Goal: Task Accomplishment & Management: Use online tool/utility

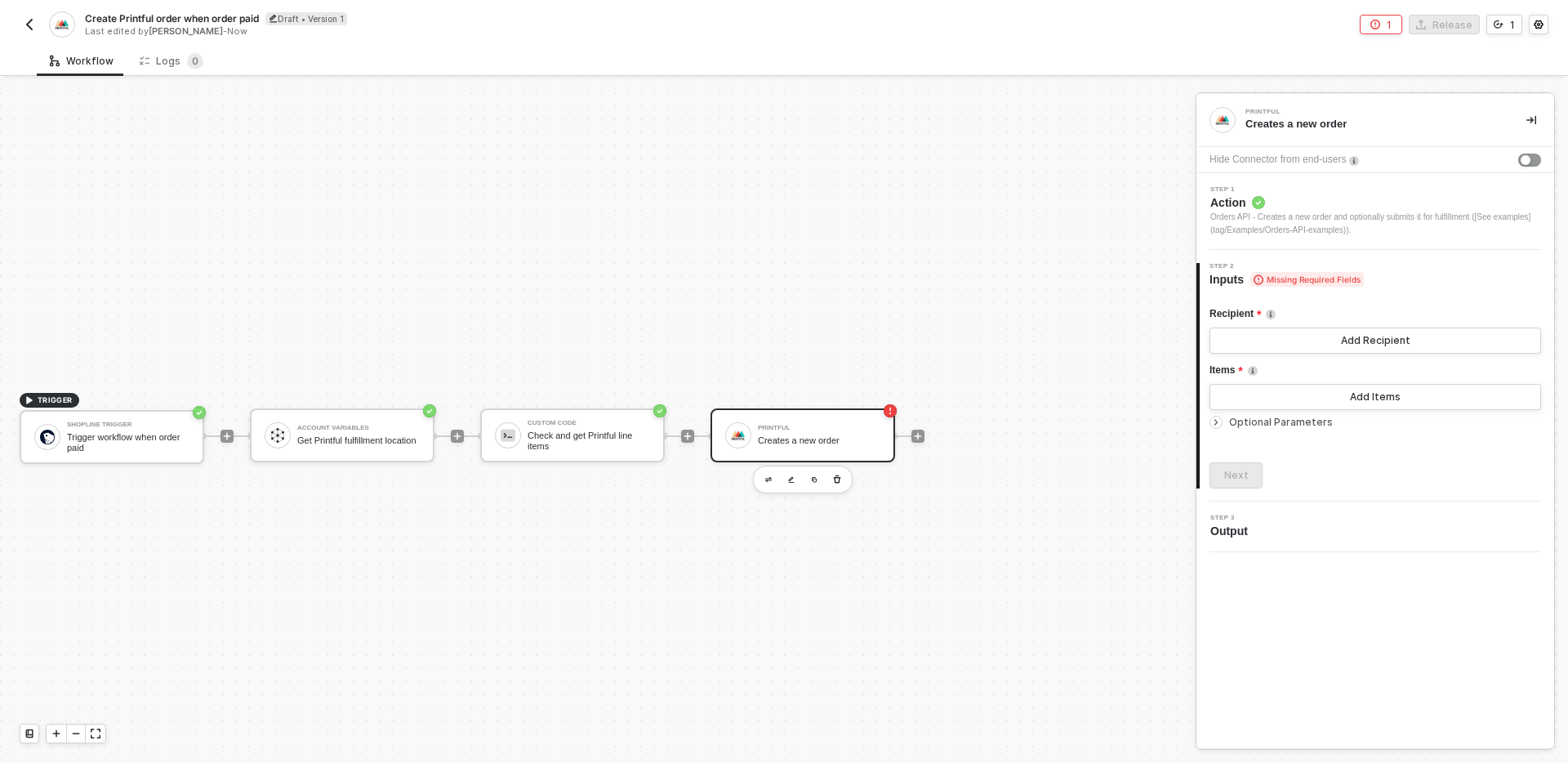
scroll to position [31, 0]
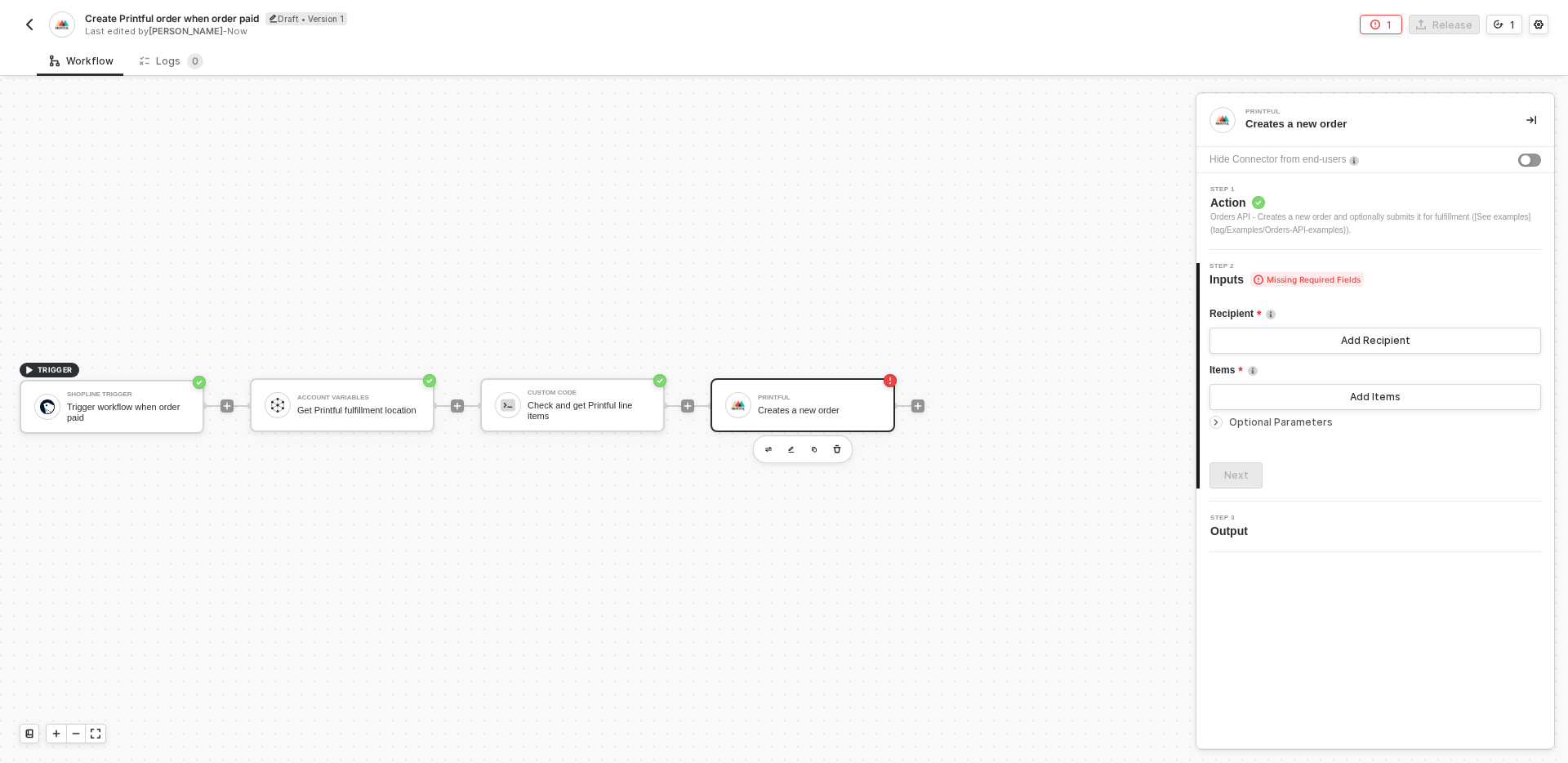
click at [1335, 325] on div "Recipient" at bounding box center [1375, 314] width 332 height 27
click at [1341, 346] on button "Add Recipient" at bounding box center [1375, 341] width 332 height 26
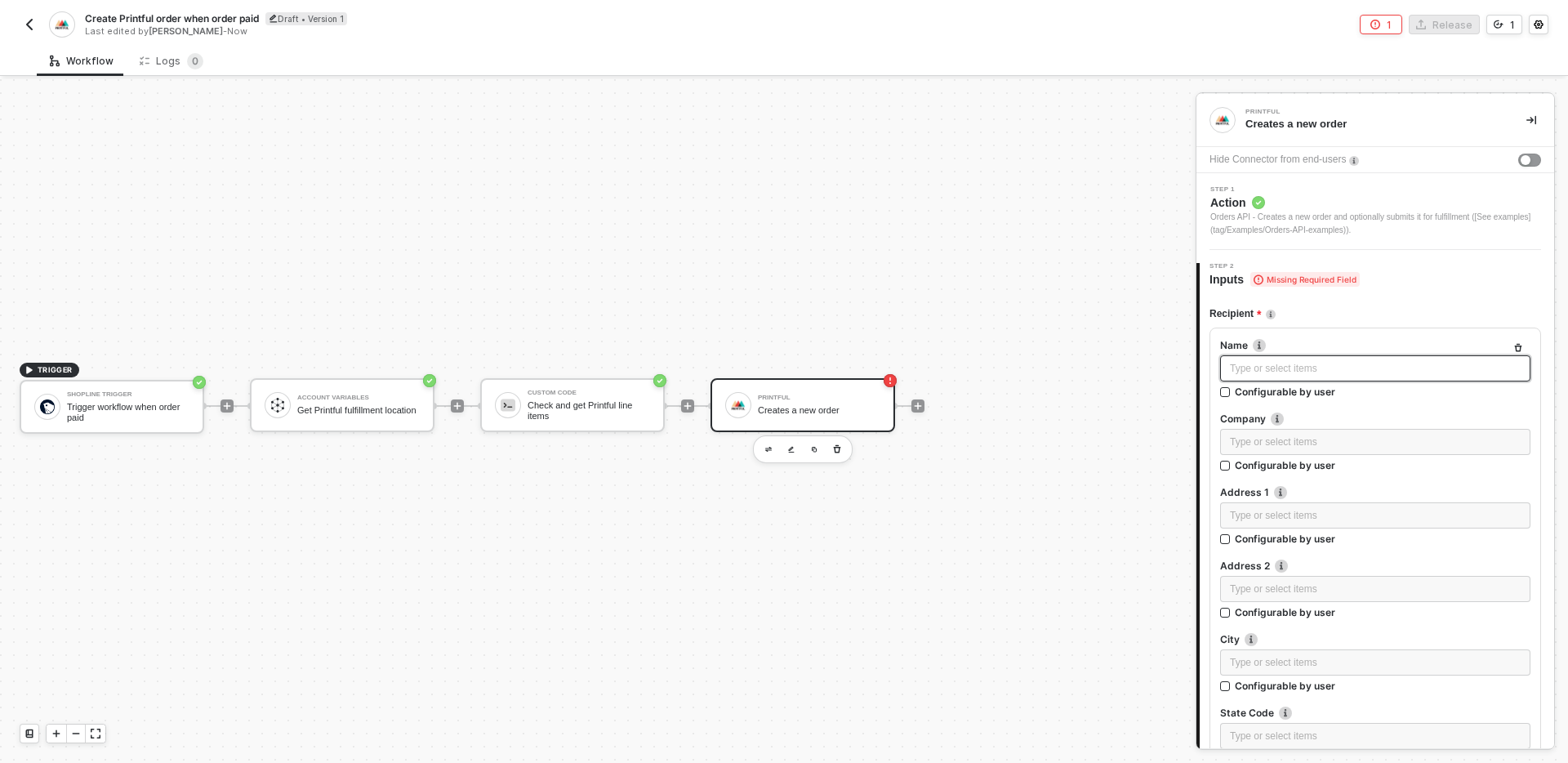
click at [1341, 375] on div "Type or select items ﻿" at bounding box center [1375, 369] width 291 height 16
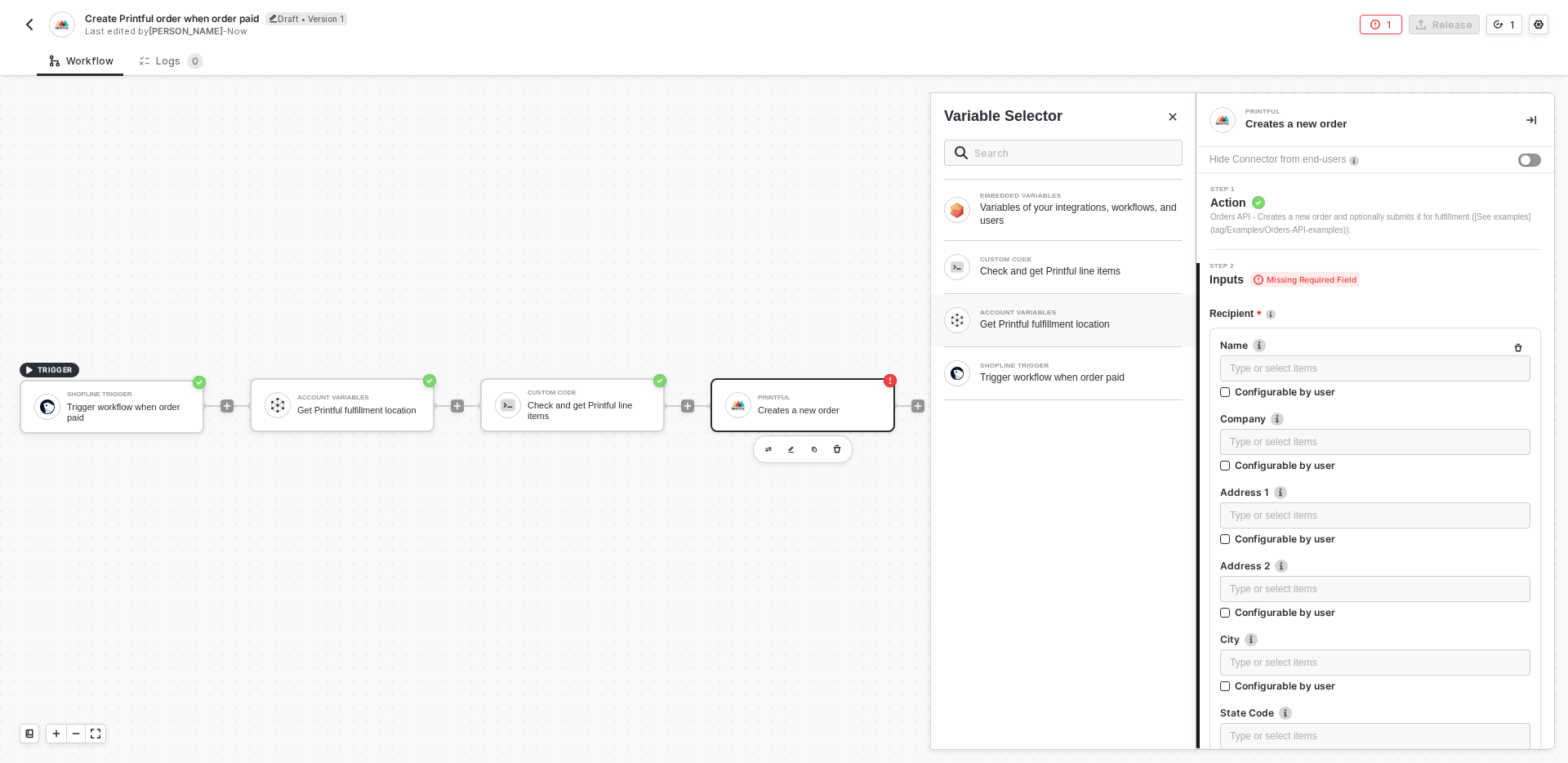
click at [1085, 339] on div "ACCOUNT VARIABLES Get Printful fulfillment location" at bounding box center [1063, 321] width 265 height 52
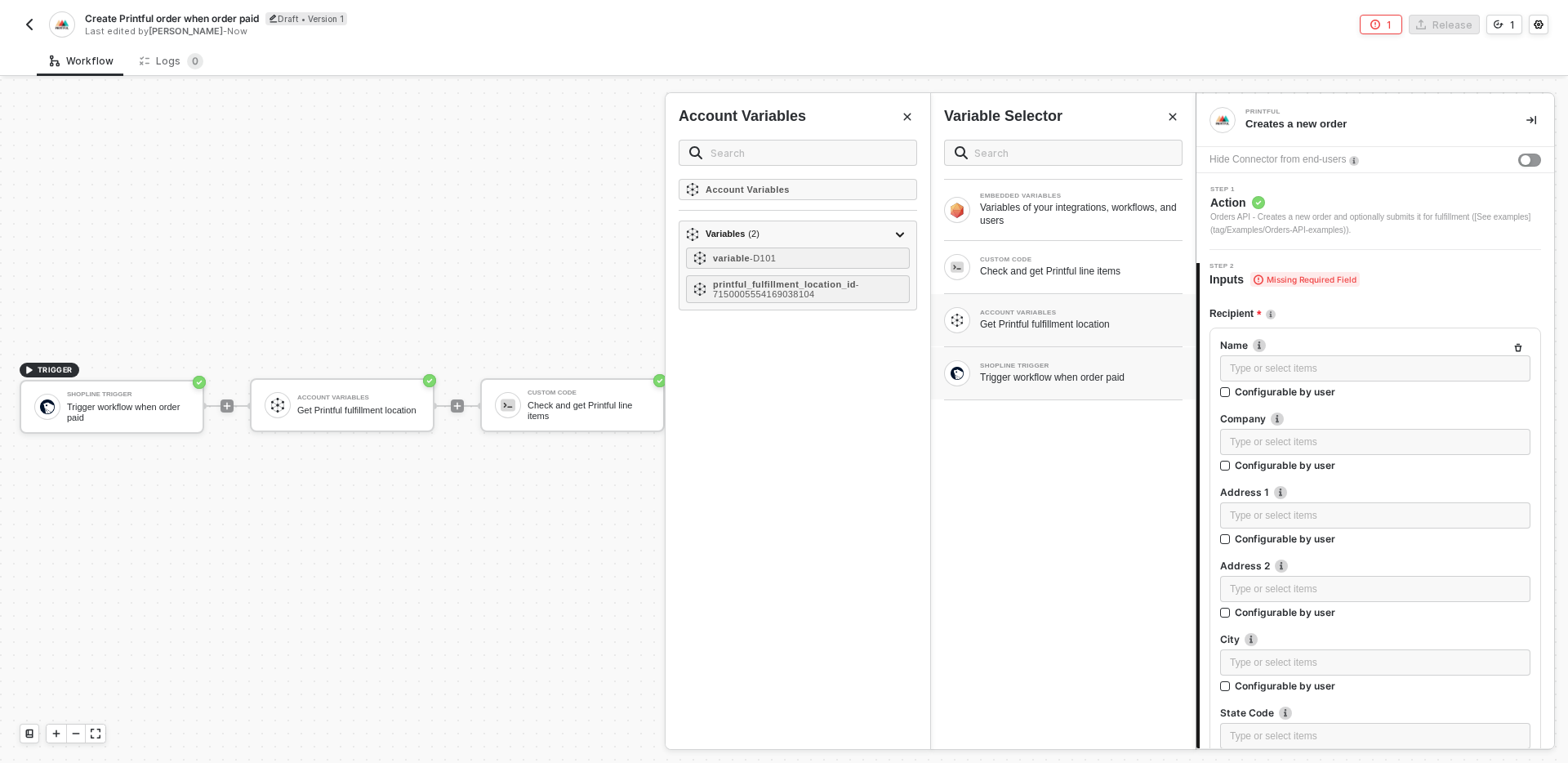
click at [1070, 365] on div "SHOPLINE TRIGGER" at bounding box center [1081, 365] width 203 height 7
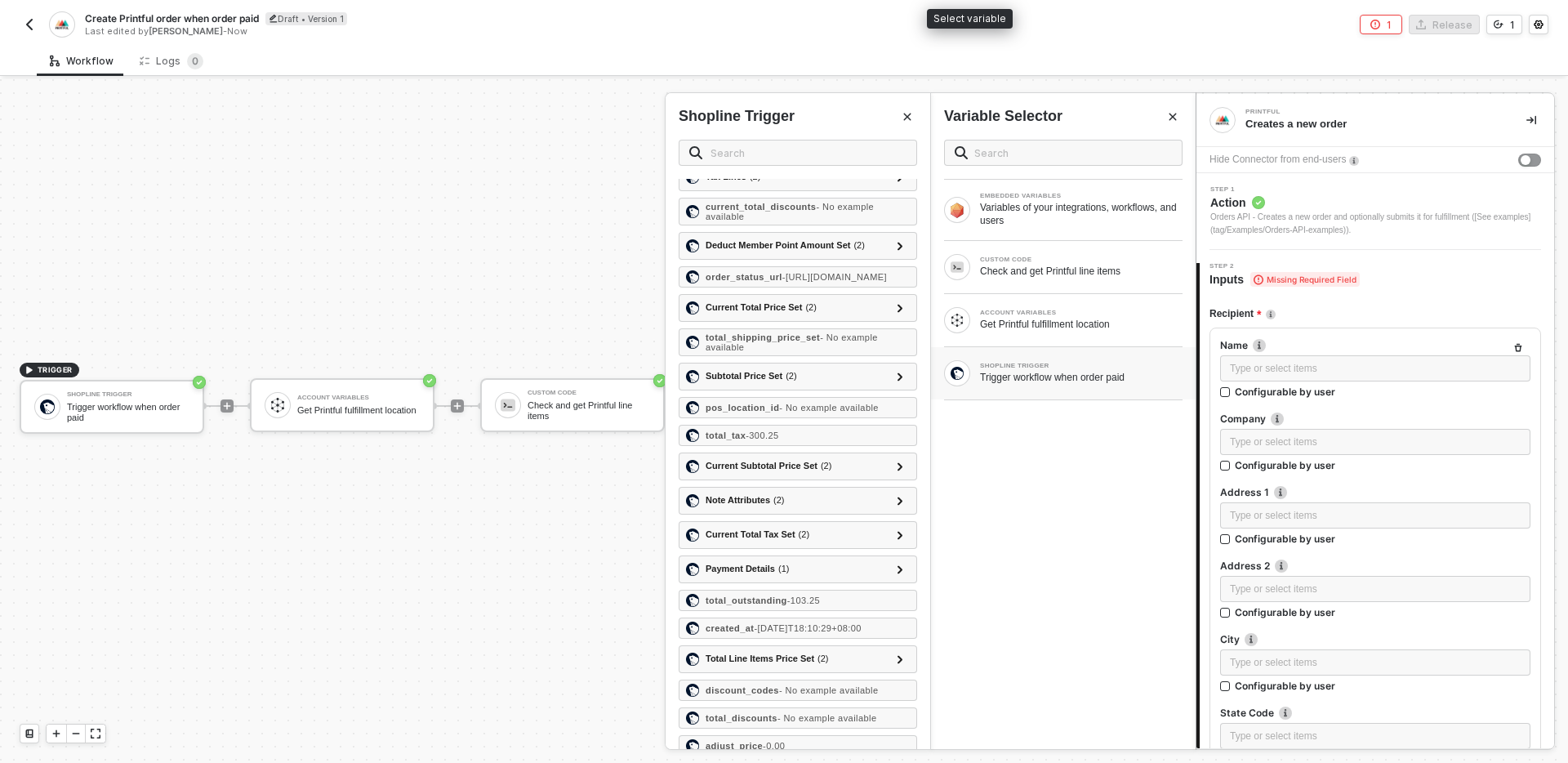
scroll to position [1132, 0]
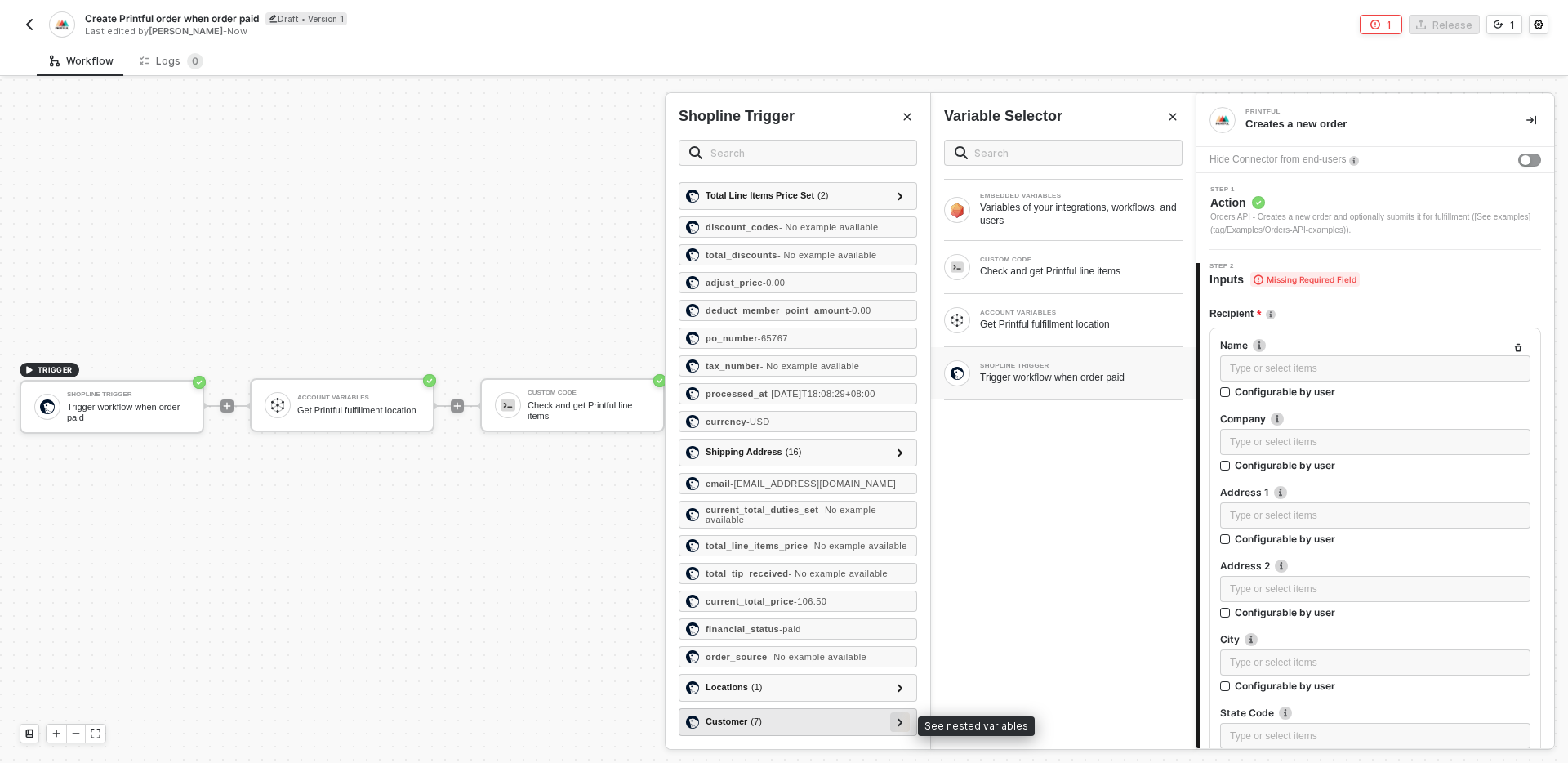
click at [896, 719] on div at bounding box center [900, 721] width 8 height 18
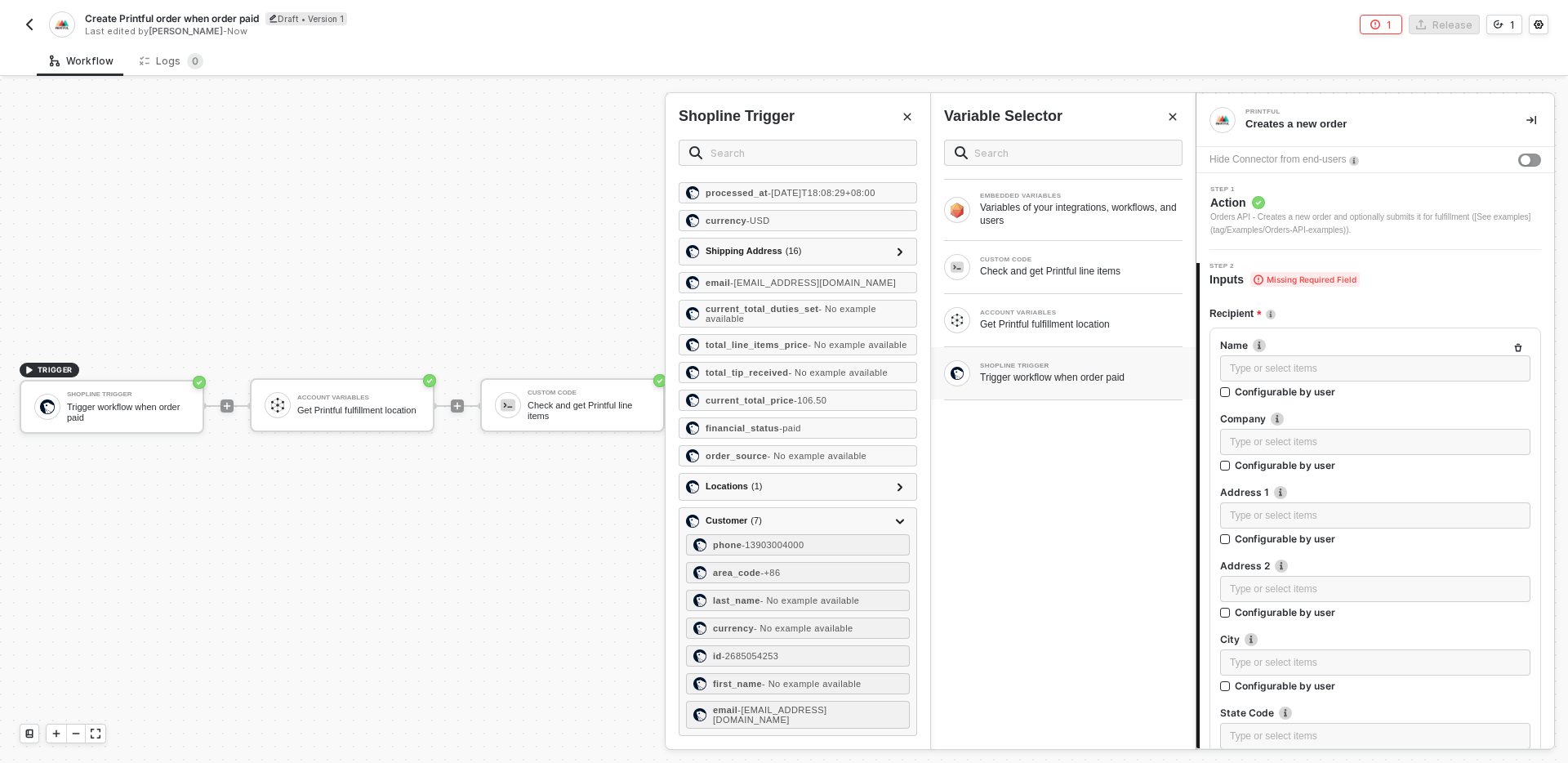
scroll to position [1326, 0]
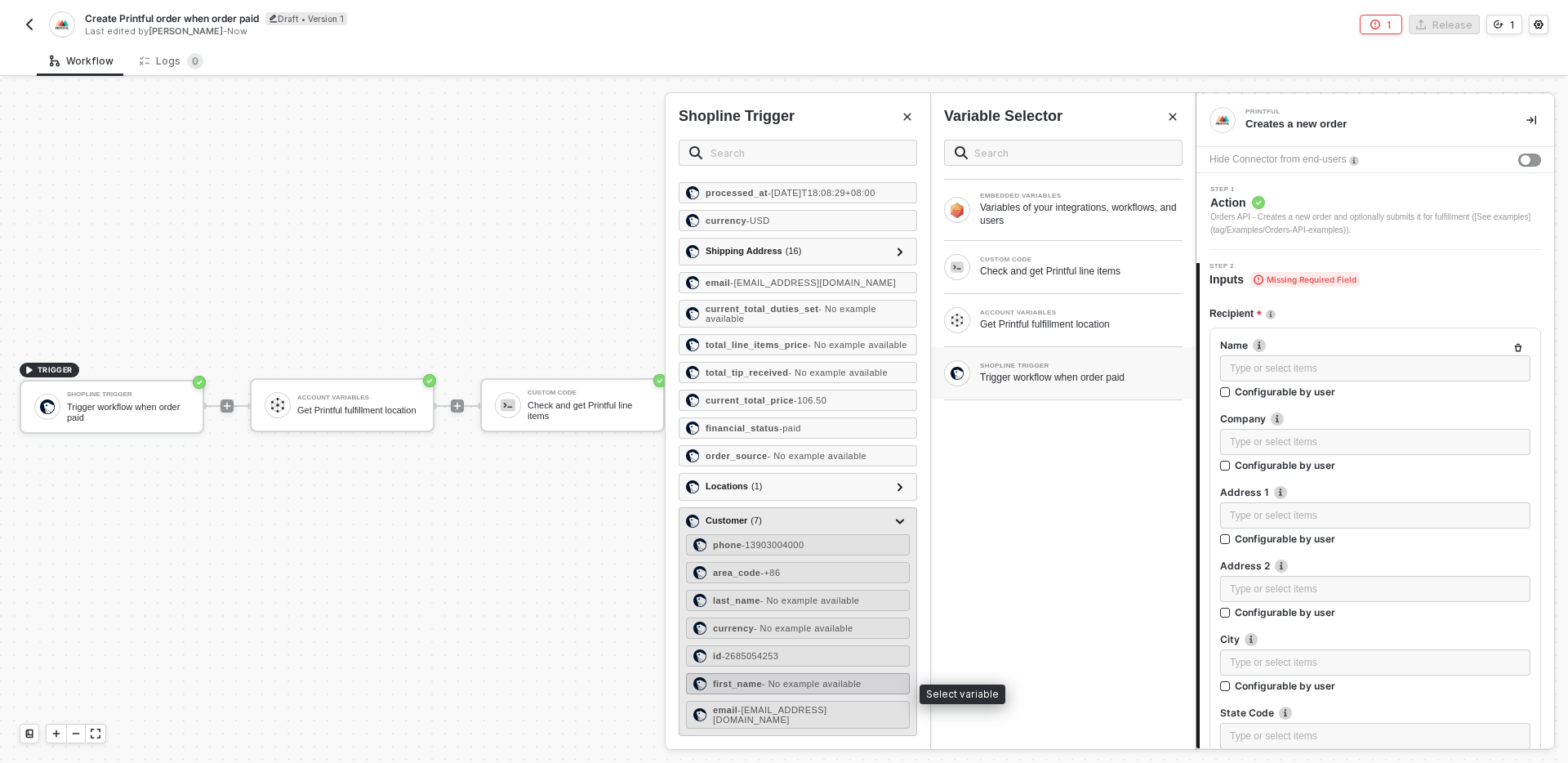
click at [804, 689] on span "- No example available" at bounding box center [811, 684] width 99 height 10
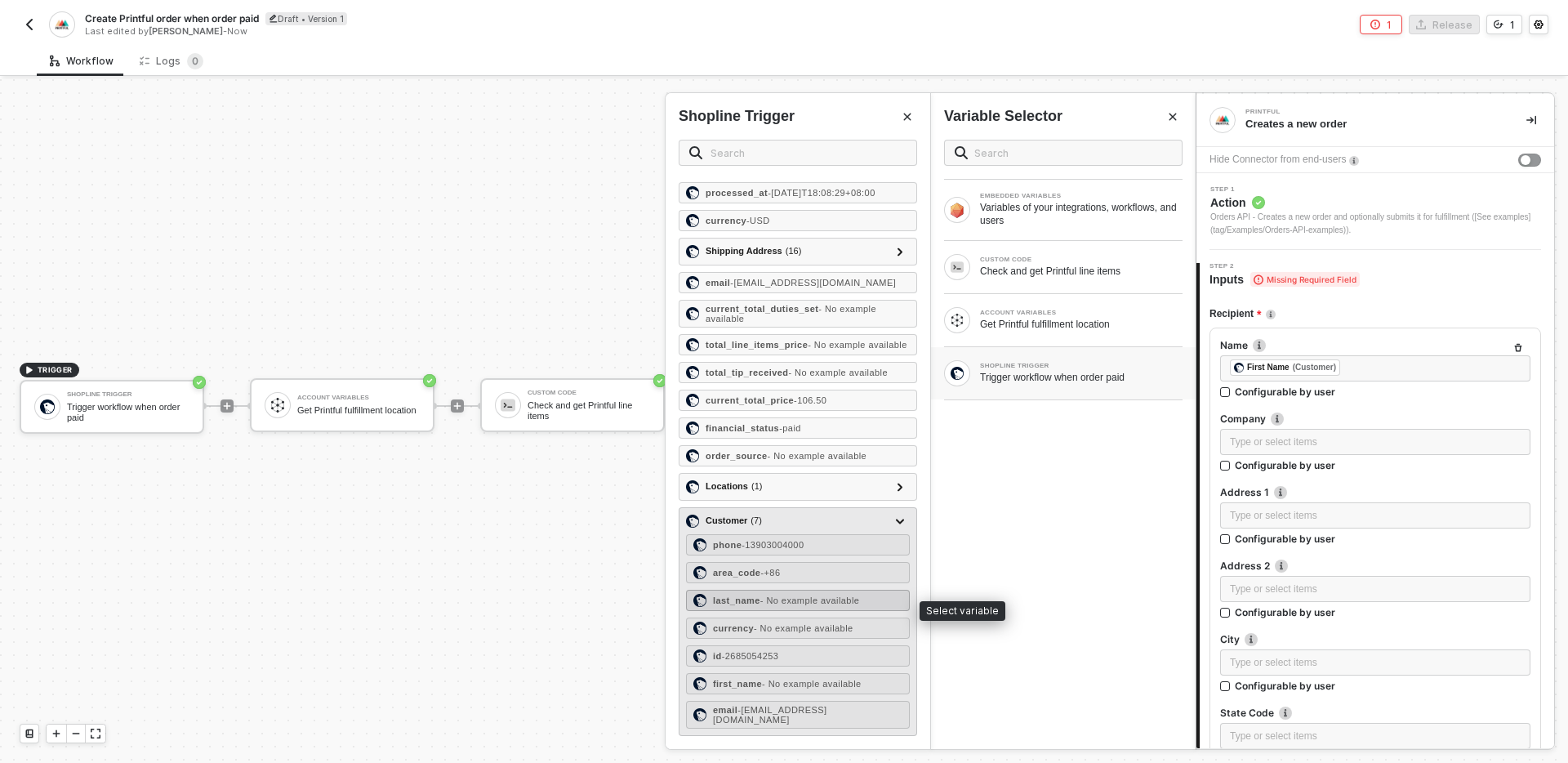
click at [822, 606] on span "- No example available" at bounding box center [810, 600] width 99 height 10
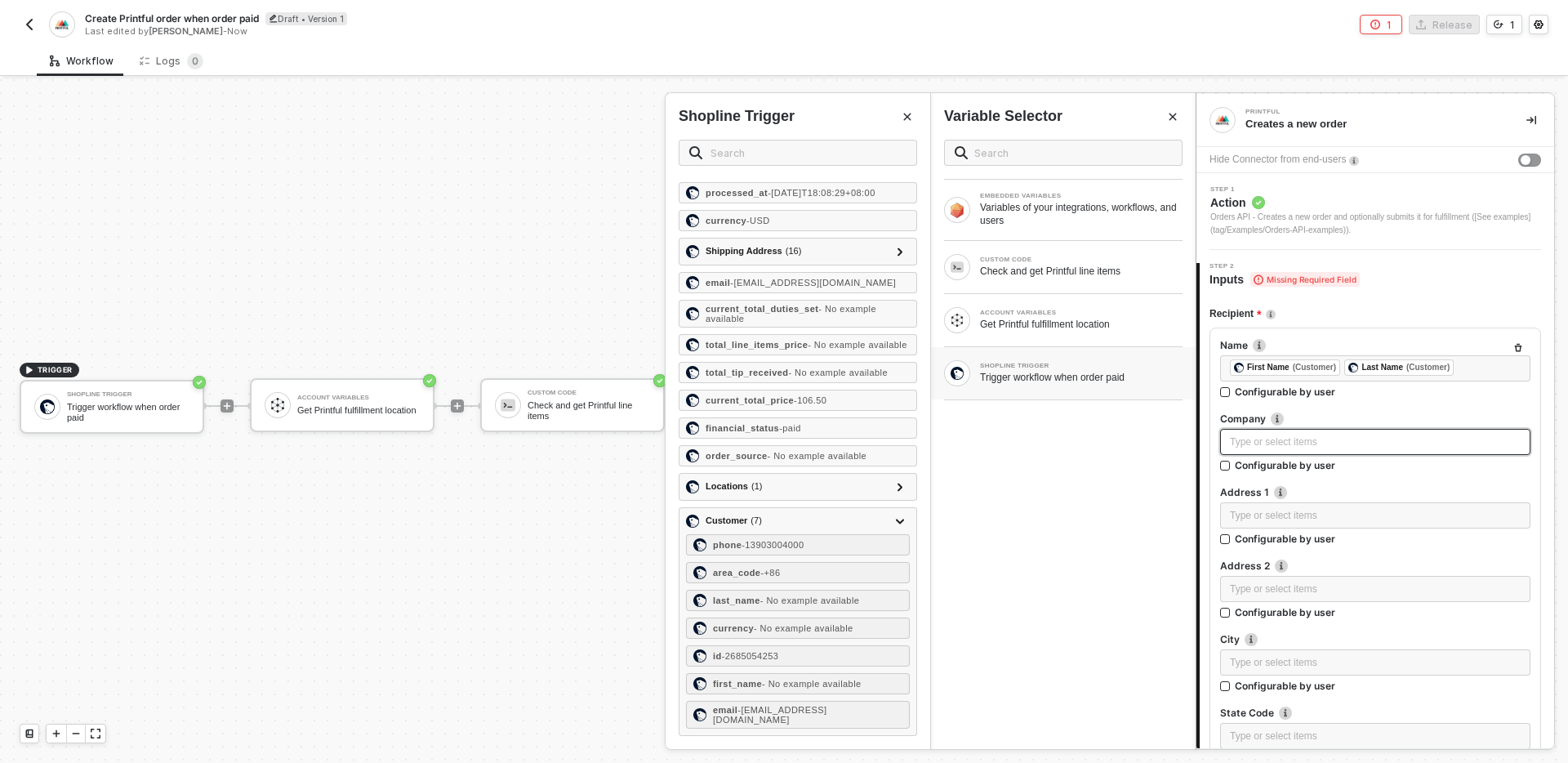
click at [1274, 435] on div "Type or select items ﻿" at bounding box center [1375, 442] width 291 height 16
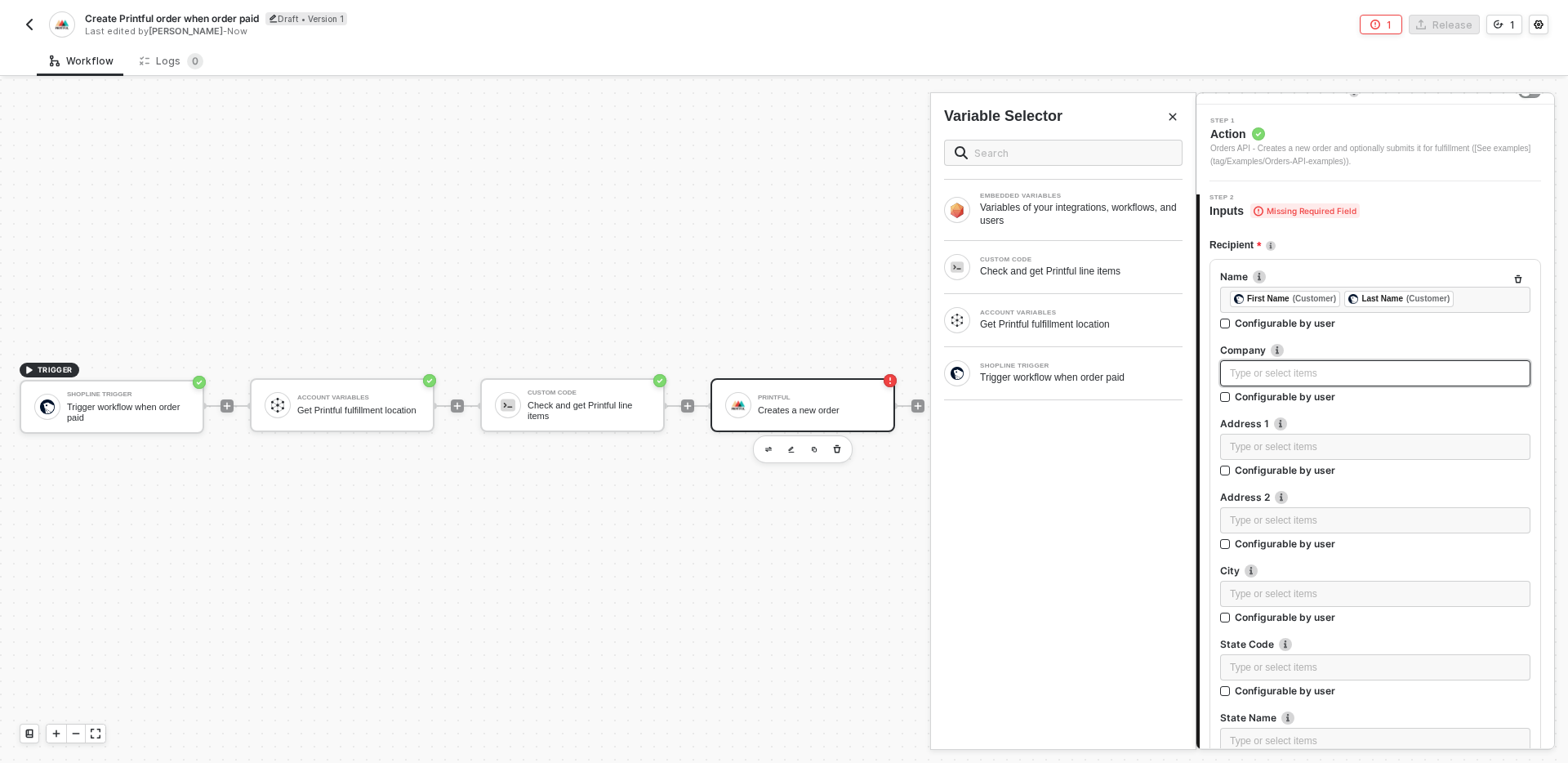
scroll to position [74, 0]
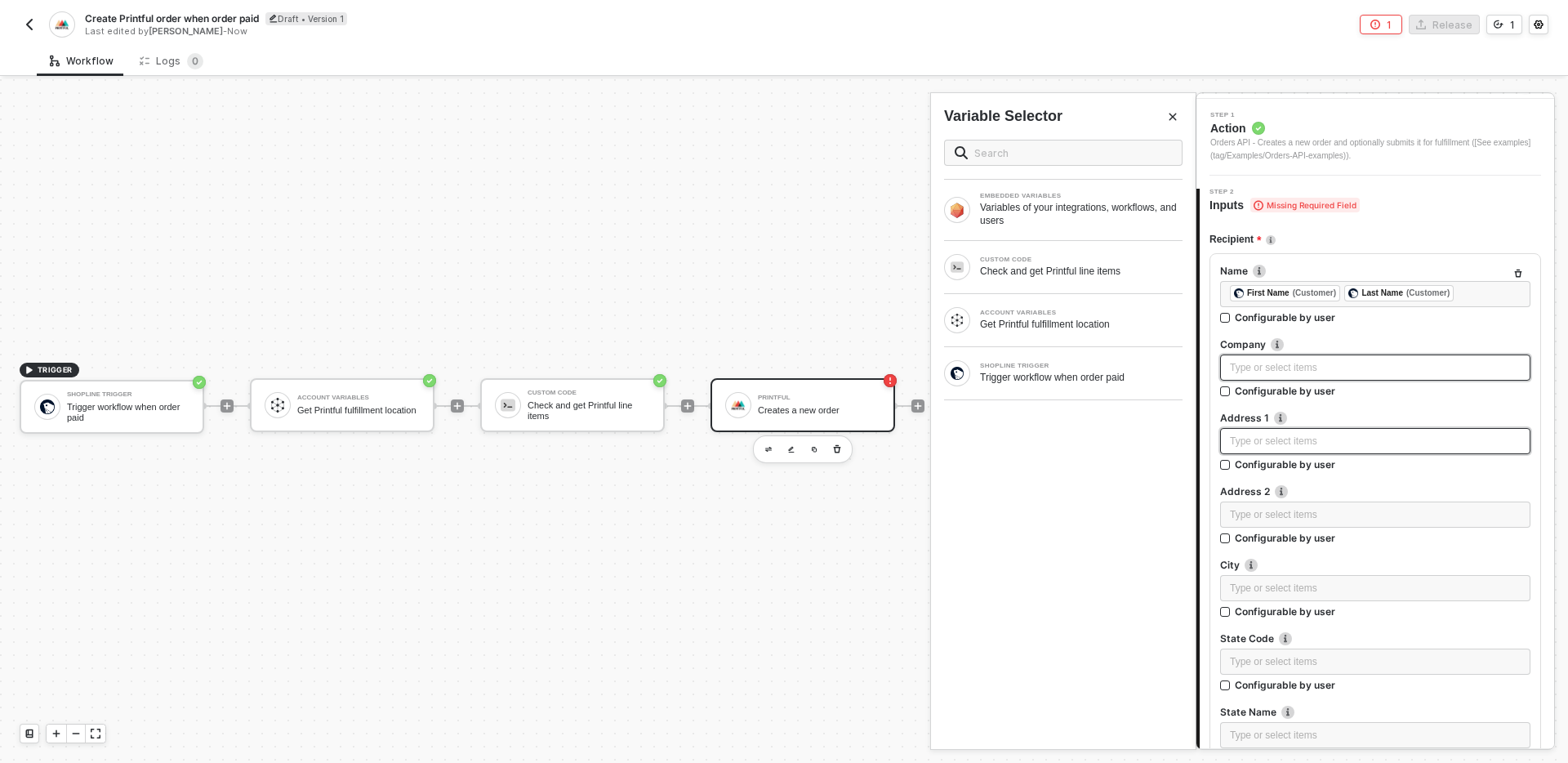
click at [1275, 445] on div "Type or select items ﻿" at bounding box center [1375, 441] width 291 height 16
click at [1262, 368] on div "Type or select items ﻿" at bounding box center [1375, 368] width 291 height 16
click at [1106, 375] on div "Trigger workflow when order paid" at bounding box center [1081, 377] width 203 height 13
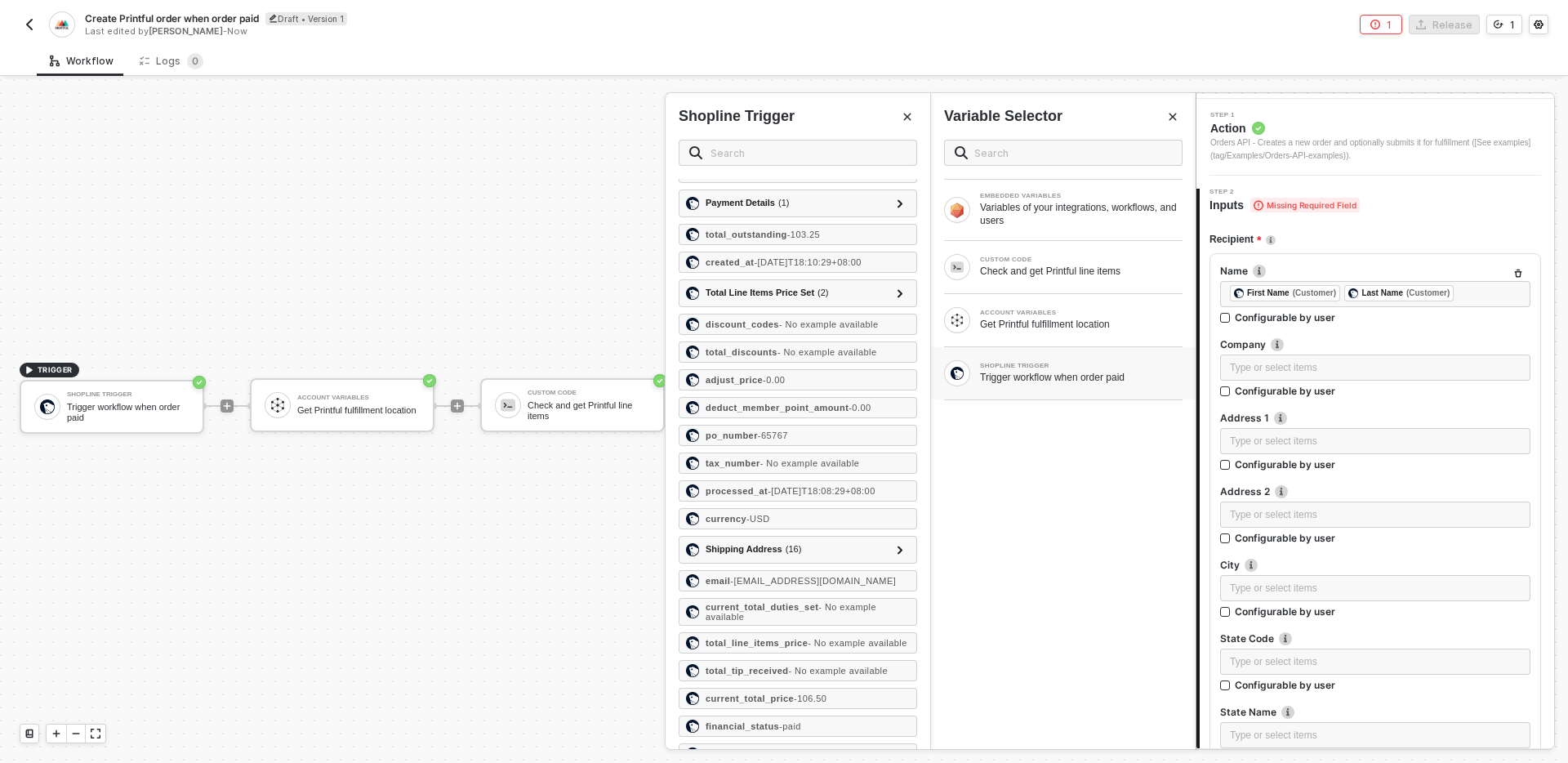
scroll to position [1132, 0]
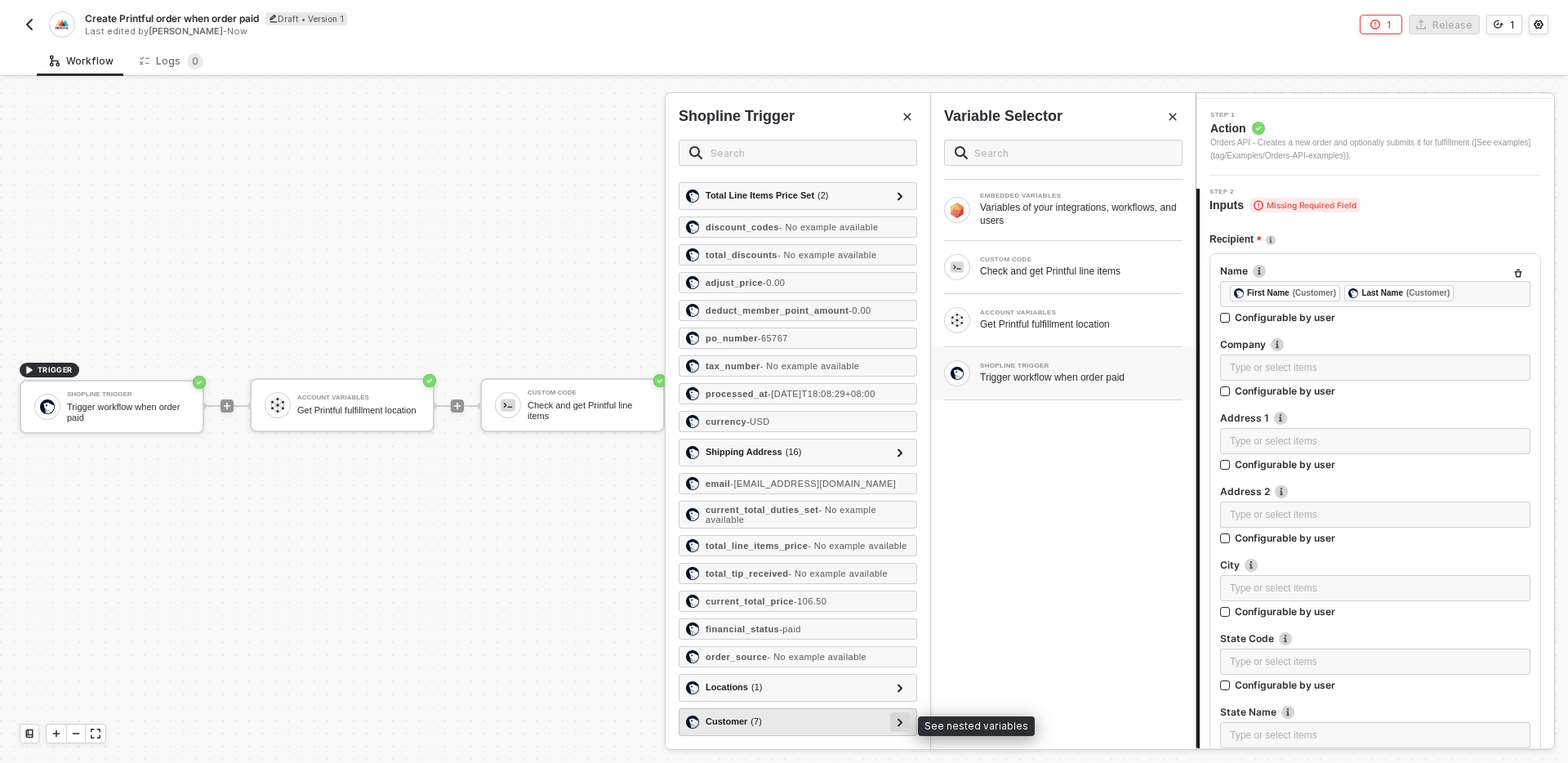
click at [902, 722] on icon at bounding box center [899, 722] width 5 height 8
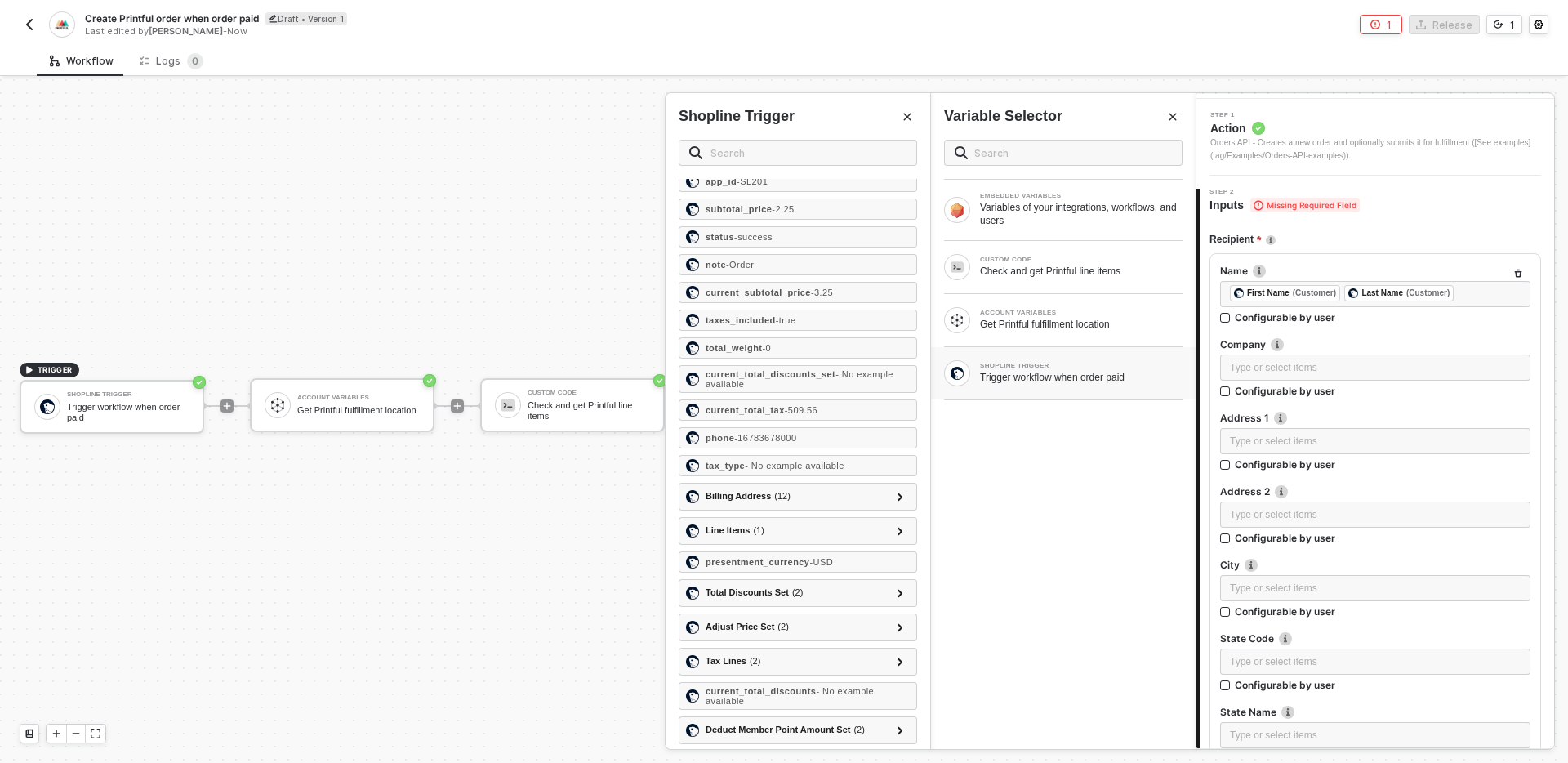
scroll to position [0, 0]
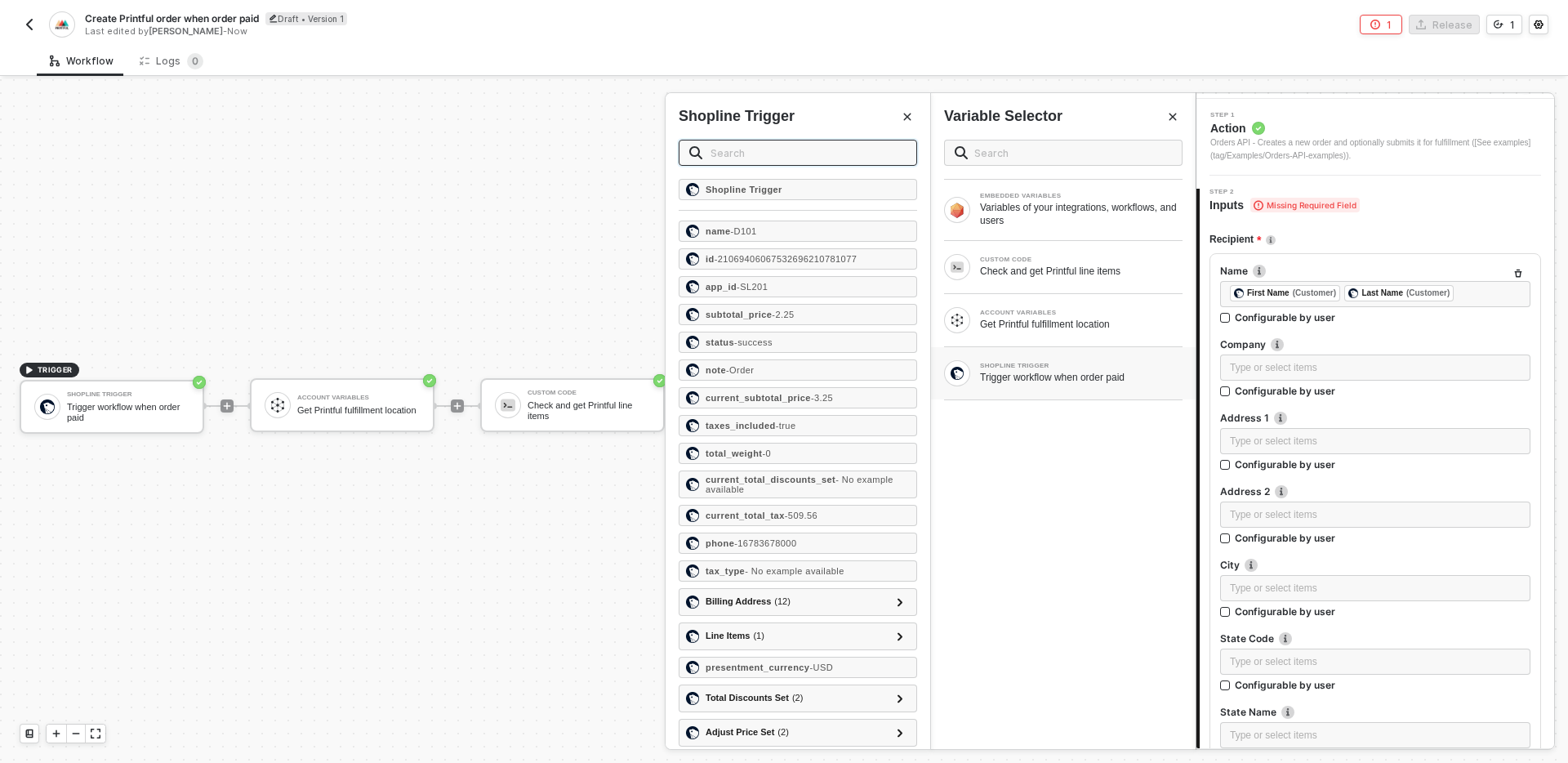
click at [787, 154] on input "text" at bounding box center [808, 152] width 196 height 18
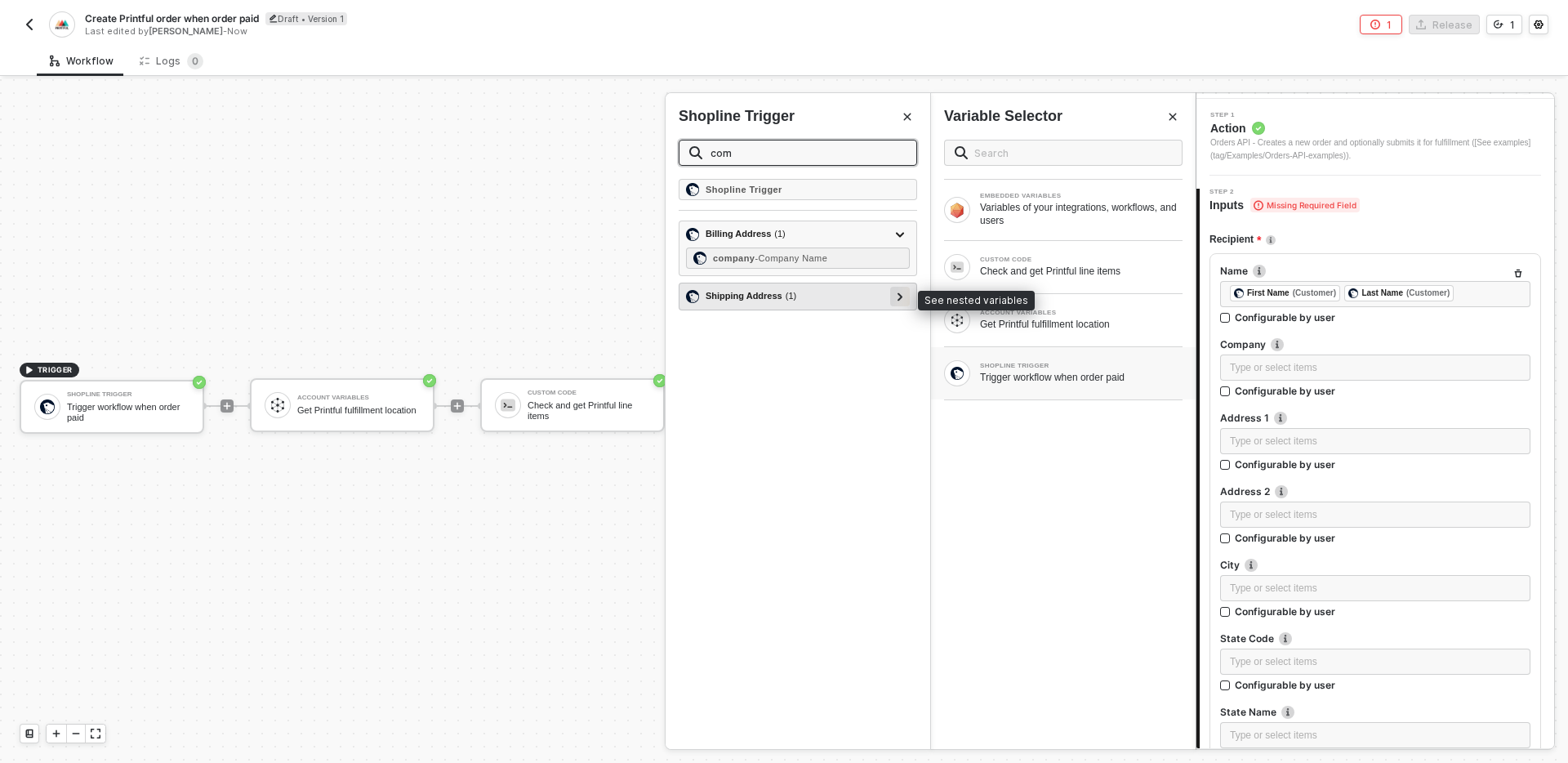
type input "com"
click at [901, 295] on icon at bounding box center [899, 296] width 5 height 8
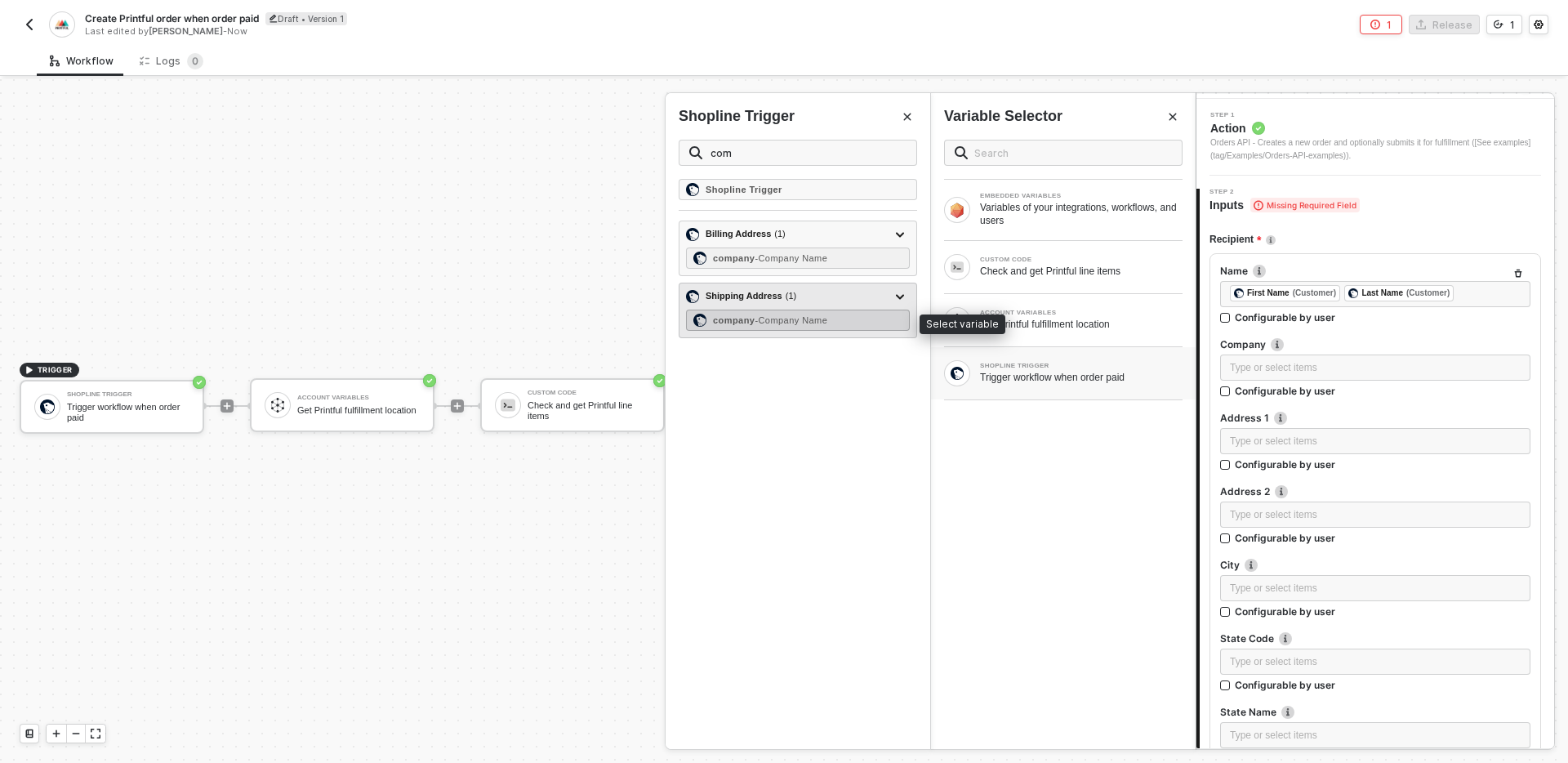
click at [828, 323] on span "- Company Name" at bounding box center [791, 320] width 72 height 10
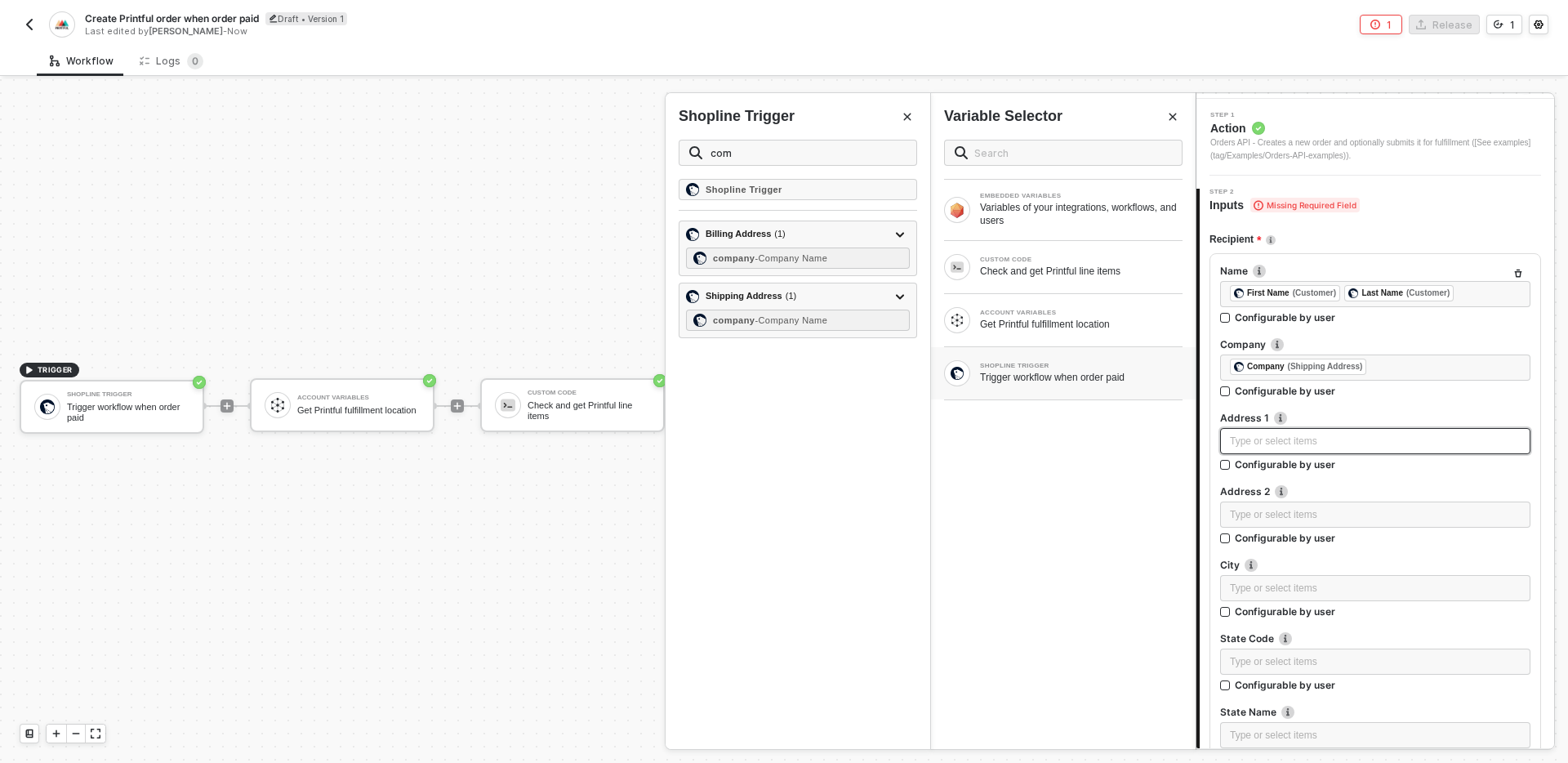
click at [1253, 441] on div "Type or select items ﻿" at bounding box center [1375, 441] width 291 height 16
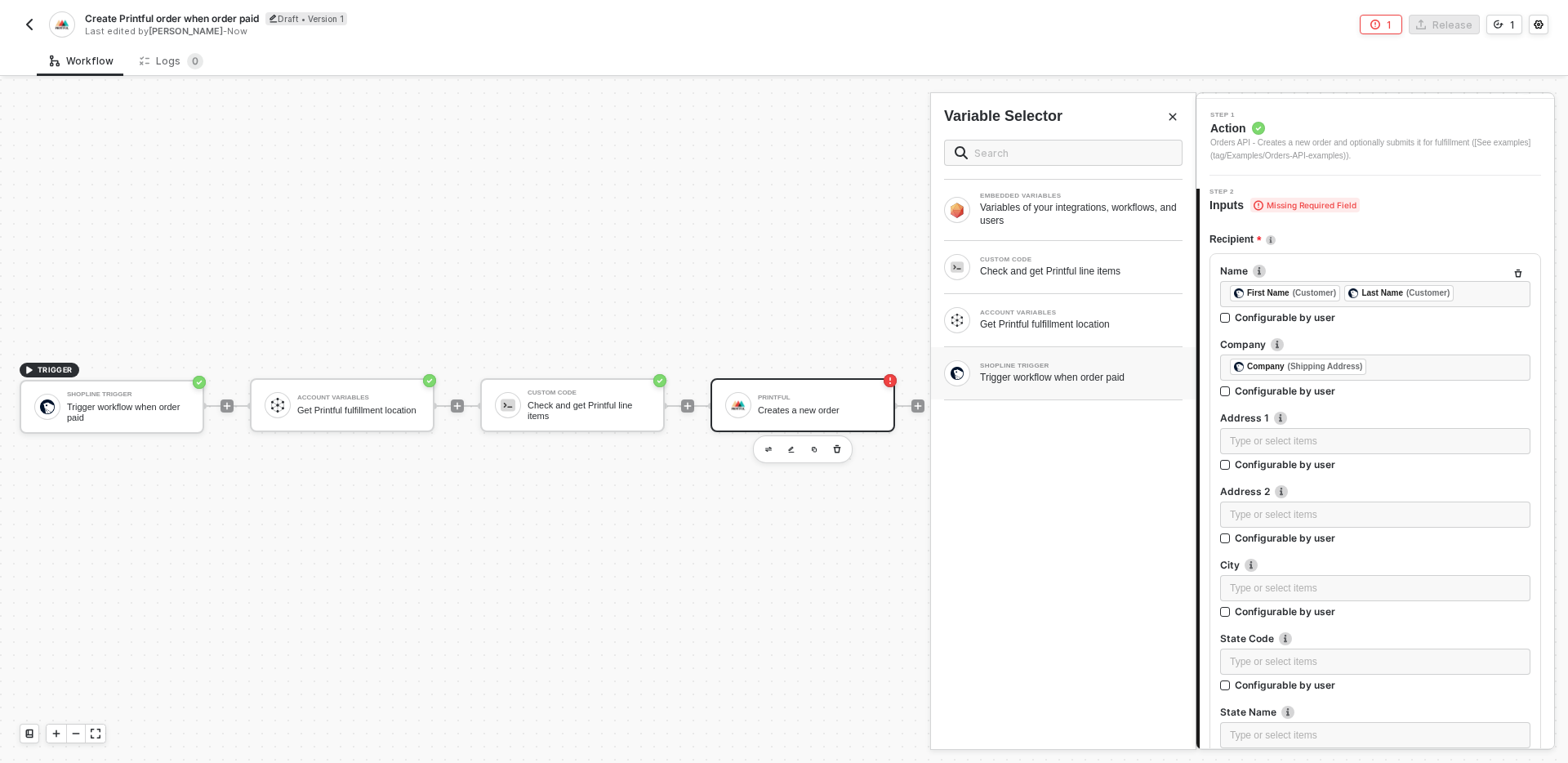
click at [1100, 378] on div "Trigger workflow when order paid" at bounding box center [1081, 377] width 203 height 13
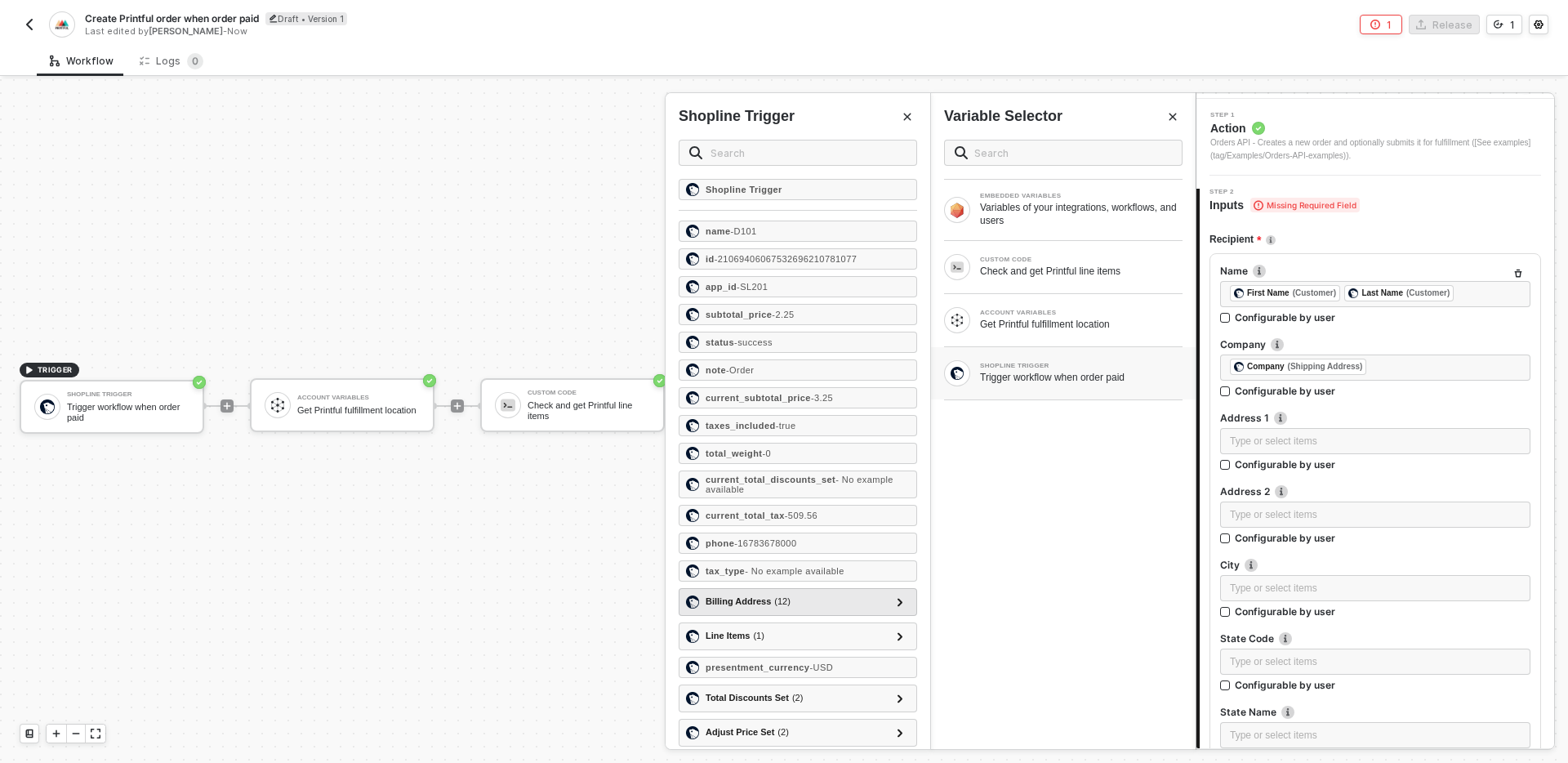
scroll to position [1132, 0]
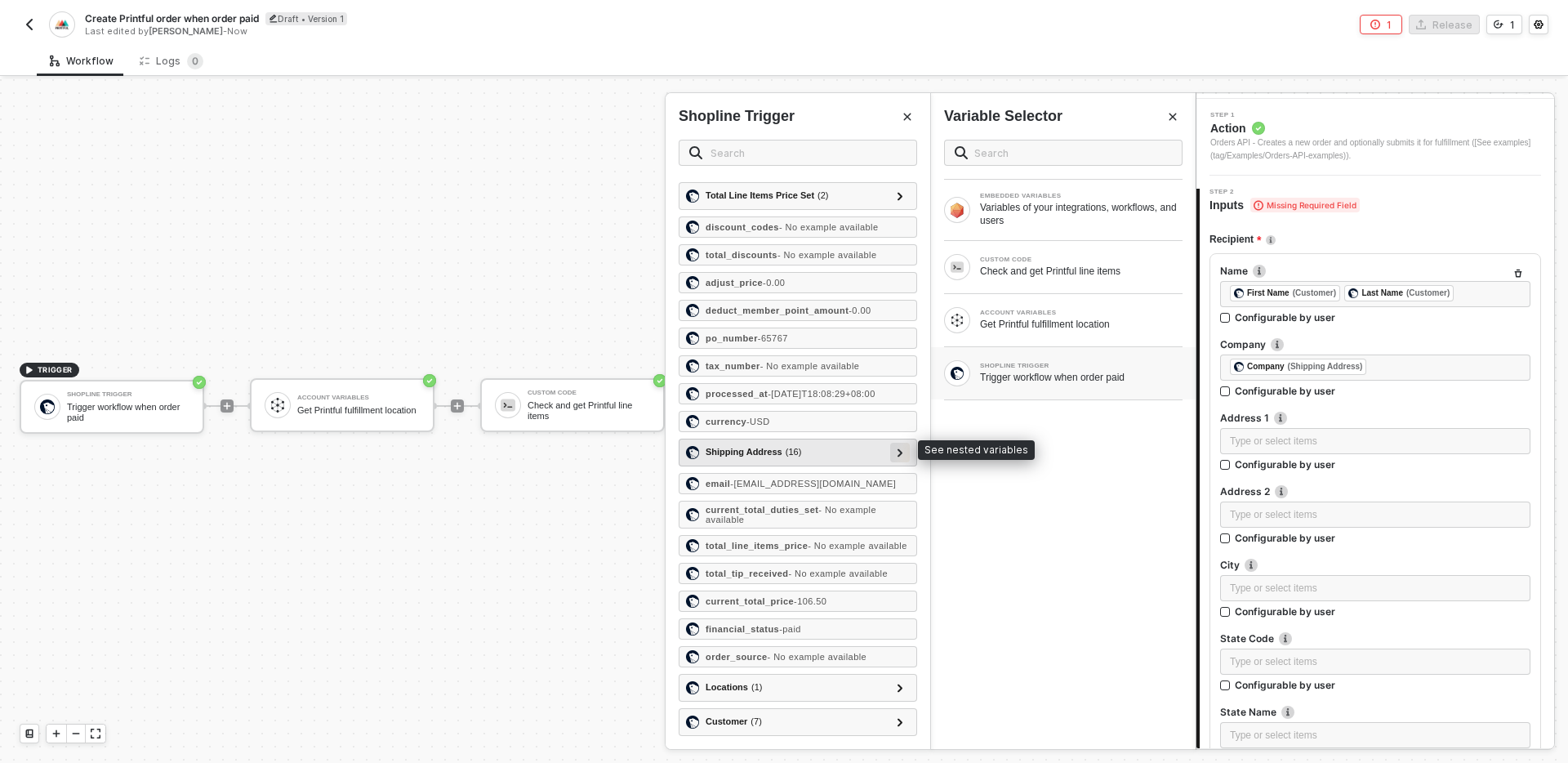
click at [897, 449] on icon at bounding box center [900, 453] width 6 height 8
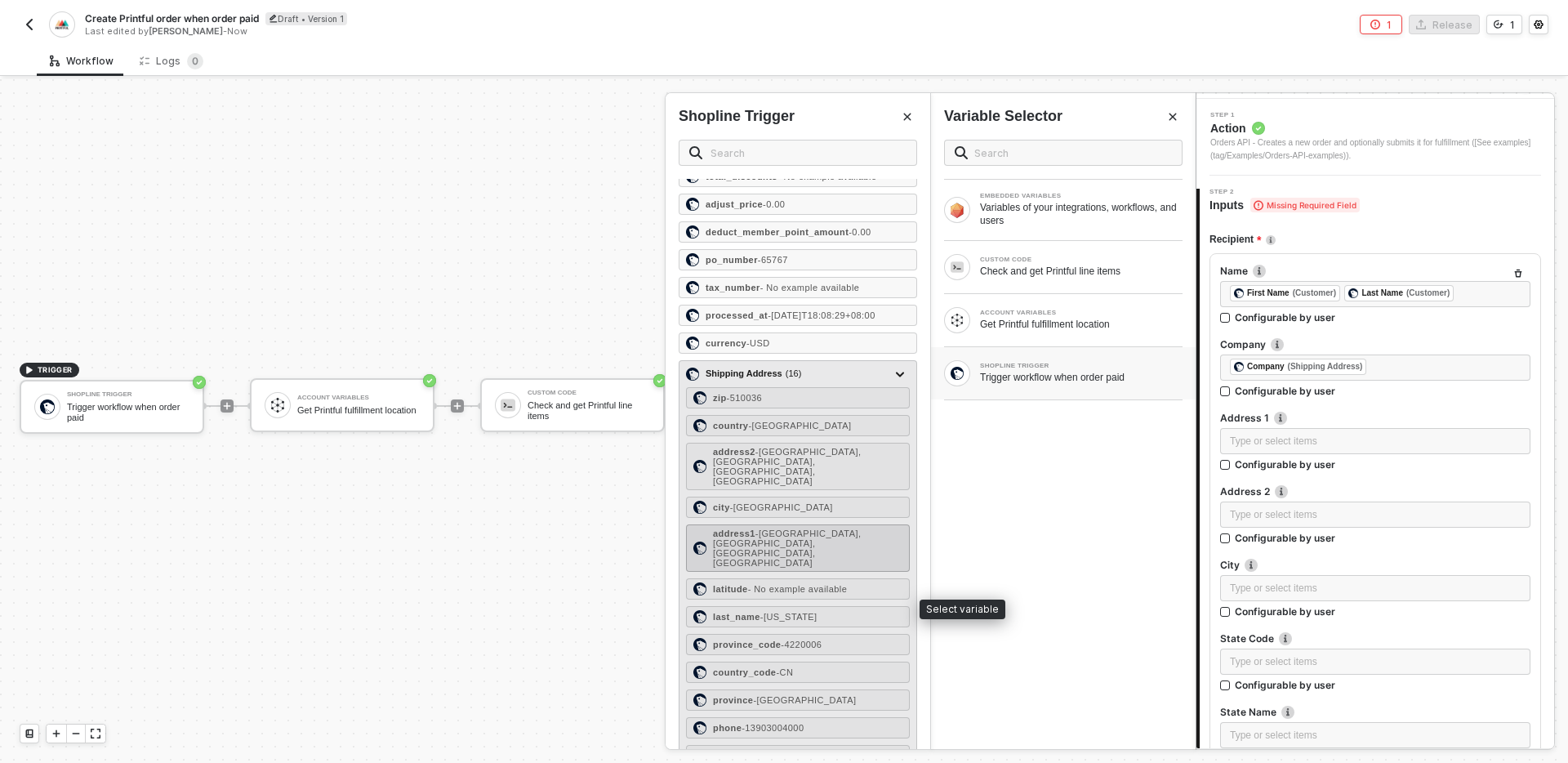
click at [840, 568] on span "- [GEOGRAPHIC_DATA], [GEOGRAPHIC_DATA], [GEOGRAPHIC_DATA], [GEOGRAPHIC_DATA]" at bounding box center [787, 548] width 148 height 39
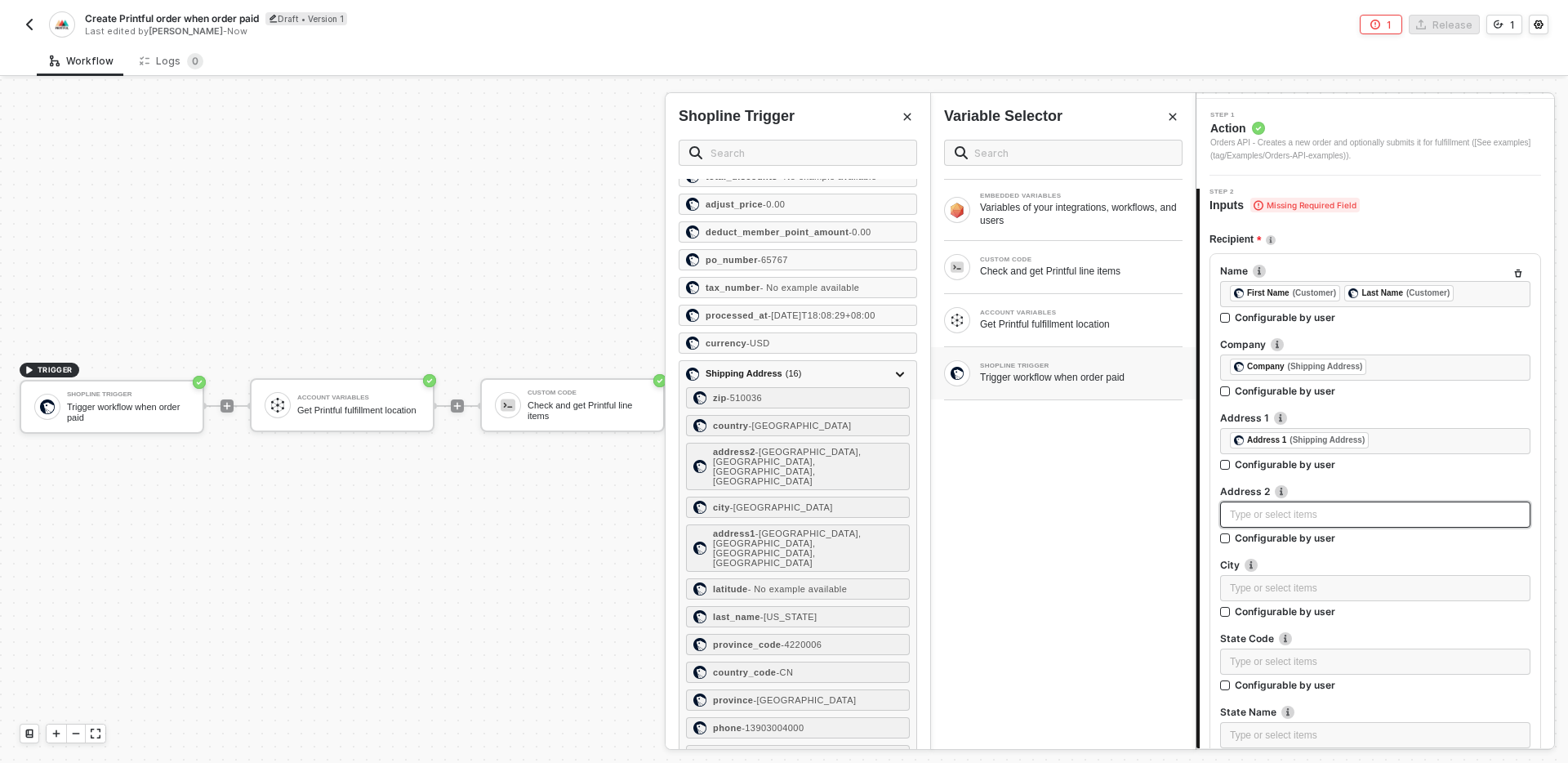
click at [1254, 513] on div "Type or select items ﻿" at bounding box center [1375, 515] width 291 height 16
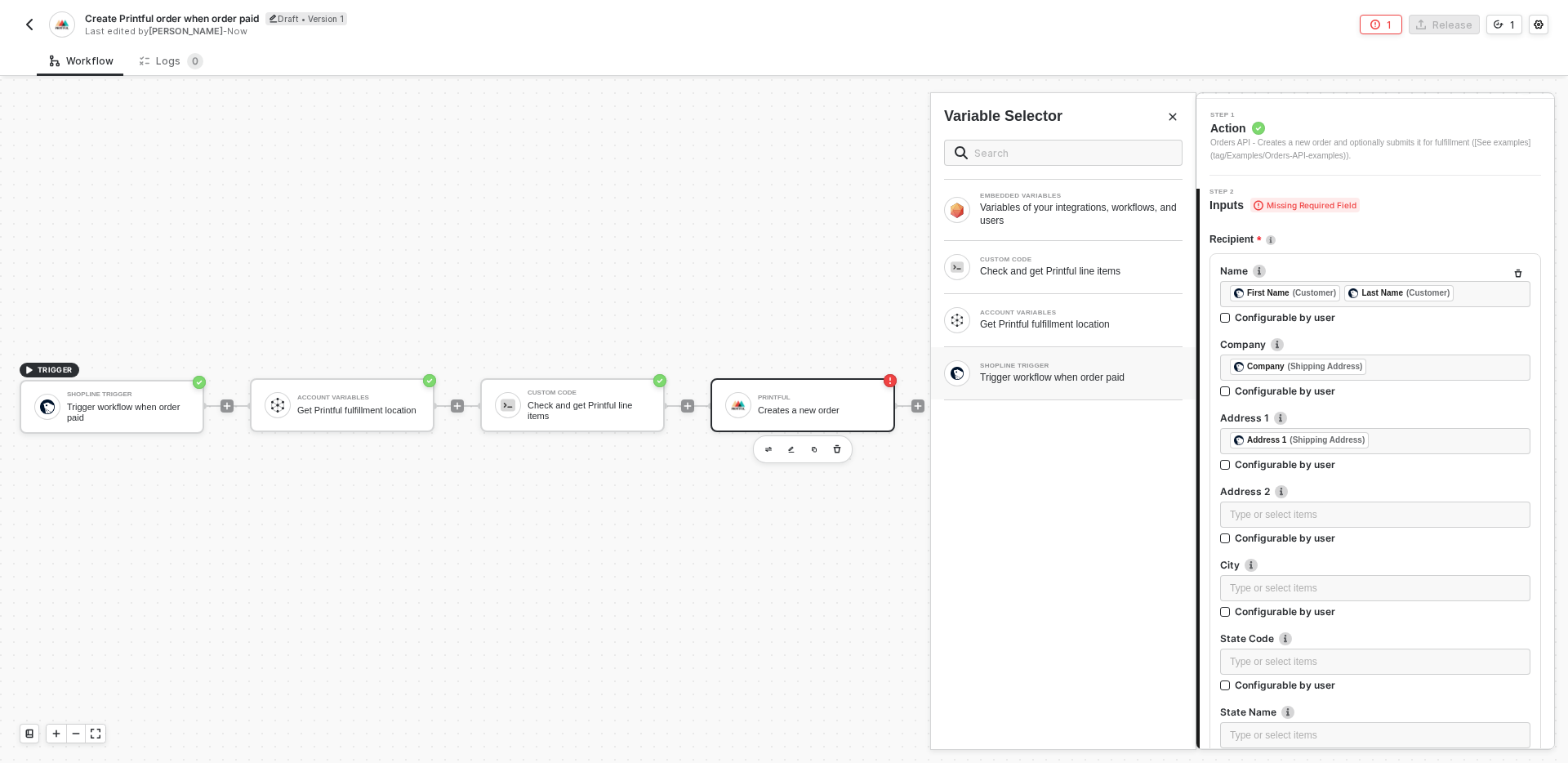
click at [1029, 372] on div "Trigger workflow when order paid" at bounding box center [1081, 377] width 203 height 13
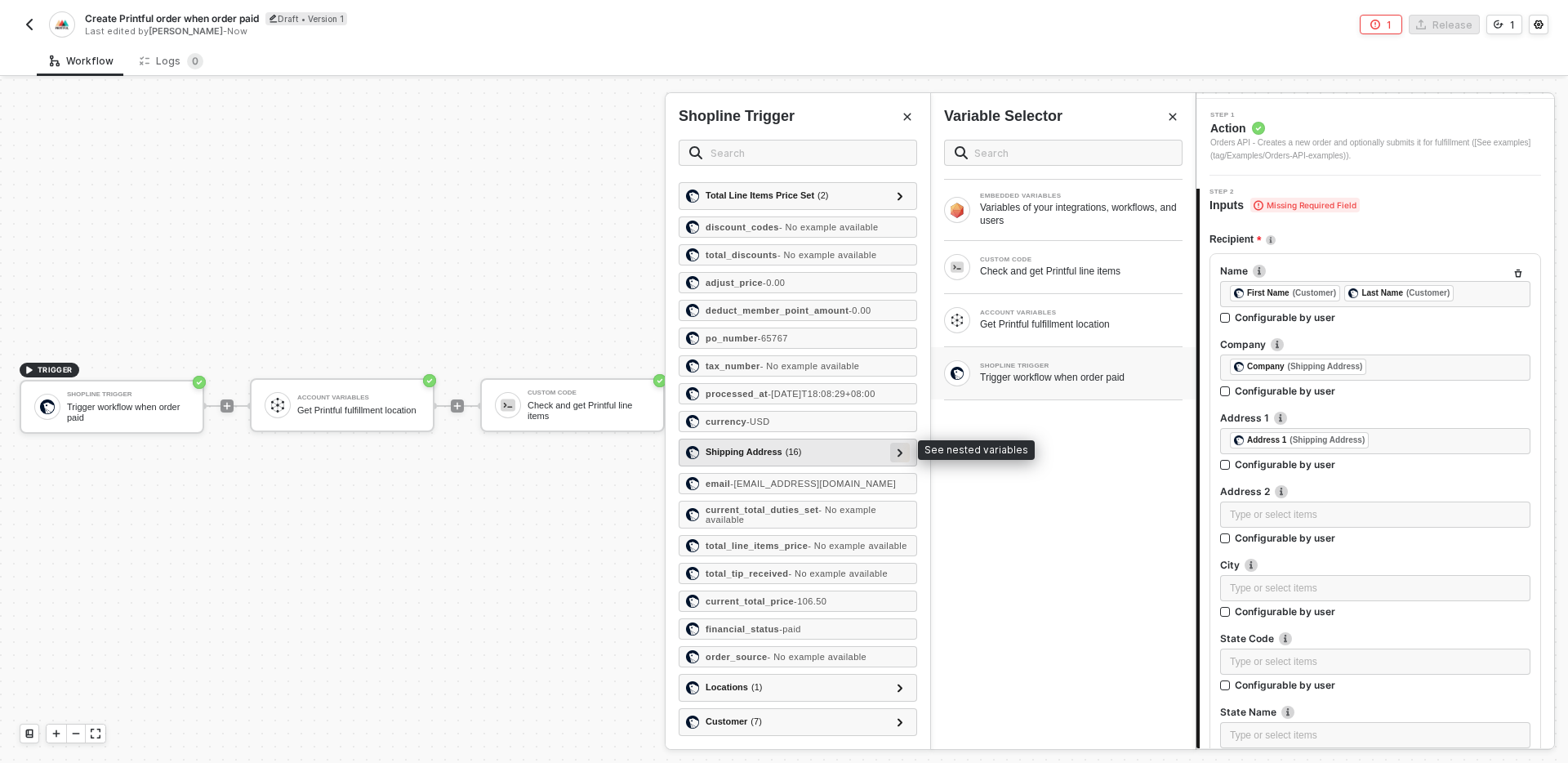
click at [896, 449] on div at bounding box center [900, 452] width 8 height 18
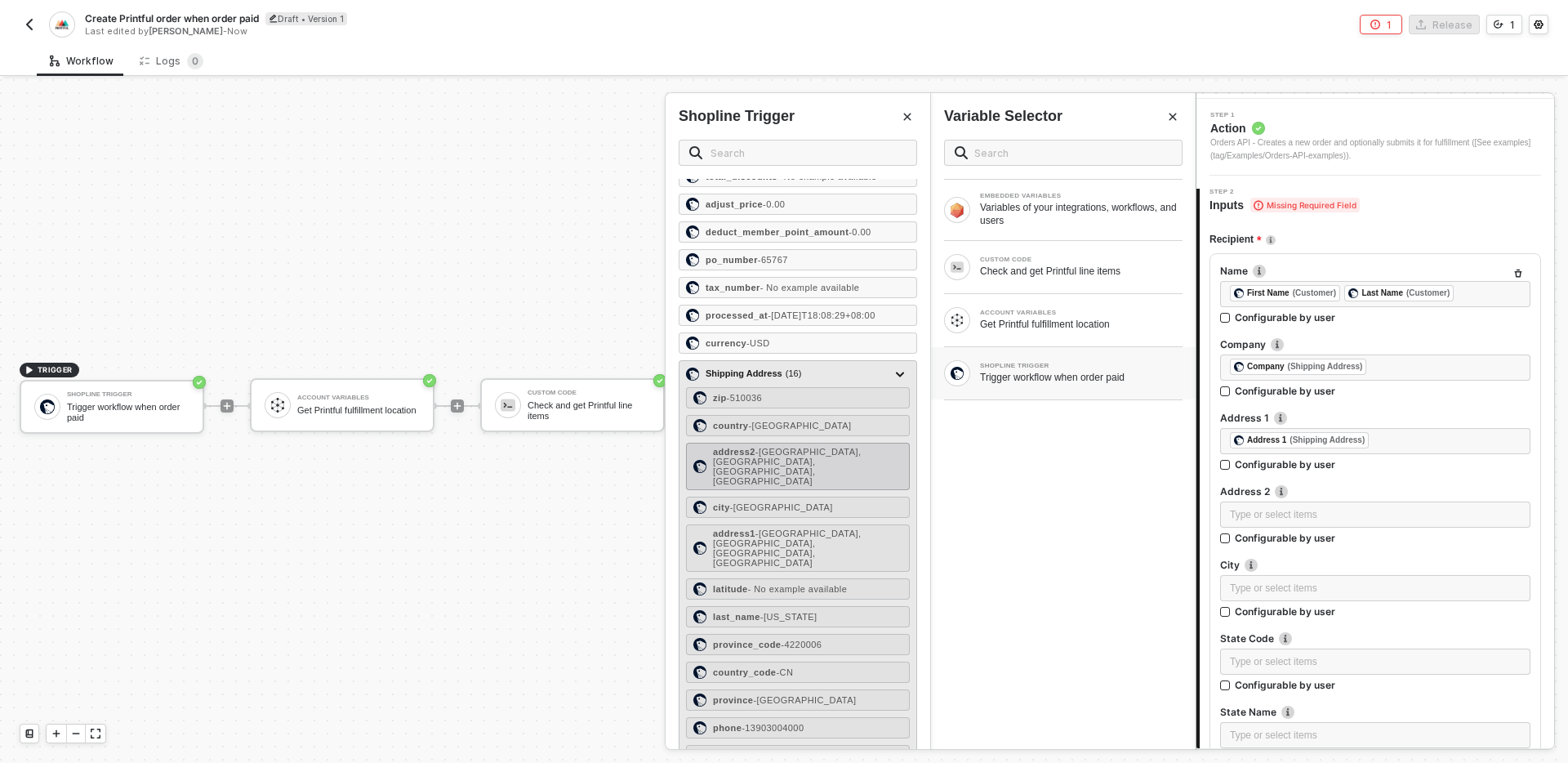
click at [810, 486] on span "- [GEOGRAPHIC_DATA], [GEOGRAPHIC_DATA], [GEOGRAPHIC_DATA], [GEOGRAPHIC_DATA]" at bounding box center [787, 467] width 148 height 39
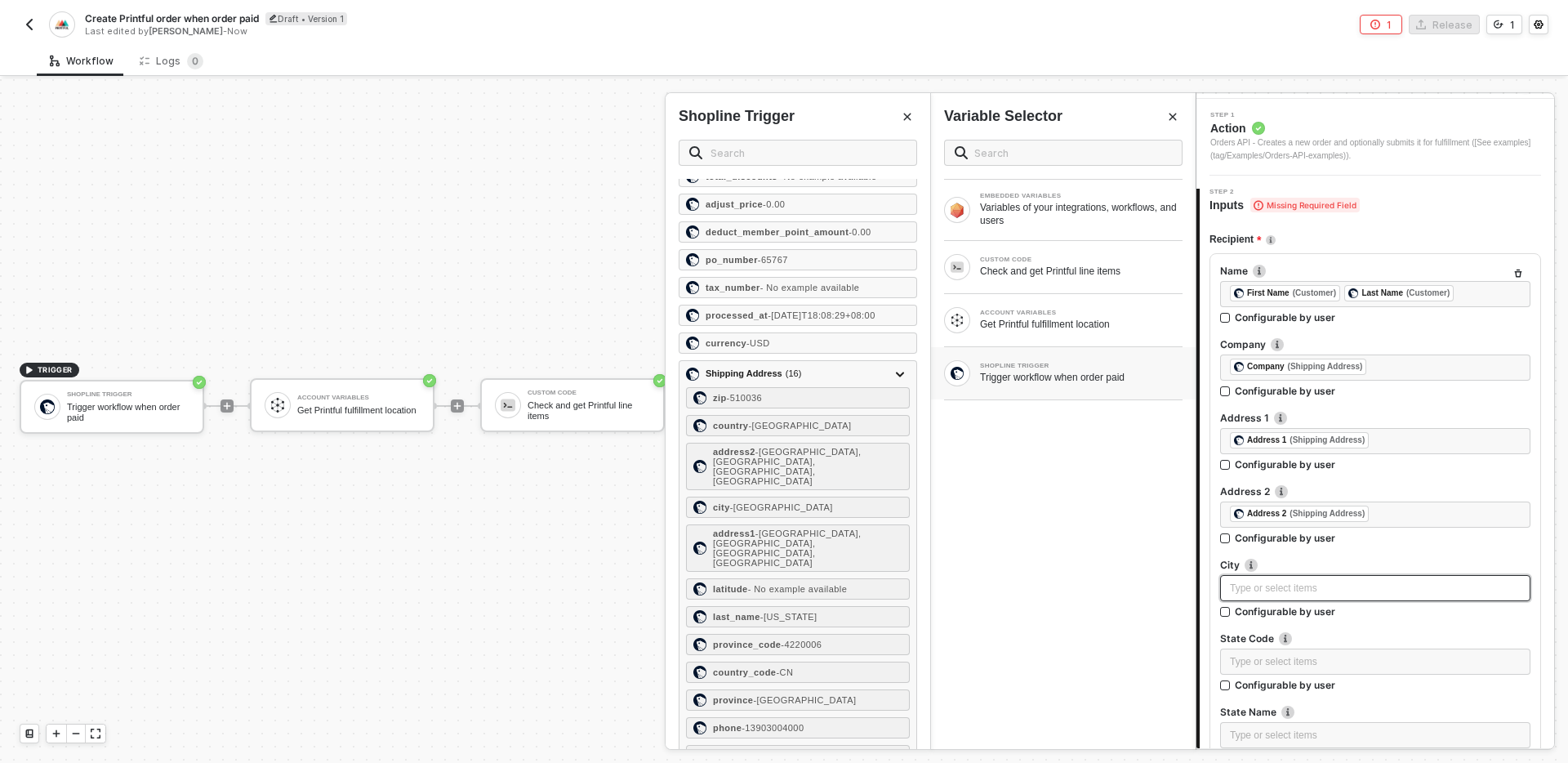
click at [1269, 586] on div "Type or select items ﻿" at bounding box center [1375, 588] width 291 height 16
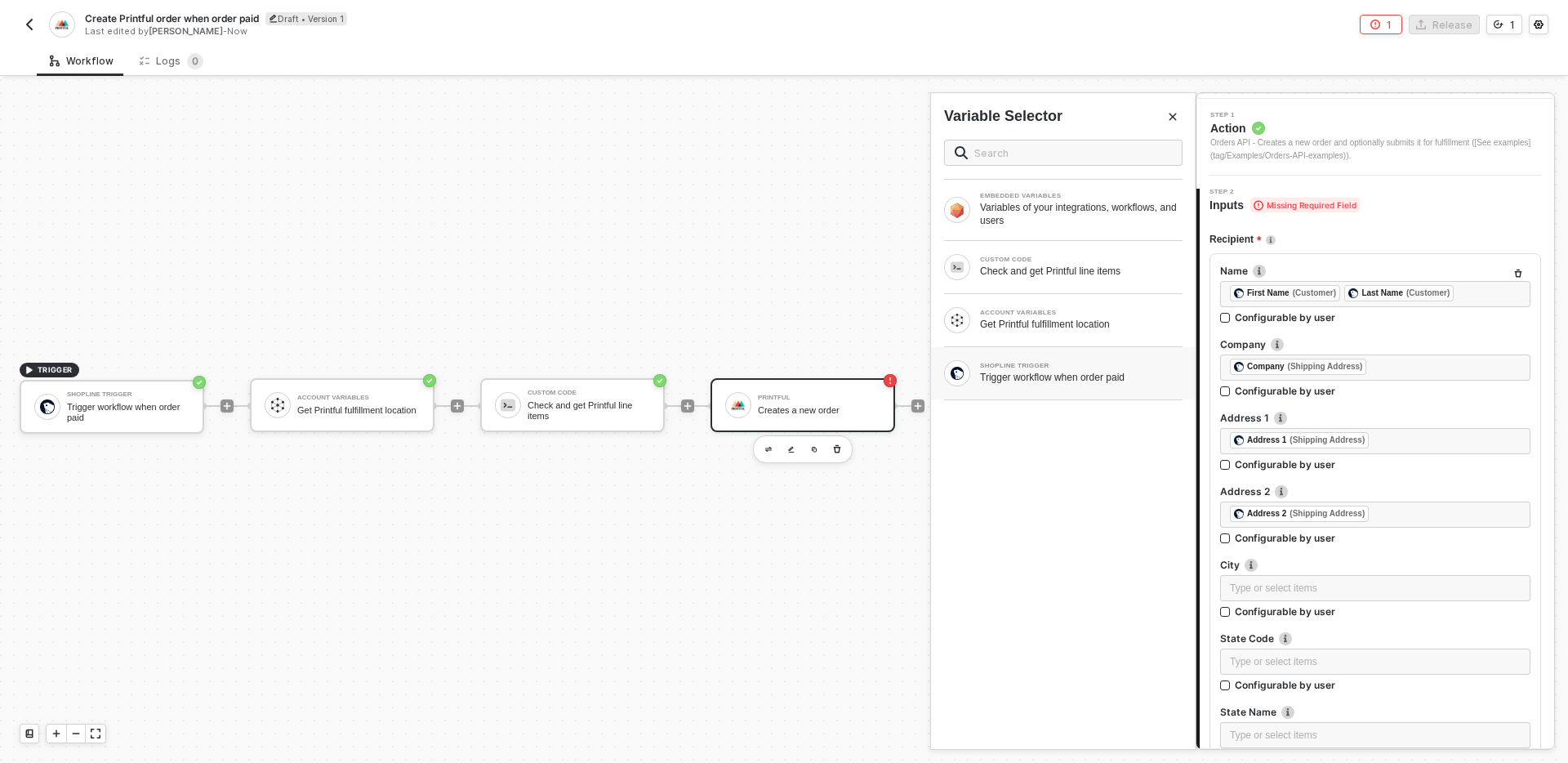
click at [1037, 375] on div "Trigger workflow when order paid" at bounding box center [1081, 377] width 203 height 13
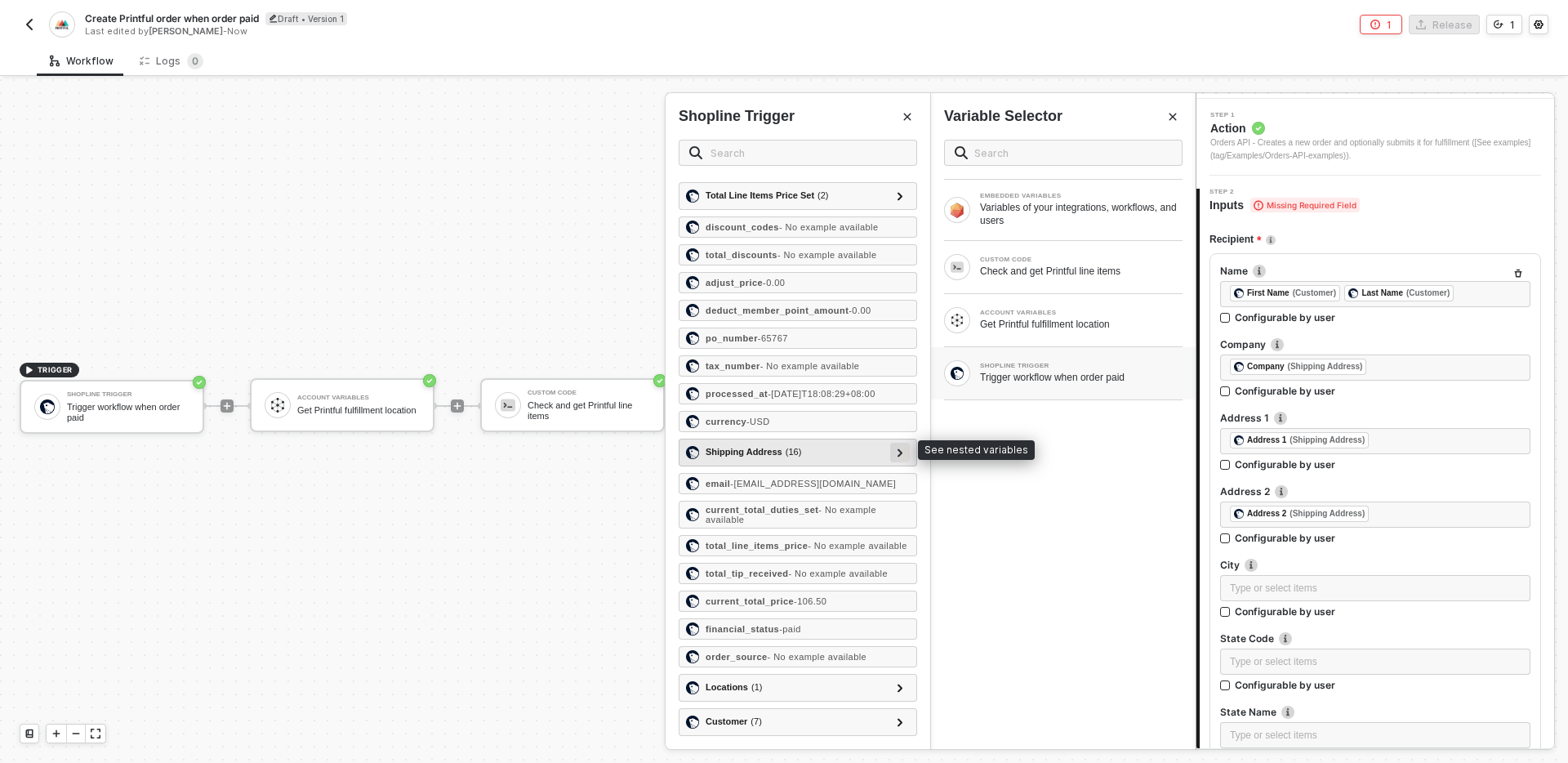
click at [903, 445] on div at bounding box center [900, 452] width 8 height 18
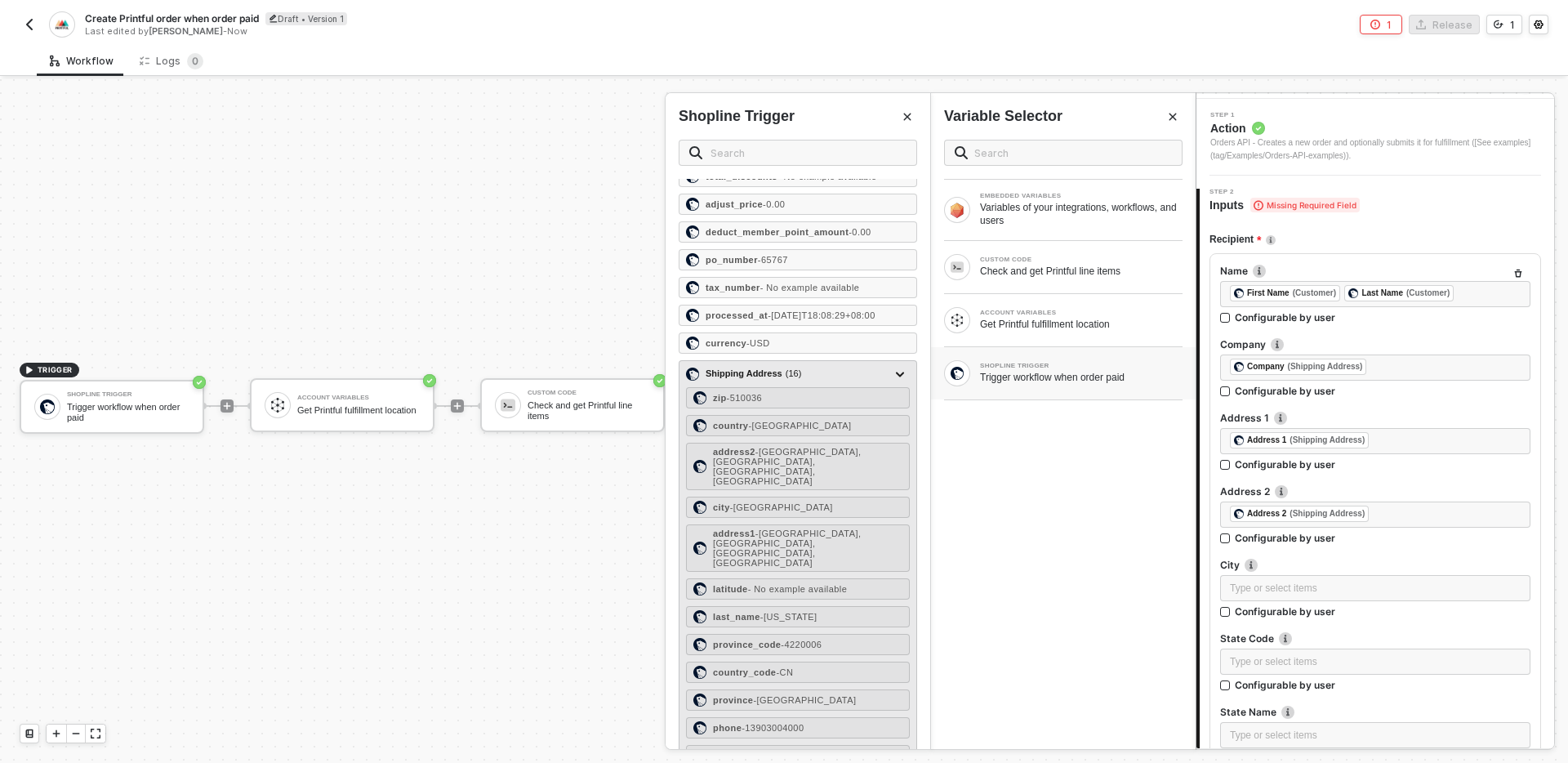
click at [836, 580] on div "zip - 510036 country - [GEOGRAPHIC_DATA] address2 - [GEOGRAPHIC_DATA], [GEOGRAP…" at bounding box center [798, 633] width 224 height 491
click at [820, 518] on div "city - [GEOGRAPHIC_DATA]" at bounding box center [798, 507] width 224 height 21
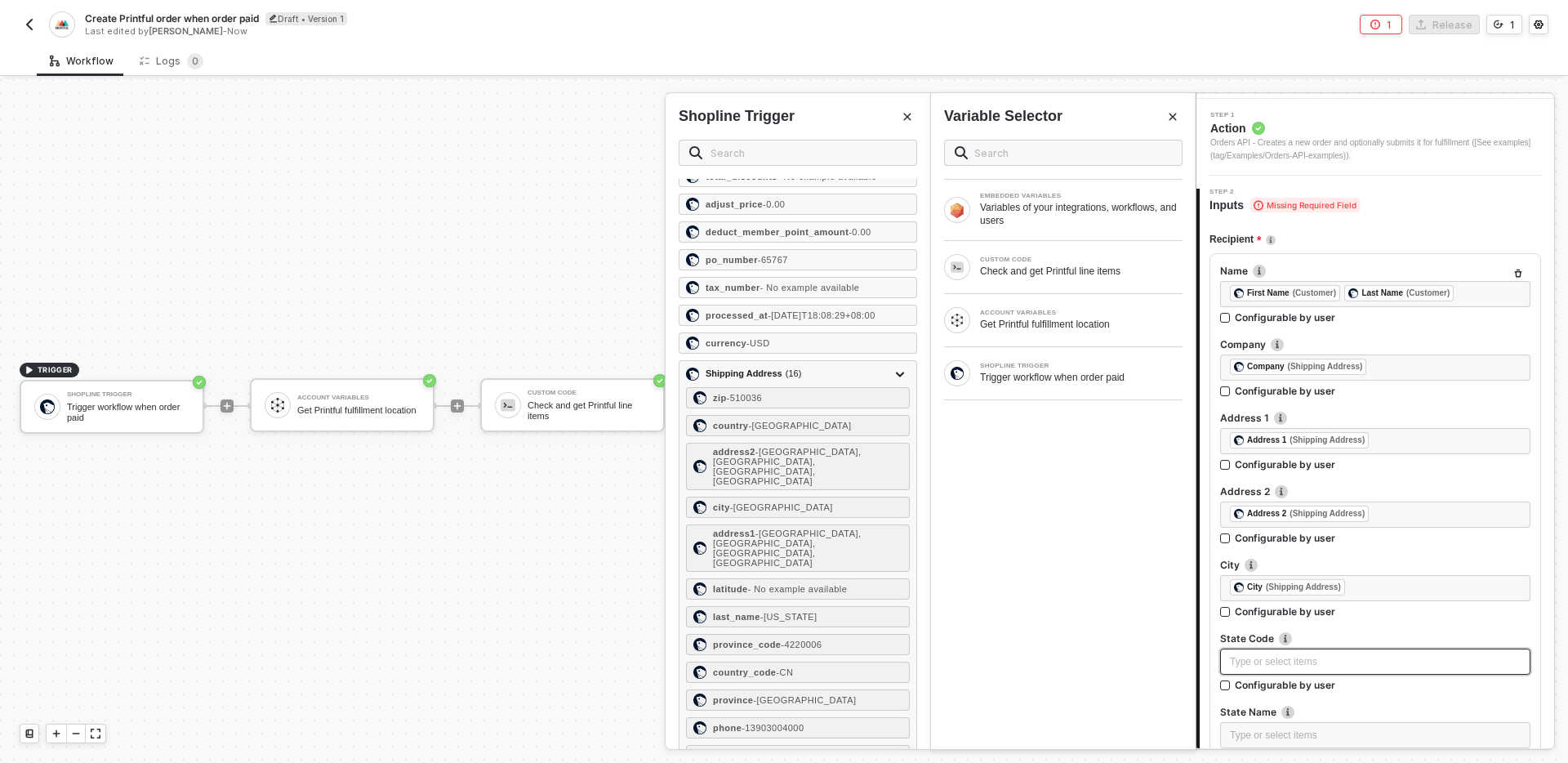
click at [1275, 662] on div "Type or select items ﻿" at bounding box center [1375, 662] width 291 height 16
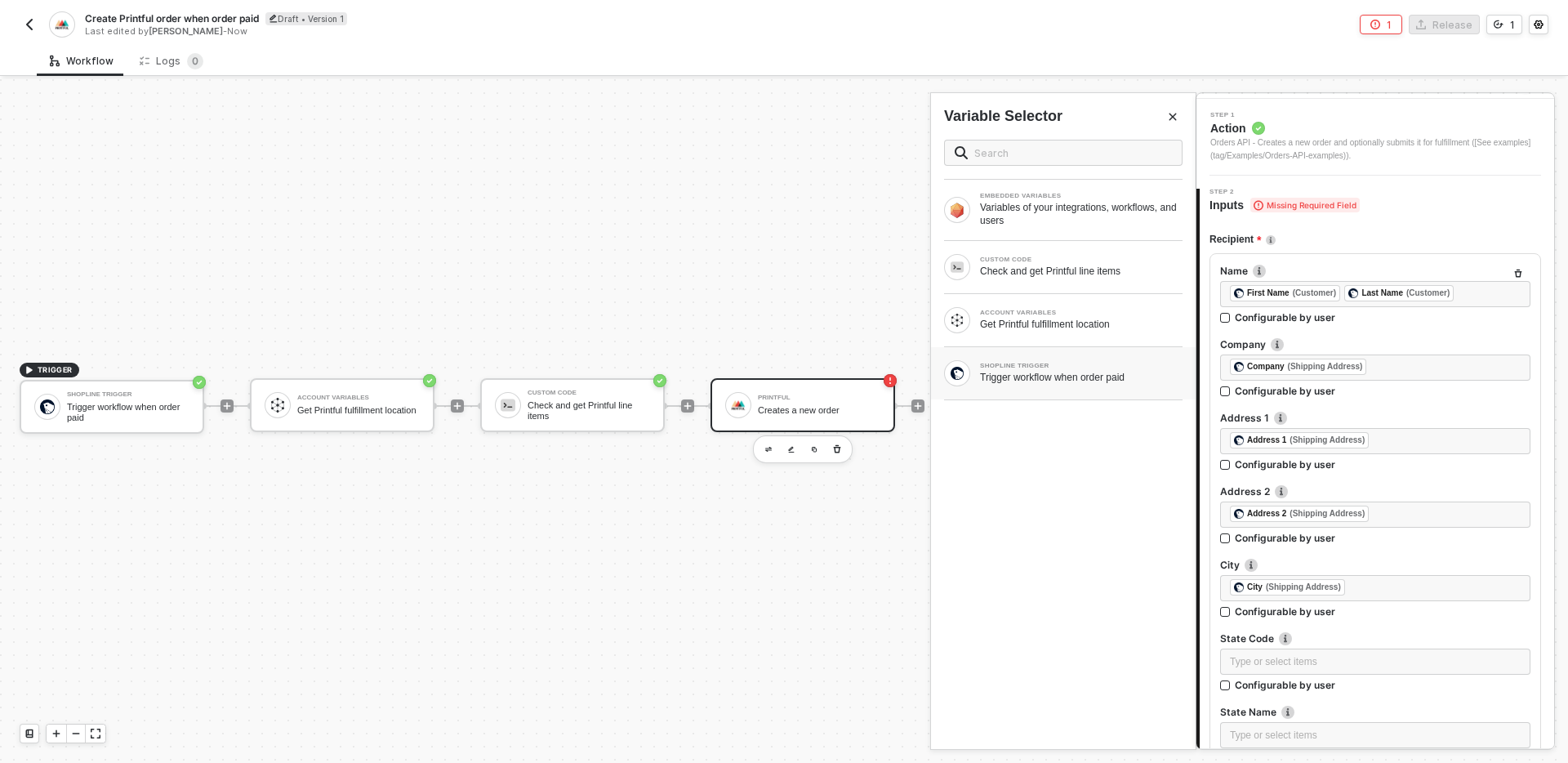
click at [1021, 380] on div "Trigger workflow when order paid" at bounding box center [1081, 377] width 203 height 13
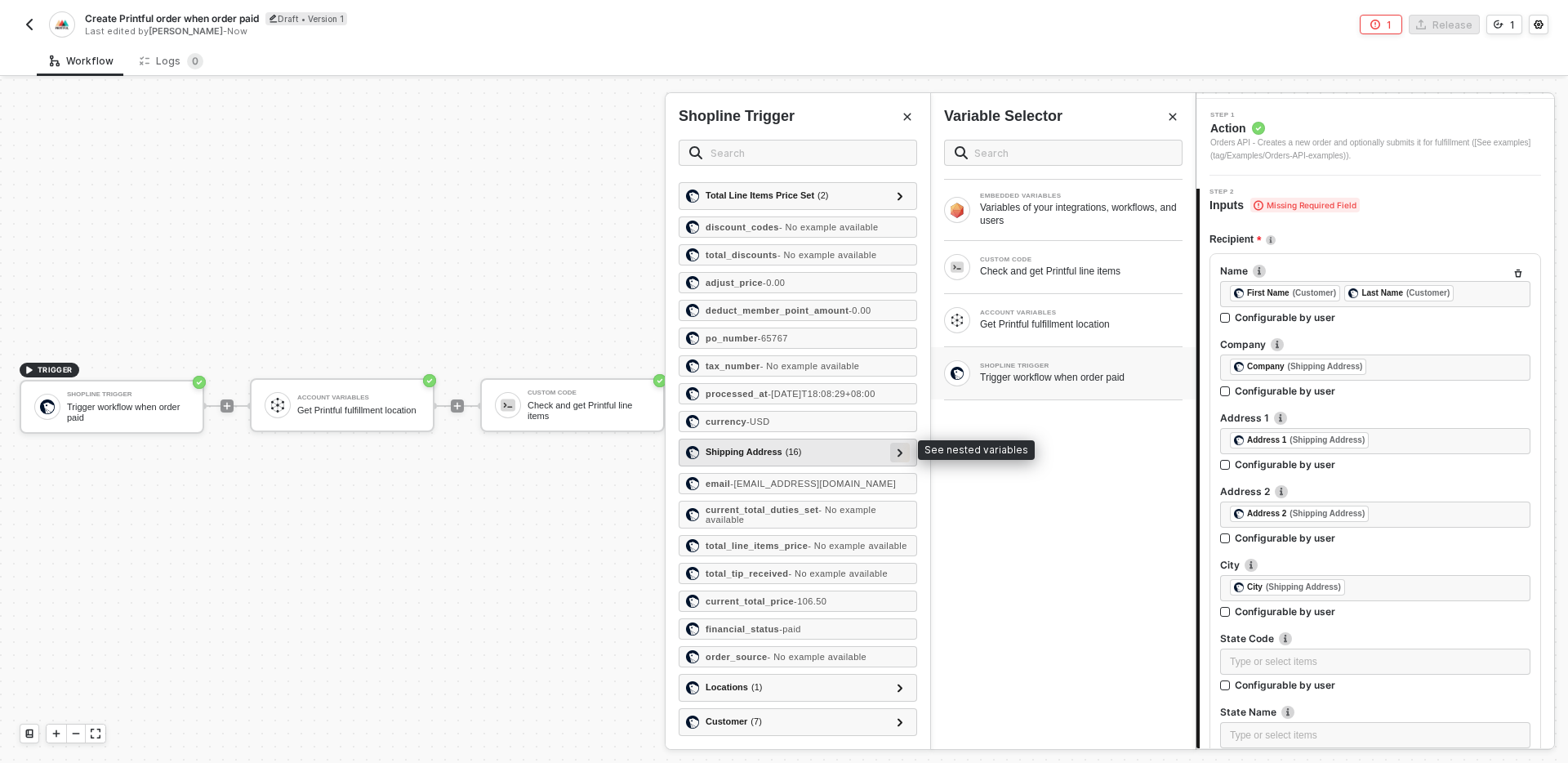
click at [904, 443] on div at bounding box center [900, 452] width 8 height 18
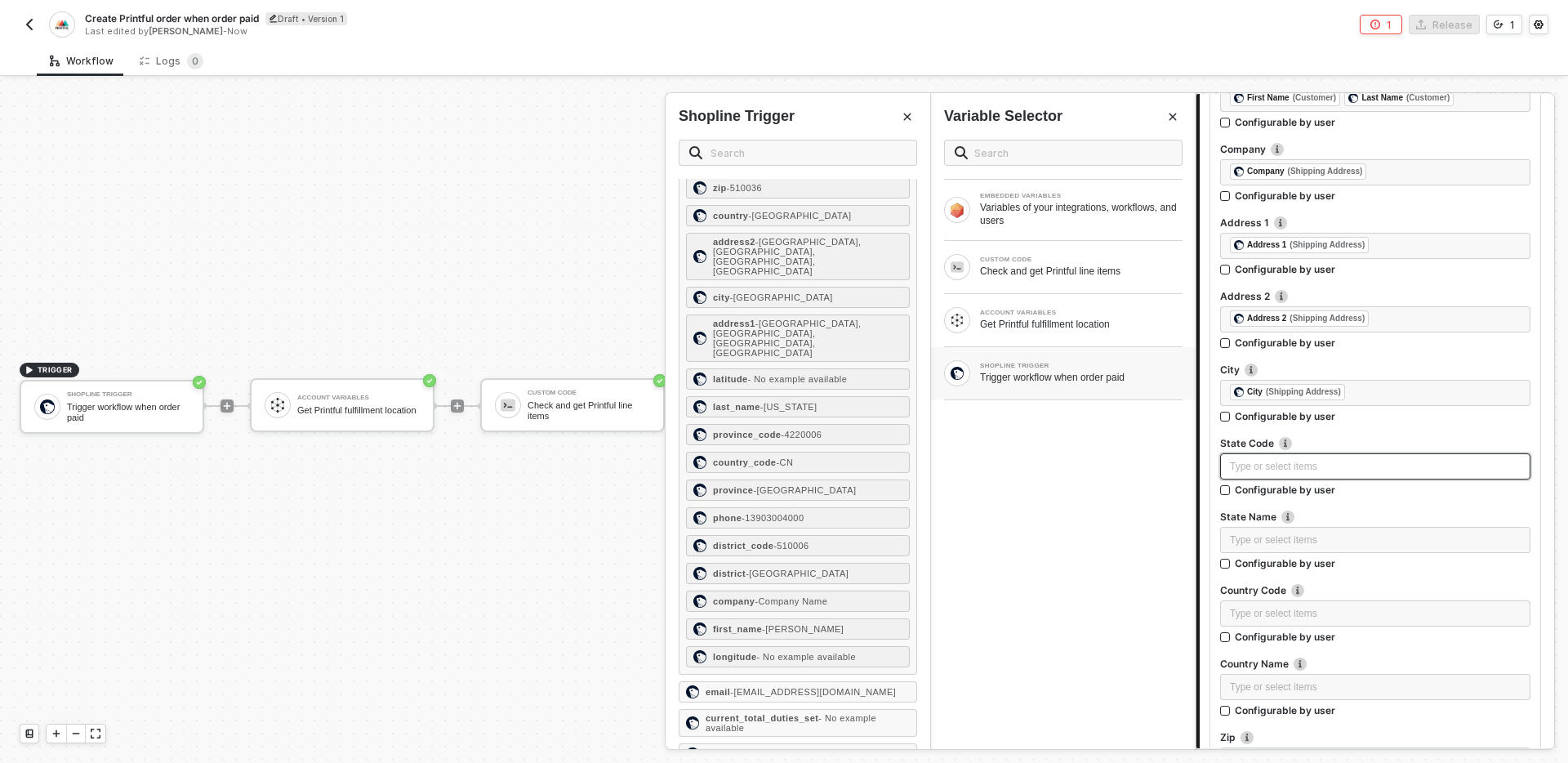
scroll to position [274, 0]
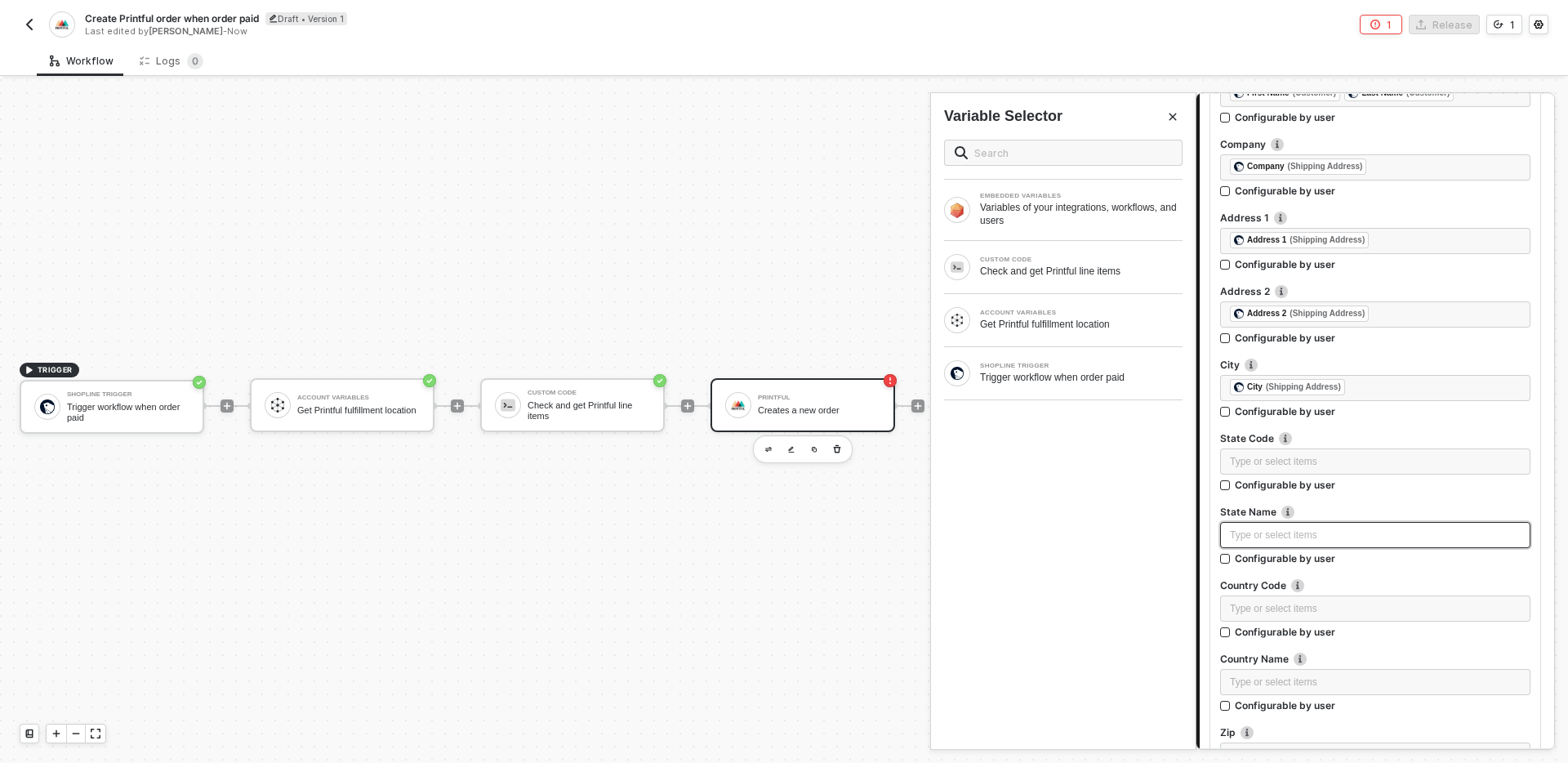
click at [1340, 538] on div "Type or select items ﻿" at bounding box center [1375, 535] width 291 height 16
click at [1015, 371] on div "Trigger workflow when order paid" at bounding box center [1081, 377] width 203 height 13
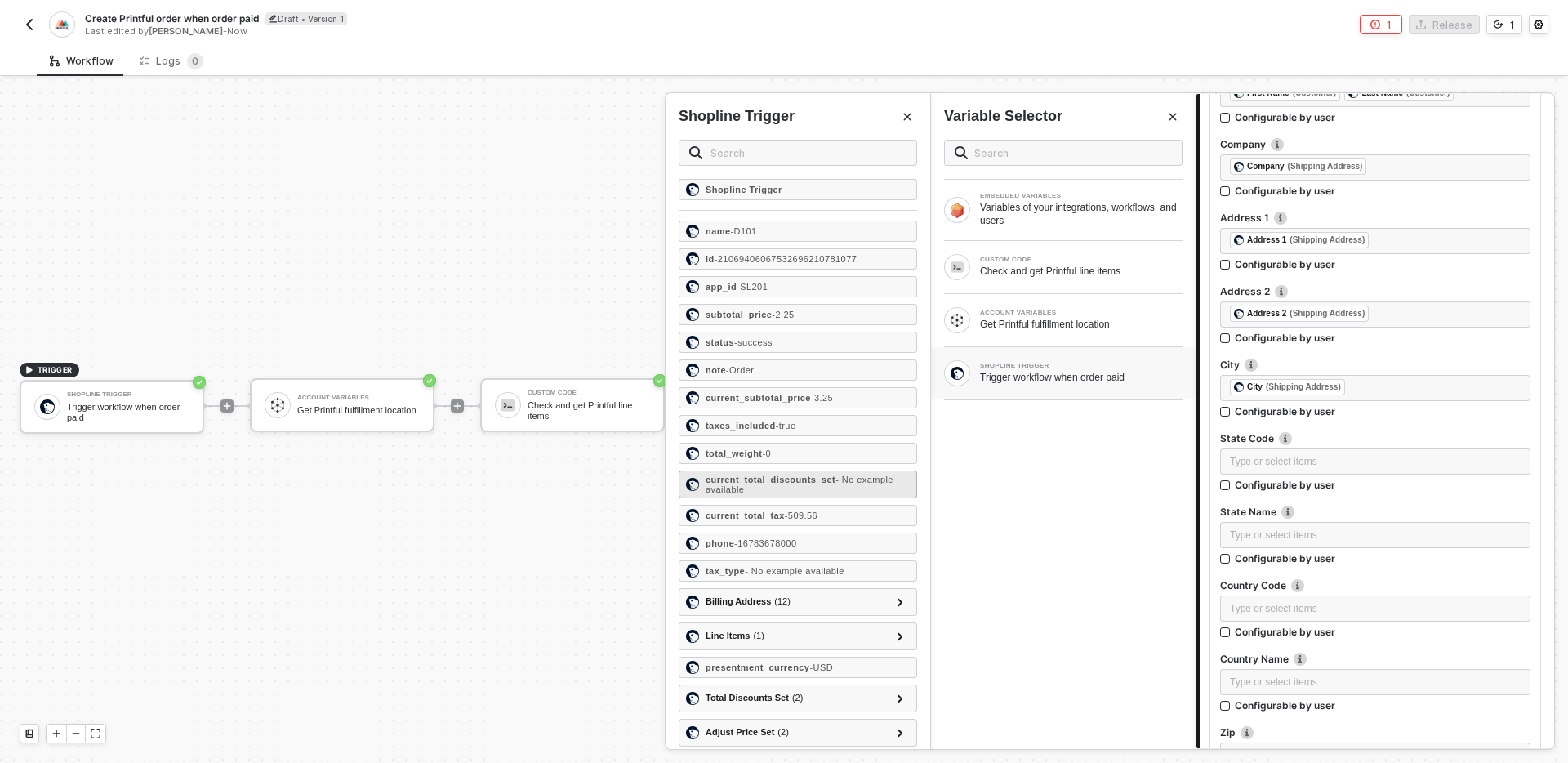
scroll to position [1132, 0]
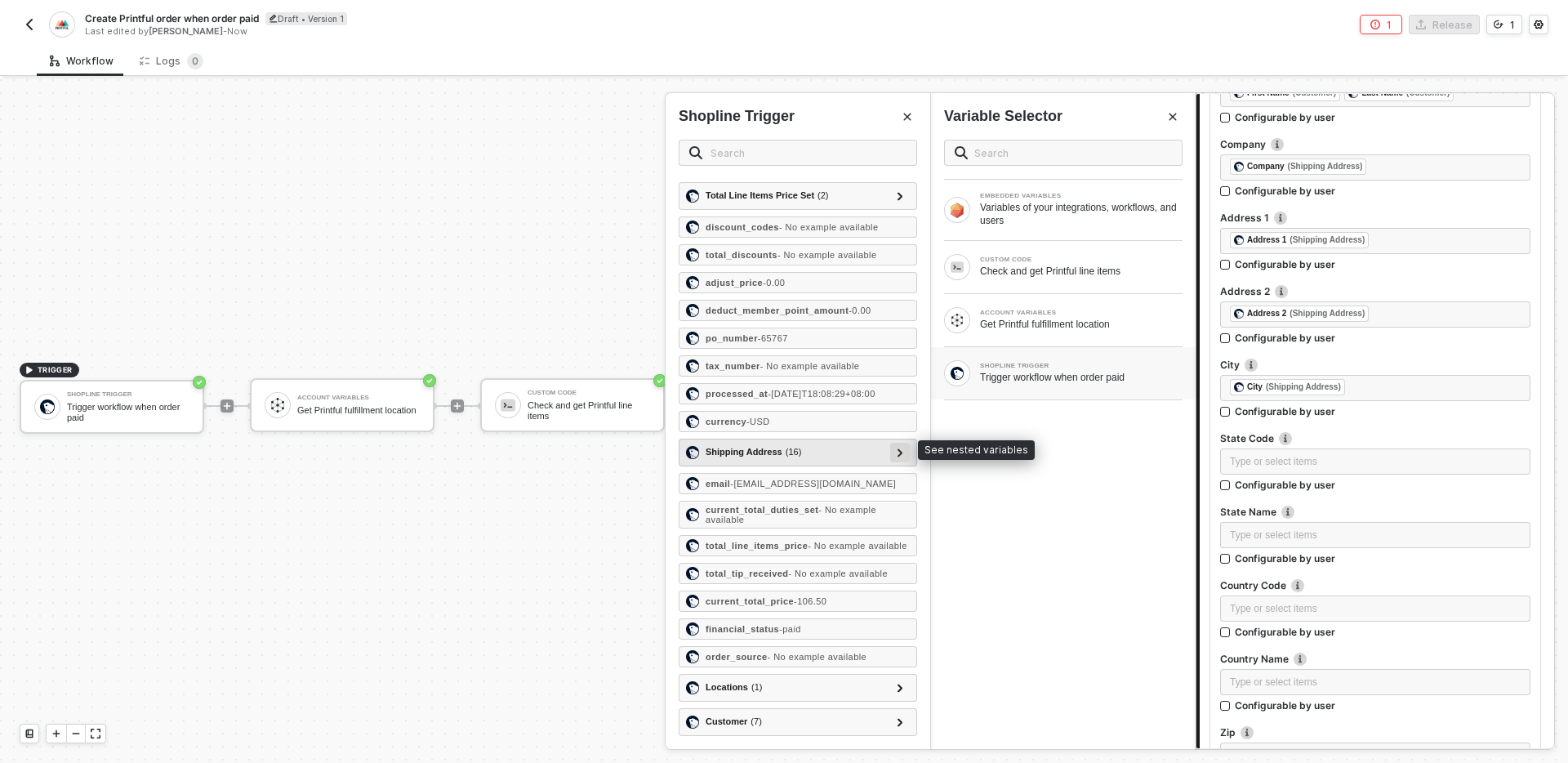
click at [903, 444] on div at bounding box center [900, 452] width 8 height 18
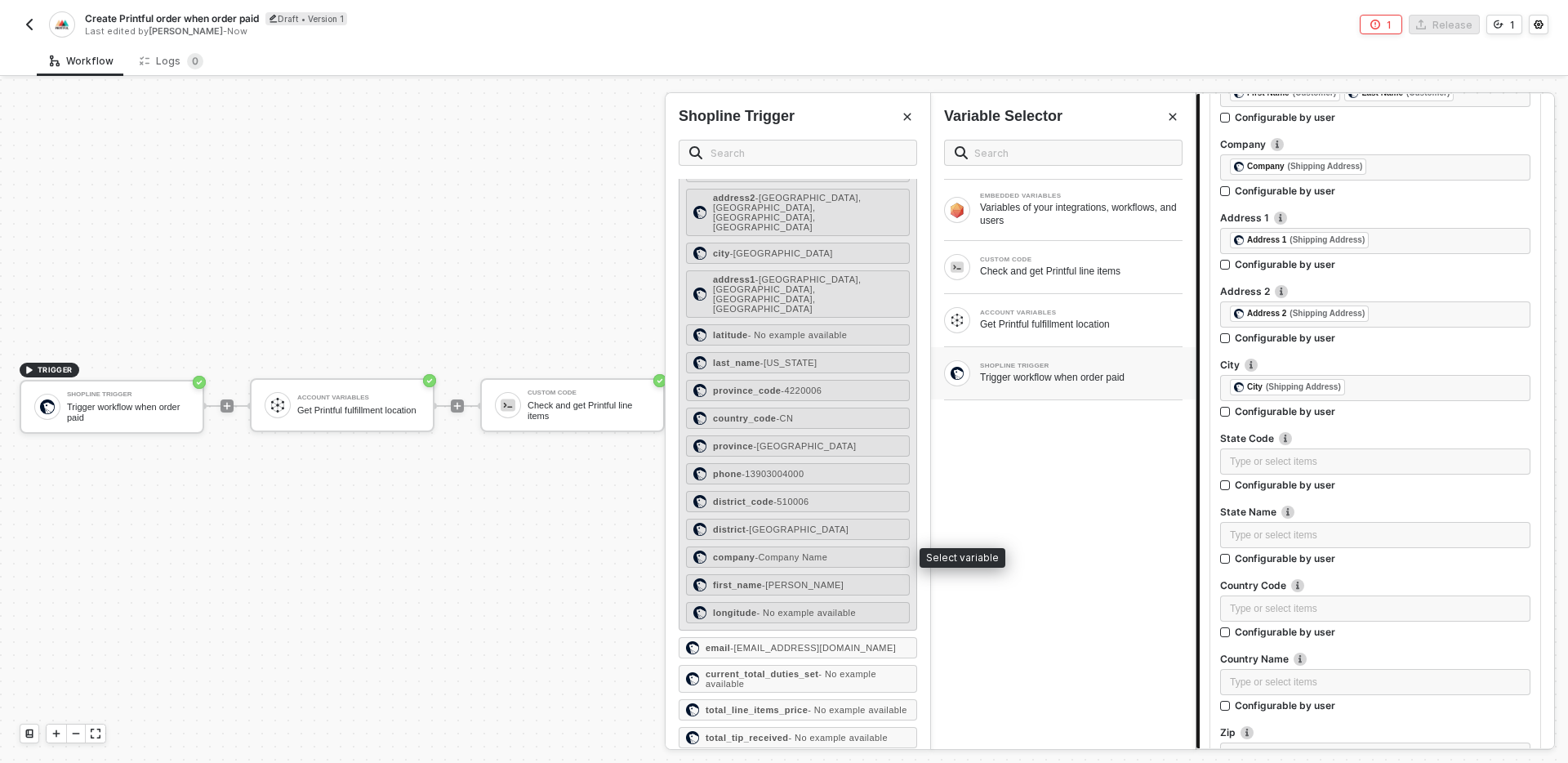
scroll to position [1387, 0]
click at [871, 456] on div "province - [GEOGRAPHIC_DATA]" at bounding box center [798, 445] width 224 height 21
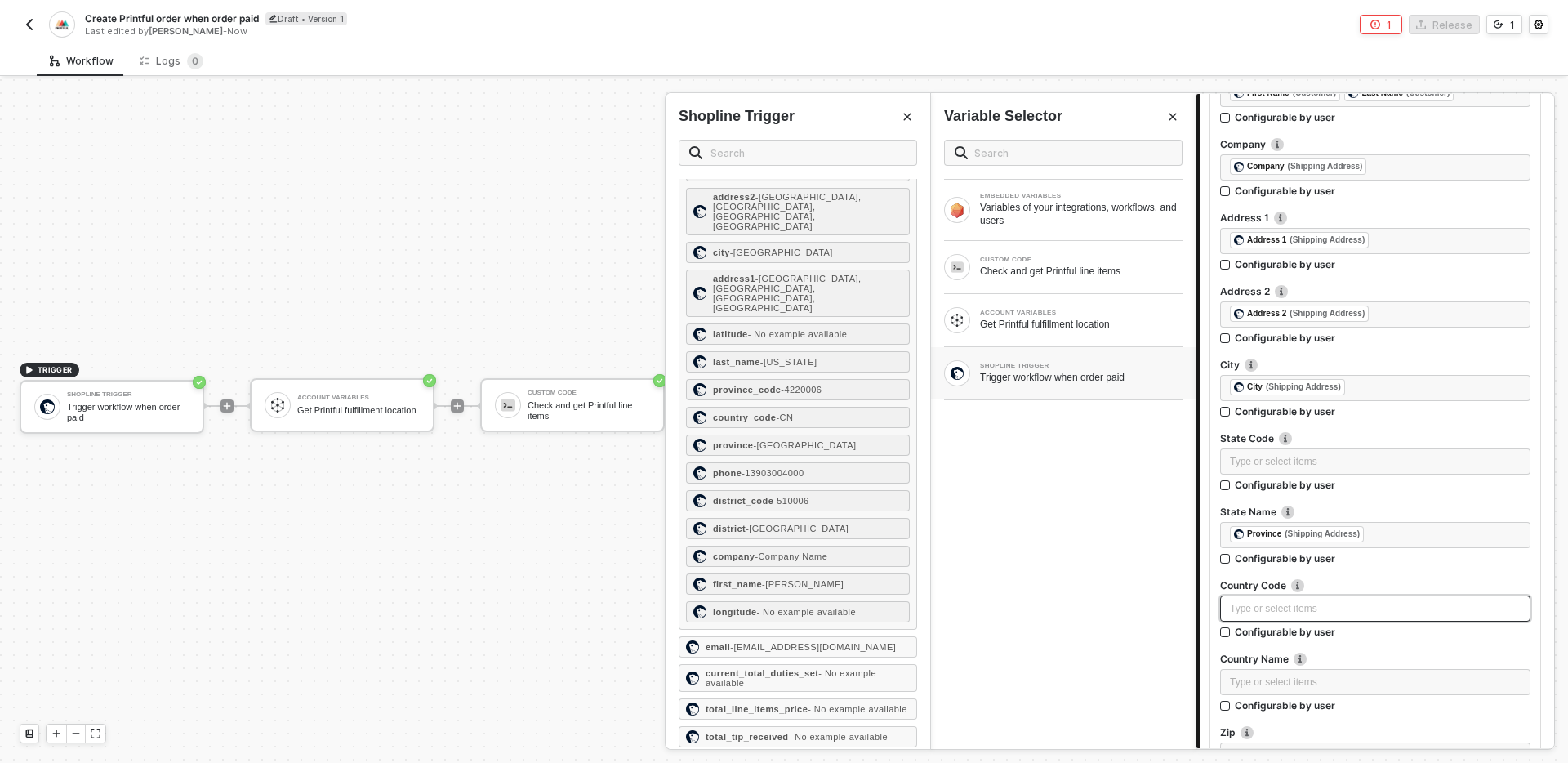
click at [1278, 599] on div "Type or select items ﻿" at bounding box center [1376, 609] width 310 height 26
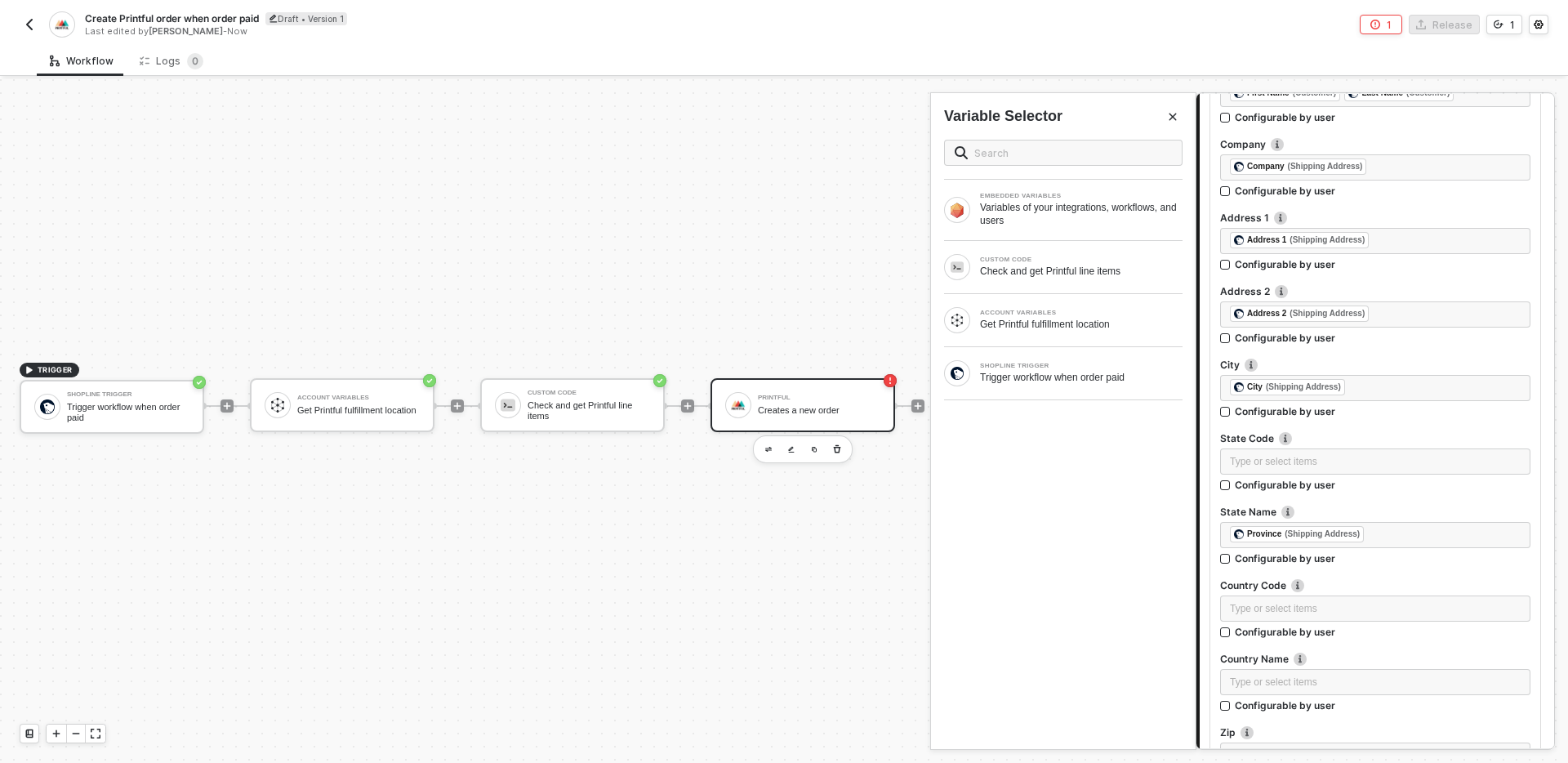
click at [1000, 404] on div "EMBEDDED VARIABLES Variables of your integrations, workflows, and users CUSTOM …" at bounding box center [1063, 438] width 265 height 623
click at [992, 375] on div "Trigger workflow when order paid" at bounding box center [1081, 377] width 203 height 13
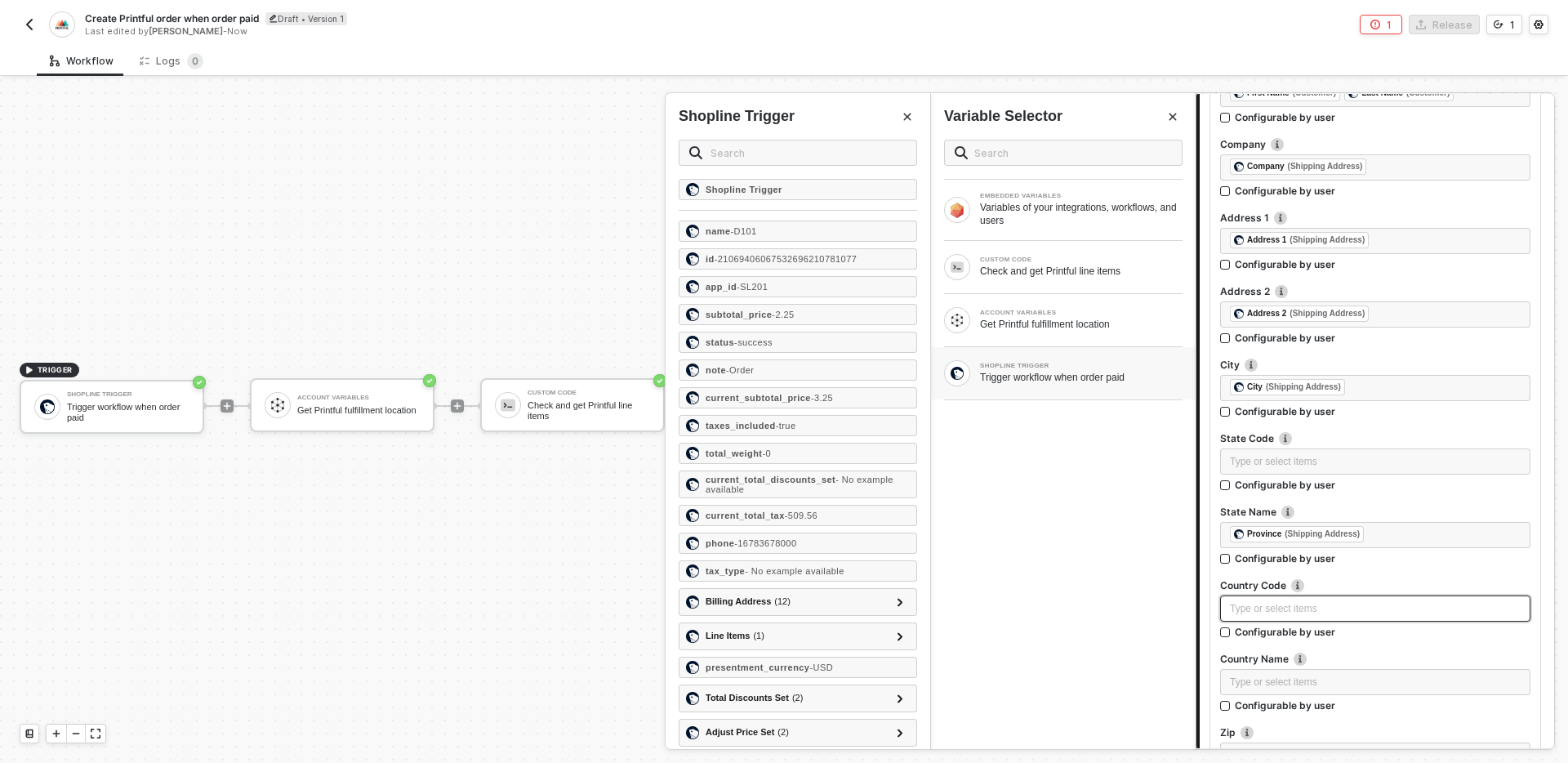
click at [1286, 605] on div "Type or select items ﻿" at bounding box center [1375, 609] width 291 height 16
click at [1059, 362] on div "SHOPLINE TRIGGER Trigger workflow when order paid" at bounding box center [1063, 374] width 239 height 26
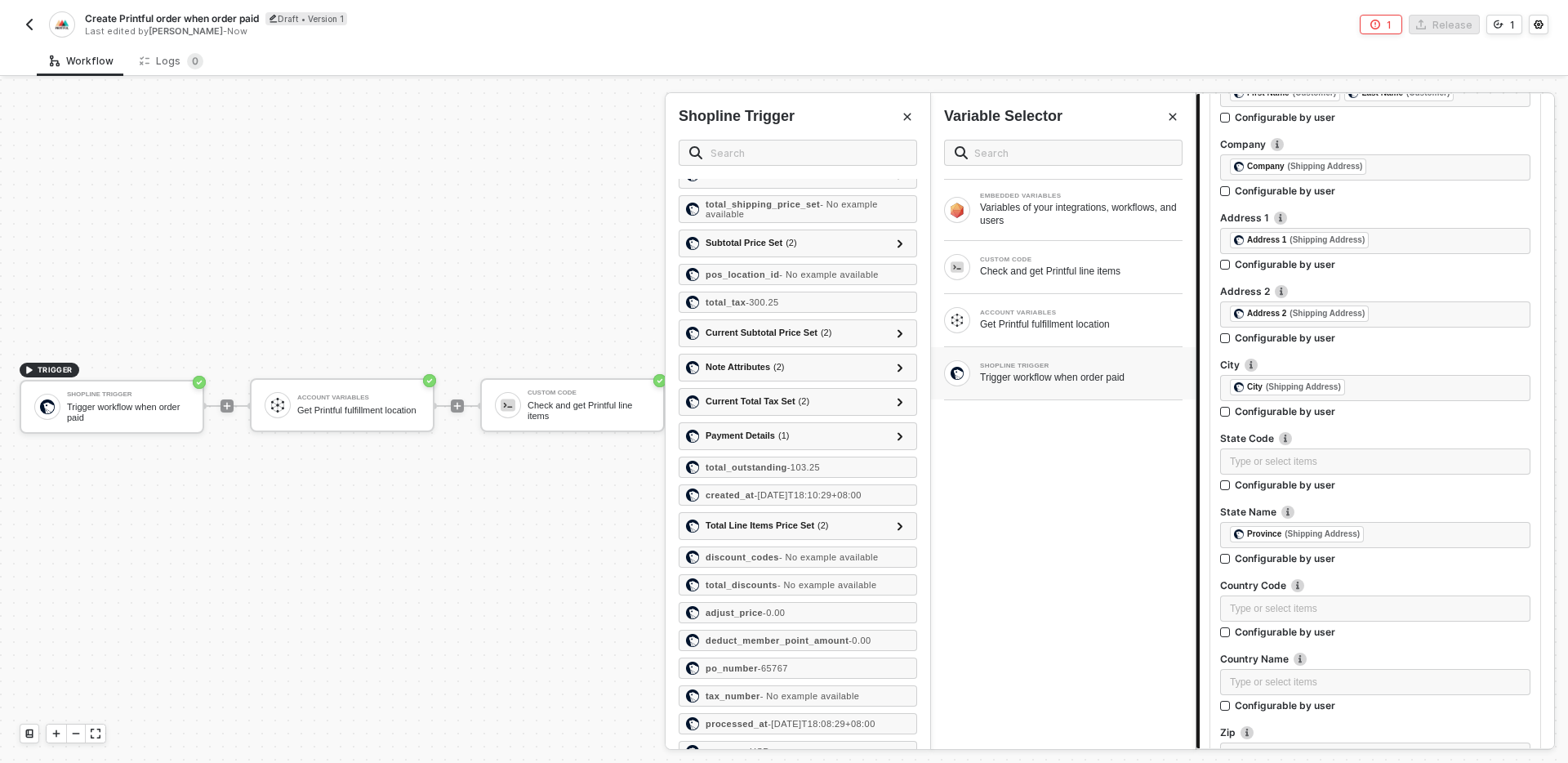
scroll to position [1132, 0]
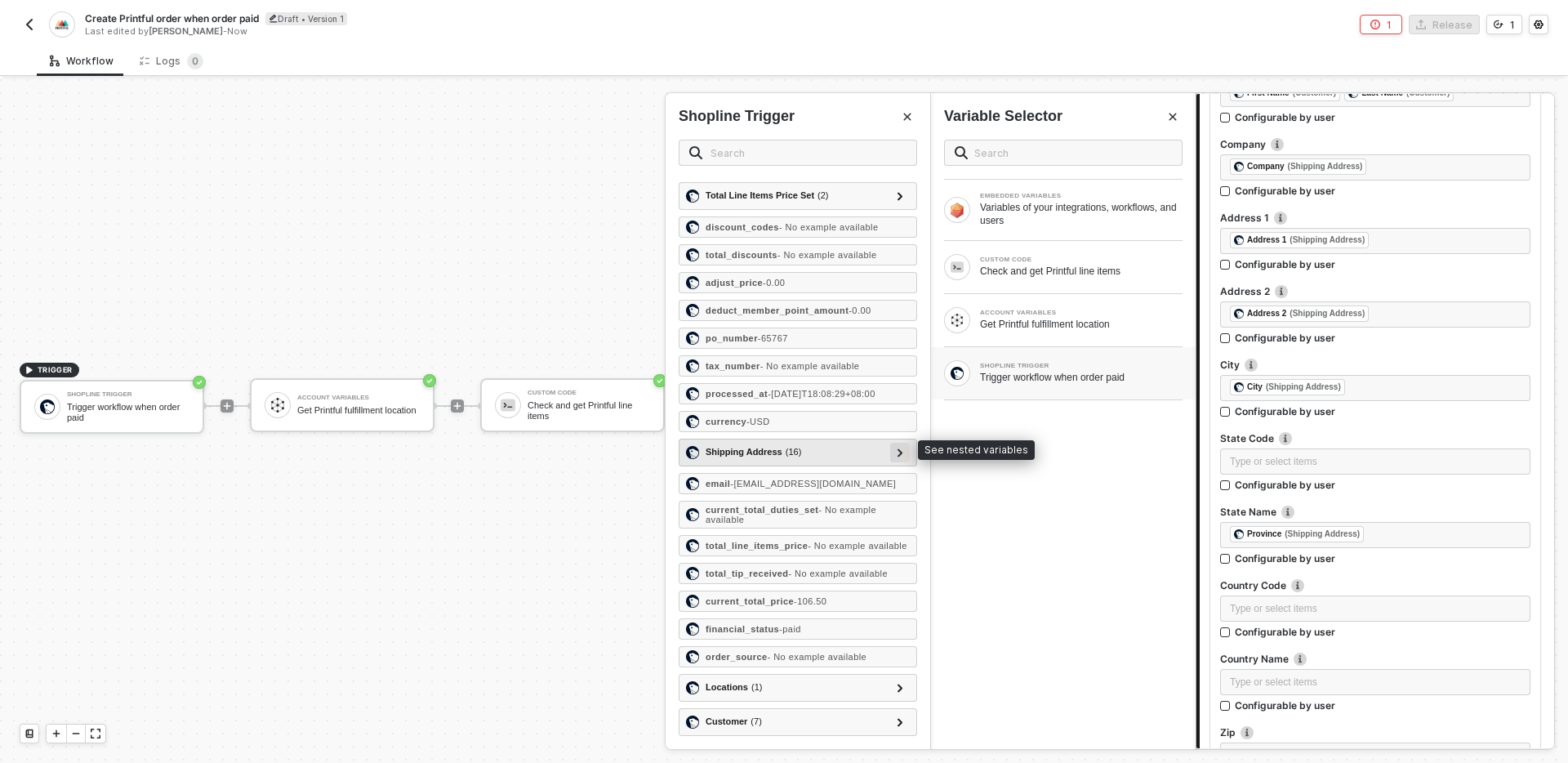
click at [895, 447] on div at bounding box center [899, 453] width 20 height 20
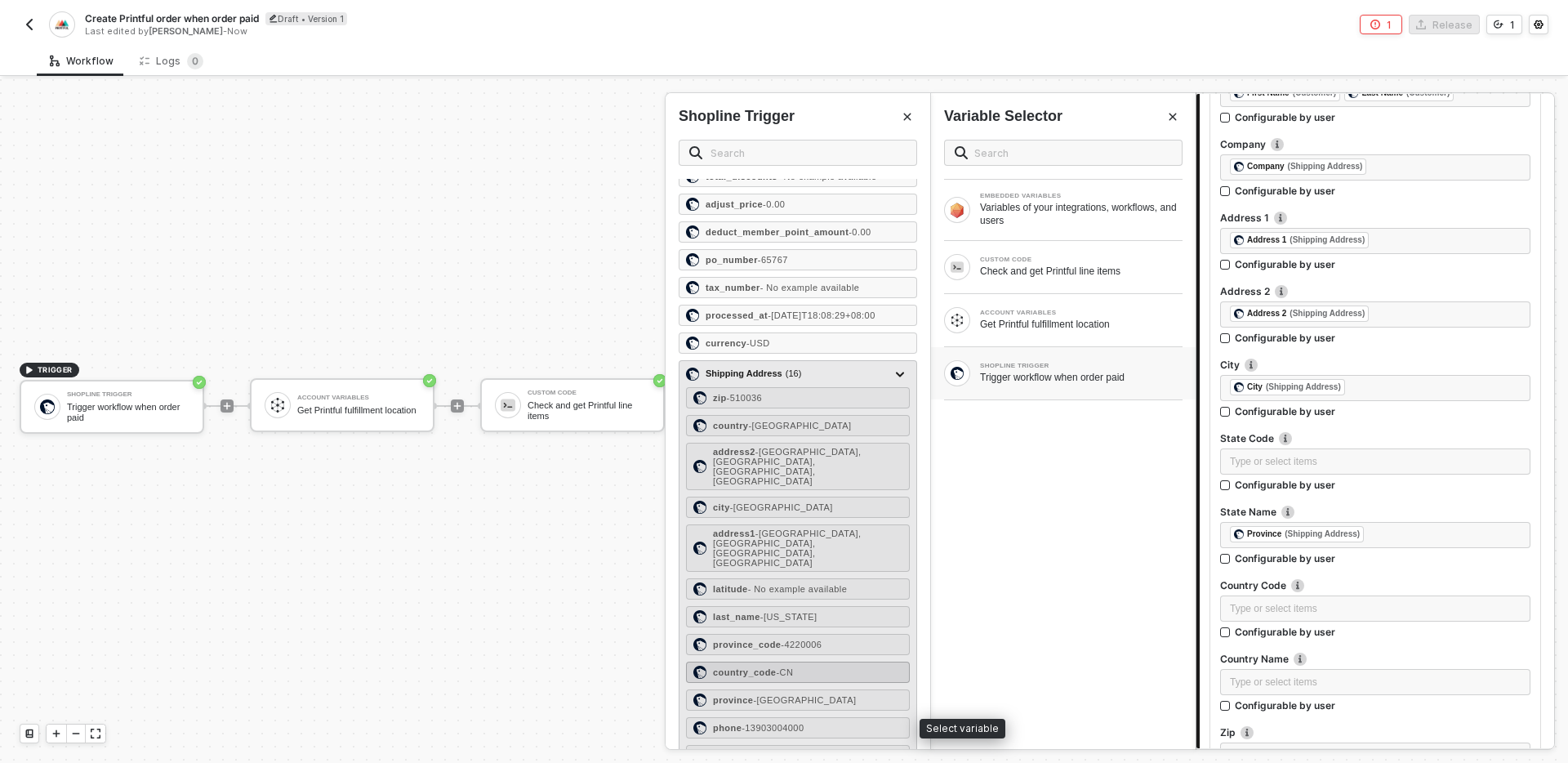
click at [791, 677] on span "- CN" at bounding box center [784, 672] width 17 height 10
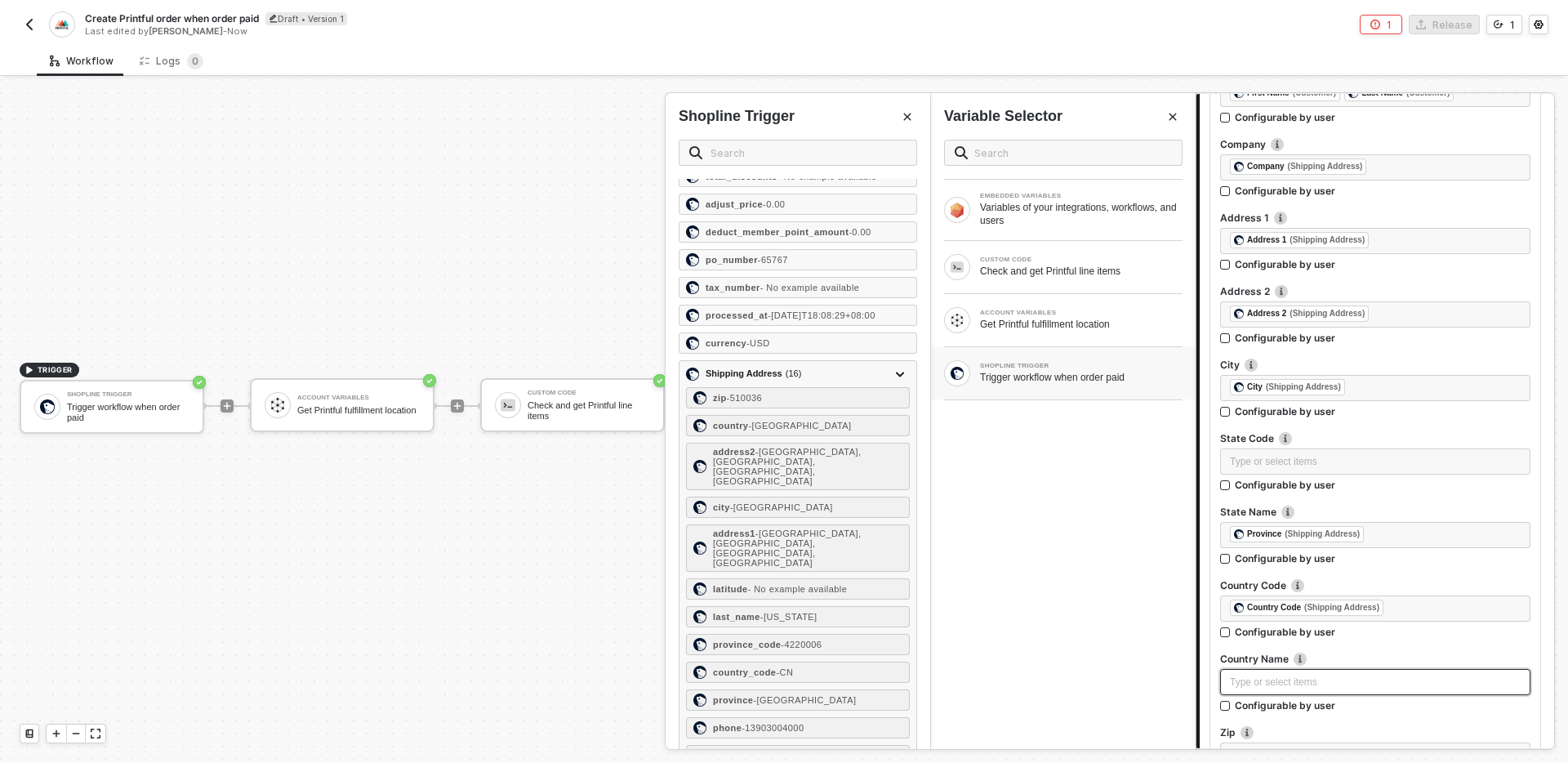
click at [1281, 676] on div "Type or select items ﻿" at bounding box center [1375, 682] width 291 height 16
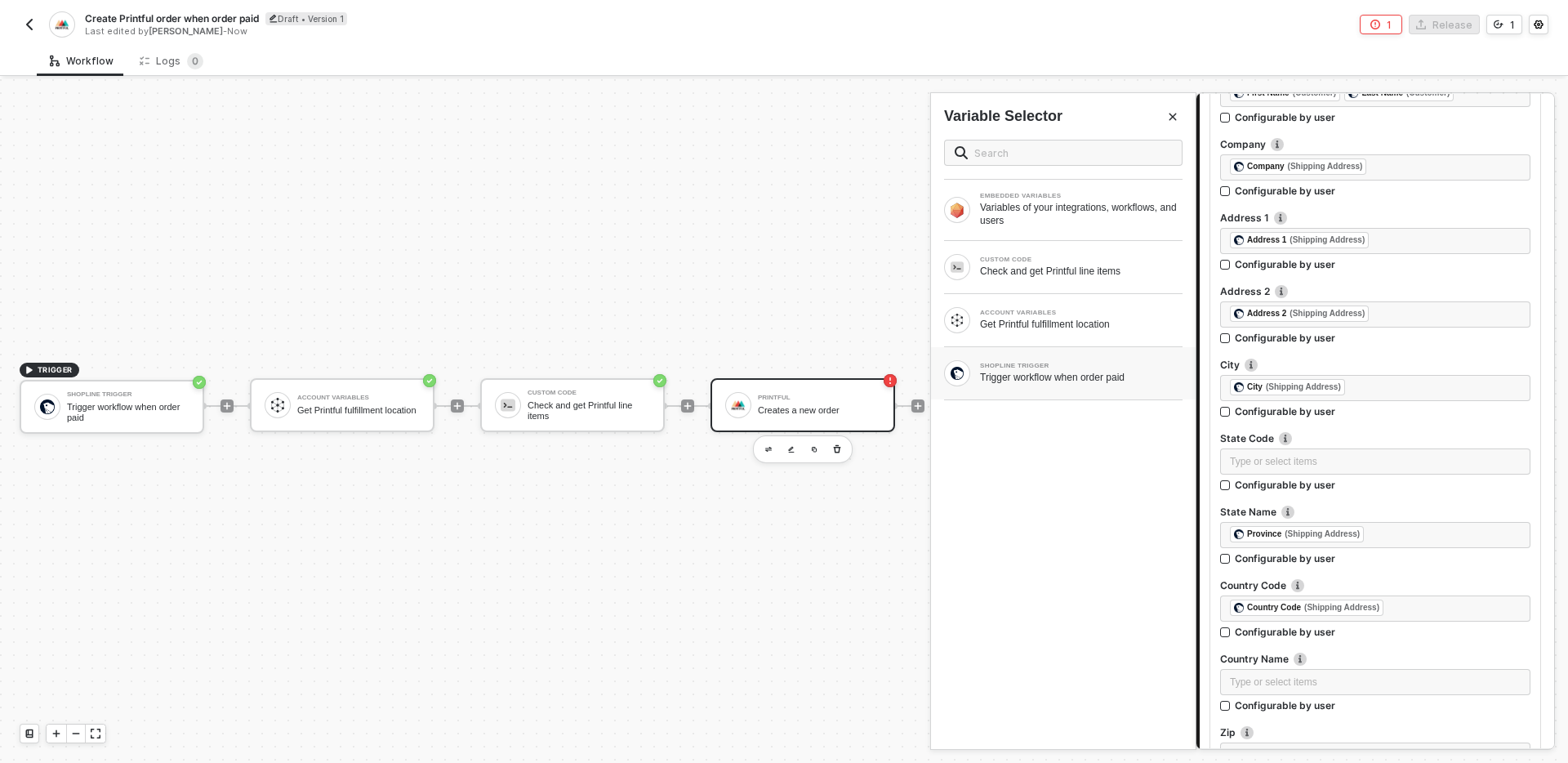
click at [1034, 358] on div "SHOPLINE TRIGGER Trigger workflow when order paid" at bounding box center [1063, 374] width 265 height 52
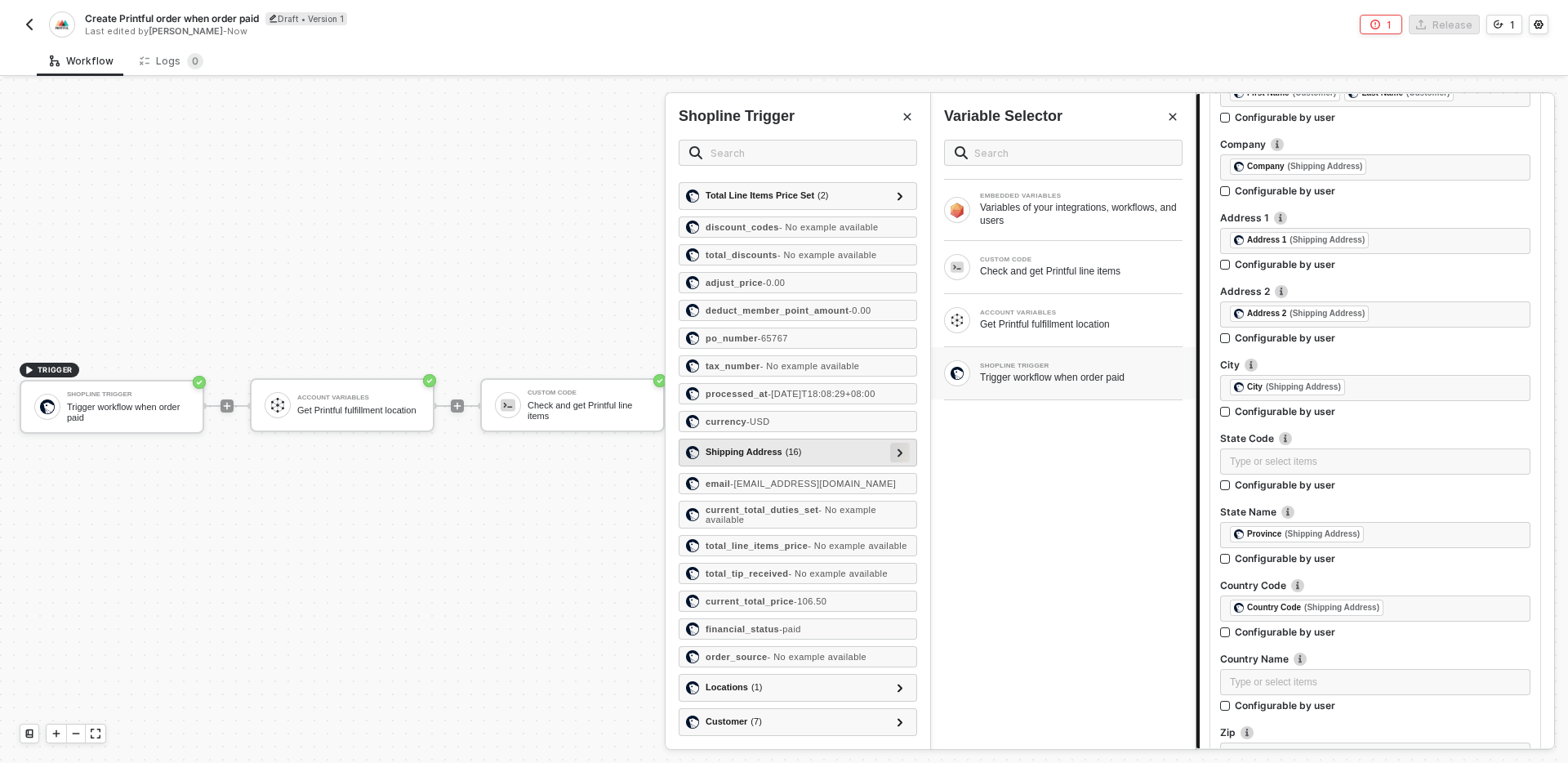
click at [895, 446] on div at bounding box center [899, 453] width 20 height 20
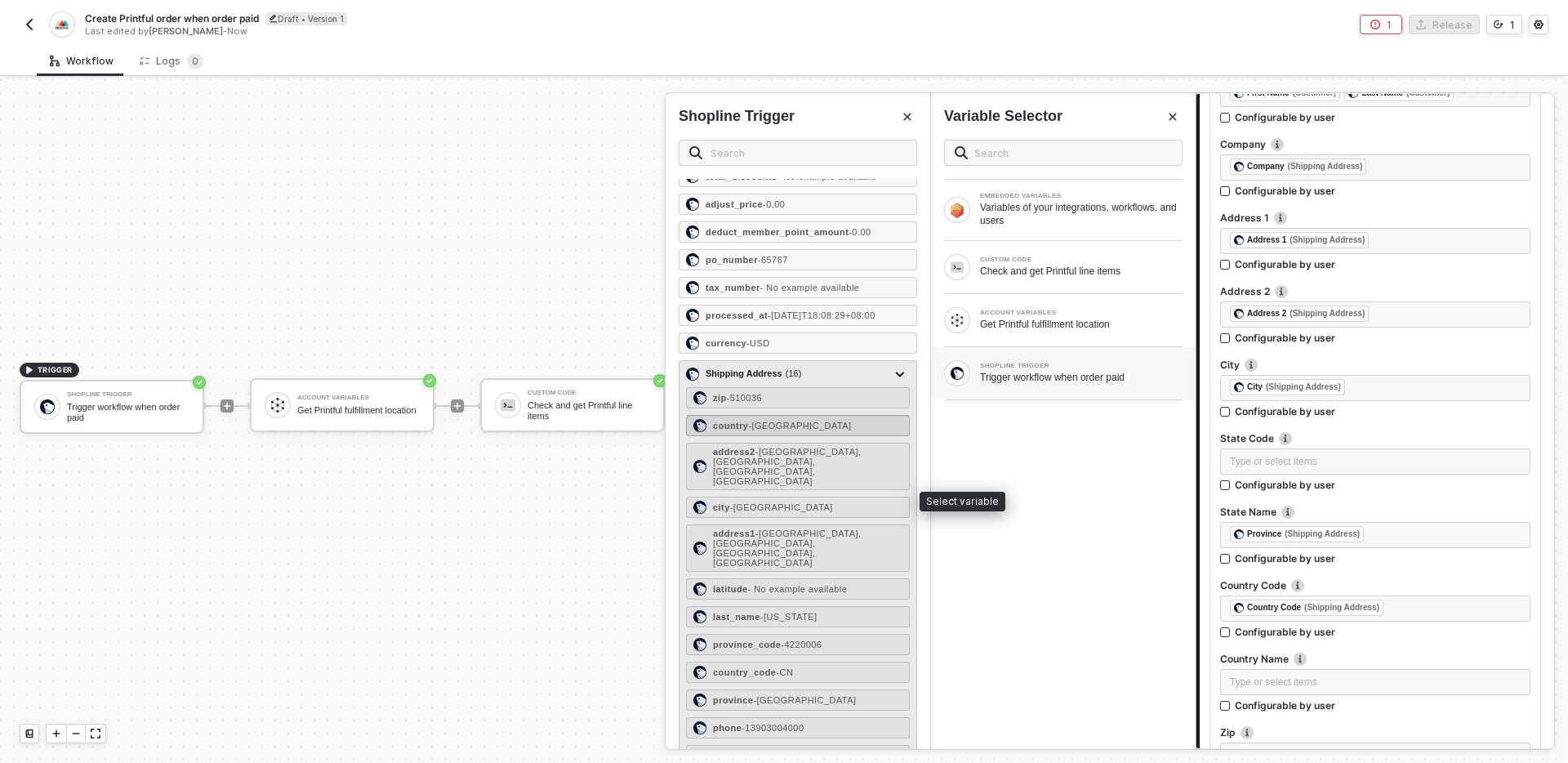
click at [835, 437] on div "country - [GEOGRAPHIC_DATA]" at bounding box center [798, 426] width 224 height 21
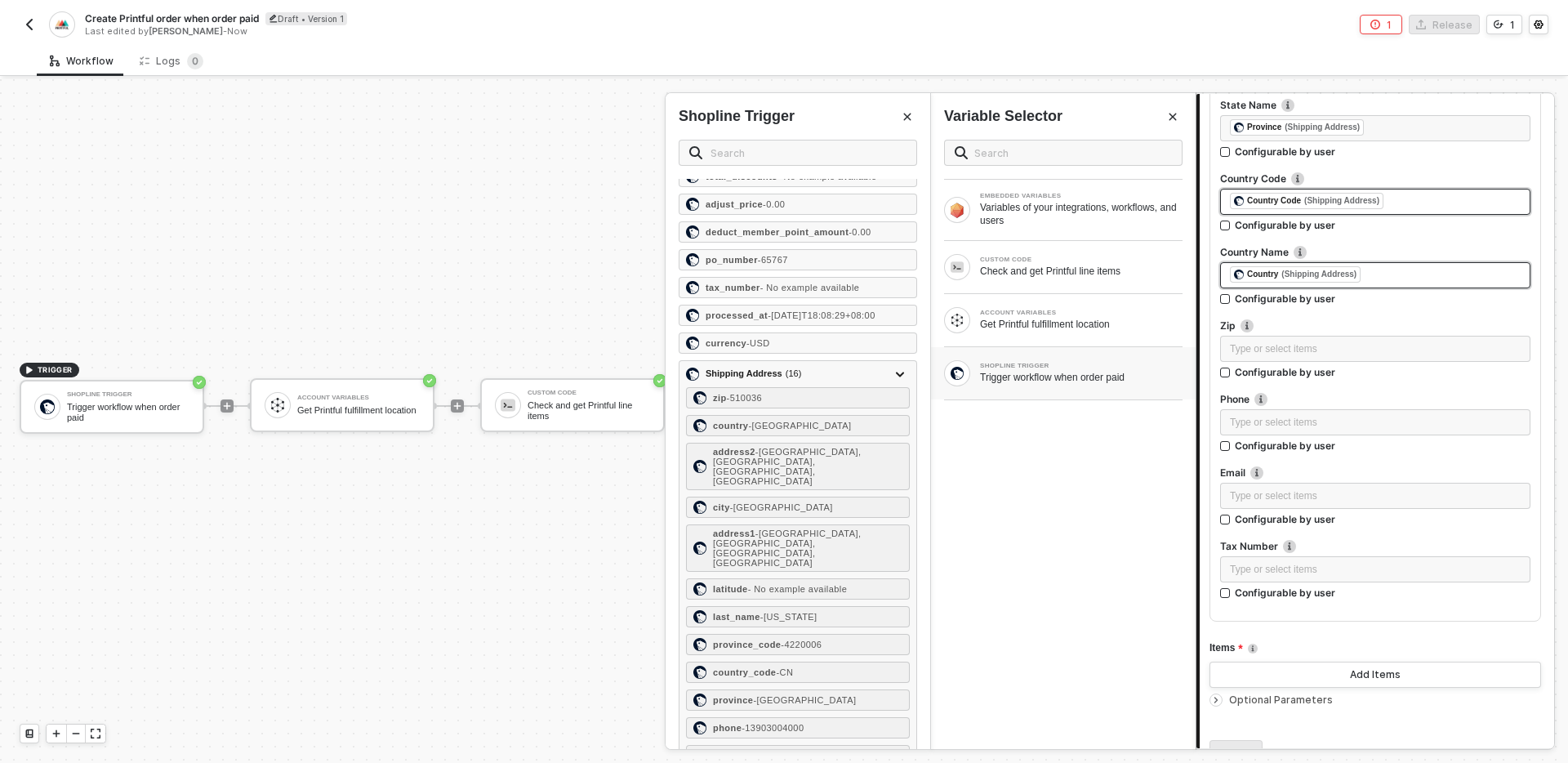
scroll to position [683, 0]
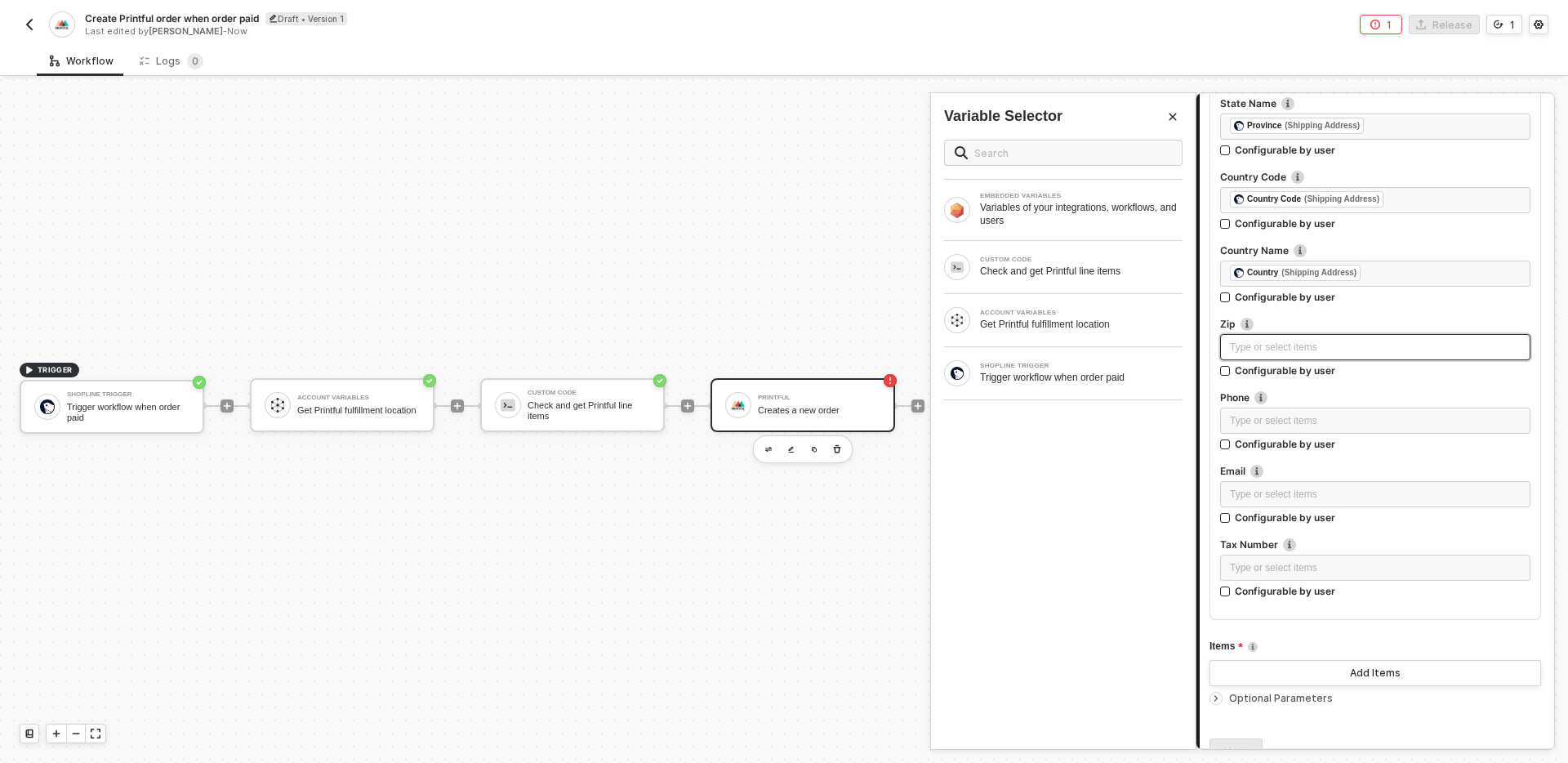
click at [1241, 350] on div "Type or select items ﻿" at bounding box center [1375, 348] width 291 height 16
click at [1052, 389] on div "SHOPLINE TRIGGER Trigger workflow when order paid" at bounding box center [1063, 374] width 265 height 52
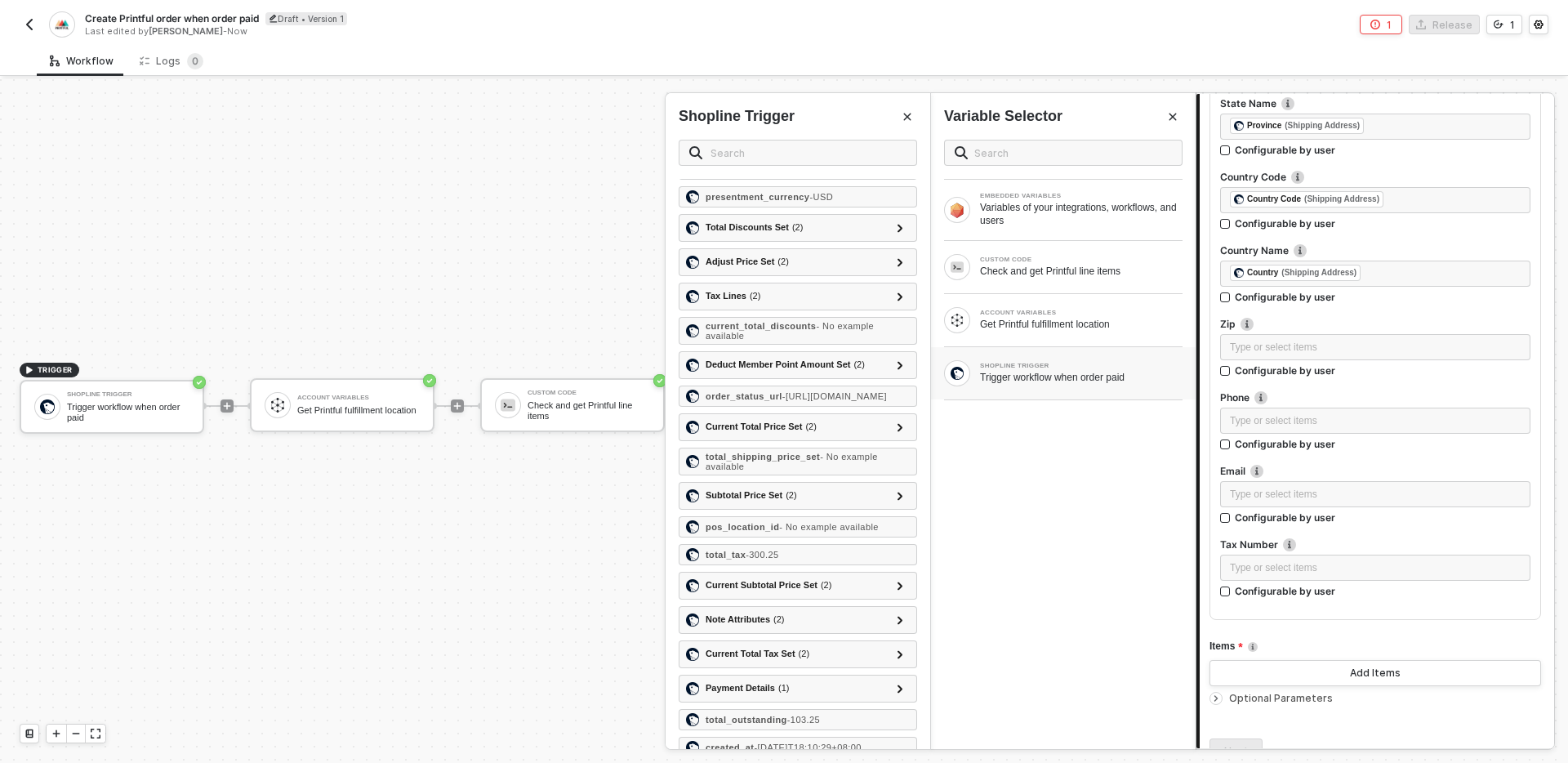
scroll to position [1132, 0]
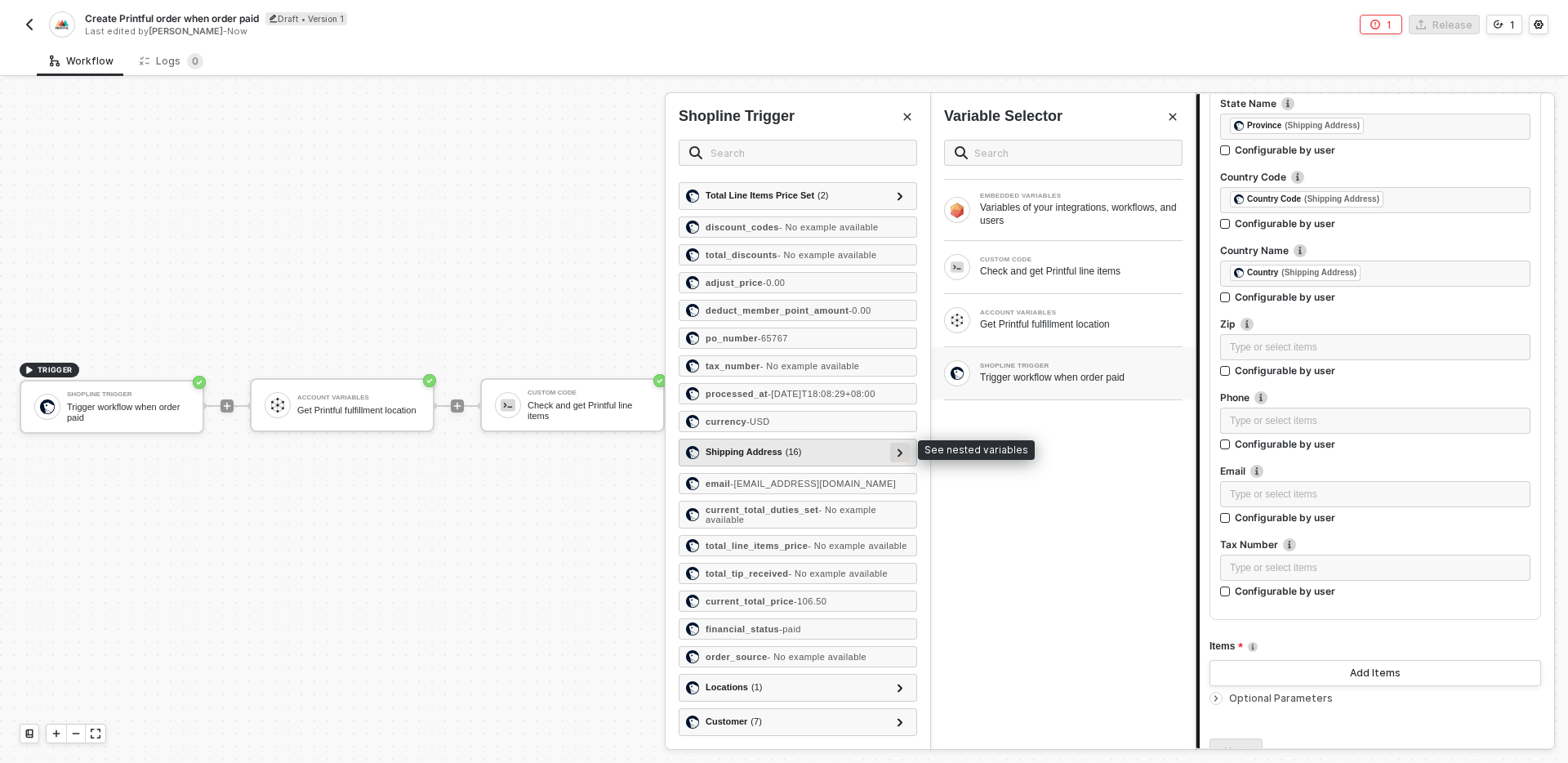
click at [904, 447] on div at bounding box center [899, 453] width 20 height 20
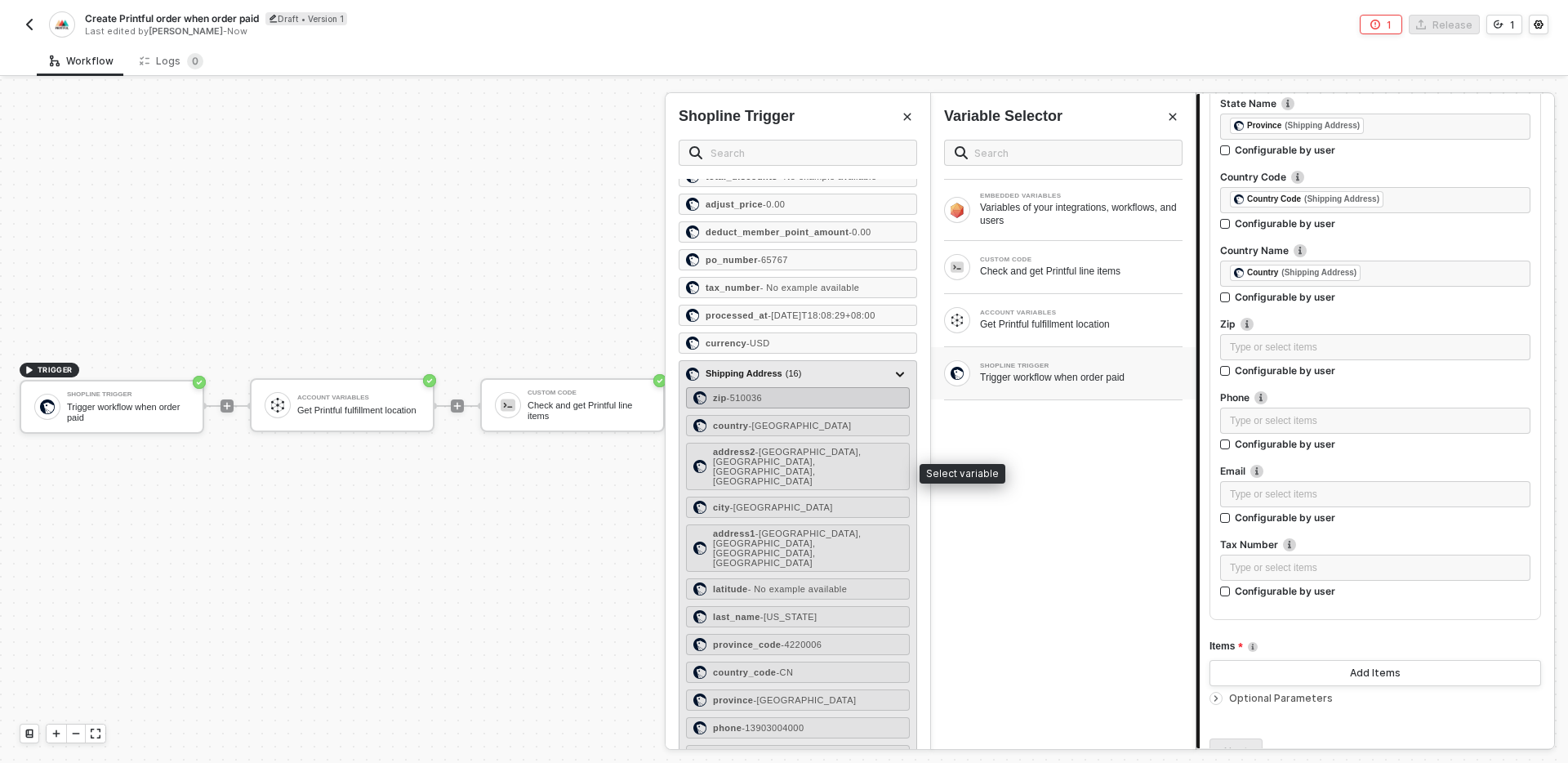
click at [836, 409] on div "zip - 510036" at bounding box center [798, 398] width 224 height 21
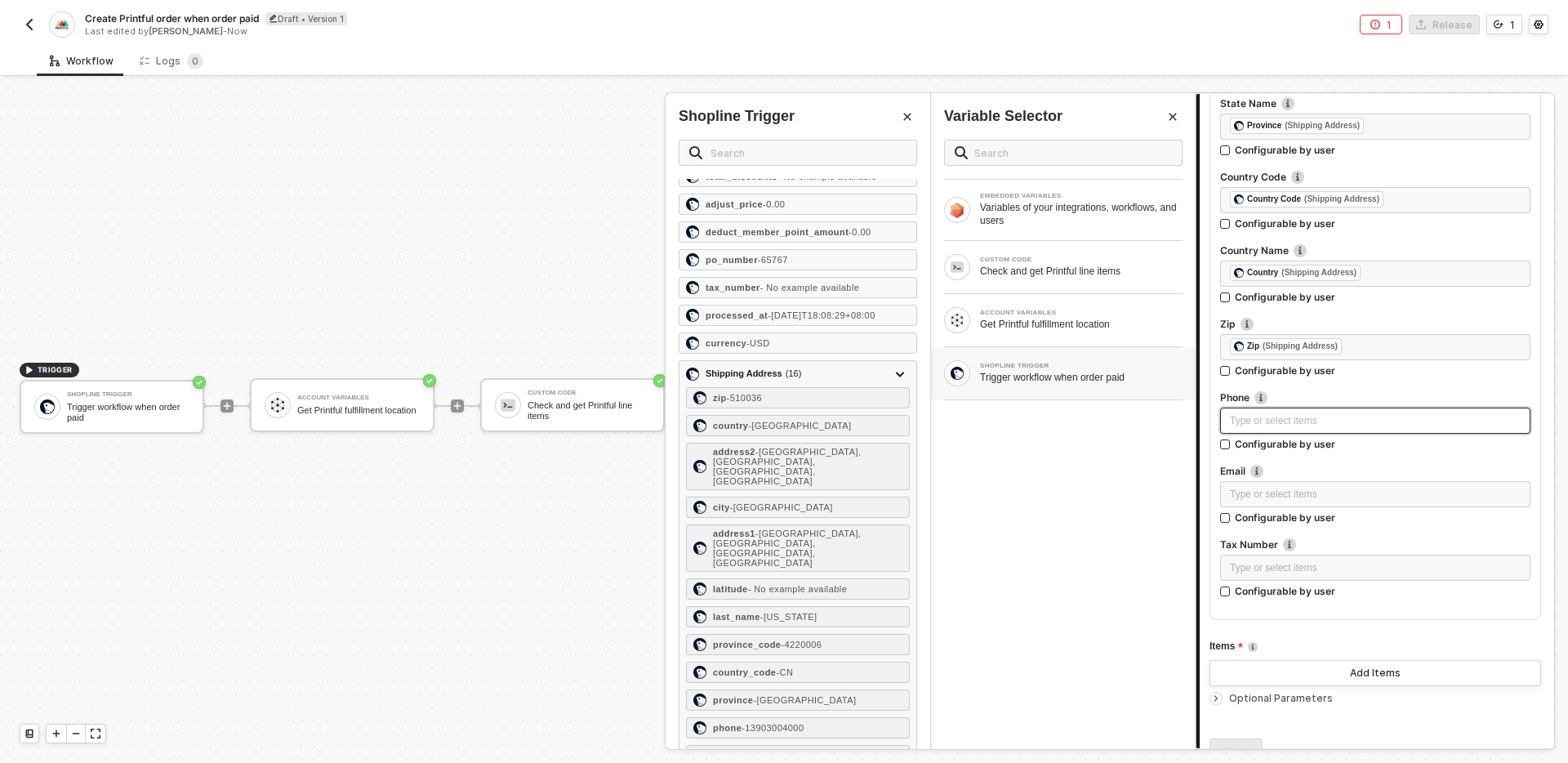
click at [1300, 412] on div "Type or select items ﻿" at bounding box center [1376, 421] width 310 height 26
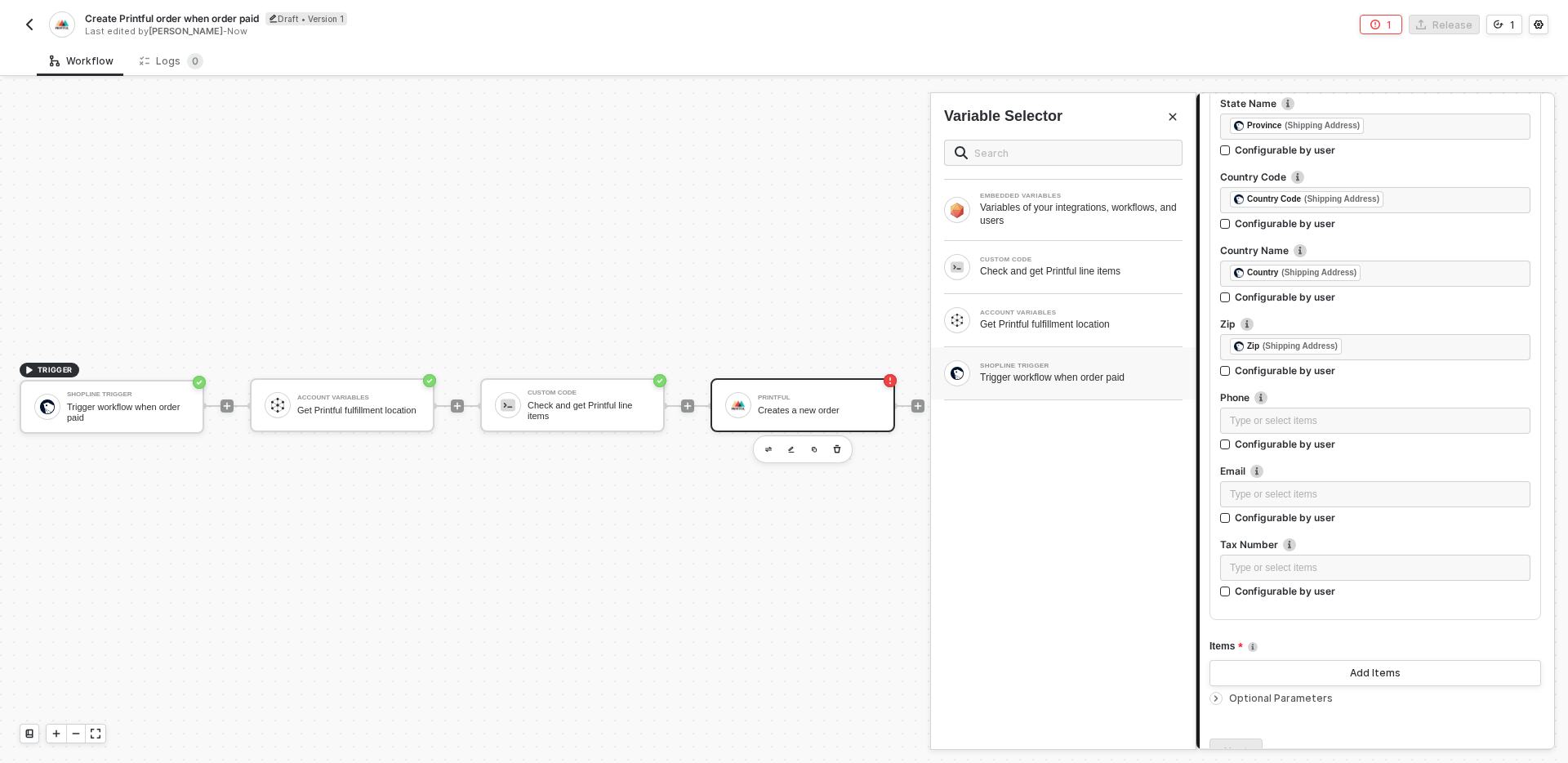
click at [1070, 388] on div "SHOPLINE TRIGGER Trigger workflow when order paid" at bounding box center [1063, 374] width 265 height 52
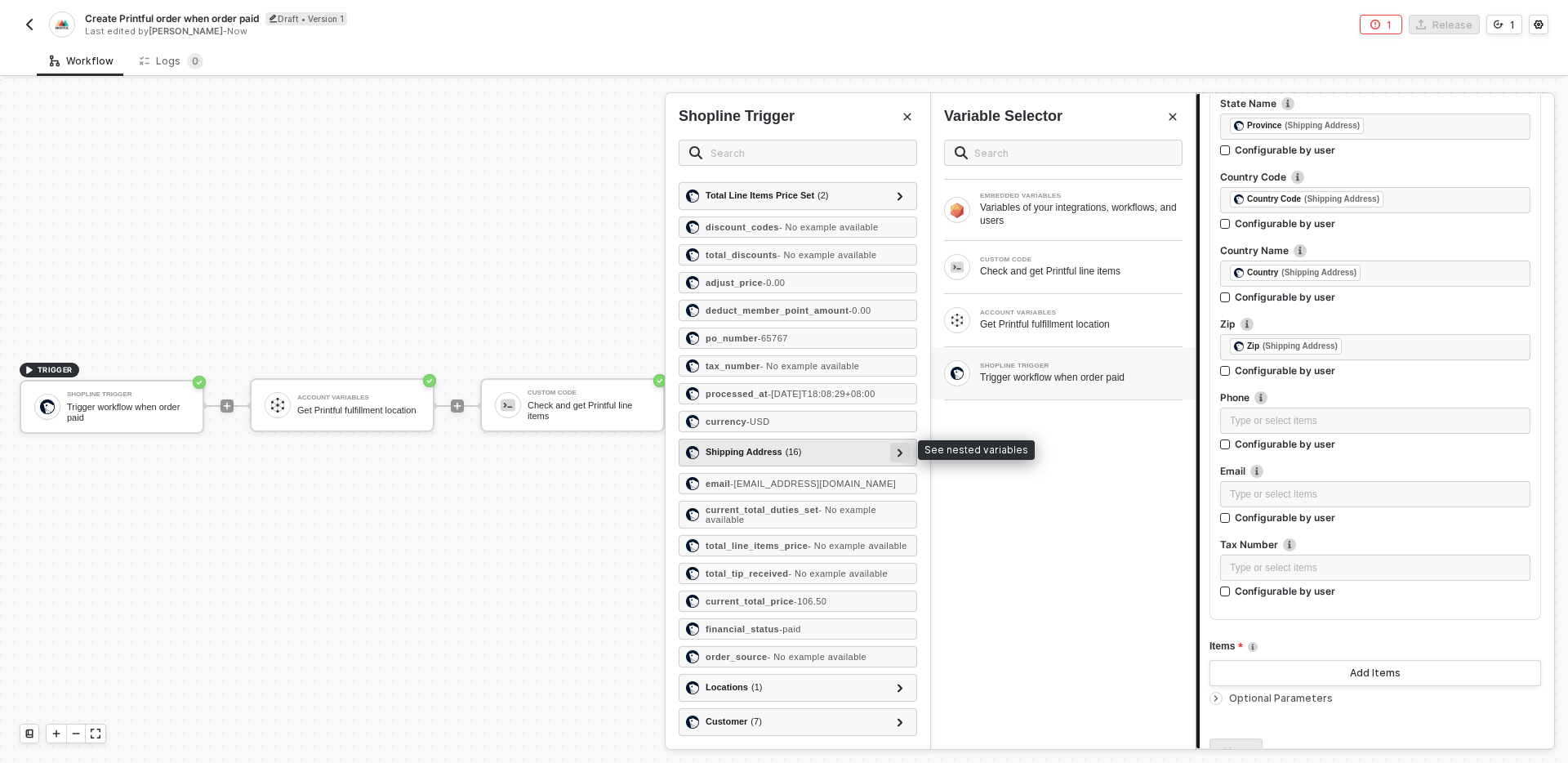
click at [897, 449] on icon at bounding box center [900, 453] width 6 height 8
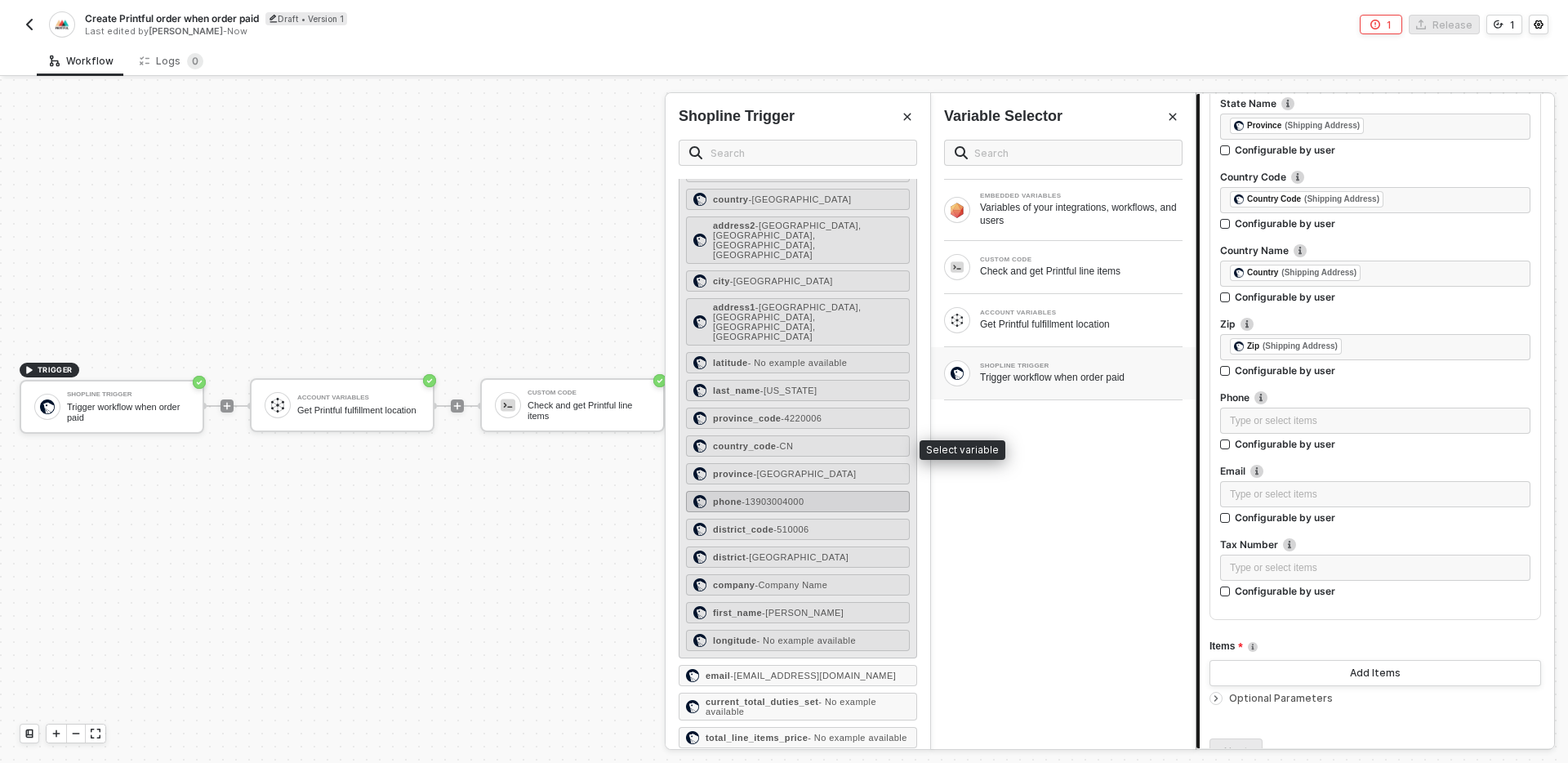
scroll to position [1609, 0]
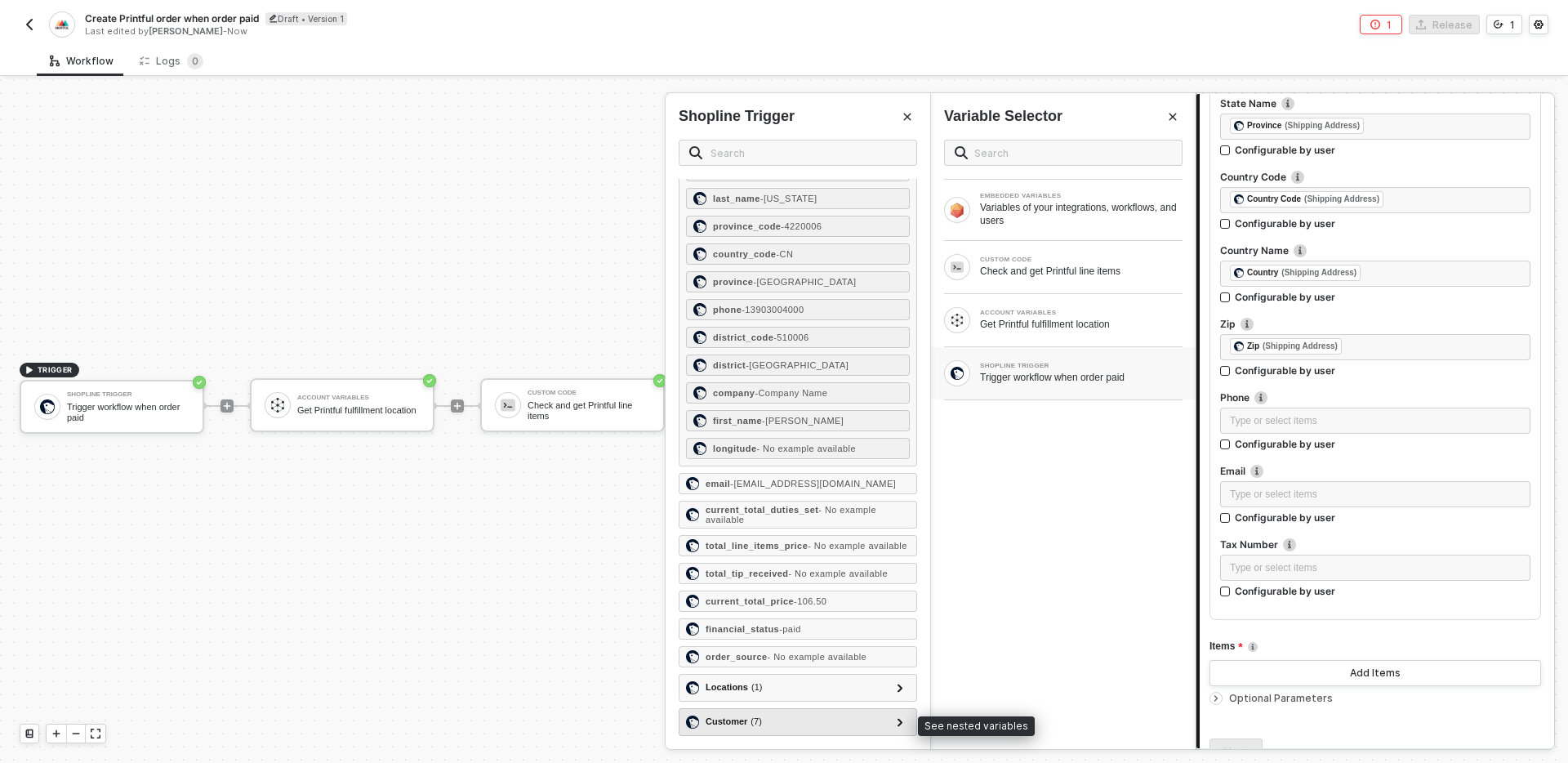
click at [889, 724] on div "Customer ( 7 )" at bounding box center [789, 722] width 204 height 20
click at [898, 721] on icon at bounding box center [900, 722] width 6 height 8
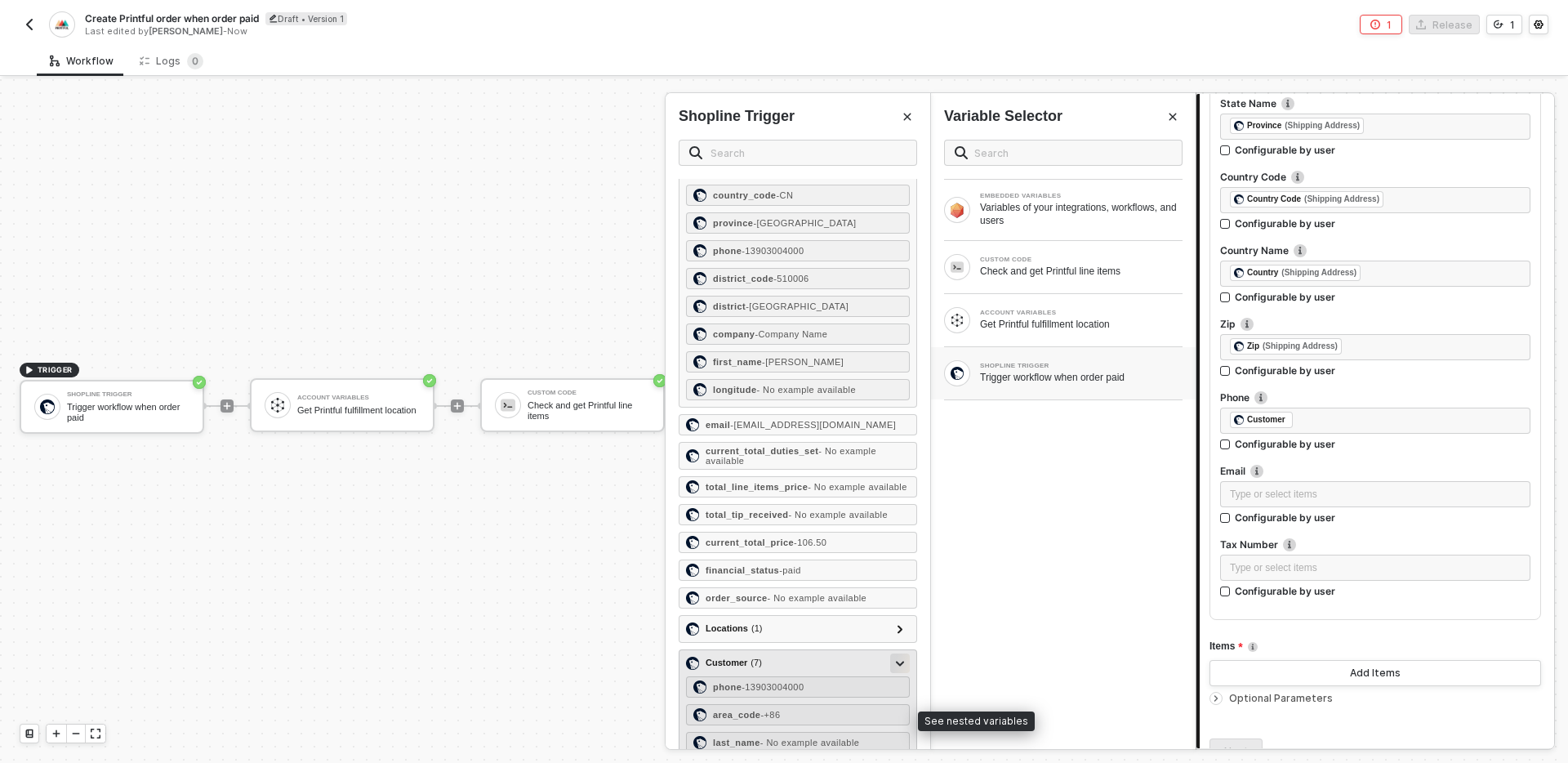
scroll to position [1804, 0]
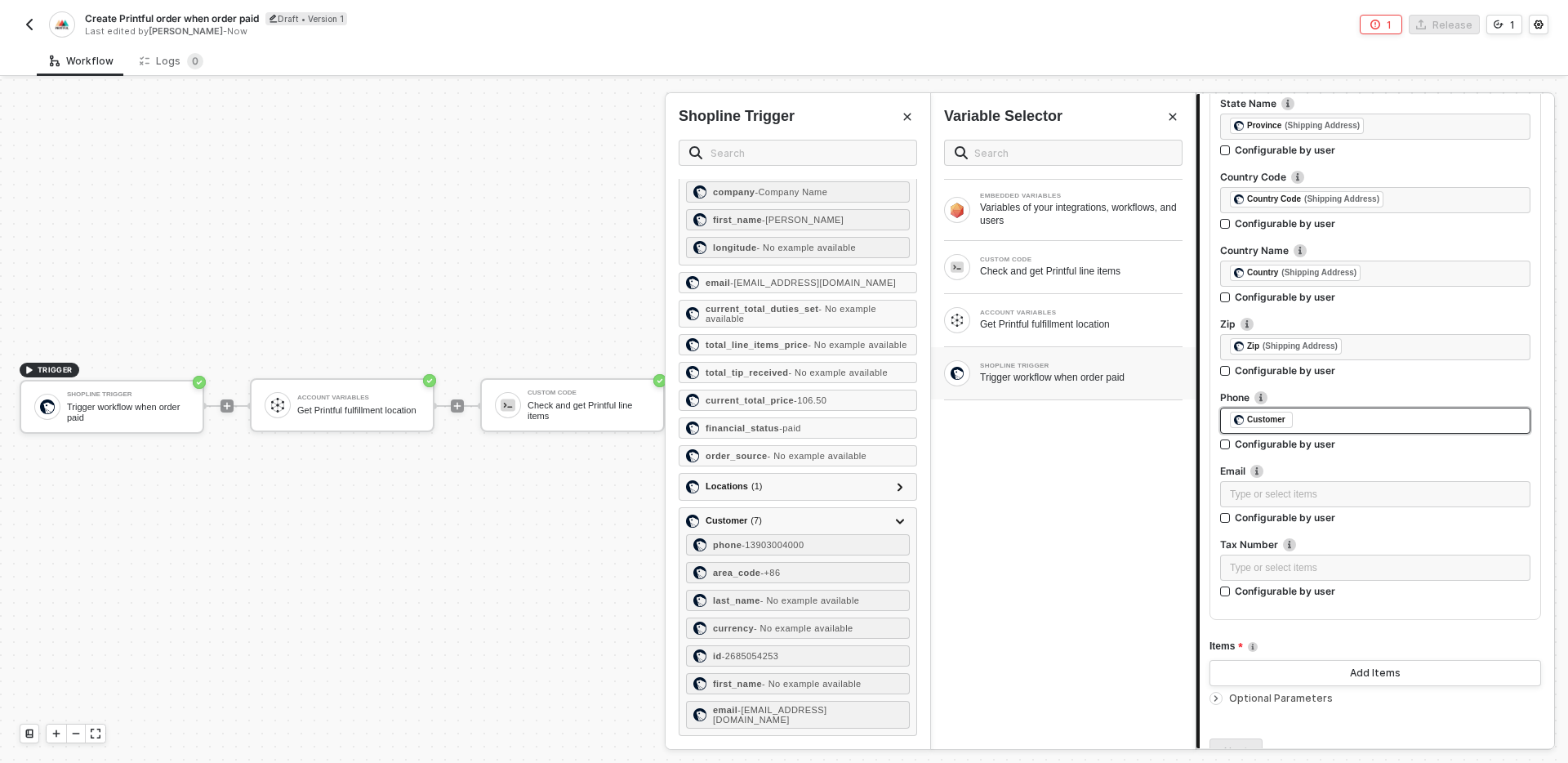
click at [1339, 421] on div "﻿ ﻿ Customer ﻿" at bounding box center [1375, 420] width 291 height 18
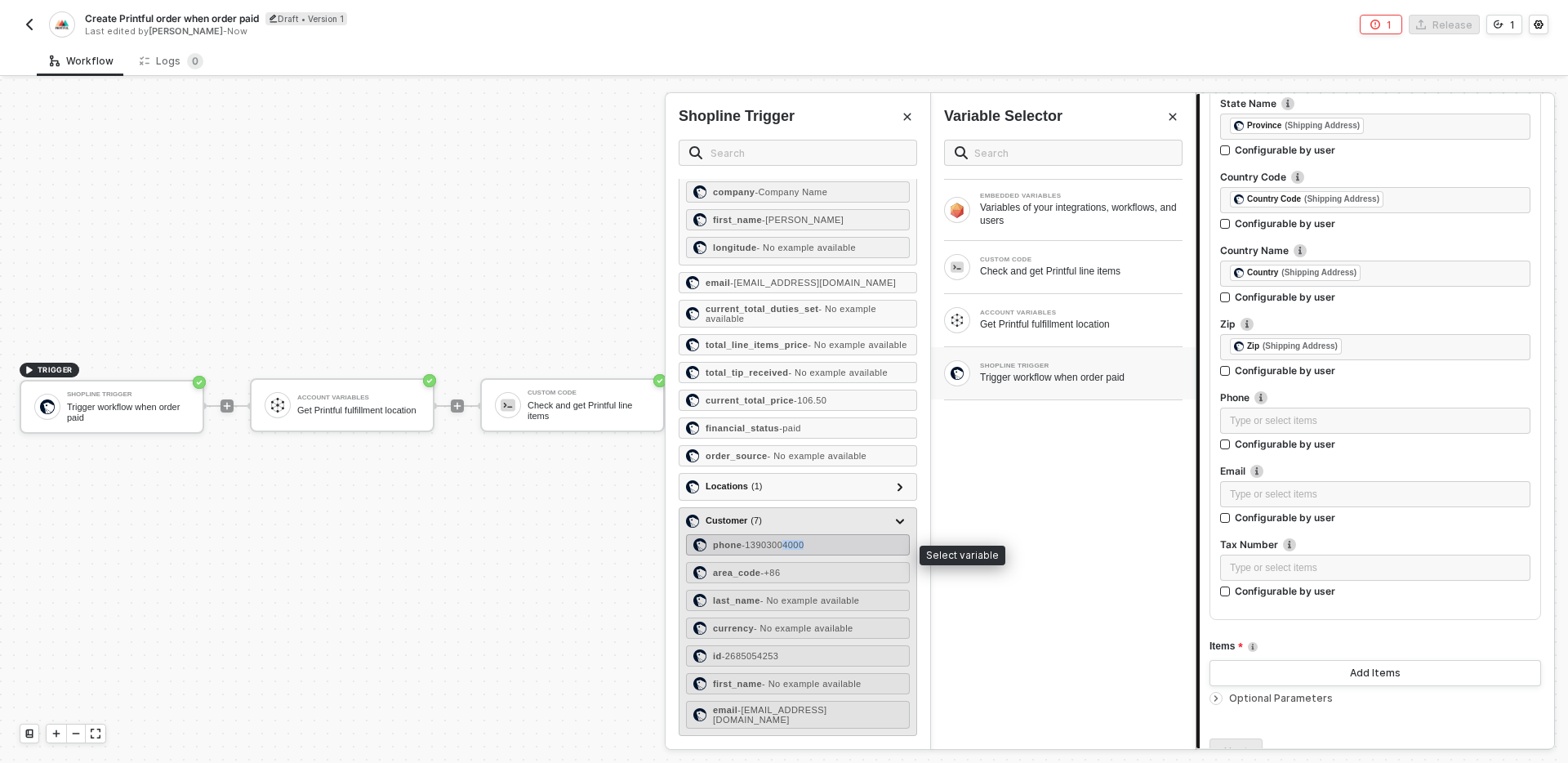
click at [793, 556] on div "phone - [PHONE_NUMBER]" at bounding box center [798, 545] width 224 height 21
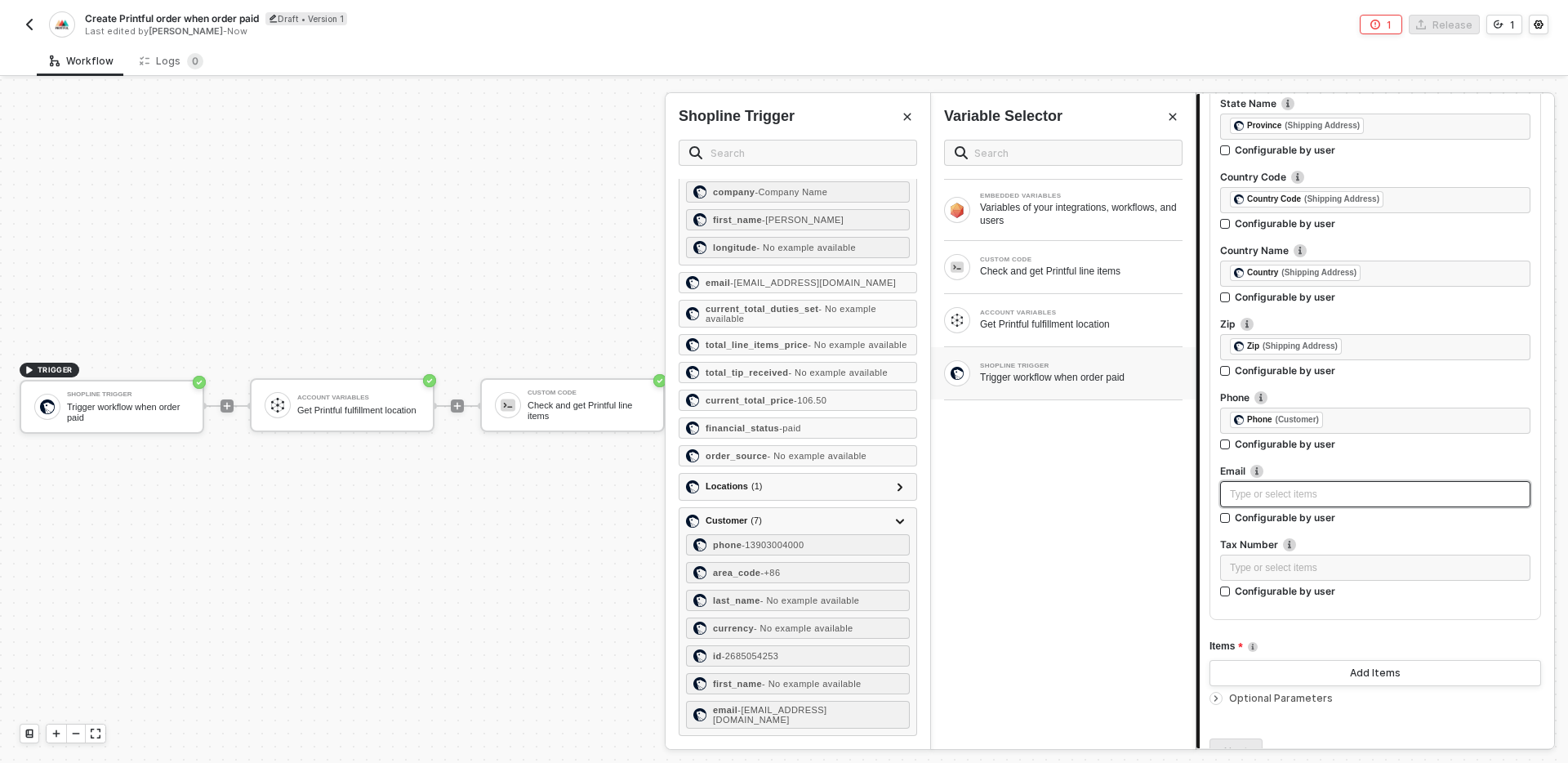
click at [1285, 487] on div "Type or select items ﻿" at bounding box center [1375, 494] width 291 height 16
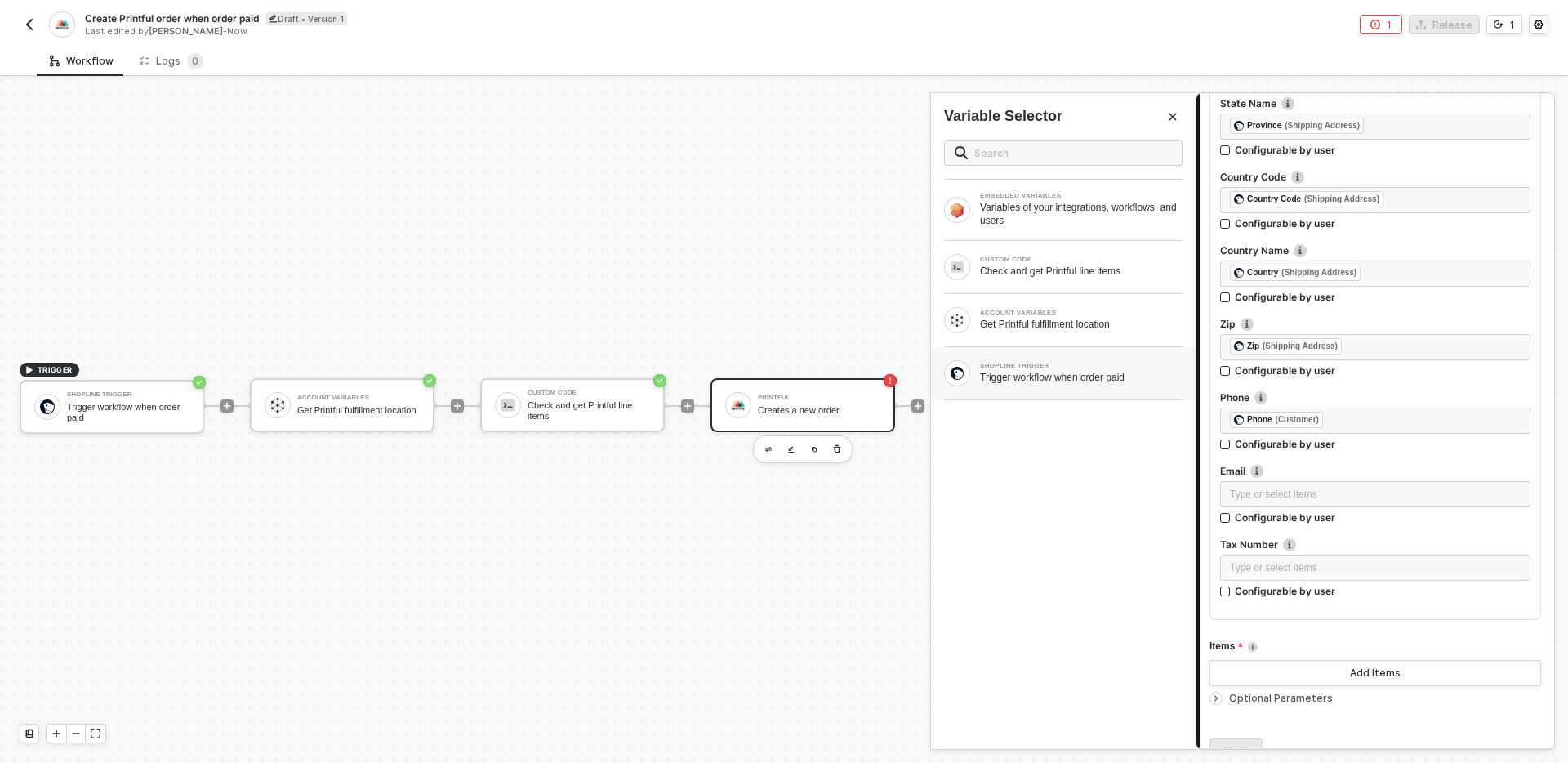
click at [1002, 385] on div "SHOPLINE TRIGGER Trigger workflow when order paid" at bounding box center [1063, 374] width 239 height 26
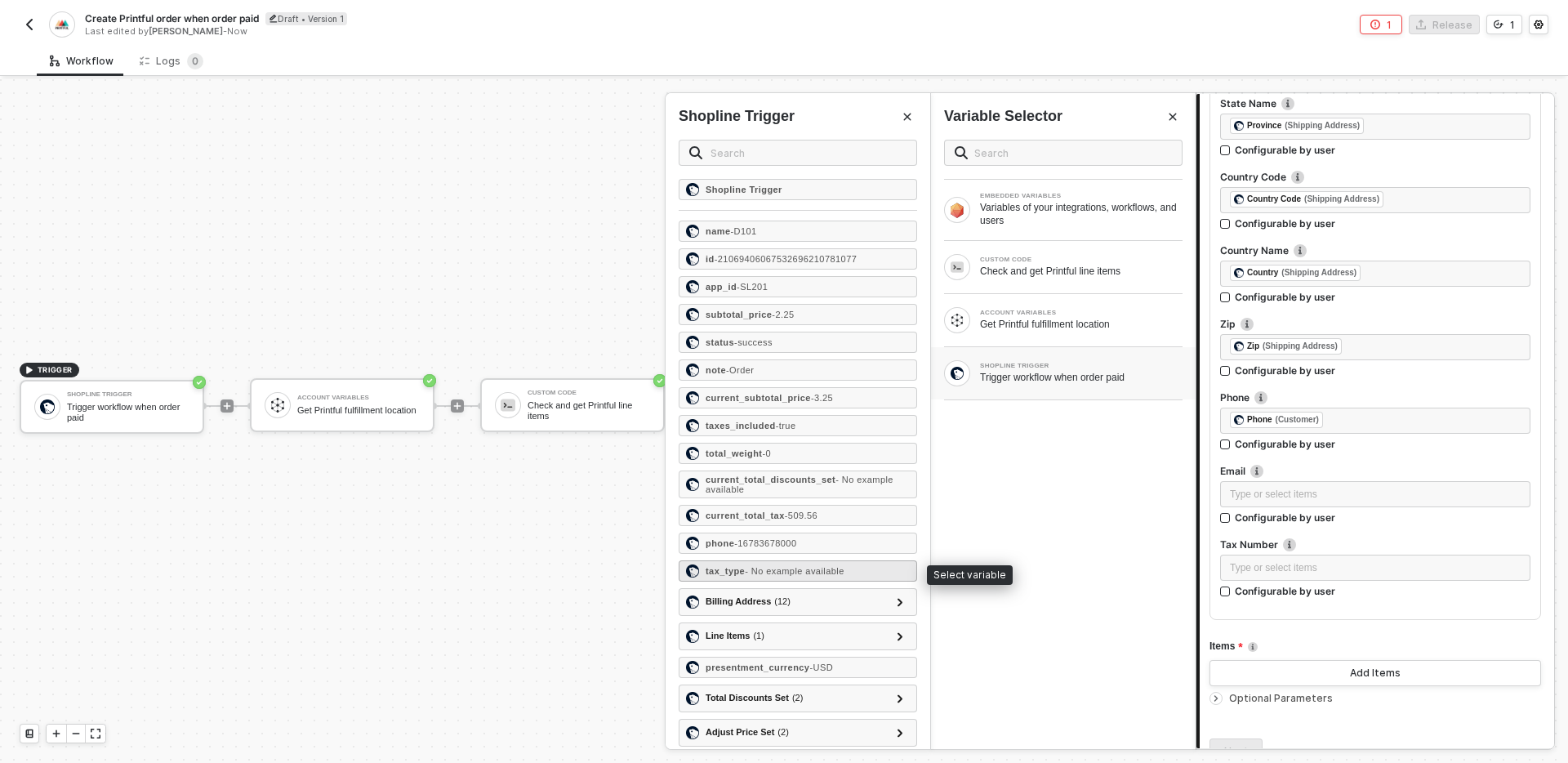
scroll to position [1132, 0]
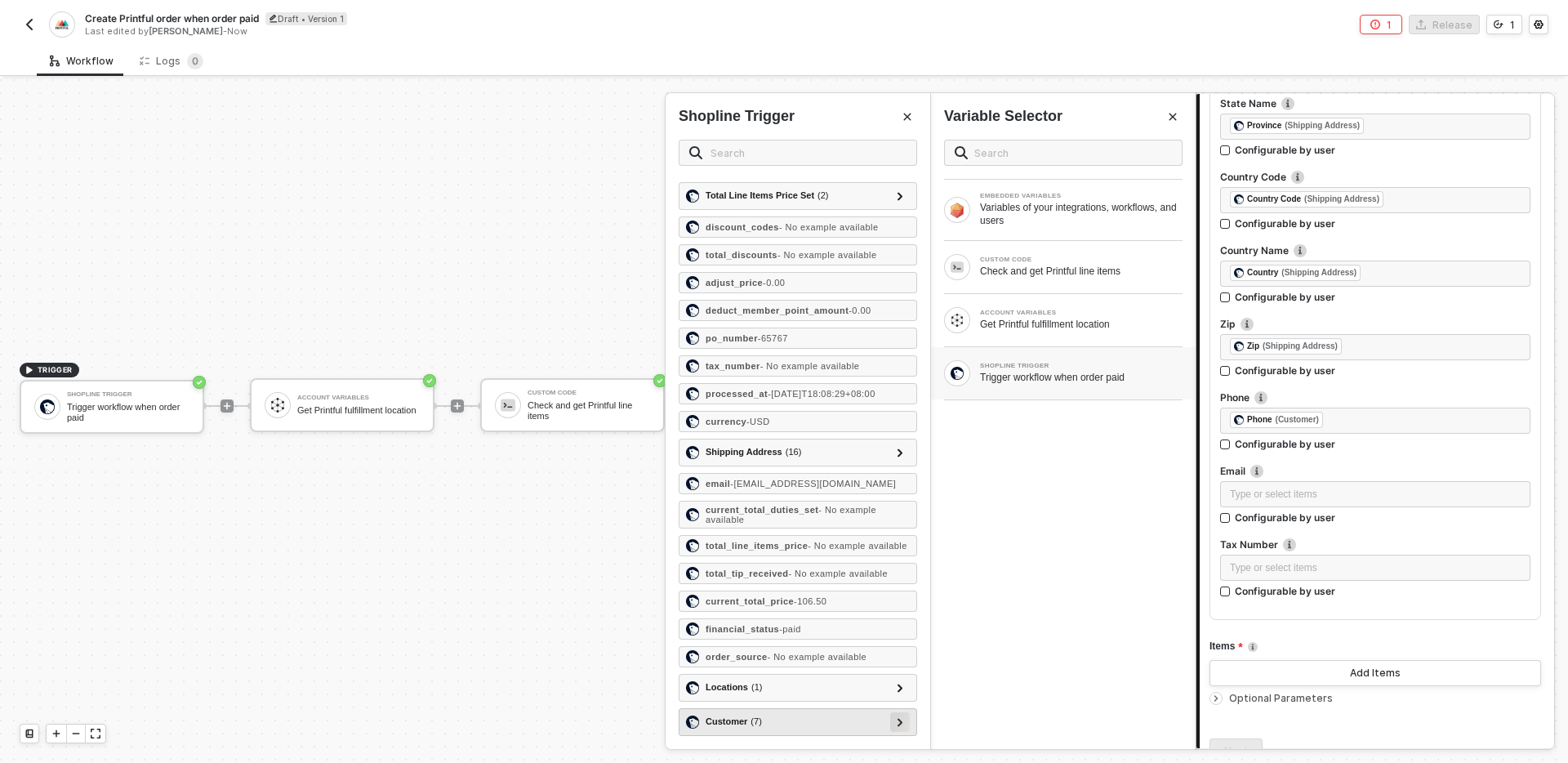
click at [900, 717] on div at bounding box center [900, 721] width 8 height 18
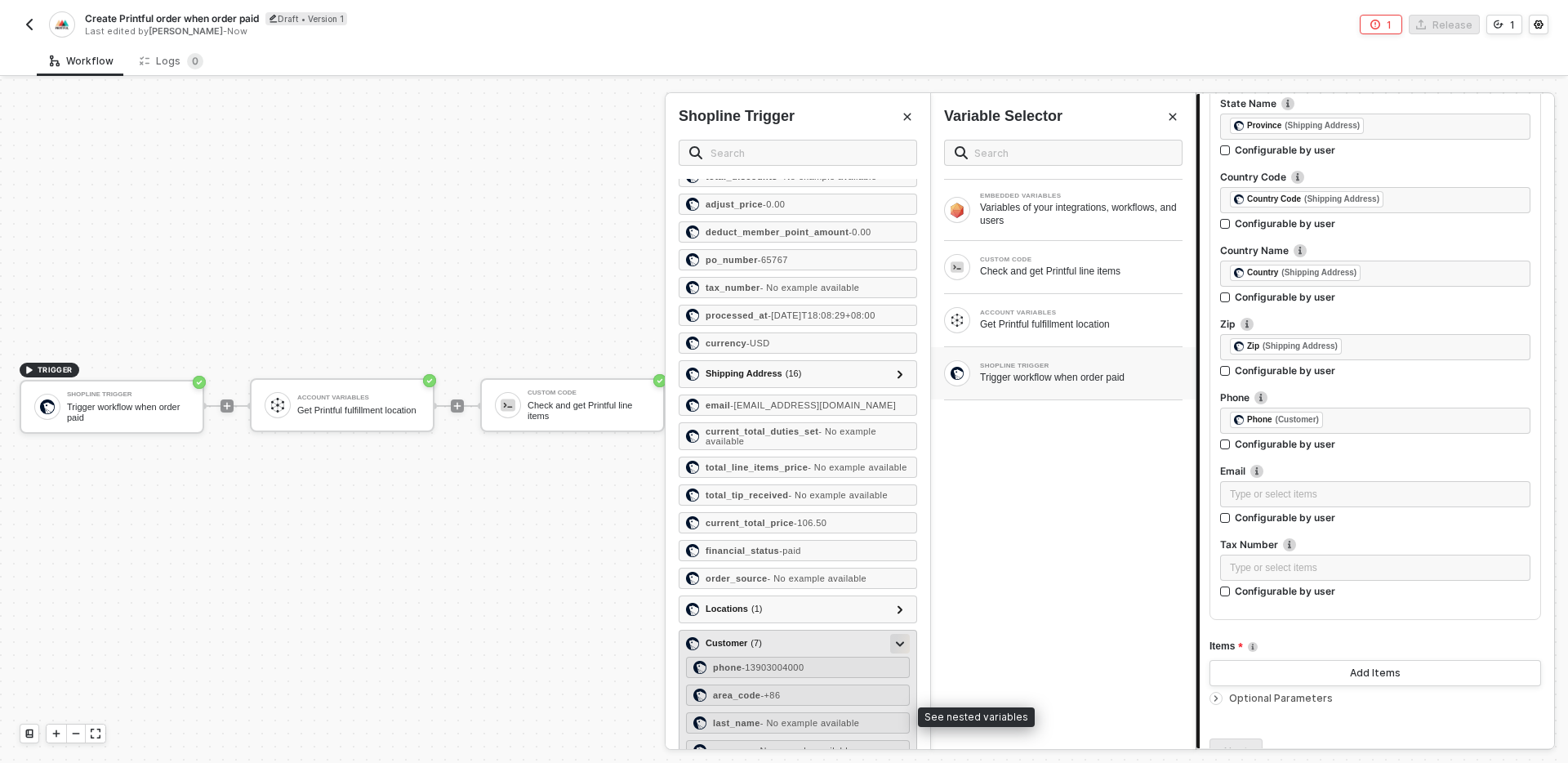
scroll to position [1326, 0]
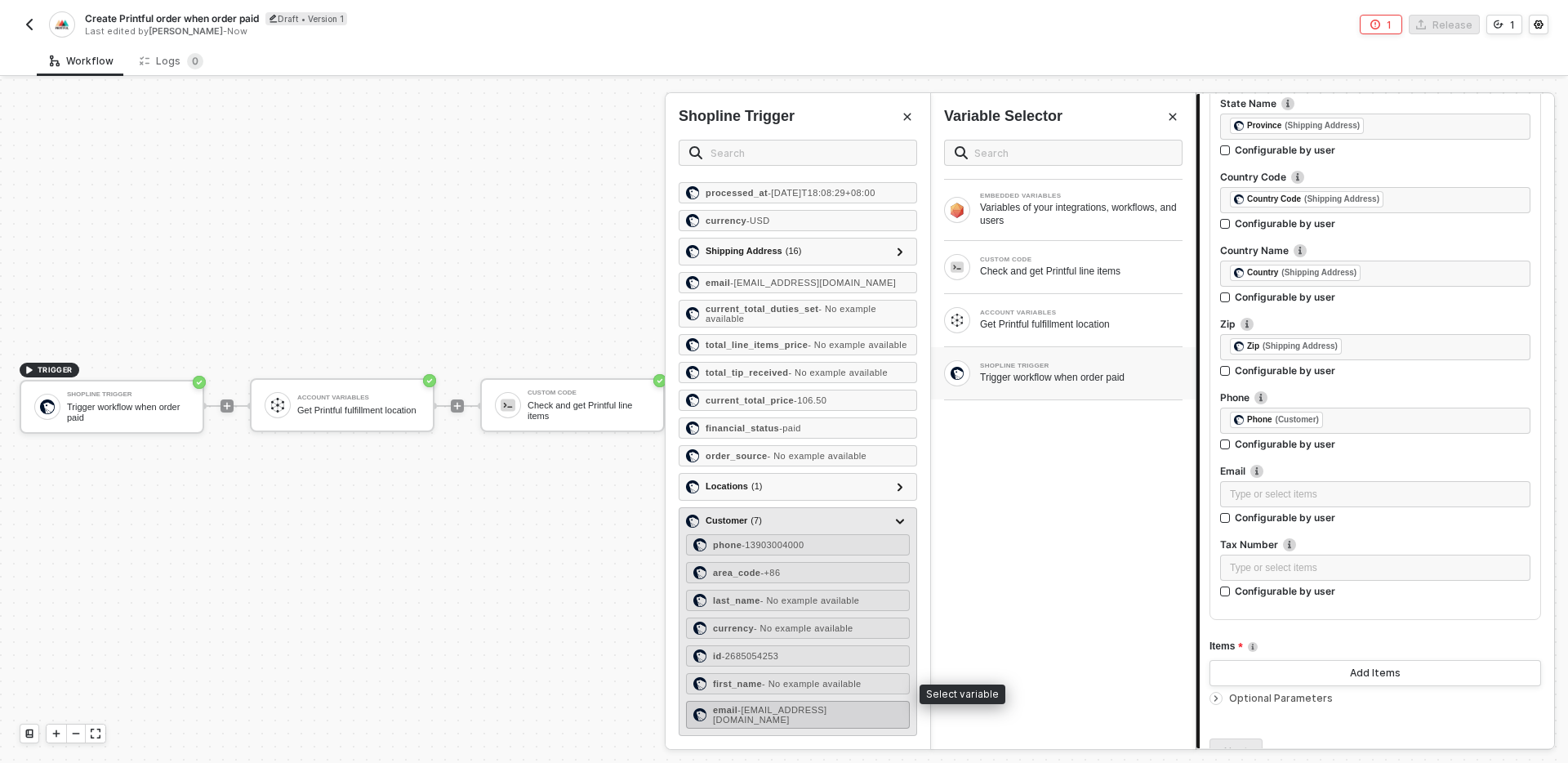
click at [822, 714] on span "- [EMAIL_ADDRESS][DOMAIN_NAME]" at bounding box center [770, 715] width 113 height 20
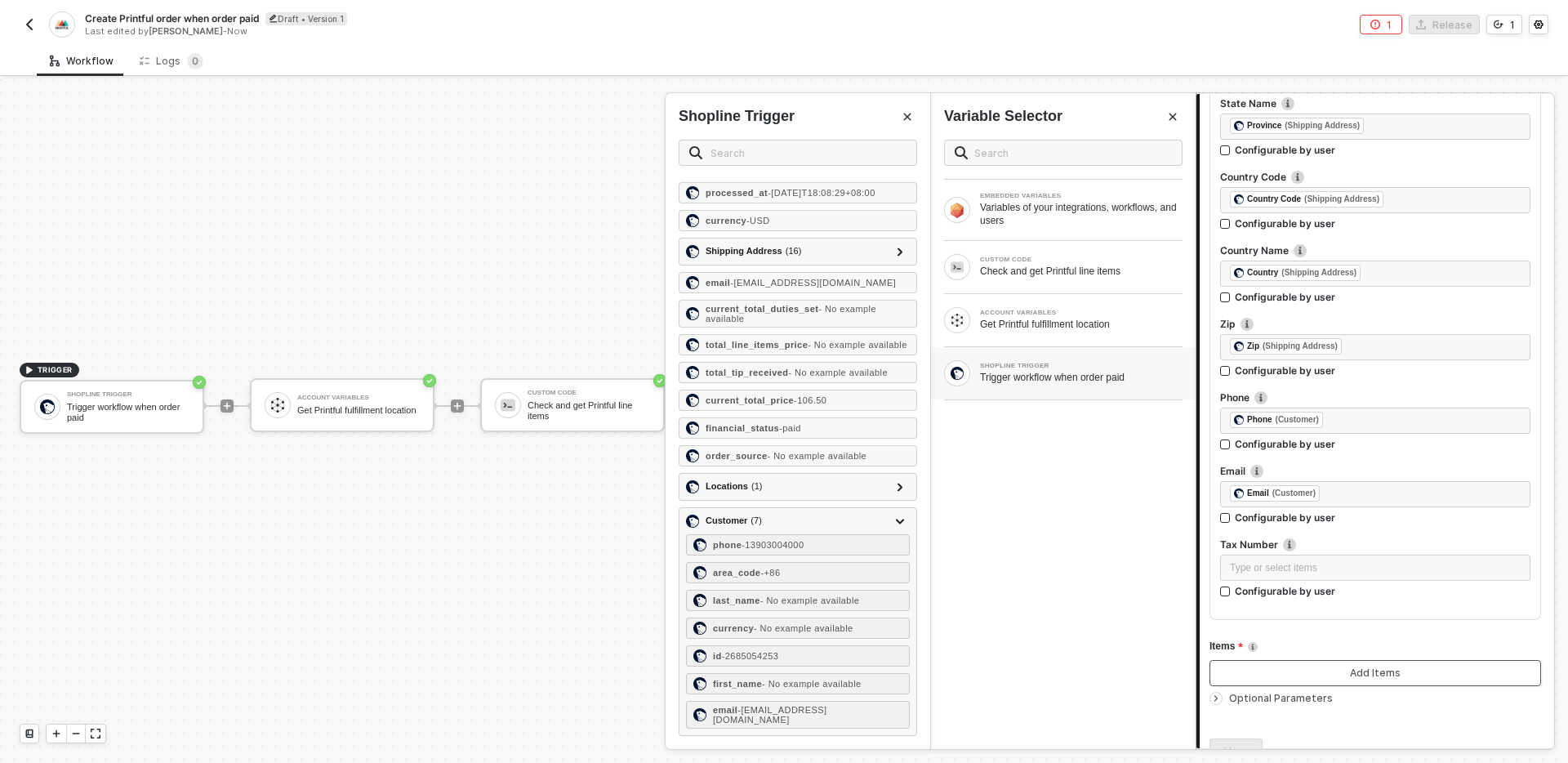
click at [1377, 678] on div "Add Items" at bounding box center [1375, 674] width 51 height 13
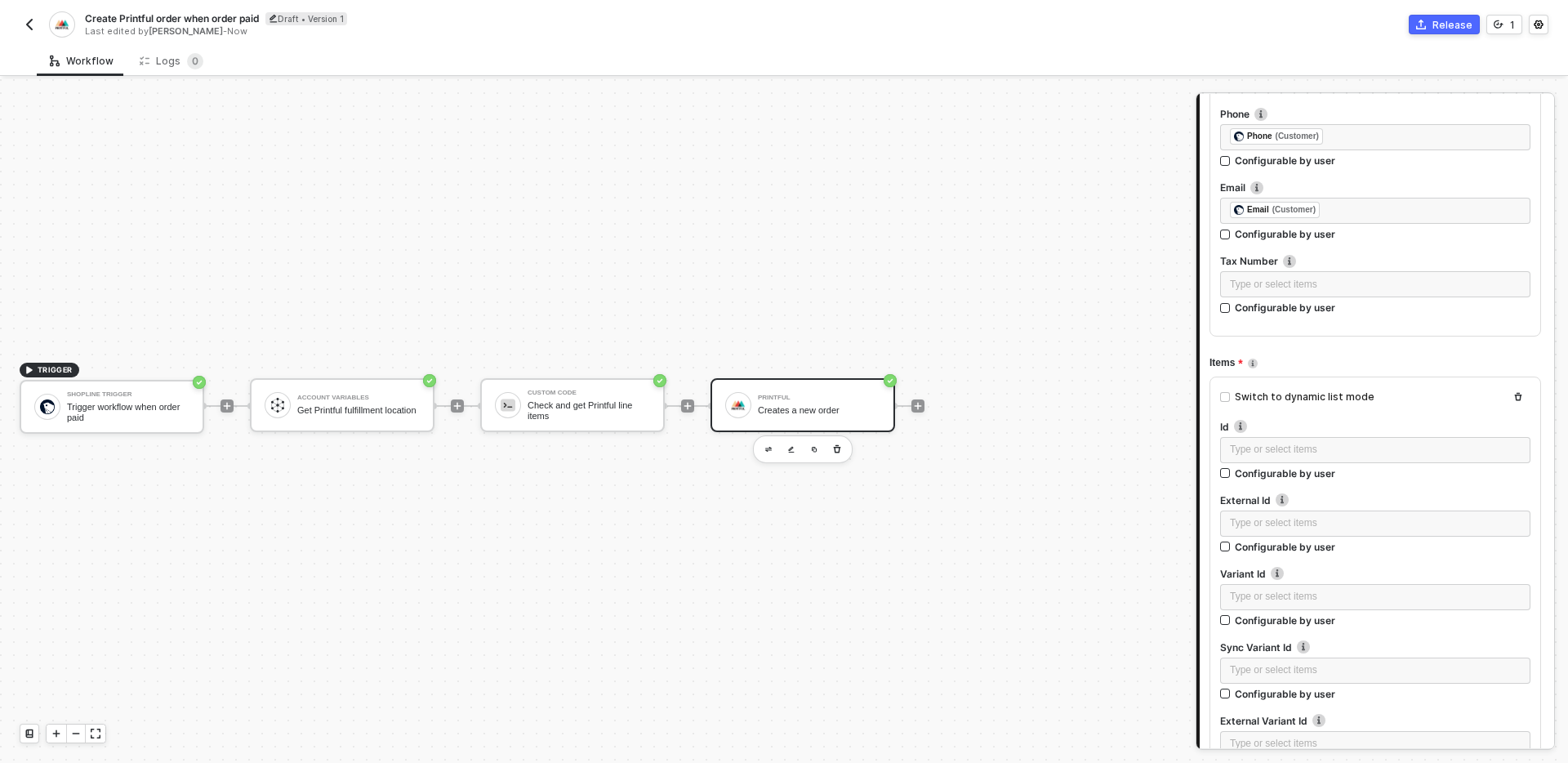
scroll to position [1041, 0]
click at [1324, 325] on div "Switch to dynamic list mode" at bounding box center [1305, 322] width 139 height 16
click at [1230, 325] on input "Switch to dynamic list mode" at bounding box center [1225, 322] width 10 height 10
checkbox input "true"
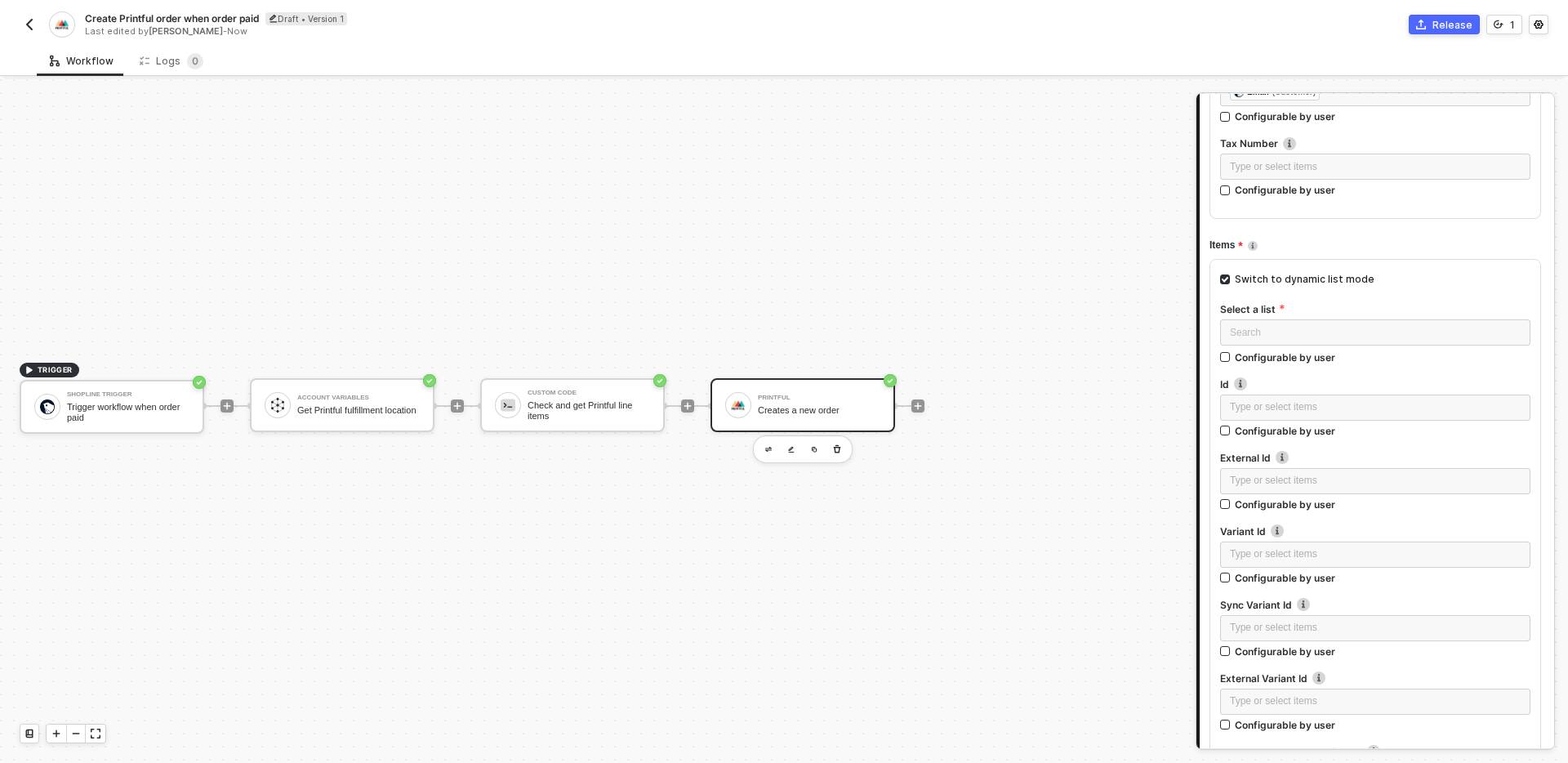
scroll to position [1086, 0]
click at [1313, 324] on input "search" at bounding box center [1375, 330] width 291 height 24
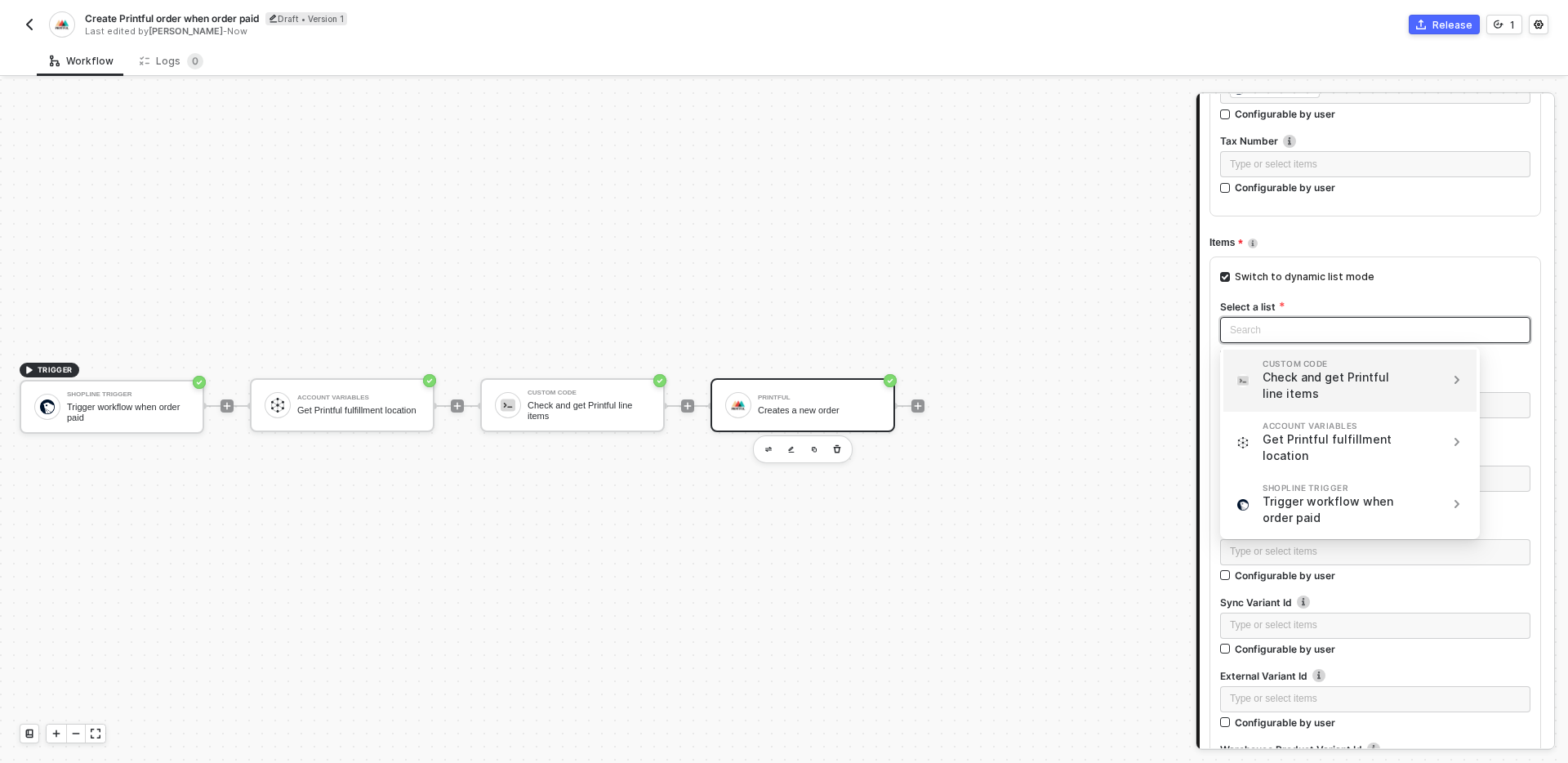
click at [1379, 375] on div "Check and get Printful line items" at bounding box center [1330, 385] width 136 height 33
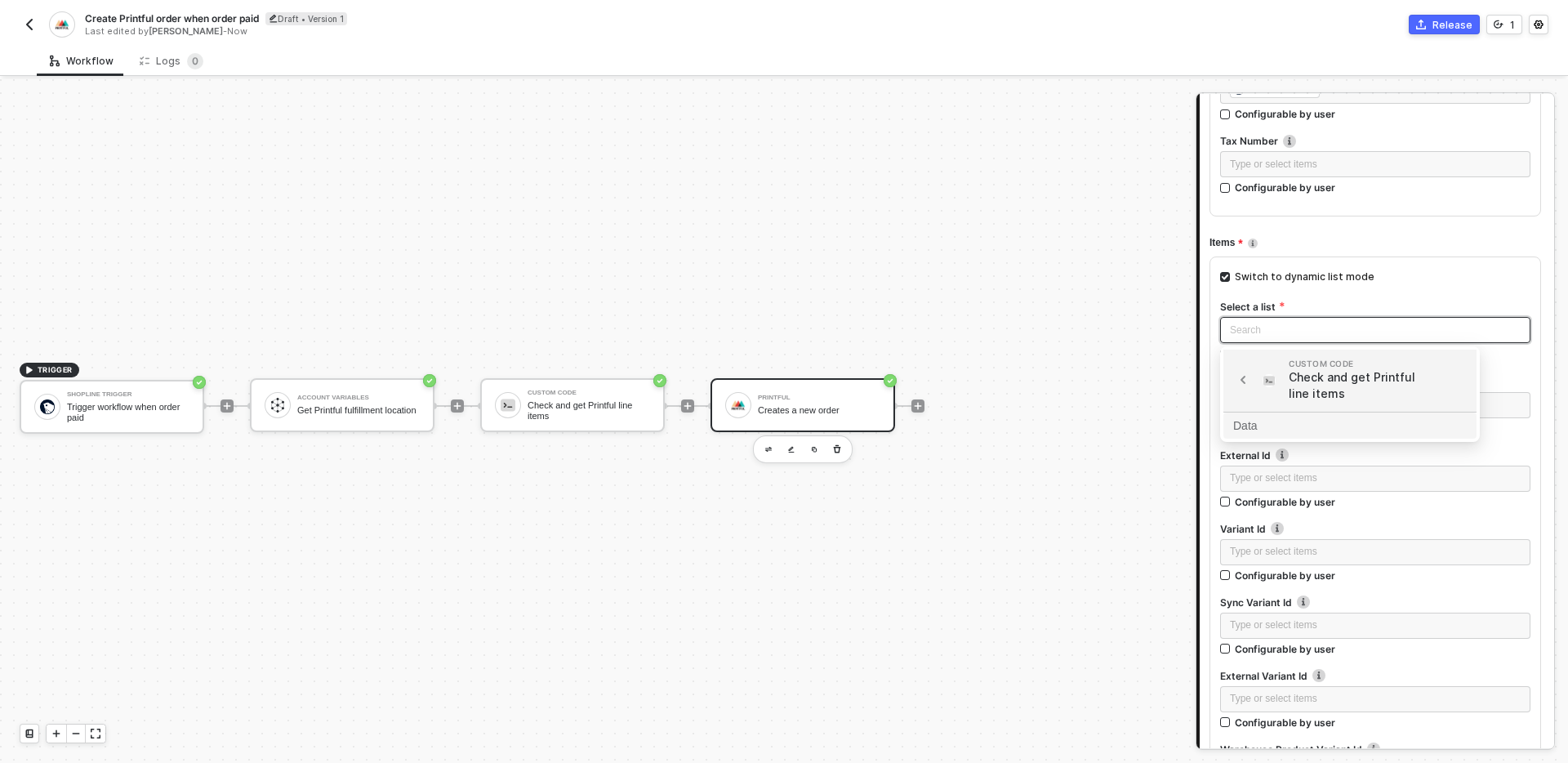
click at [1265, 427] on div "Data" at bounding box center [1350, 425] width 233 height 18
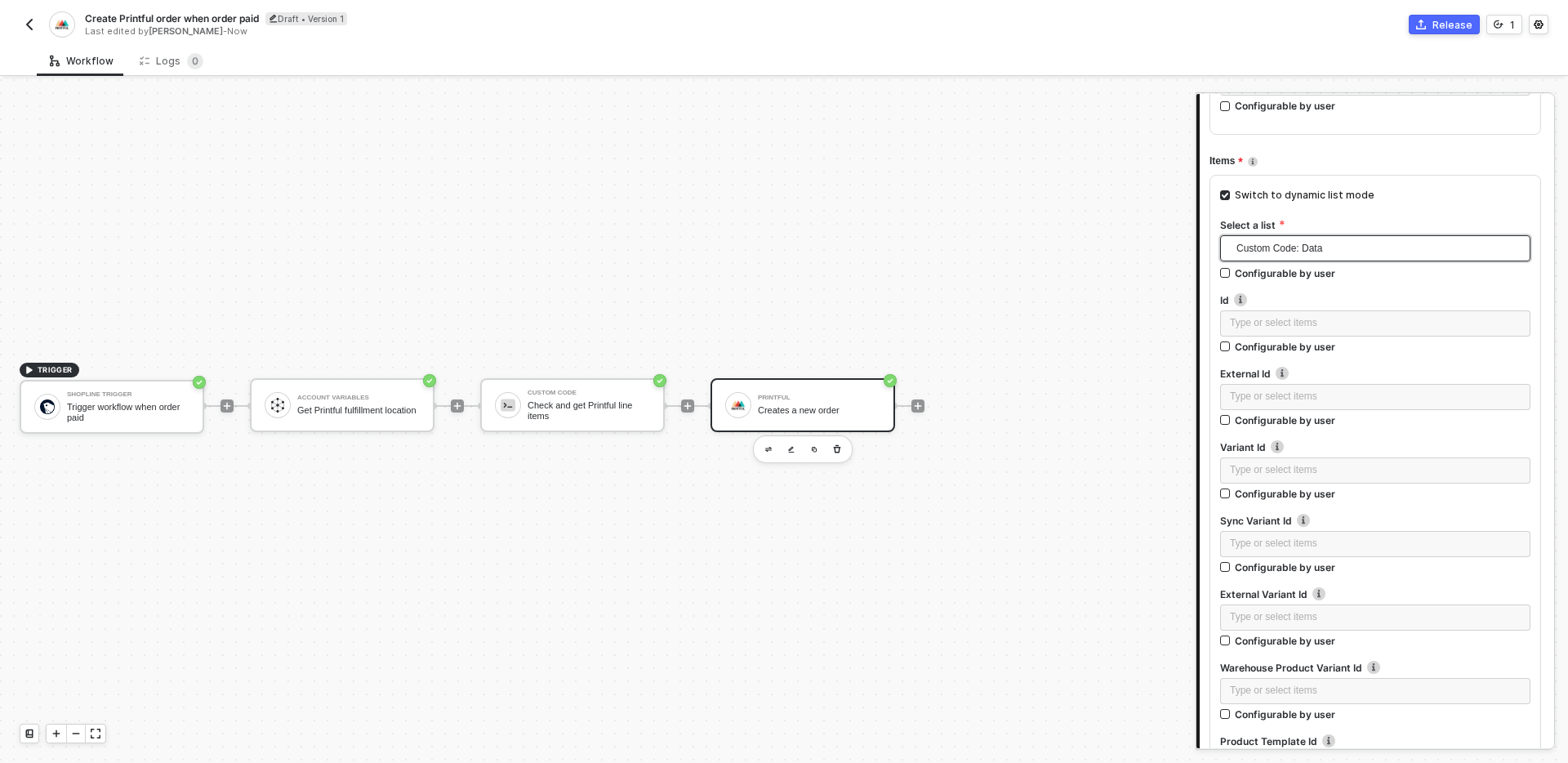
scroll to position [1182, 0]
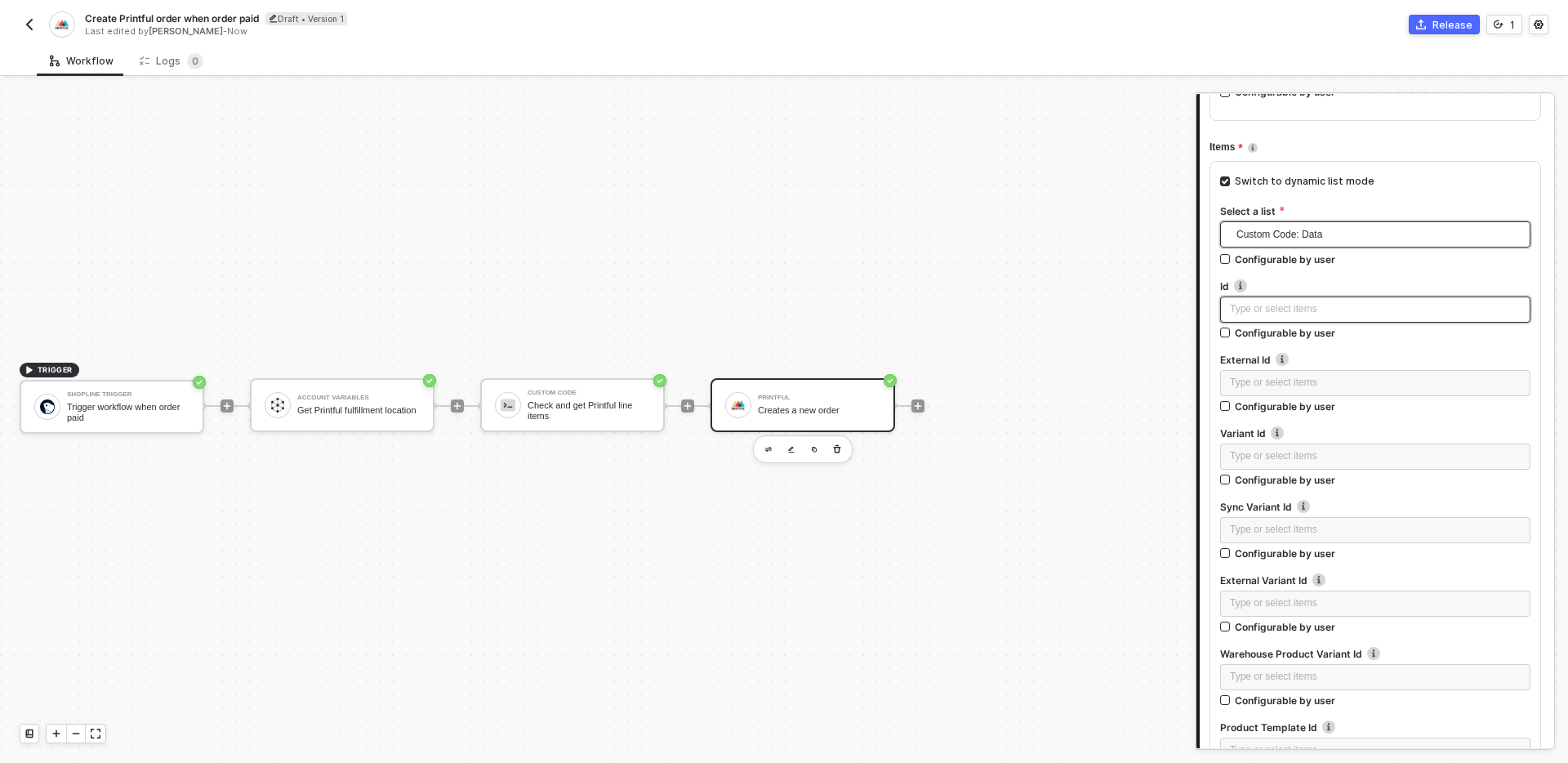
click at [1305, 306] on div "Type or select items ﻿" at bounding box center [1375, 309] width 291 height 16
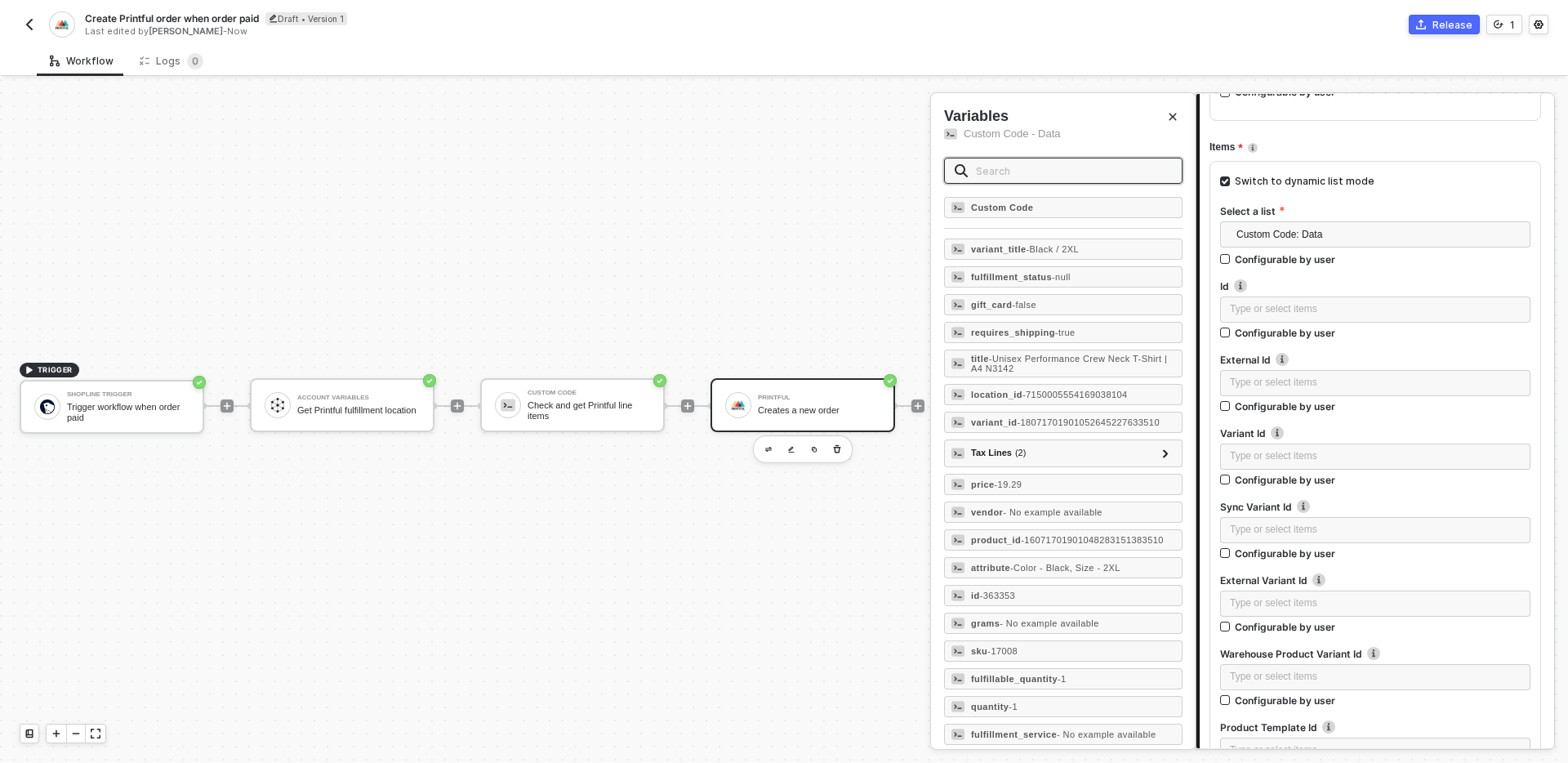
click at [1076, 167] on input "text" at bounding box center [1074, 170] width 196 height 18
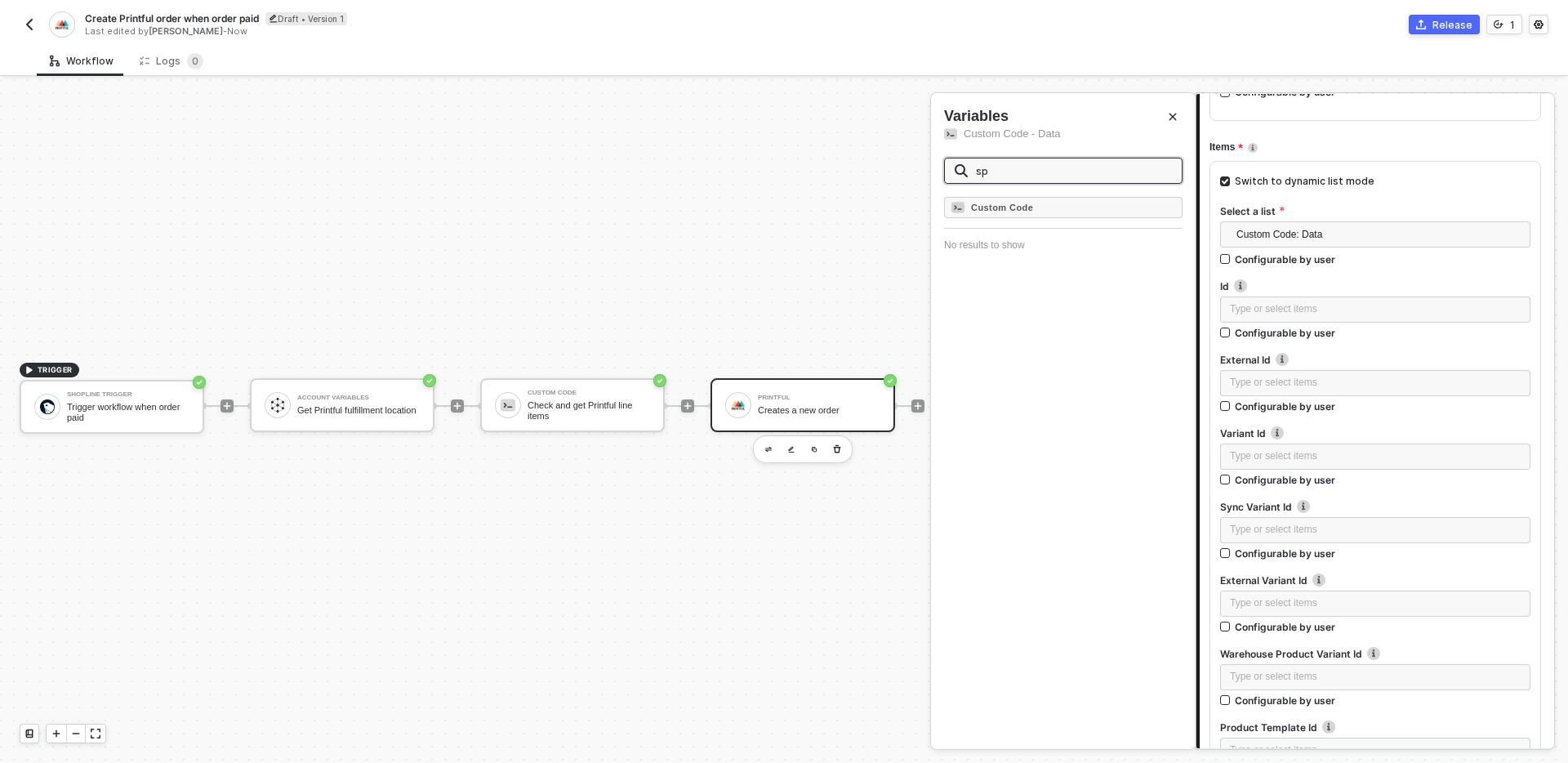
type input "s"
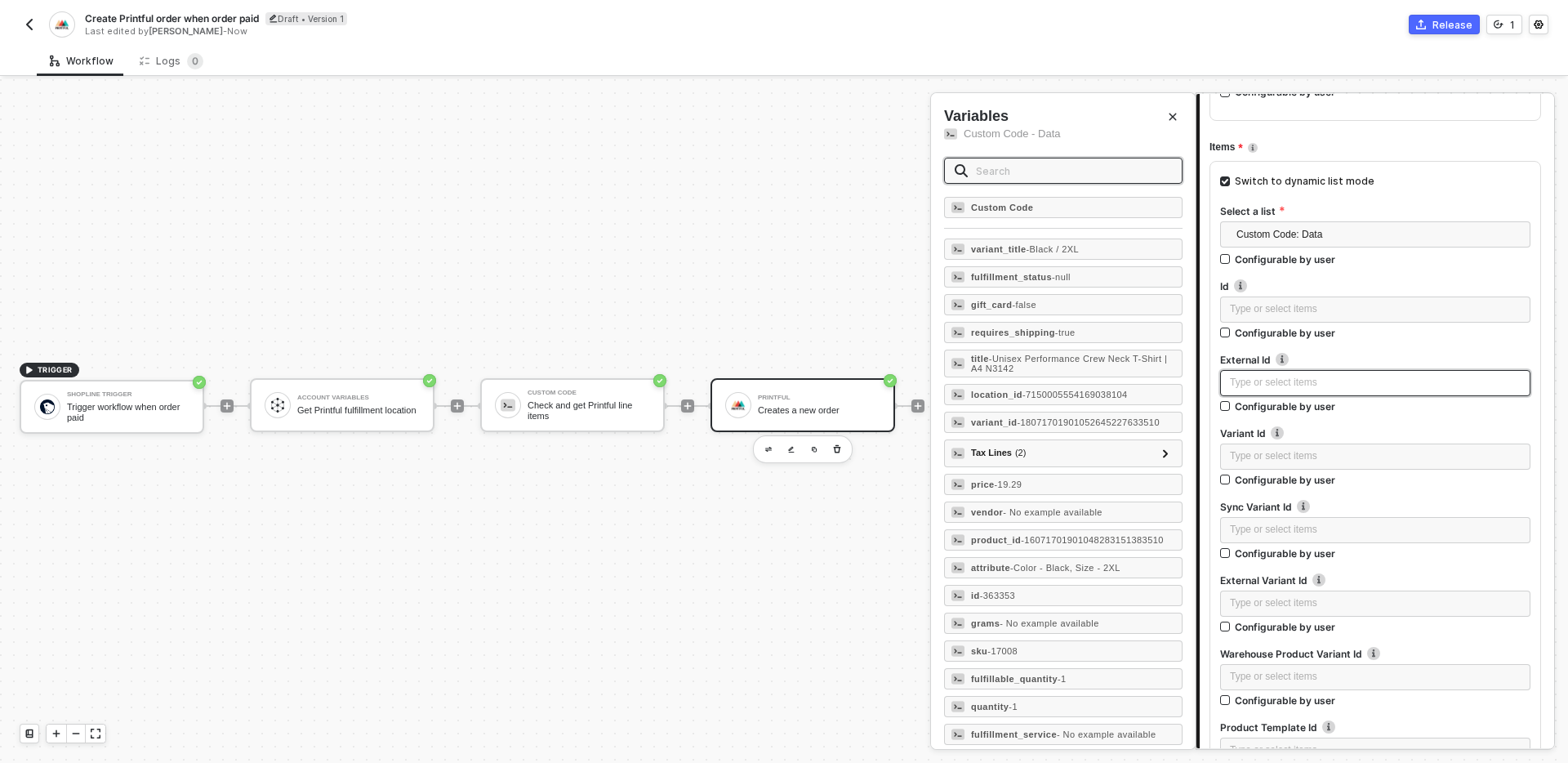
click at [1372, 389] on div "Type or select items ﻿" at bounding box center [1375, 383] width 291 height 16
click at [1117, 168] on input "text" at bounding box center [1074, 170] width 196 height 18
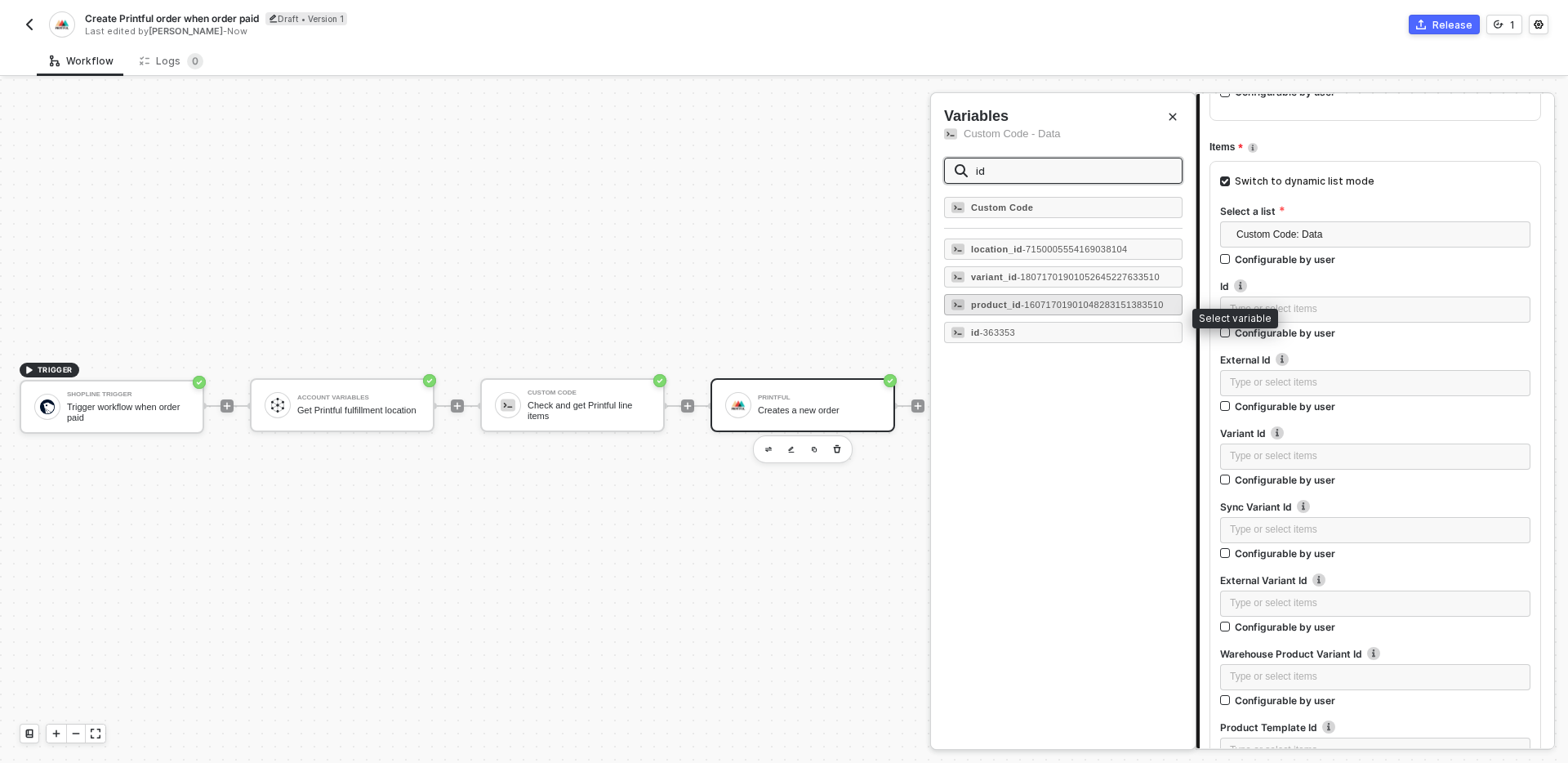
type input "id"
click at [1101, 309] on div "product_id - 16071701901048283151383510" at bounding box center [1067, 305] width 193 height 10
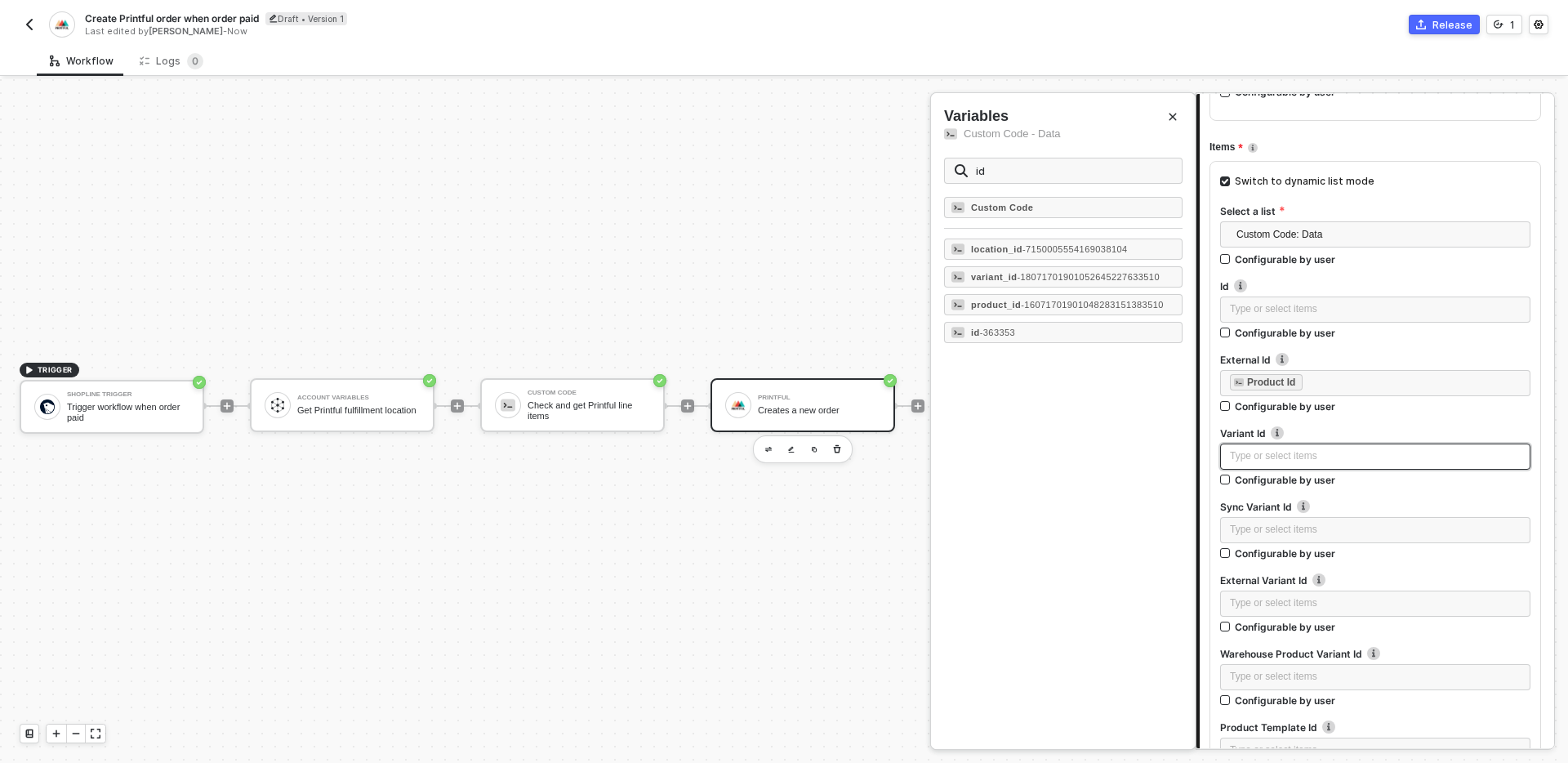
click at [1258, 455] on div "Type or select items ﻿" at bounding box center [1375, 456] width 291 height 16
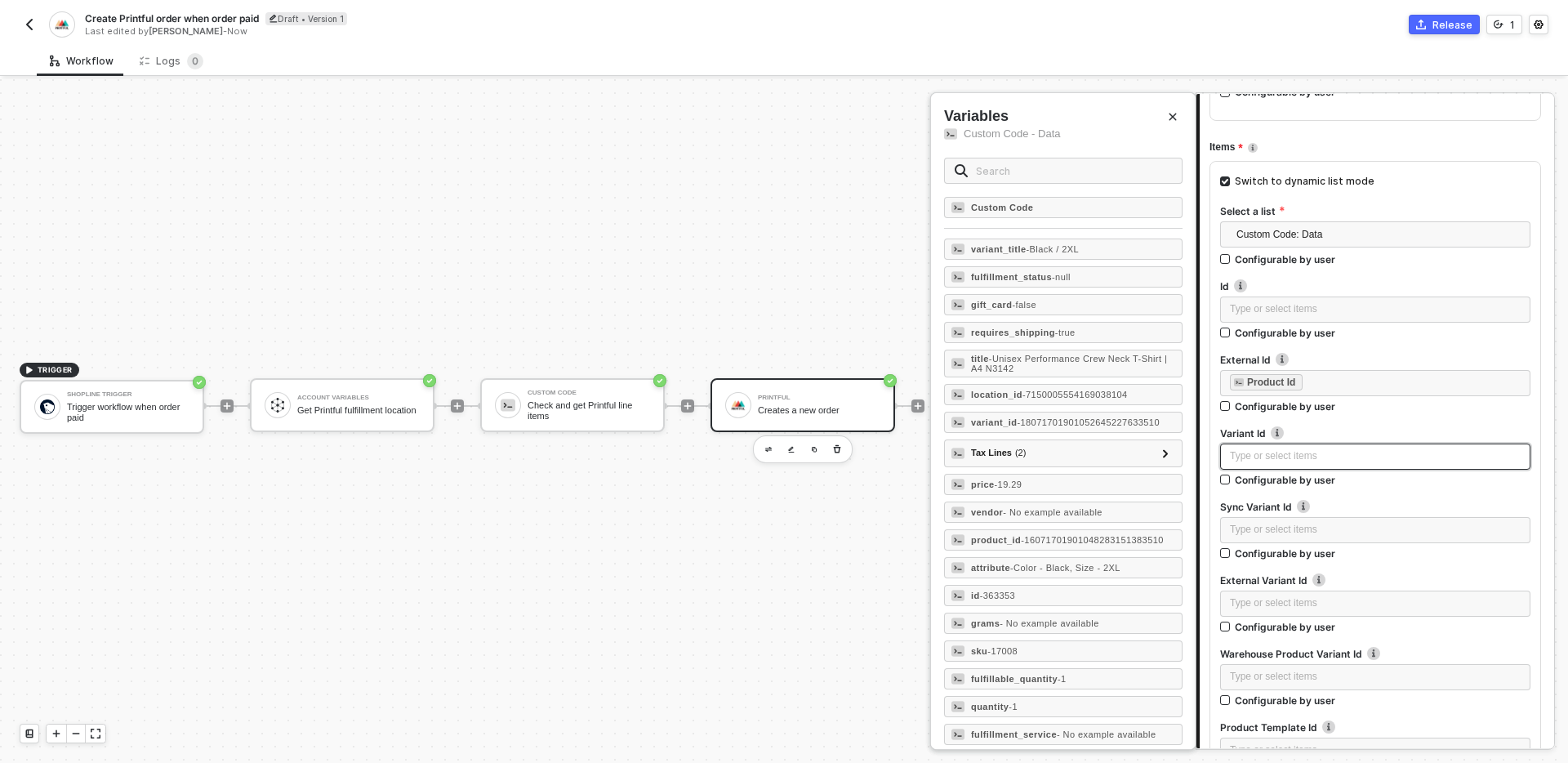
click at [1432, 449] on div "Type or select items ﻿" at bounding box center [1375, 456] width 291 height 16
click at [1062, 163] on input "text" at bounding box center [1074, 170] width 196 height 18
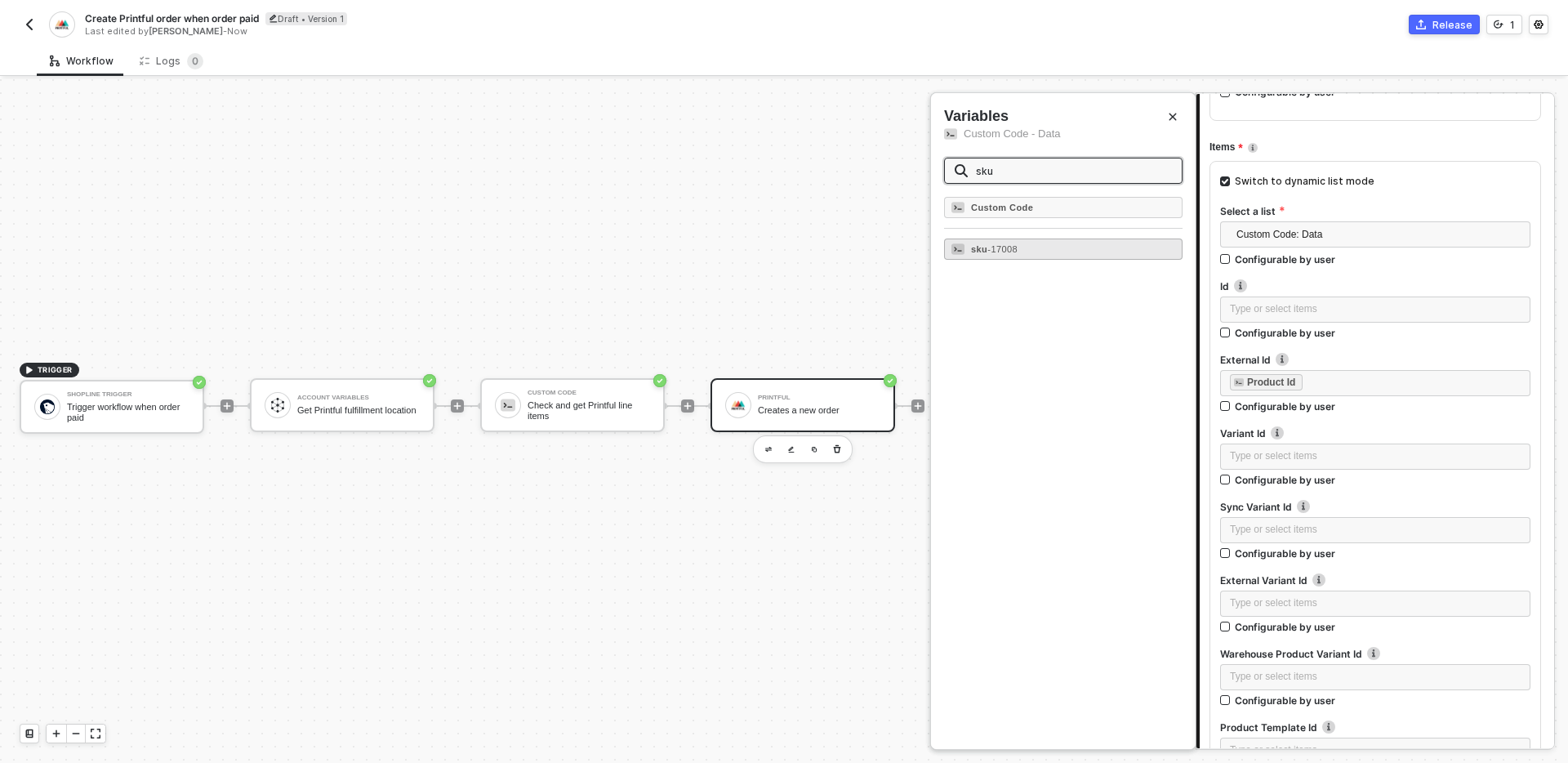
type input "sku"
click at [1083, 250] on div "sku - 17008" at bounding box center [1063, 249] width 239 height 21
click at [1354, 428] on label "Variant Id Variant ID of the item ordered. See [Catalog API](#tag/Catalog-API)" at bounding box center [1376, 433] width 310 height 14
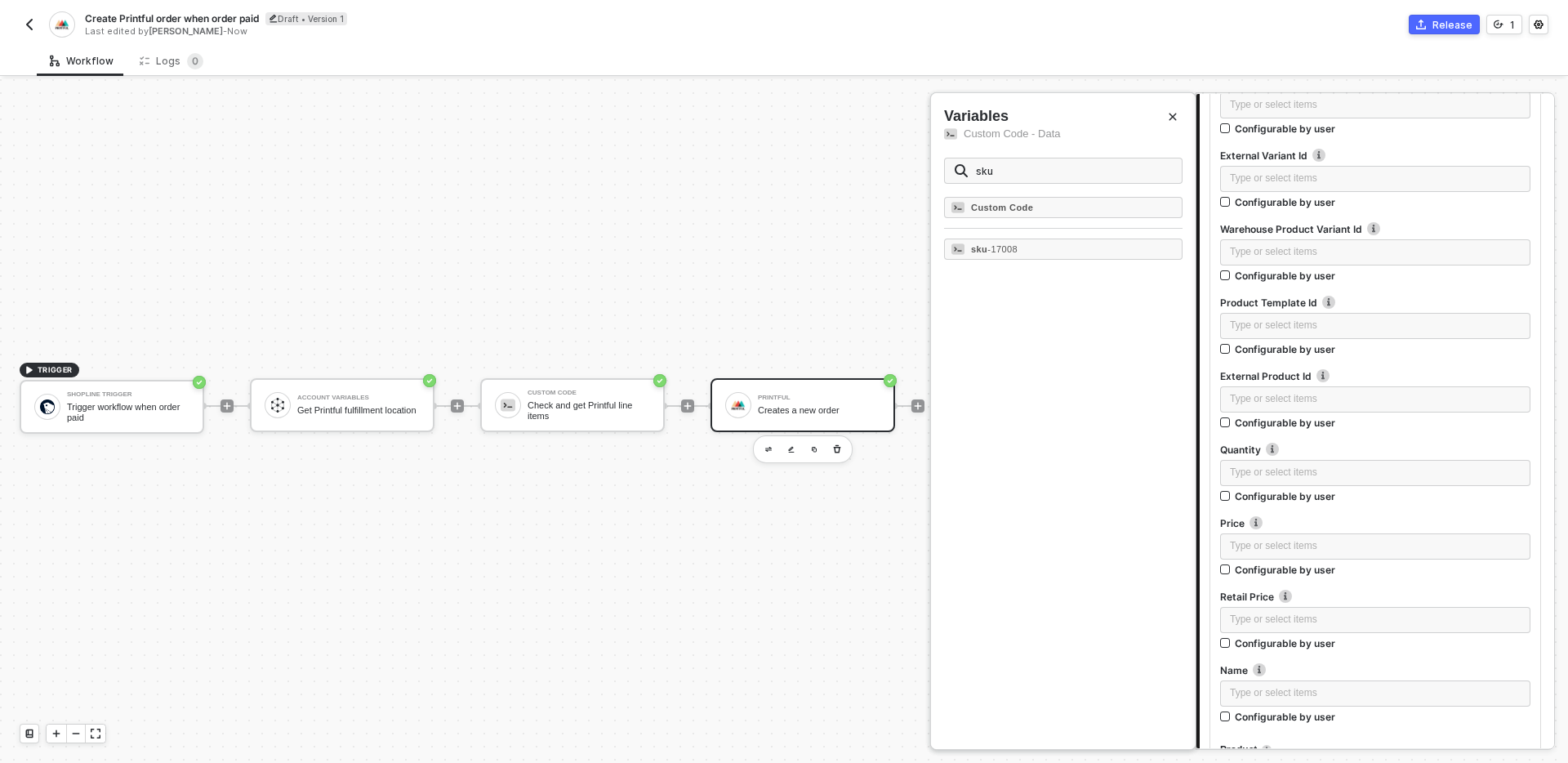
scroll to position [1587, 0]
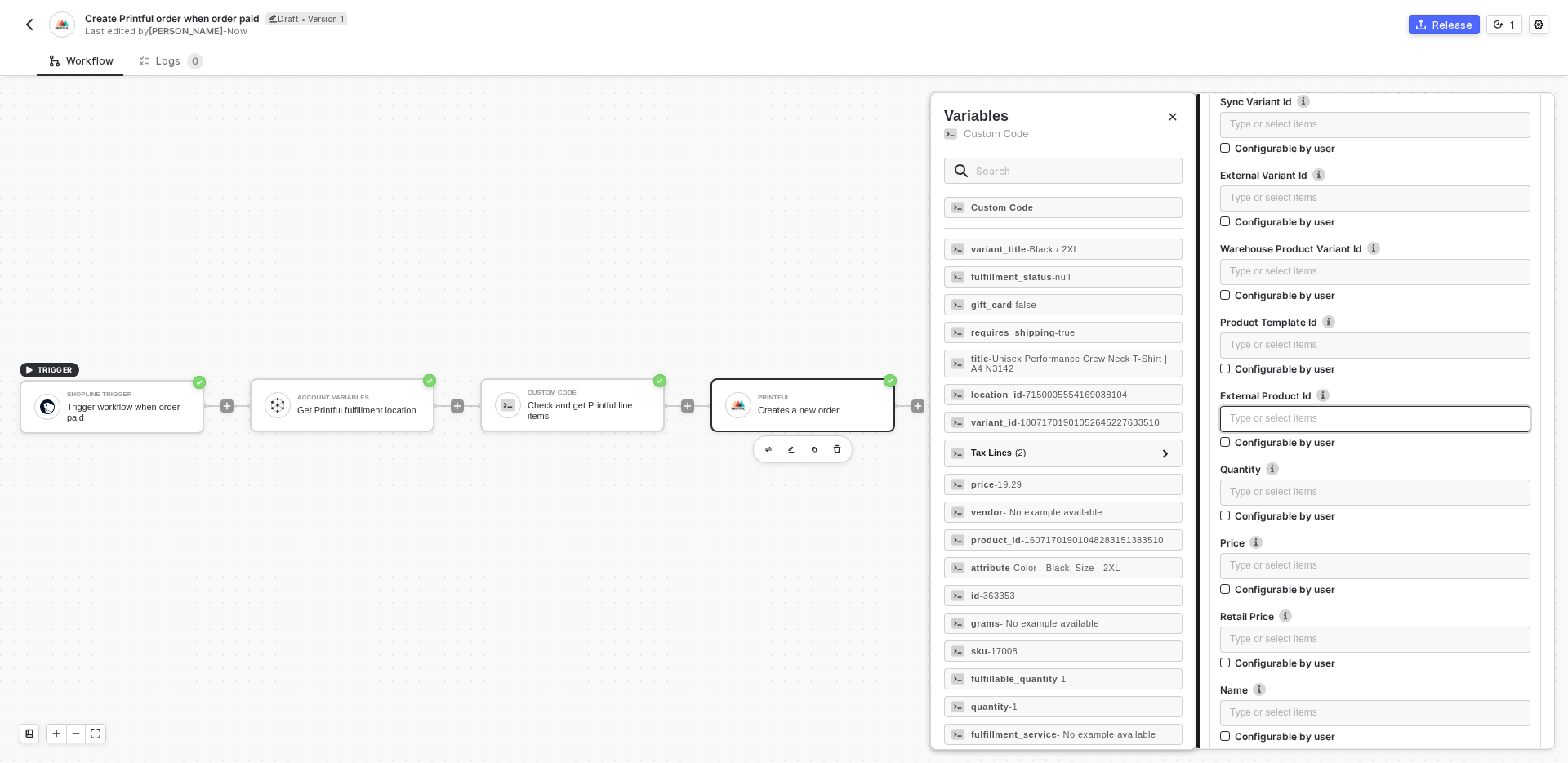
click at [1361, 424] on div "Type or select items ﻿" at bounding box center [1375, 418] width 291 height 16
click at [1052, 173] on input "text" at bounding box center [1074, 170] width 196 height 18
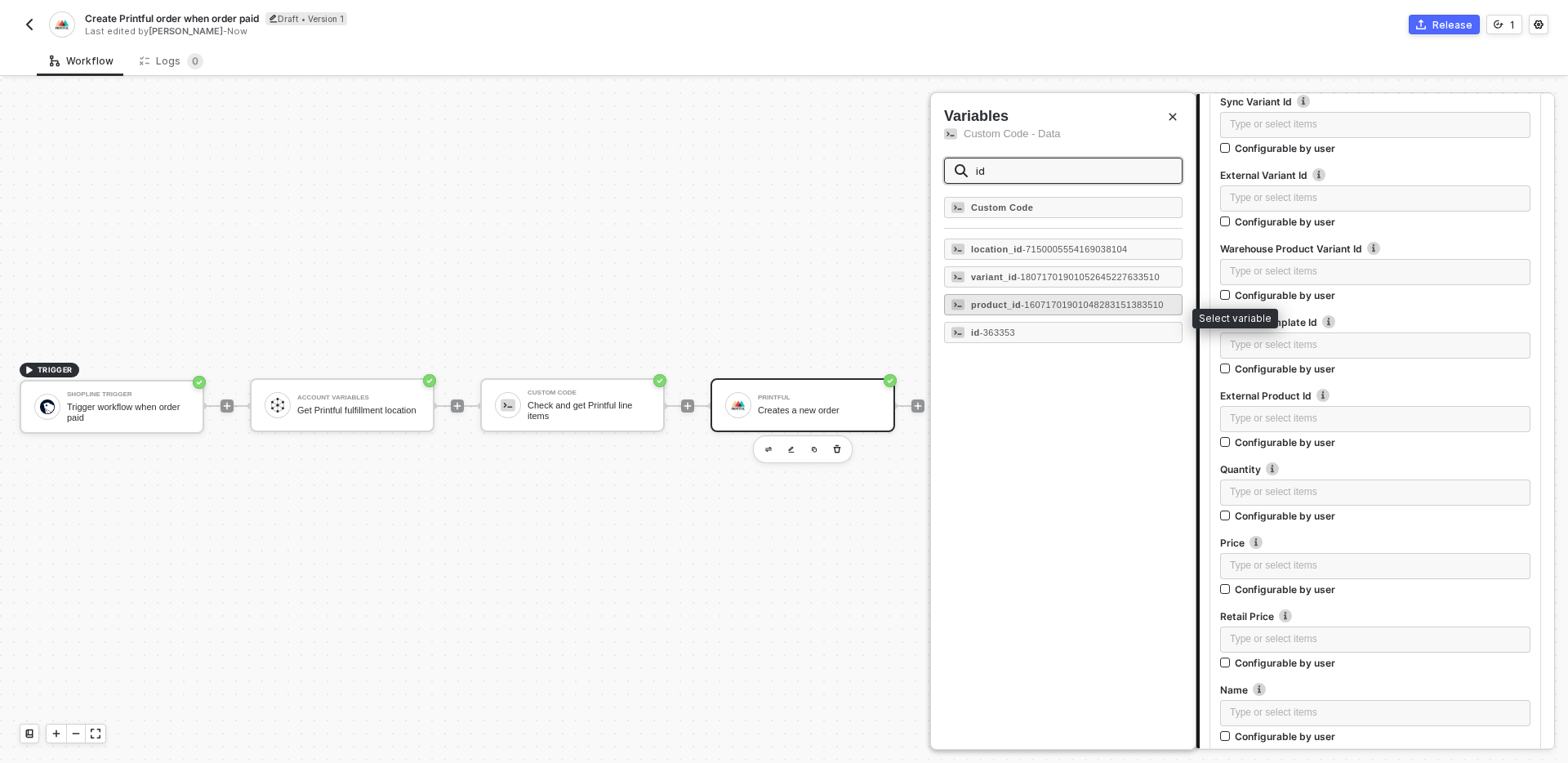
type input "id"
click at [1073, 309] on span "- 16071701901048283151383510" at bounding box center [1092, 305] width 143 height 10
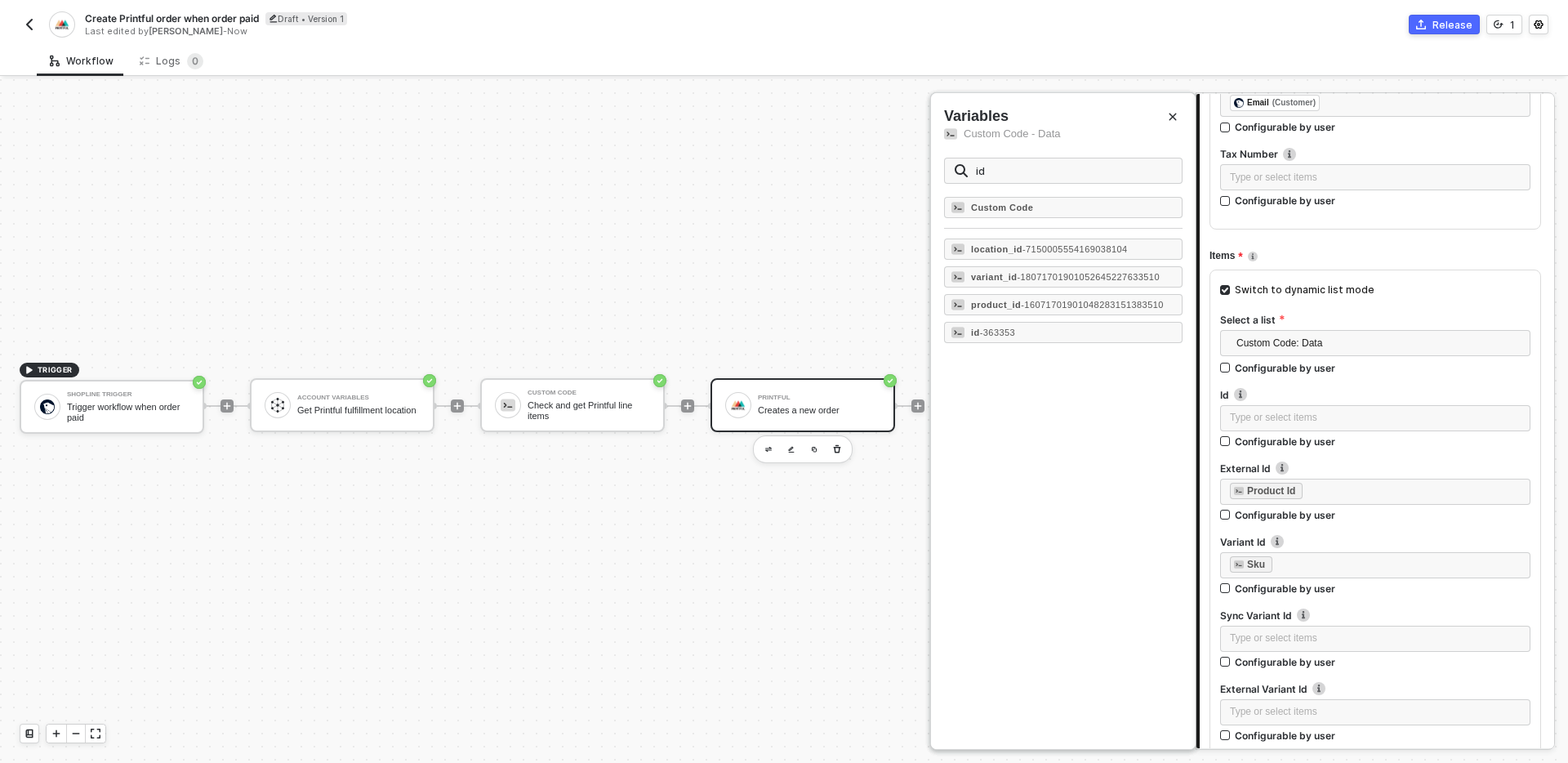
scroll to position [1086, 0]
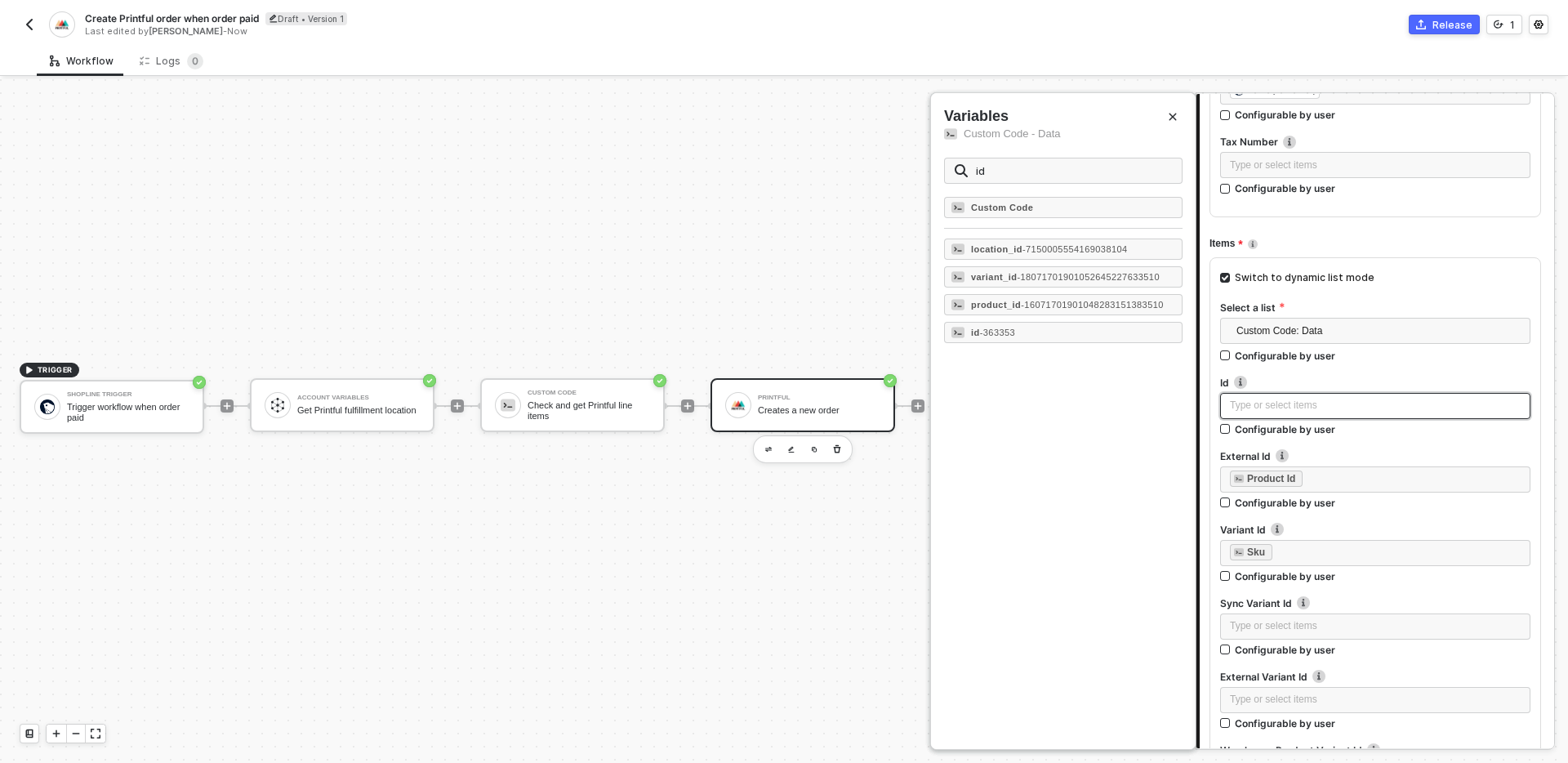
click at [1337, 406] on div "Type or select items ﻿" at bounding box center [1375, 405] width 291 height 16
click at [1044, 336] on div "id - 363353" at bounding box center [1063, 332] width 239 height 21
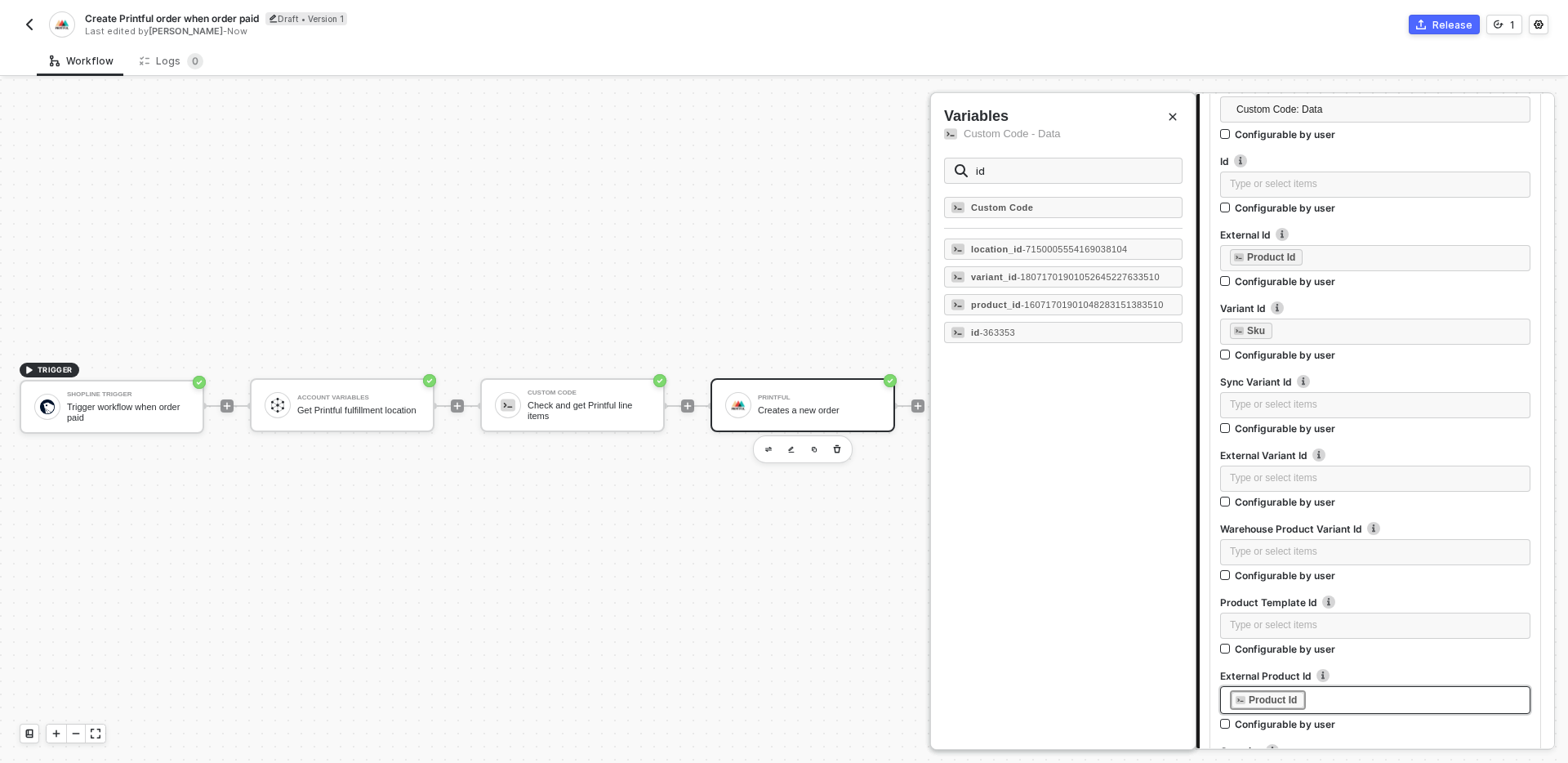
scroll to position [1286, 0]
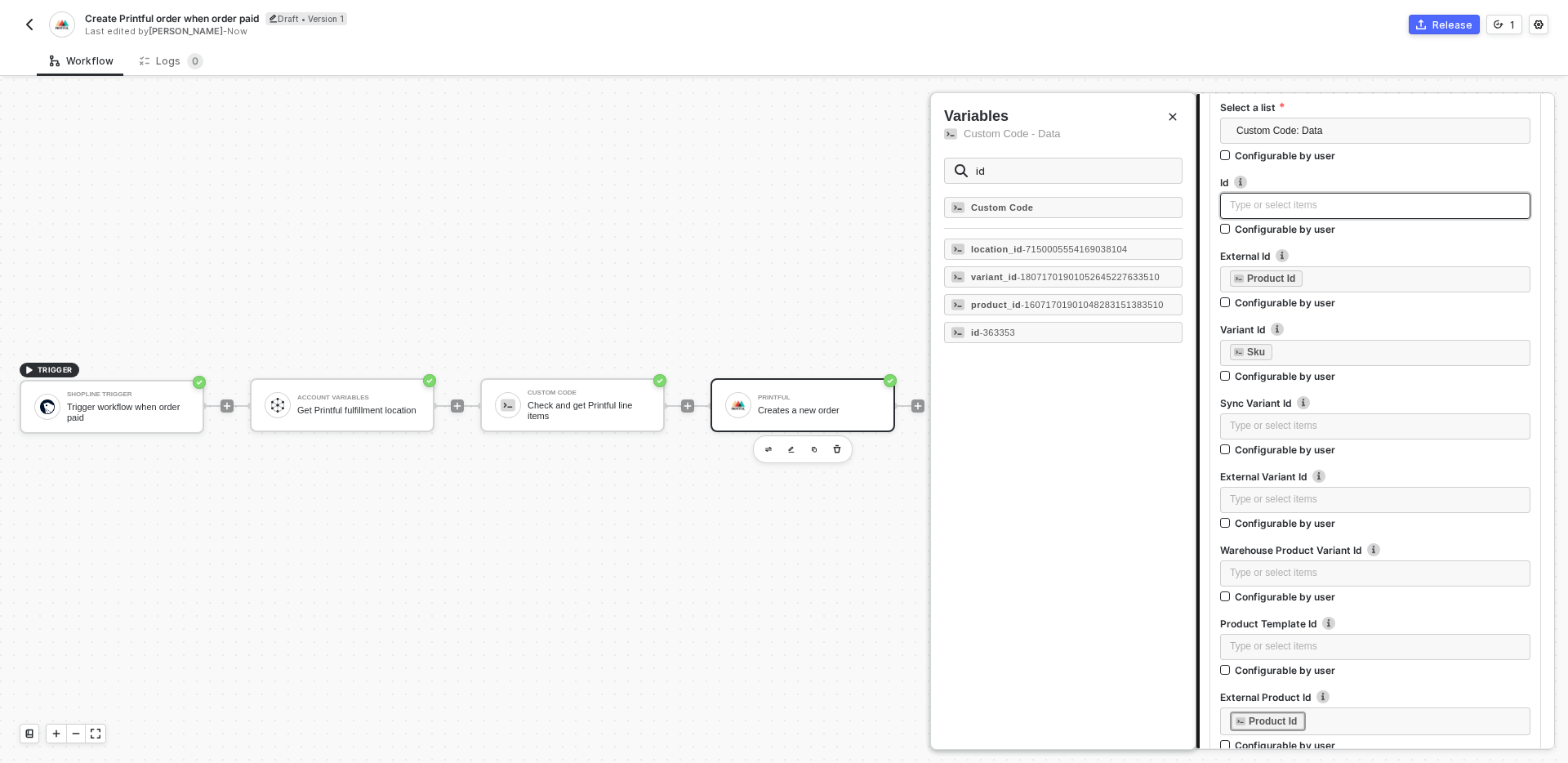
click at [1298, 204] on div "Type or select items ﻿" at bounding box center [1375, 205] width 291 height 16
click at [1079, 343] on div "id - 363353" at bounding box center [1063, 332] width 239 height 21
click at [1363, 720] on div "﻿ ﻿ Product Id ﻿ ﻿ Id ﻿" at bounding box center [1375, 720] width 291 height 18
click at [1342, 210] on div "Type or select items ﻿" at bounding box center [1375, 205] width 291 height 16
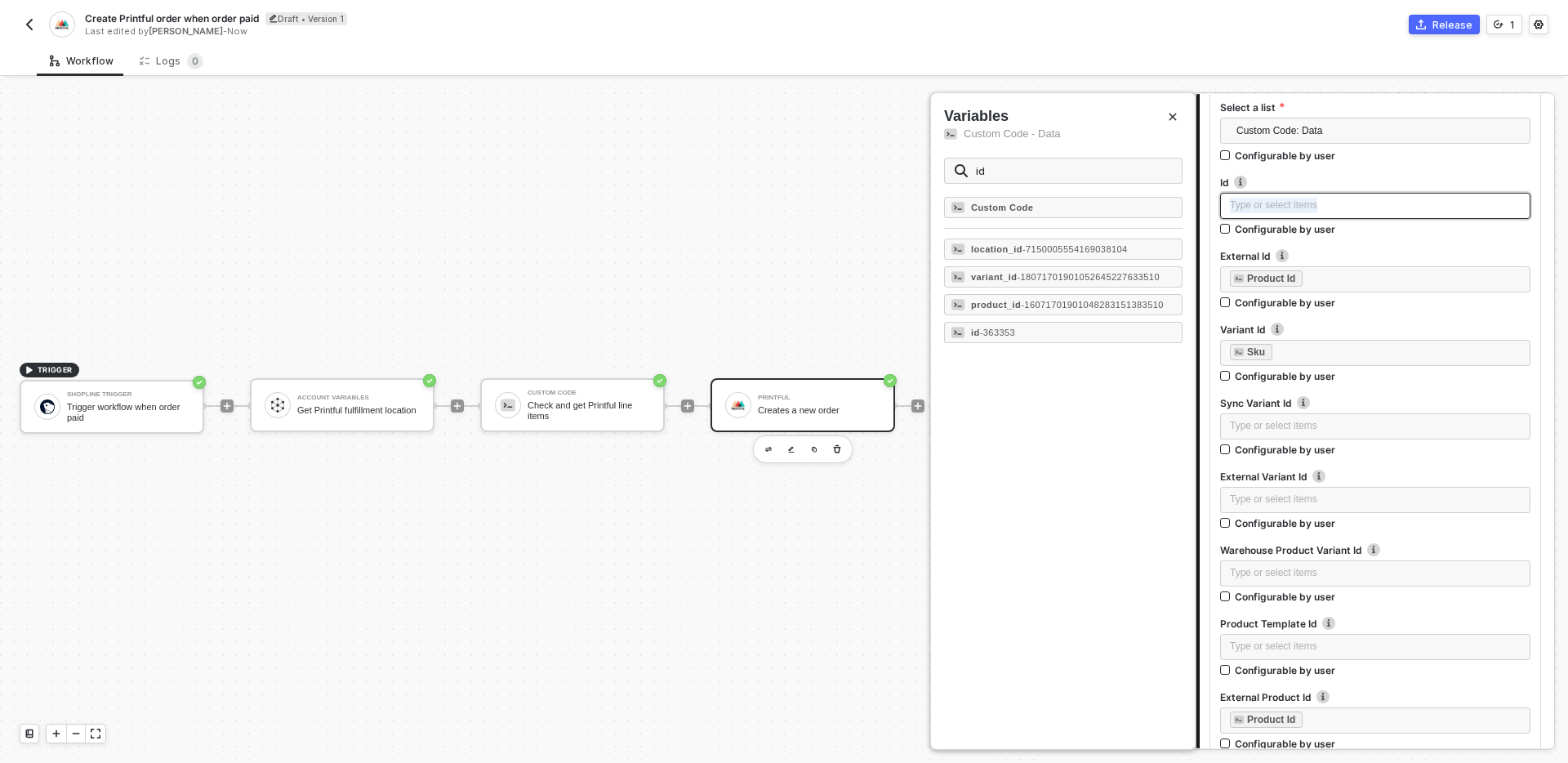
click at [1342, 210] on div "Type or select items ﻿" at bounding box center [1375, 205] width 291 height 16
click at [1270, 210] on div "Type or select items ﻿" at bounding box center [1375, 205] width 291 height 16
click at [1117, 244] on span "- 7150005554169038104" at bounding box center [1075, 249] width 105 height 10
click at [1377, 578] on div "Type or select items ﻿" at bounding box center [1375, 572] width 291 height 16
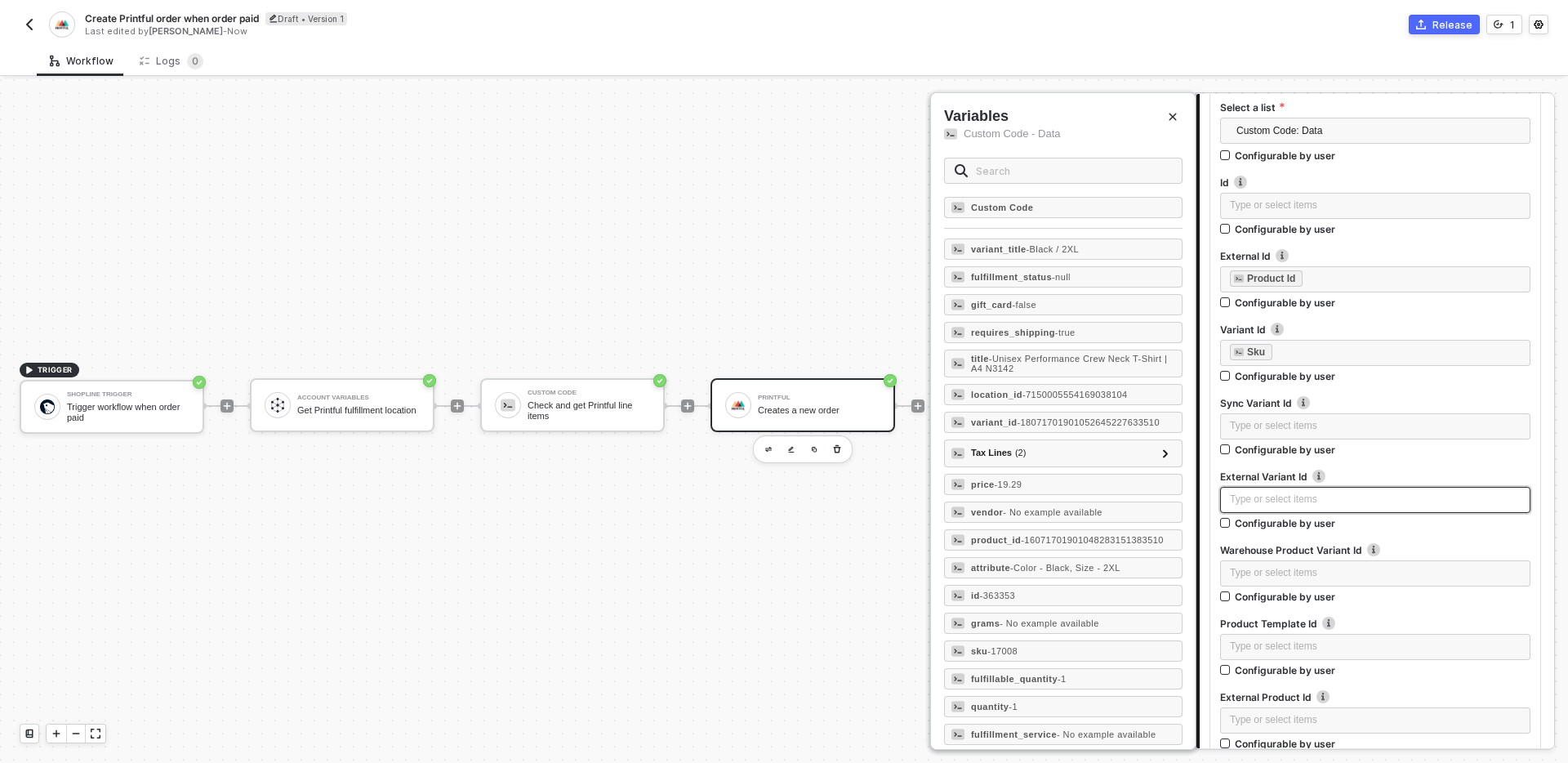
click at [1365, 497] on div "Type or select items ﻿" at bounding box center [1375, 499] width 291 height 16
click at [1350, 421] on div "Type or select items ﻿" at bounding box center [1375, 426] width 291 height 16
click at [1334, 195] on div "Type or select items ﻿" at bounding box center [1376, 206] width 310 height 26
click at [1092, 169] on input "text" at bounding box center [1074, 170] width 196 height 18
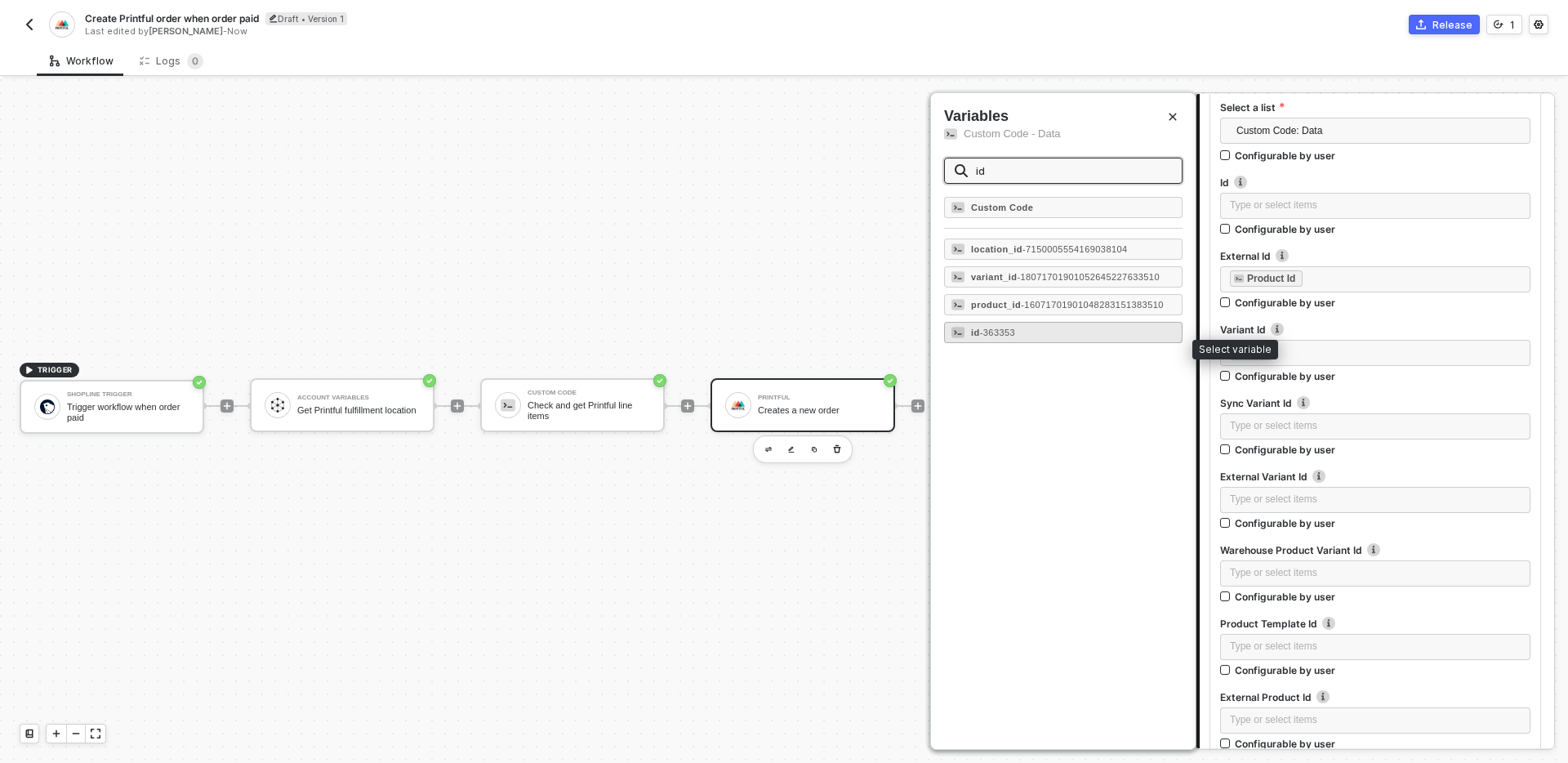
type input "id"
click at [1046, 343] on div "id - 363353" at bounding box center [1063, 332] width 239 height 21
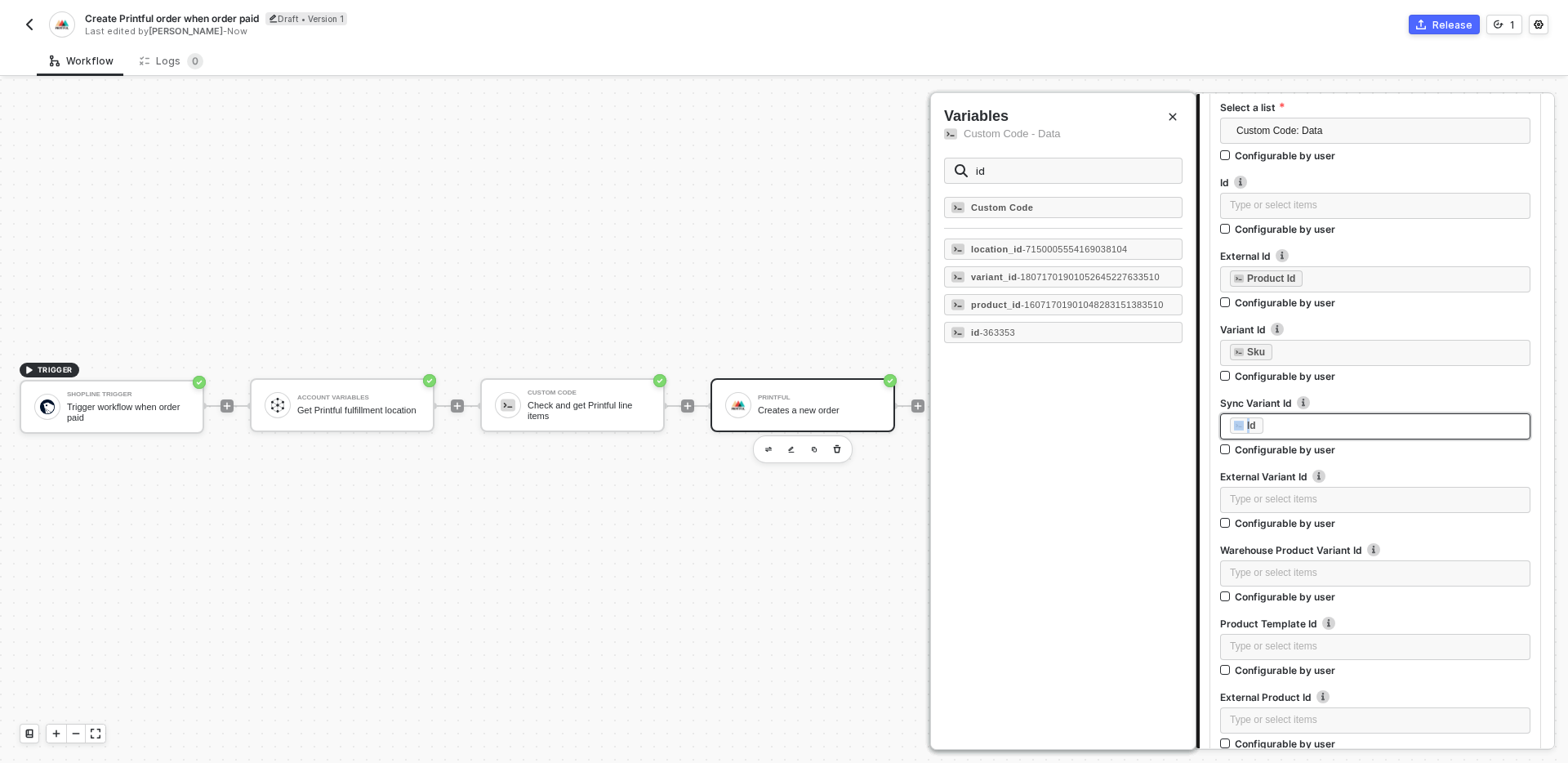
drag, startPoint x: 1249, startPoint y: 426, endPoint x: 1274, endPoint y: 186, distance: 241.3
click at [1309, 420] on div "﻿ ﻿ Id ﻿" at bounding box center [1375, 426] width 291 height 18
click at [1341, 349] on div "﻿ ﻿ Sku ﻿" at bounding box center [1375, 352] width 291 height 18
click at [1356, 273] on div "﻿ ﻿ Product Id ﻿" at bounding box center [1375, 279] width 291 height 18
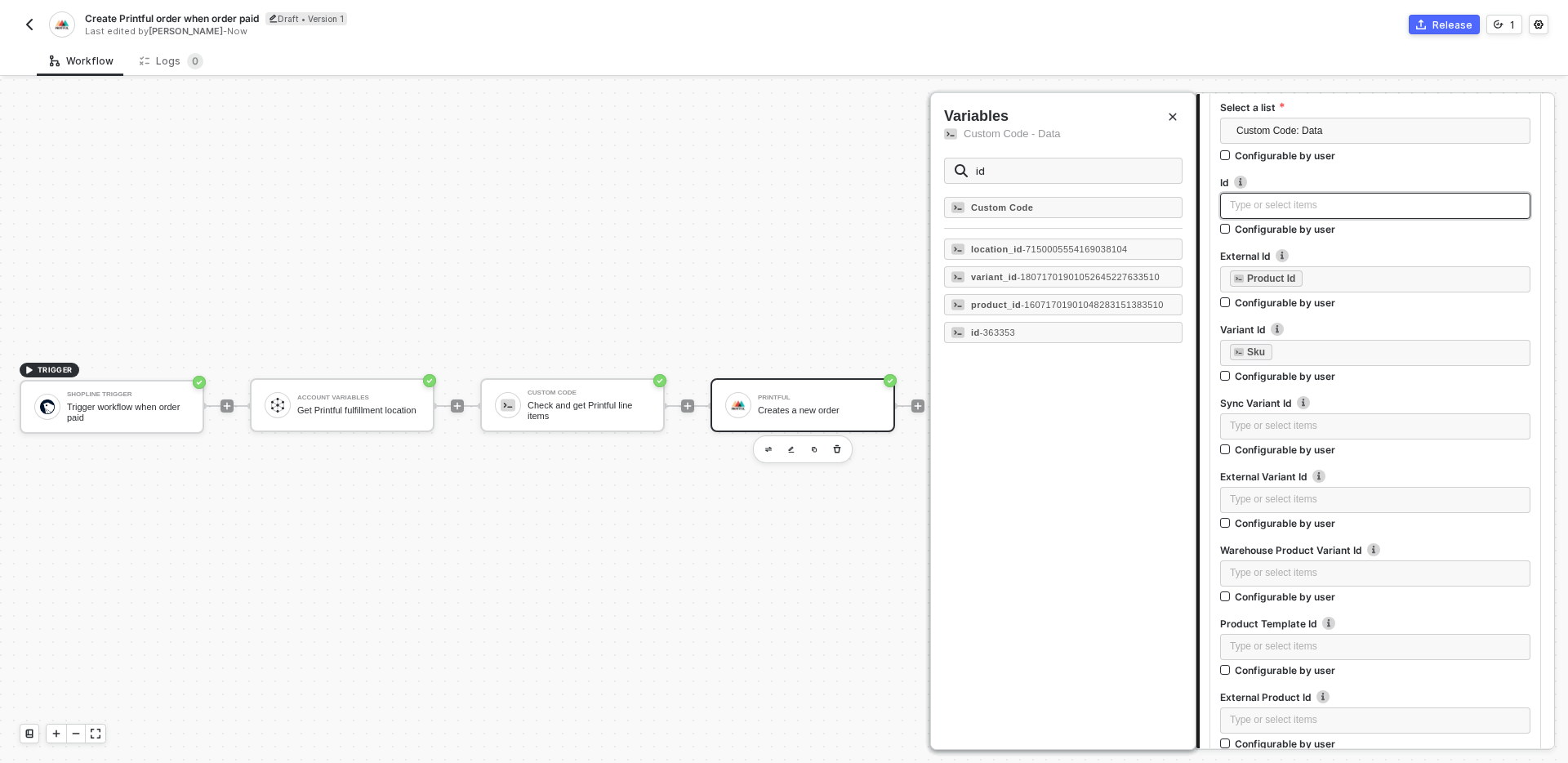
click at [1346, 200] on div "Type or select items ﻿" at bounding box center [1375, 205] width 291 height 16
click at [1397, 496] on div "Type or select items ﻿" at bounding box center [1375, 499] width 291 height 16
click at [1380, 427] on div "Type or select items ﻿" at bounding box center [1375, 426] width 291 height 16
click at [1413, 570] on div "Type or select items ﻿" at bounding box center [1375, 572] width 291 height 16
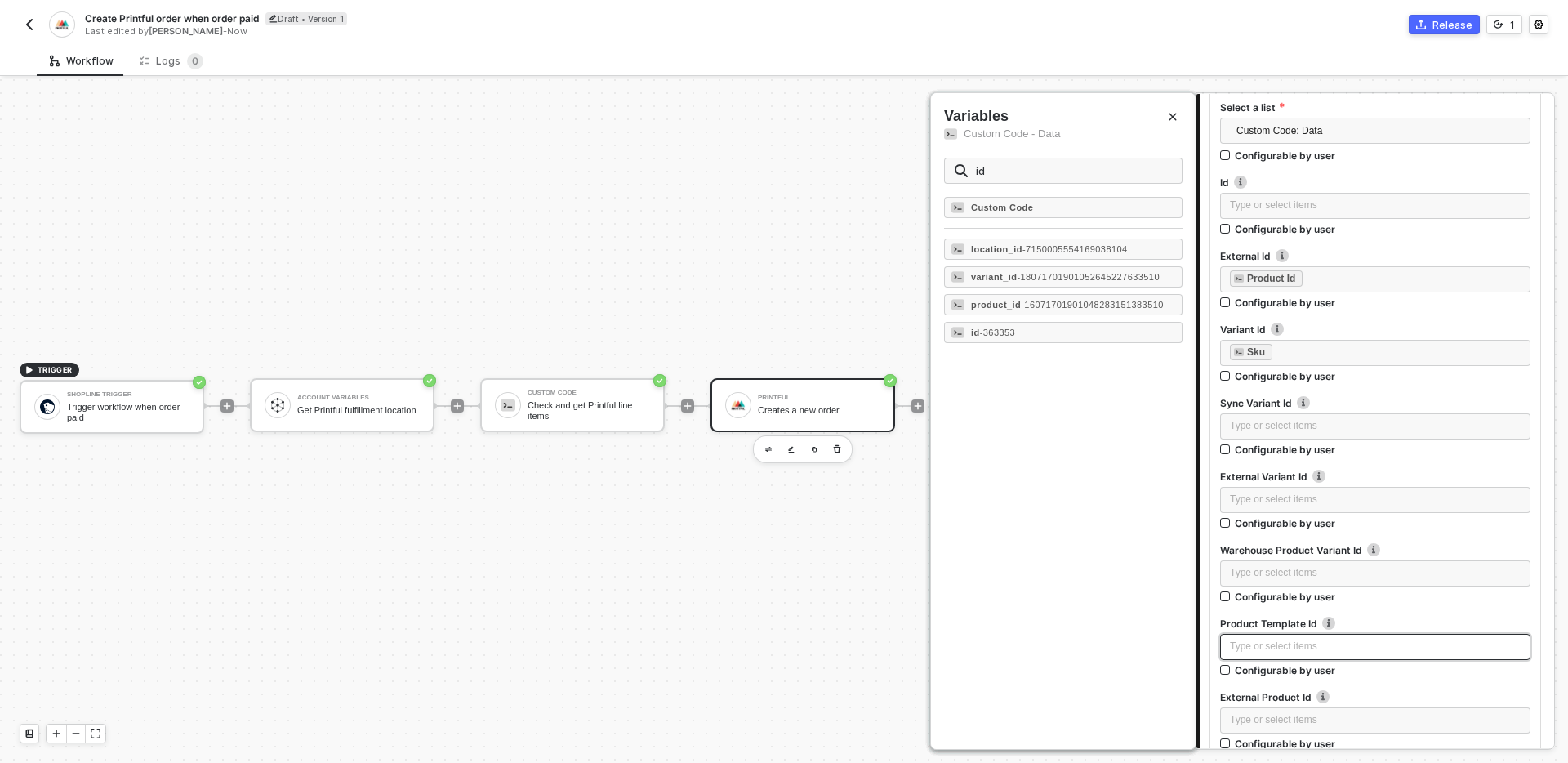
click at [1397, 644] on div "Type or select items ﻿" at bounding box center [1375, 647] width 291 height 16
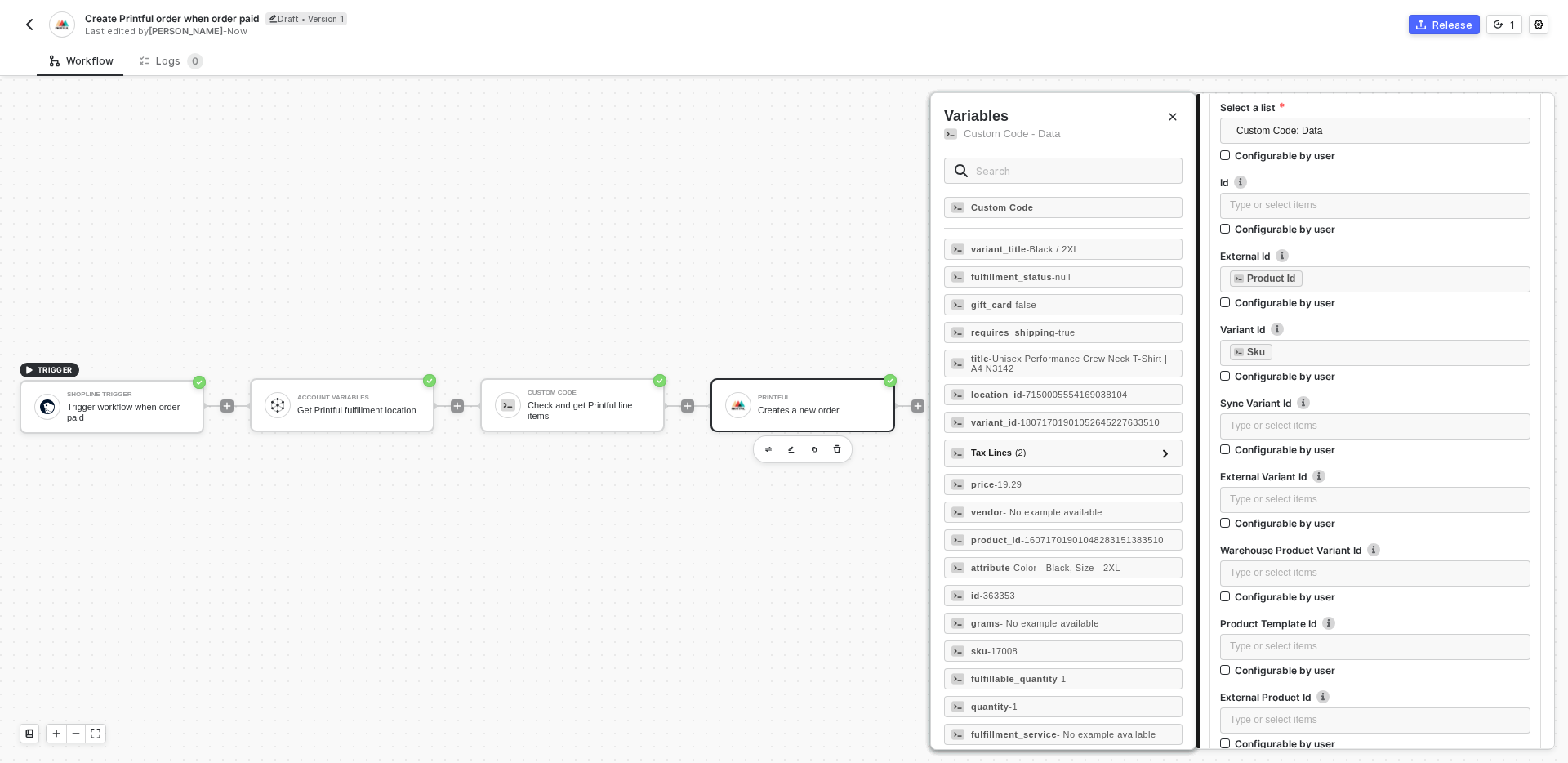
click at [1397, 691] on label "External Product Id" at bounding box center [1376, 697] width 310 height 14
click at [1376, 704] on label "External Product Id" at bounding box center [1376, 697] width 310 height 14
click at [1348, 716] on div "Type or select items ﻿" at bounding box center [1375, 720] width 291 height 16
click at [1374, 652] on div "Type or select items ﻿" at bounding box center [1375, 647] width 291 height 16
click at [1377, 560] on div "Type or select items ﻿" at bounding box center [1376, 573] width 310 height 26
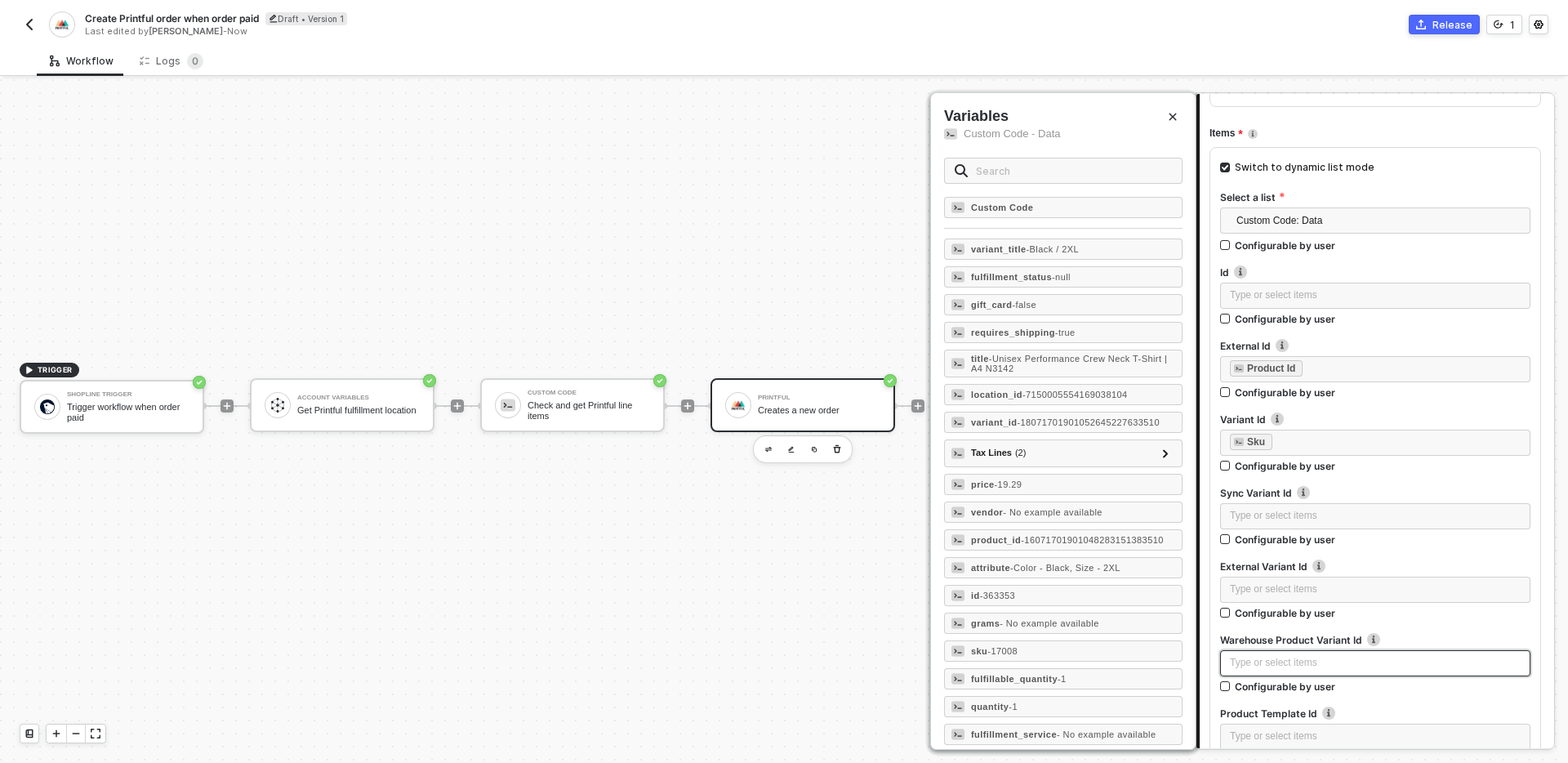
scroll to position [1195, 0]
click at [1330, 174] on div "Switch to dynamic list mode" at bounding box center [1305, 168] width 139 height 16
click at [1230, 173] on input "Switch to dynamic list mode" at bounding box center [1225, 168] width 10 height 10
click at [1346, 165] on div "Switch to dynamic list mode" at bounding box center [1305, 168] width 139 height 16
click at [1230, 165] on input "Switch to dynamic list mode" at bounding box center [1225, 168] width 10 height 10
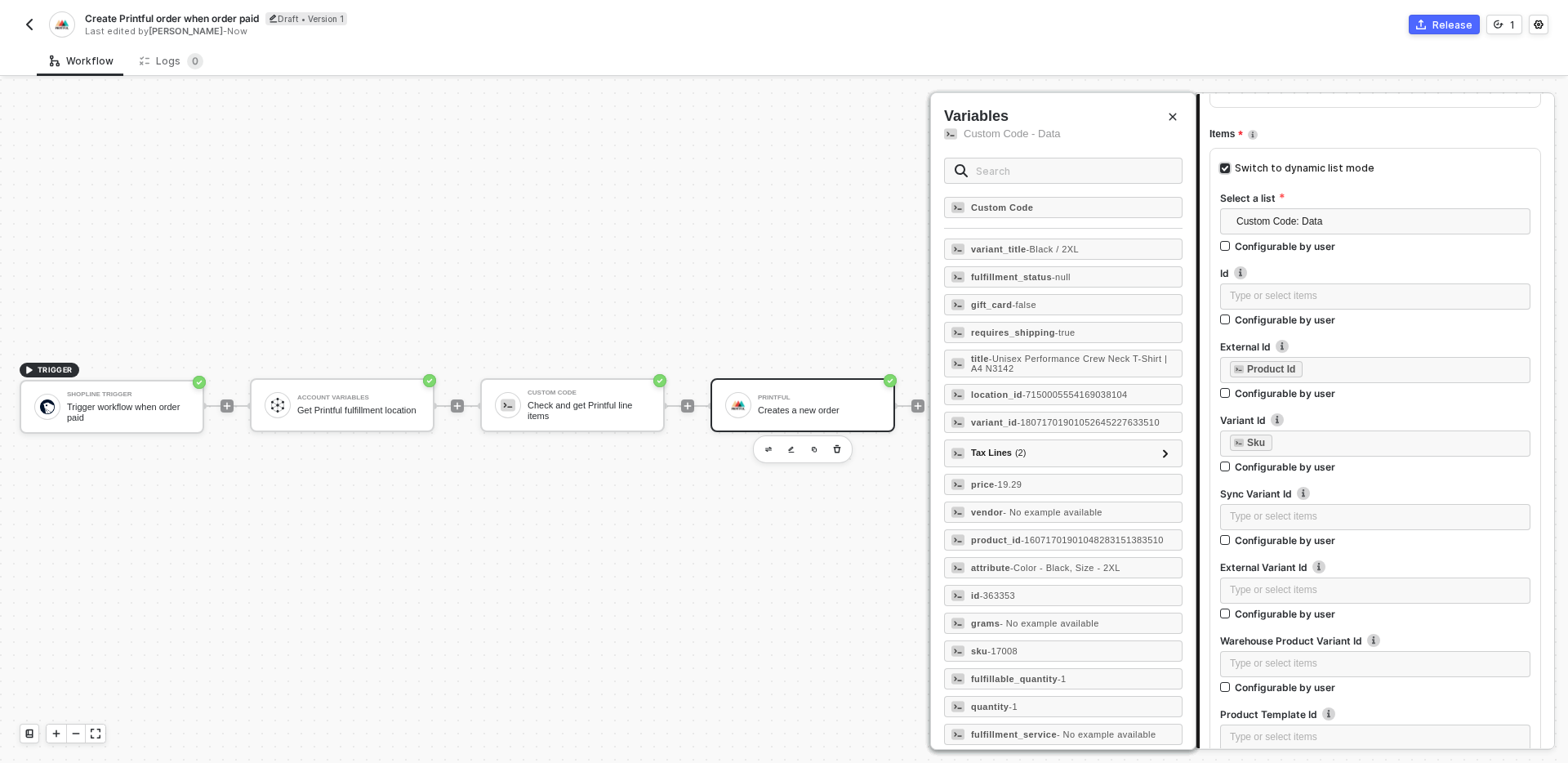
click at [1221, 170] on input "Switch to dynamic list mode" at bounding box center [1225, 168] width 10 height 10
click at [1225, 169] on input "Switch to dynamic list mode" at bounding box center [1225, 168] width 10 height 10
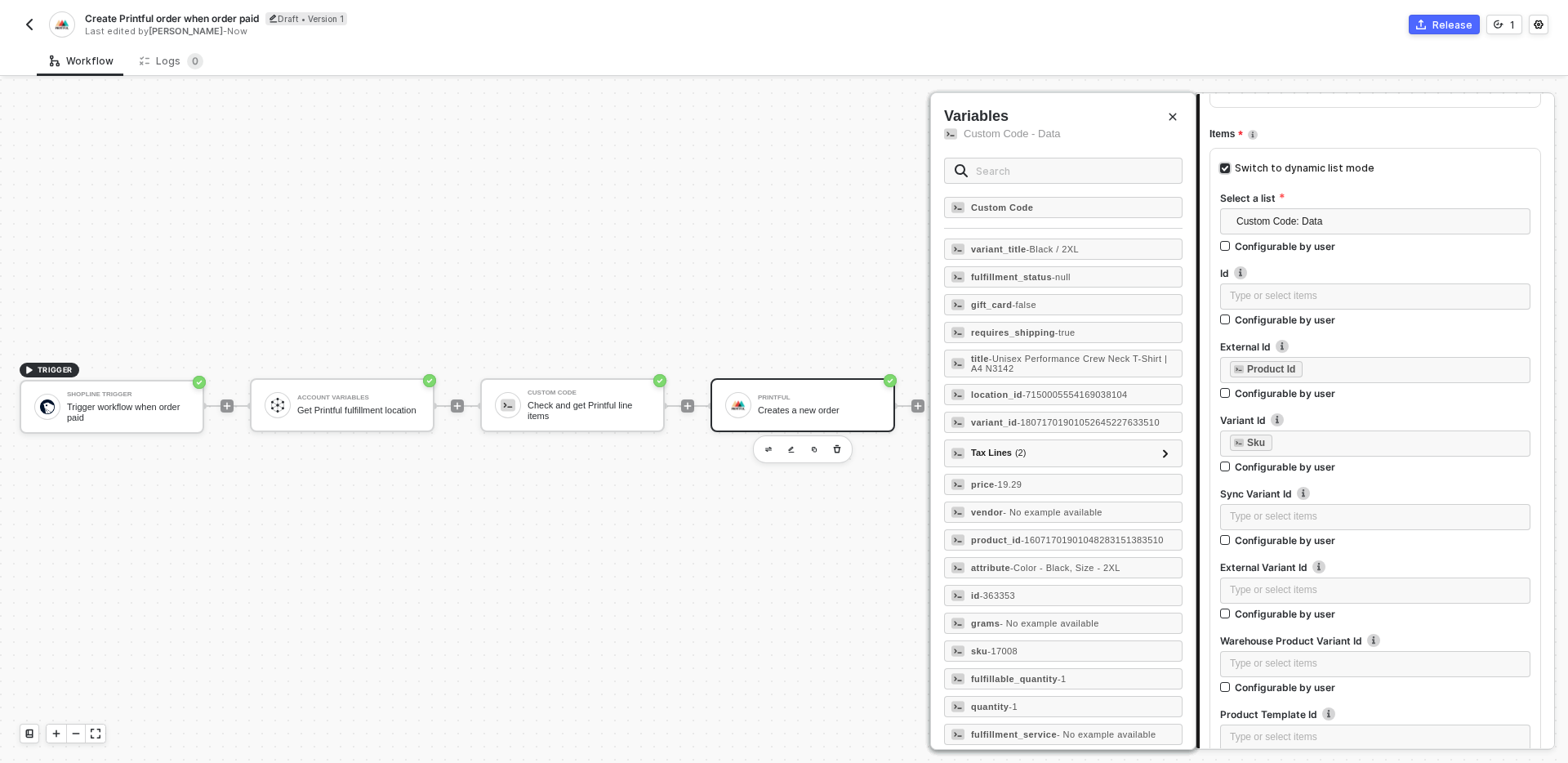
checkbox input "true"
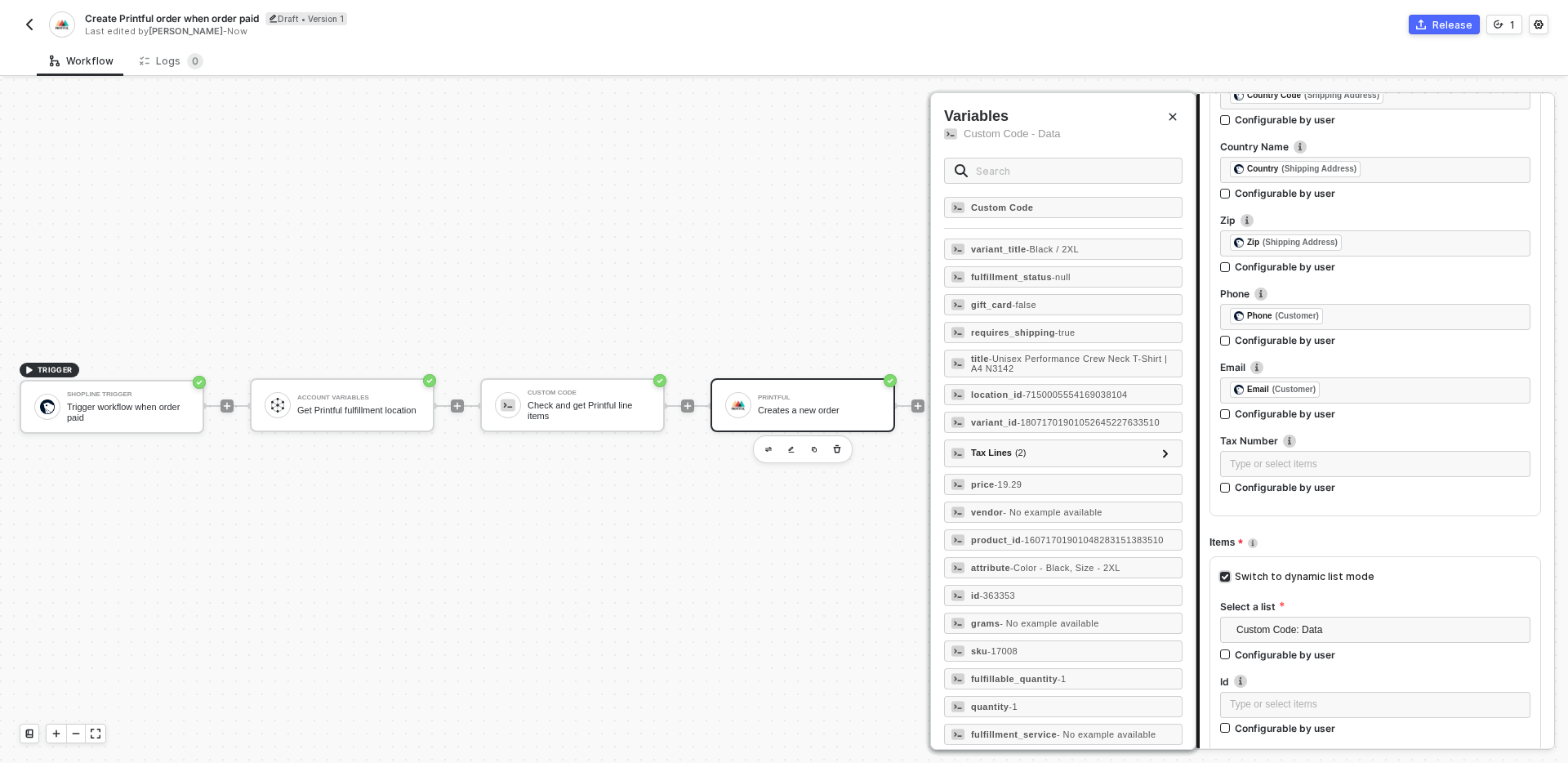
scroll to position [781, 0]
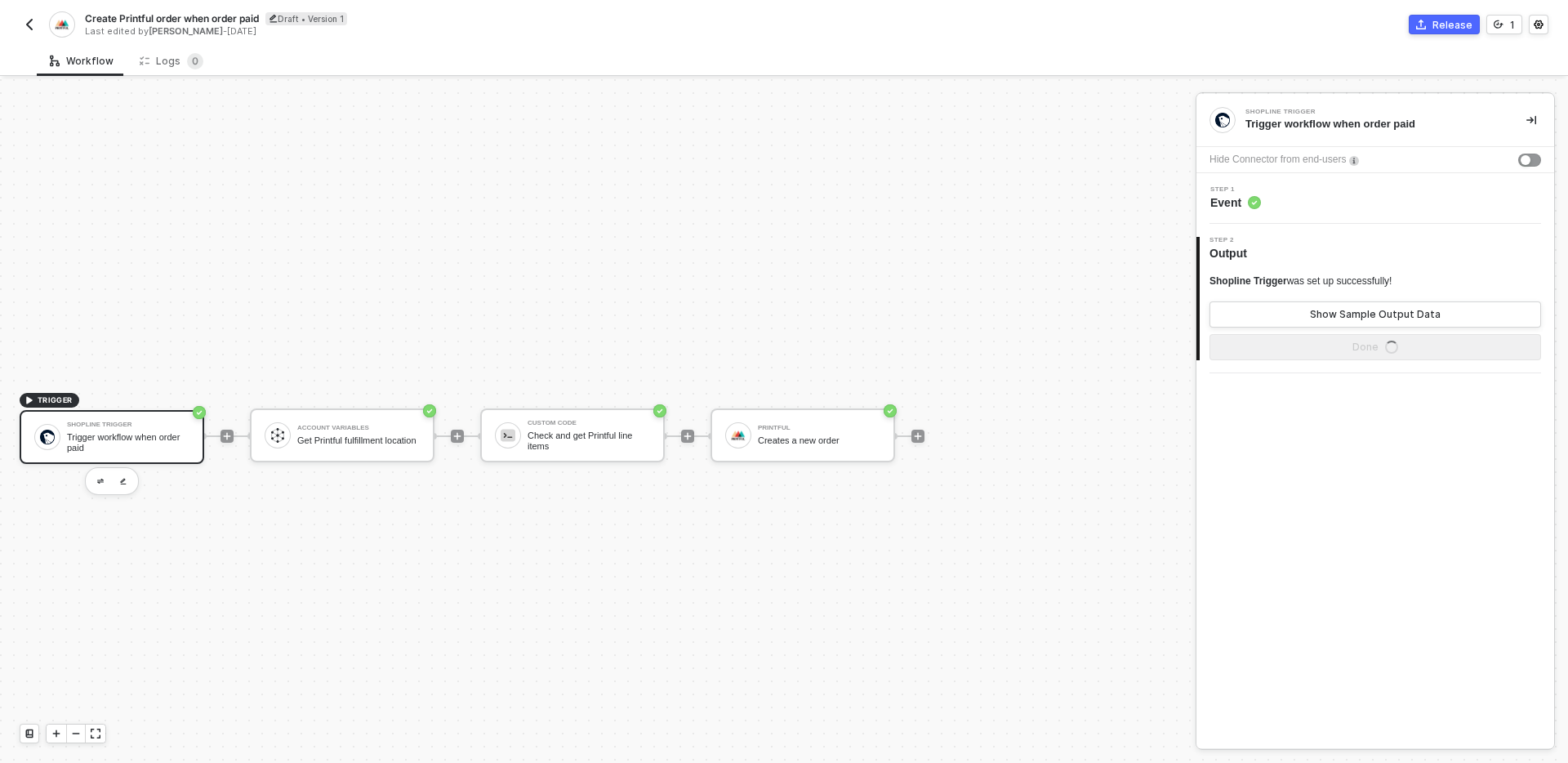
scroll to position [31, 0]
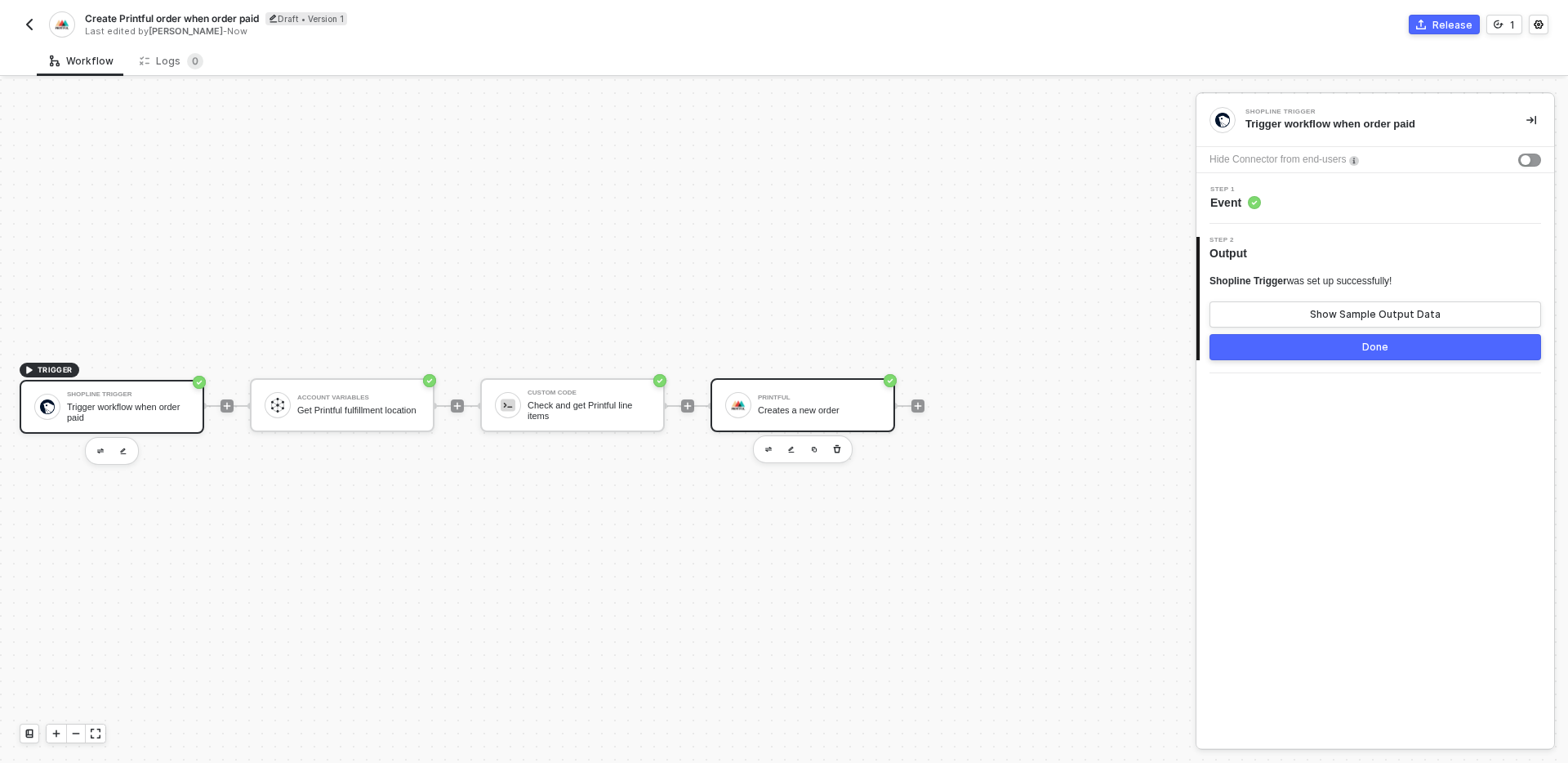
click at [814, 419] on div "Printful Creates a new order" at bounding box center [819, 404] width 123 height 31
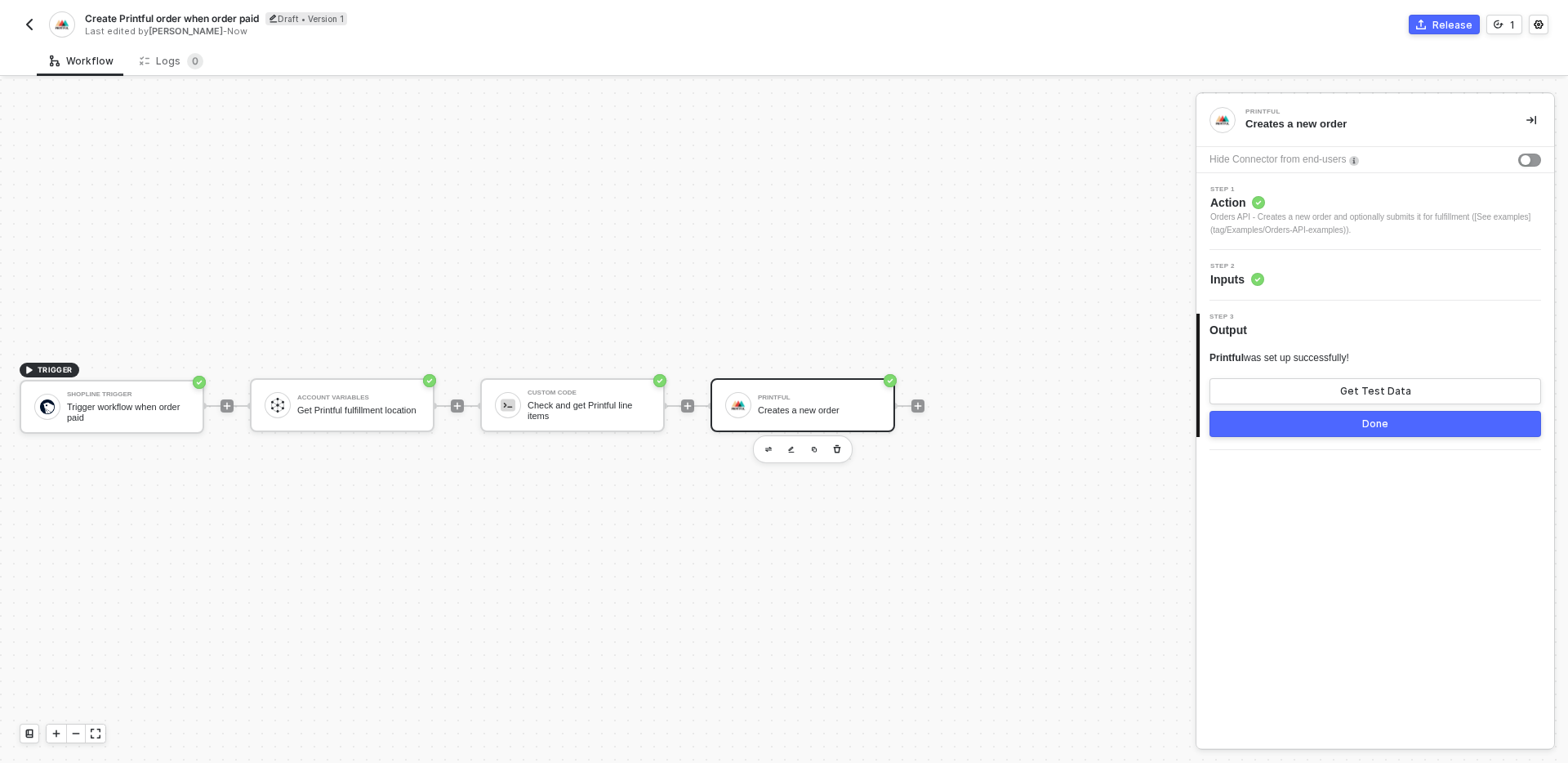
click at [1343, 288] on div "Step 2 Inputs" at bounding box center [1375, 275] width 358 height 51
click at [1384, 272] on div "Step 2 Inputs" at bounding box center [1378, 275] width 354 height 24
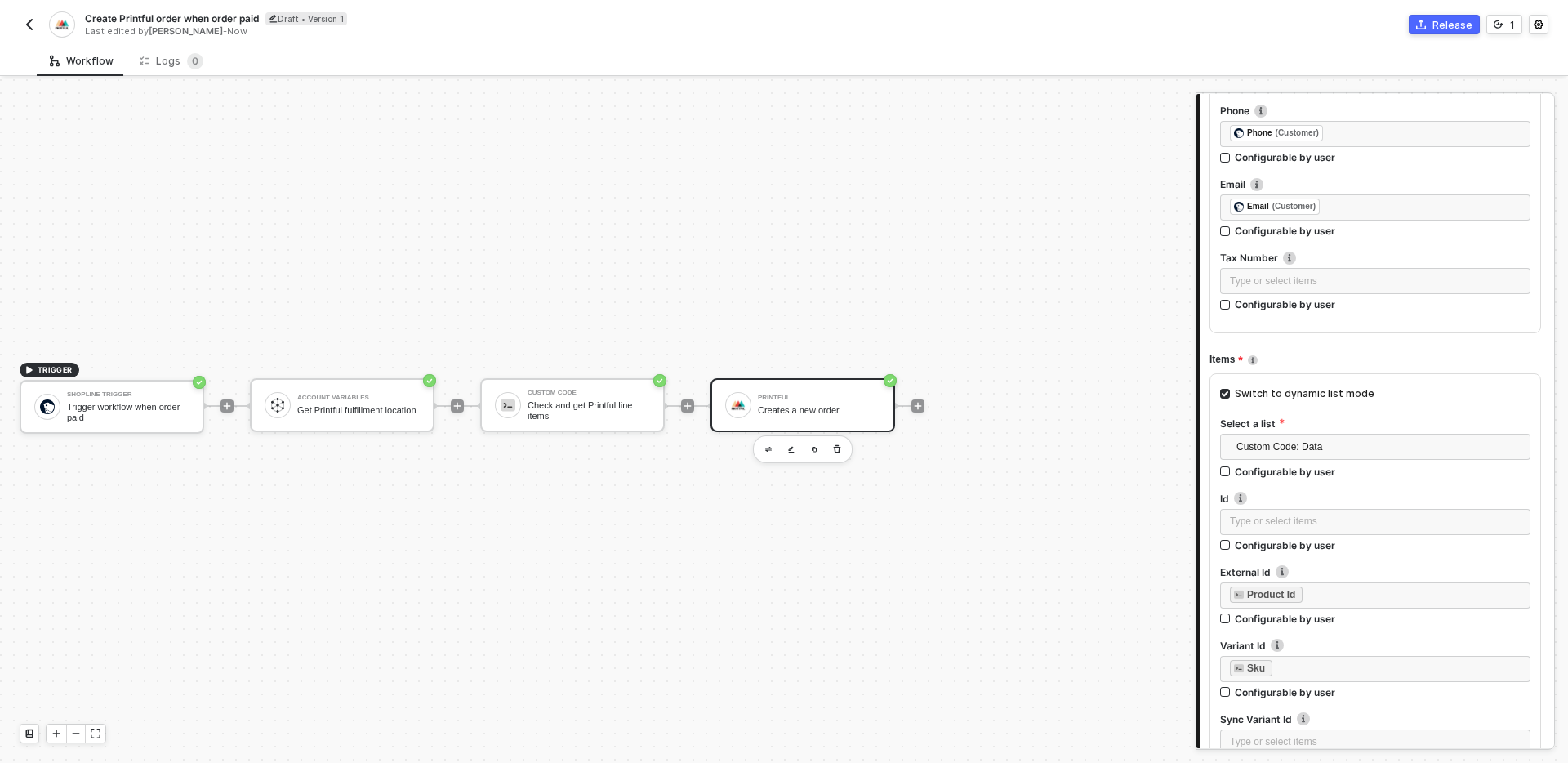
scroll to position [1033, 0]
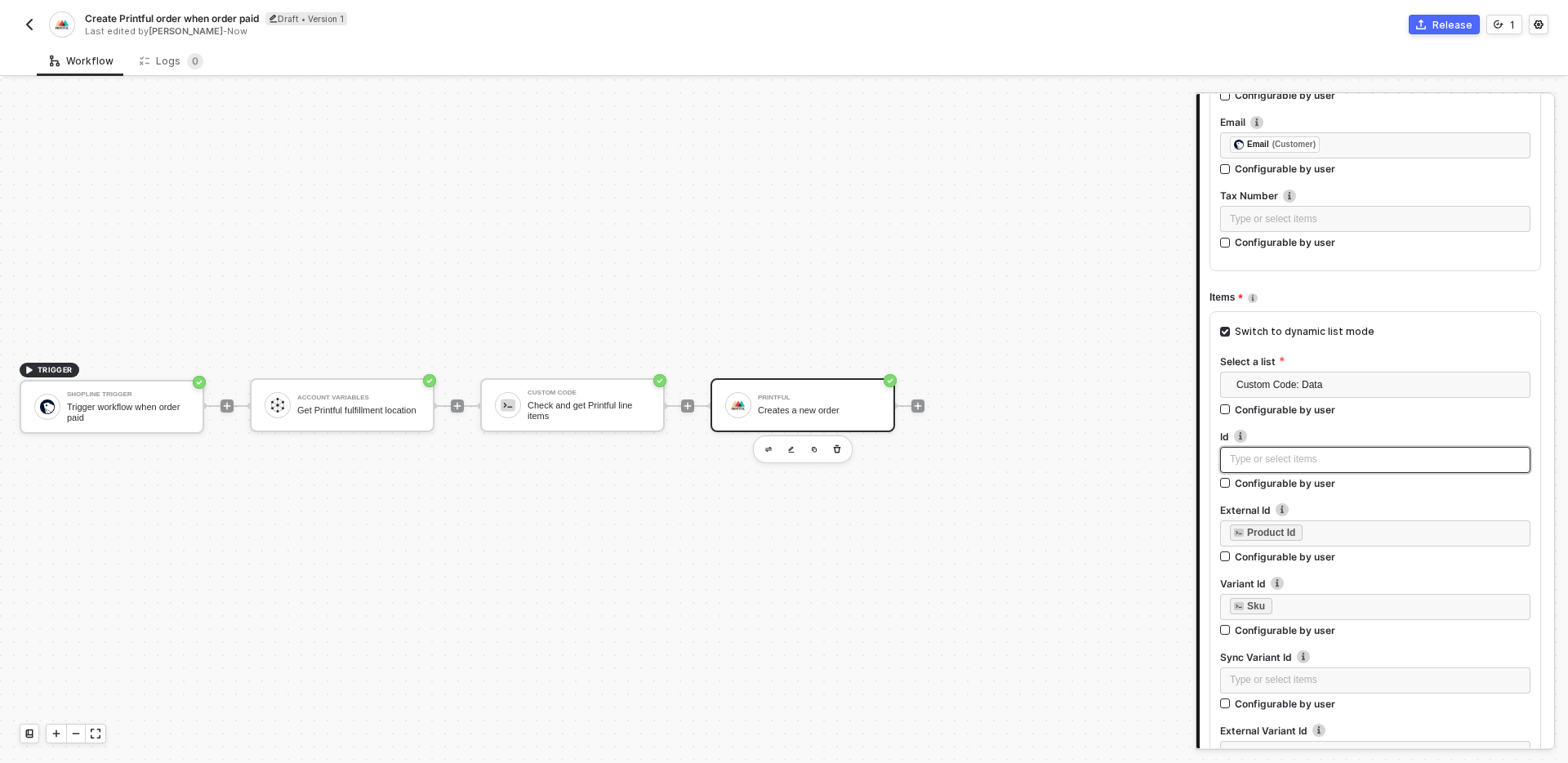
click at [1386, 463] on div "Type or select items ﻿" at bounding box center [1375, 459] width 291 height 16
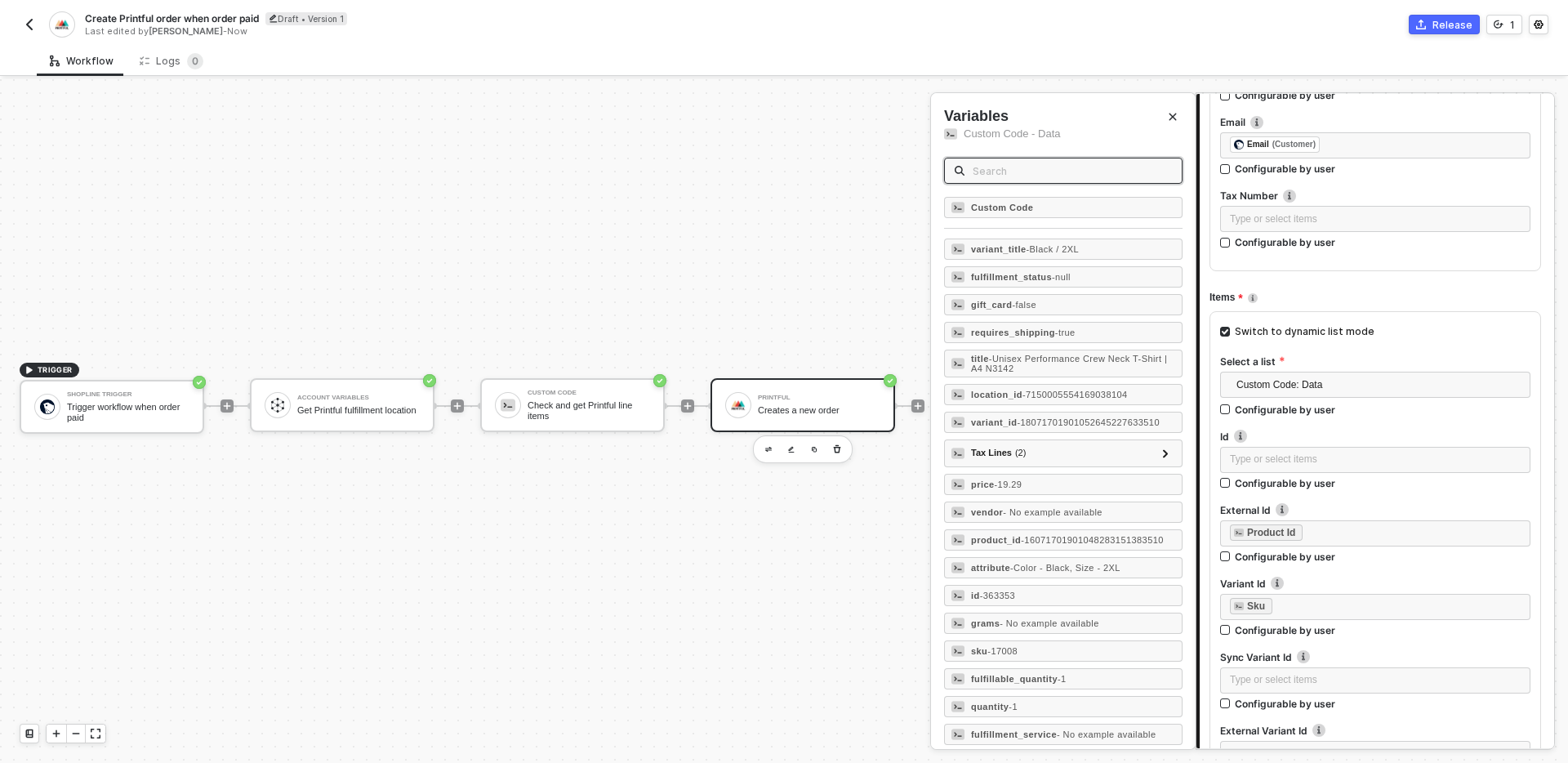
click at [1026, 178] on input "text" at bounding box center [1072, 170] width 200 height 18
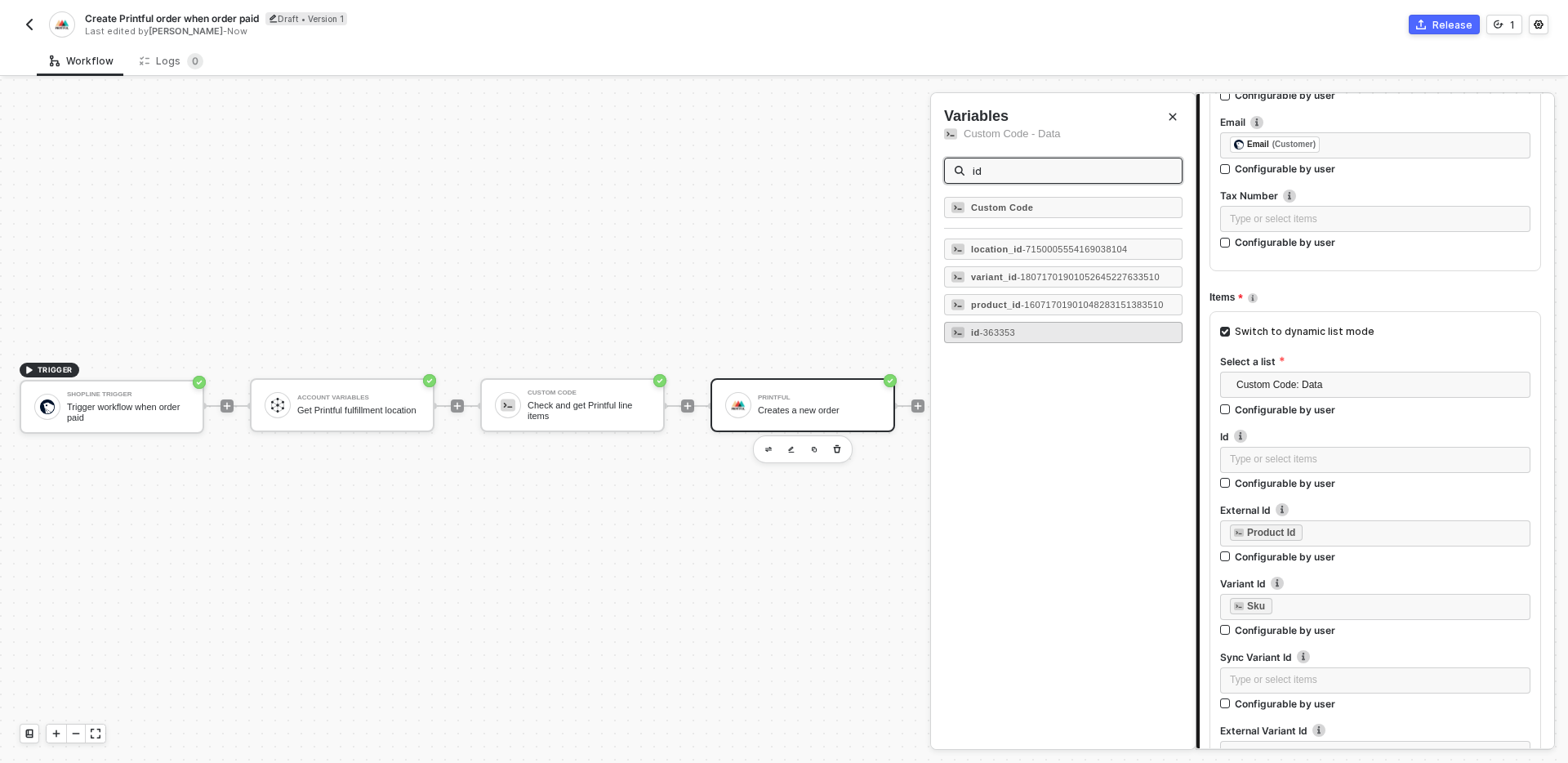
type input "id"
click at [1028, 342] on div "id - 363353" at bounding box center [1063, 332] width 239 height 21
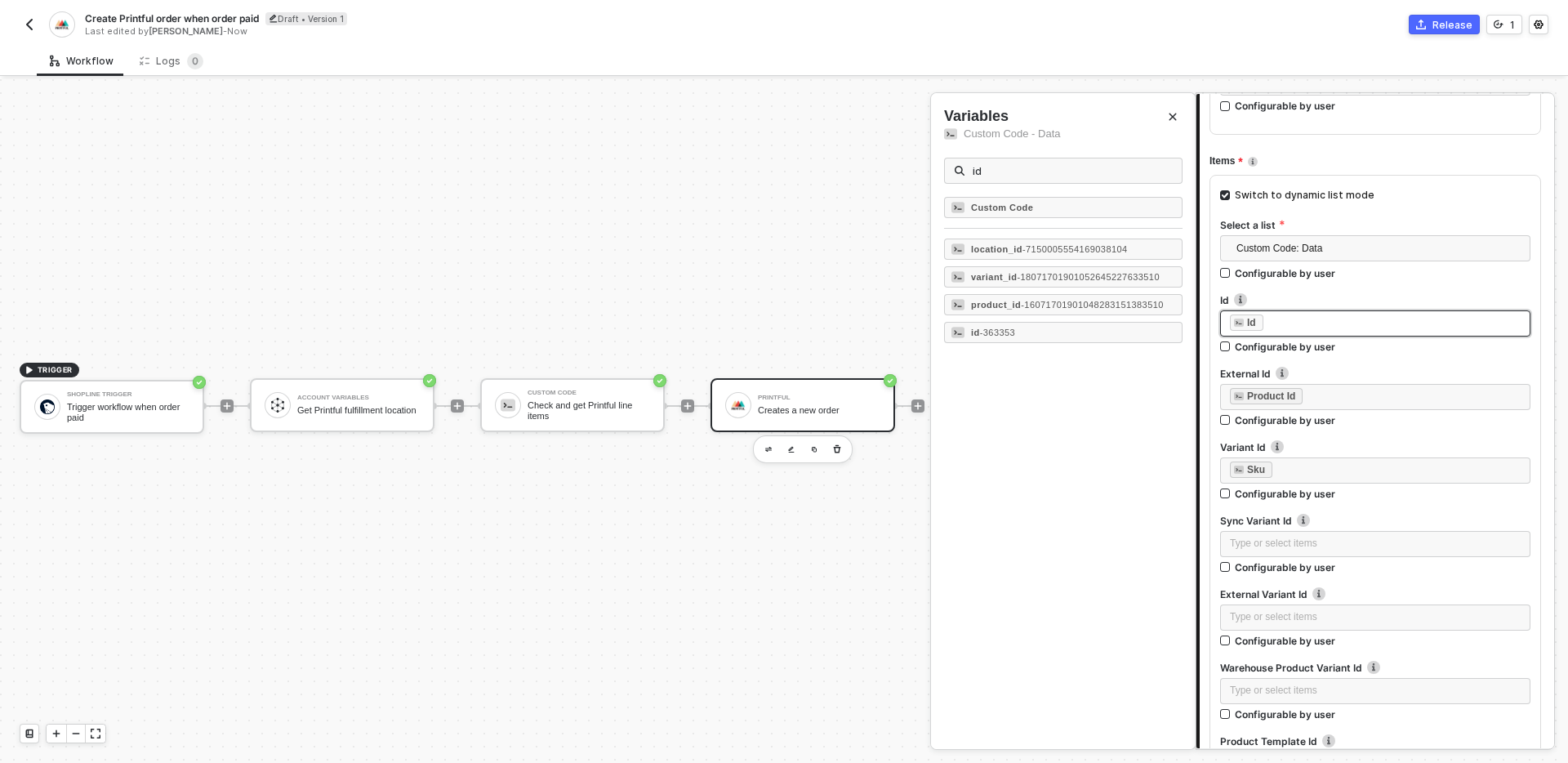
scroll to position [1172, 0]
click at [1333, 396] on div "﻿ ﻿ Product Id ﻿" at bounding box center [1375, 393] width 291 height 18
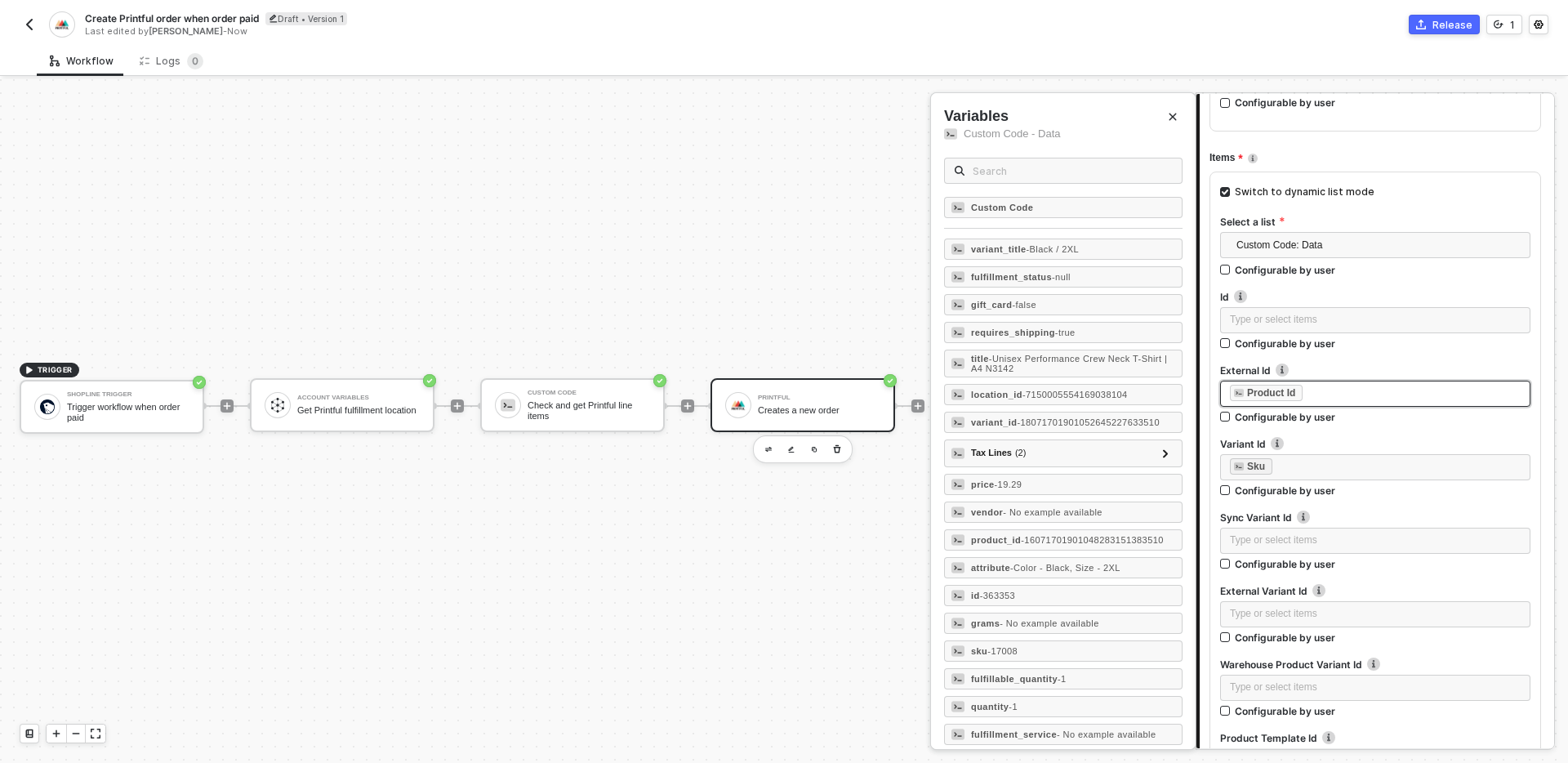
click at [1337, 396] on div "﻿ ﻿ Product Id ﻿" at bounding box center [1375, 393] width 291 height 18
click at [1091, 171] on input "text" at bounding box center [1072, 170] width 200 height 18
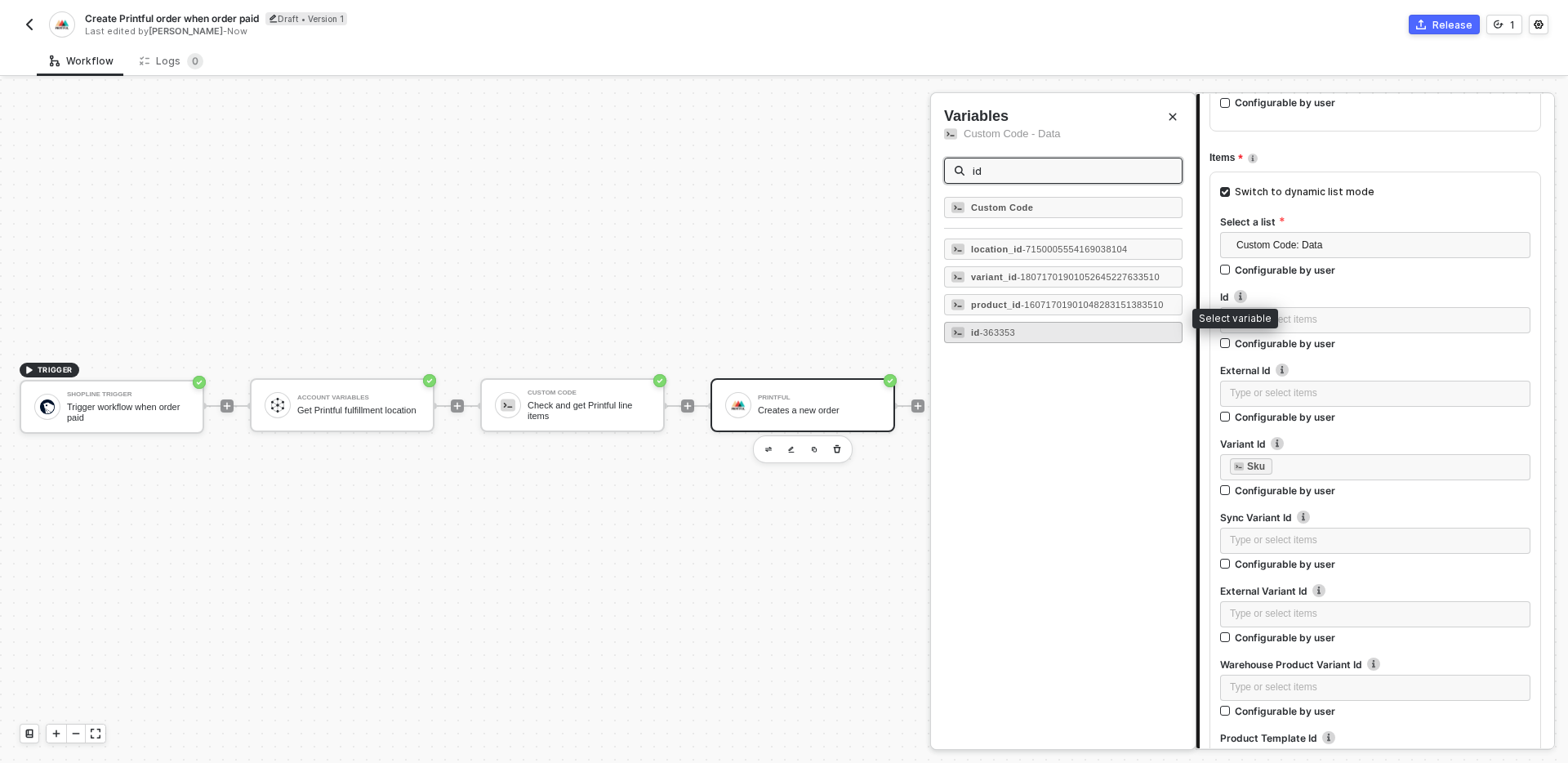
type input "id"
click at [1063, 341] on div "id - 363353" at bounding box center [1063, 332] width 239 height 21
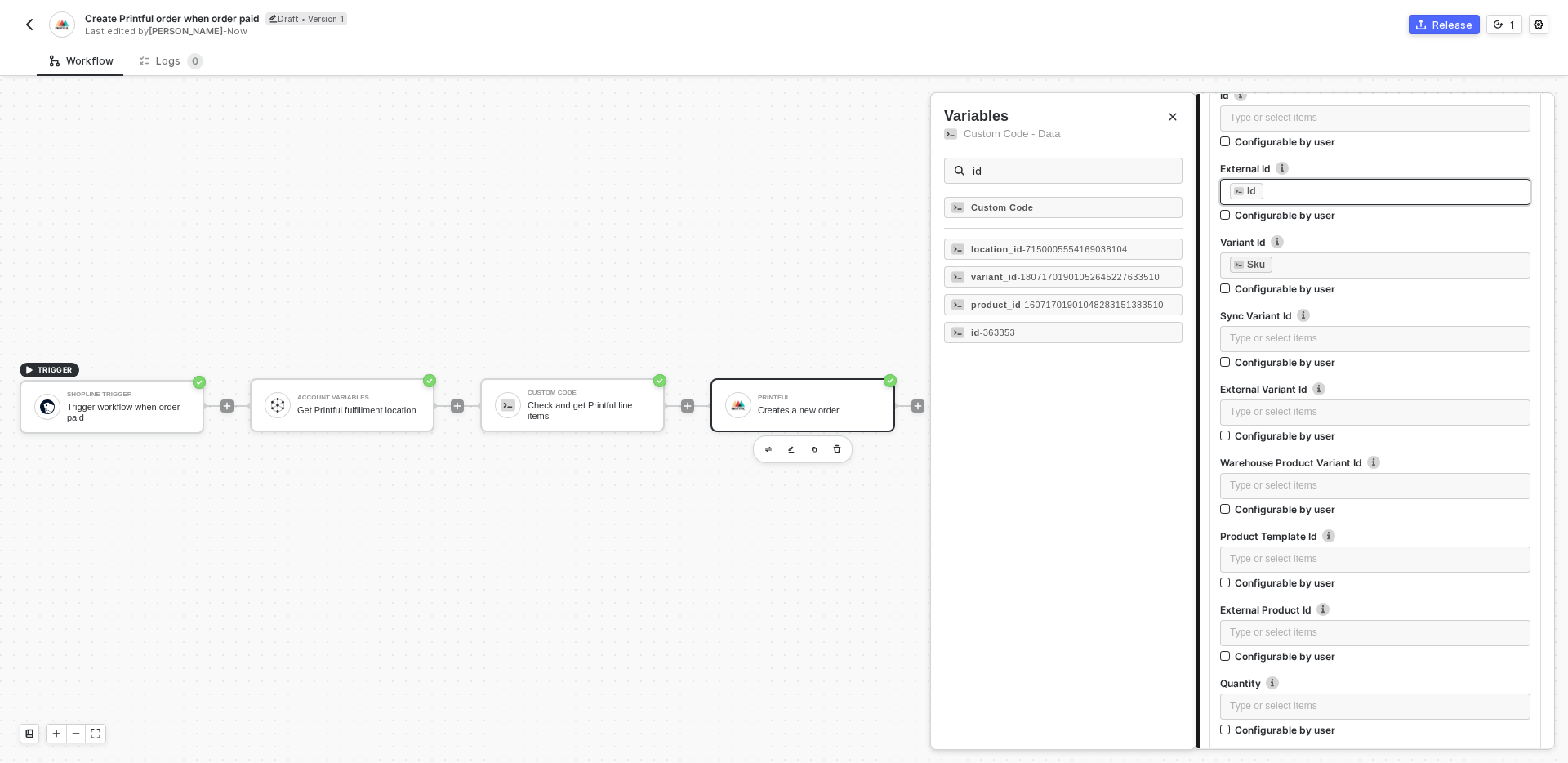
scroll to position [1375, 0]
click at [1339, 404] on div "Type or select items ﻿" at bounding box center [1375, 410] width 291 height 16
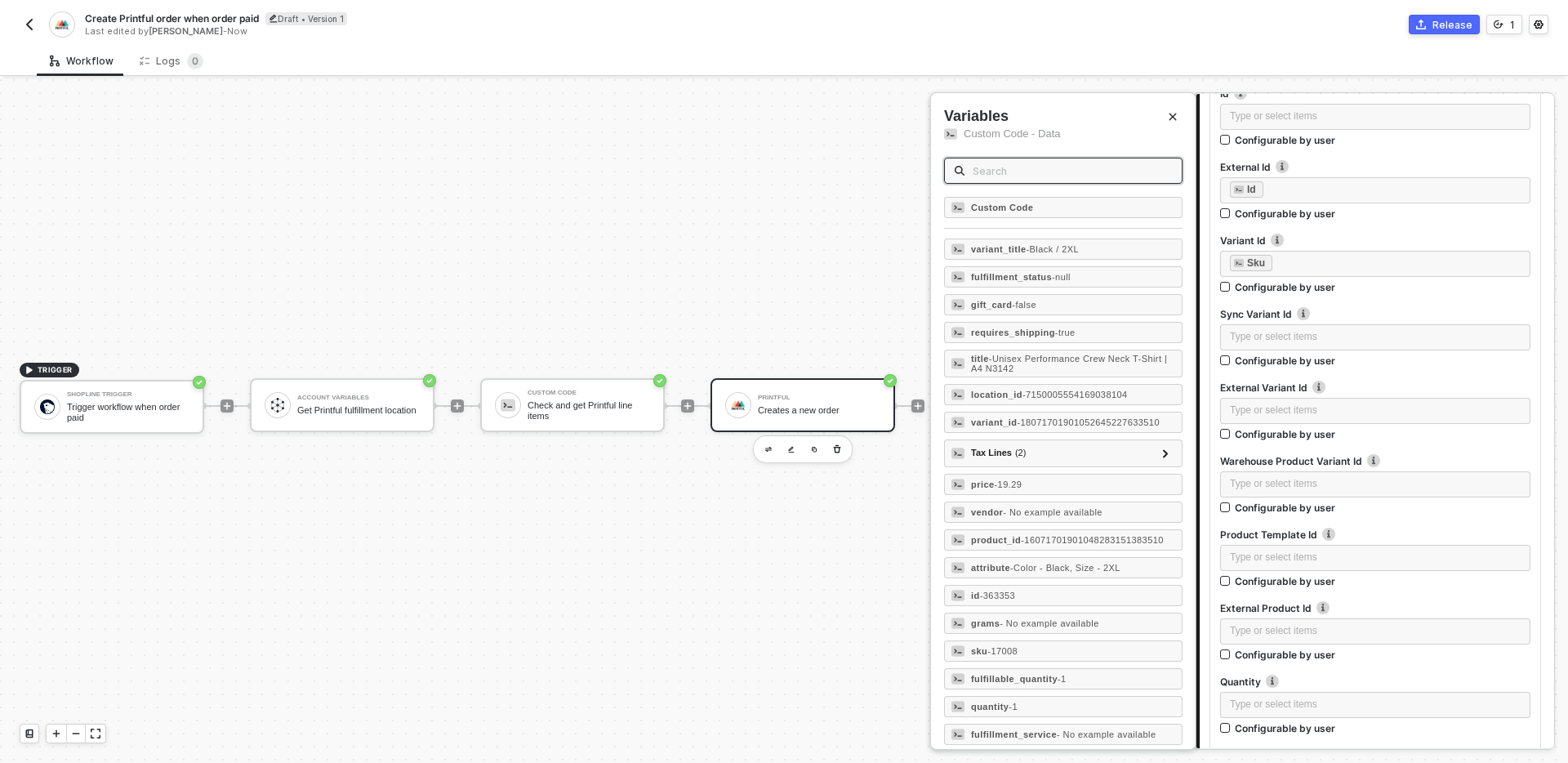
click at [1044, 173] on input "text" at bounding box center [1072, 170] width 200 height 18
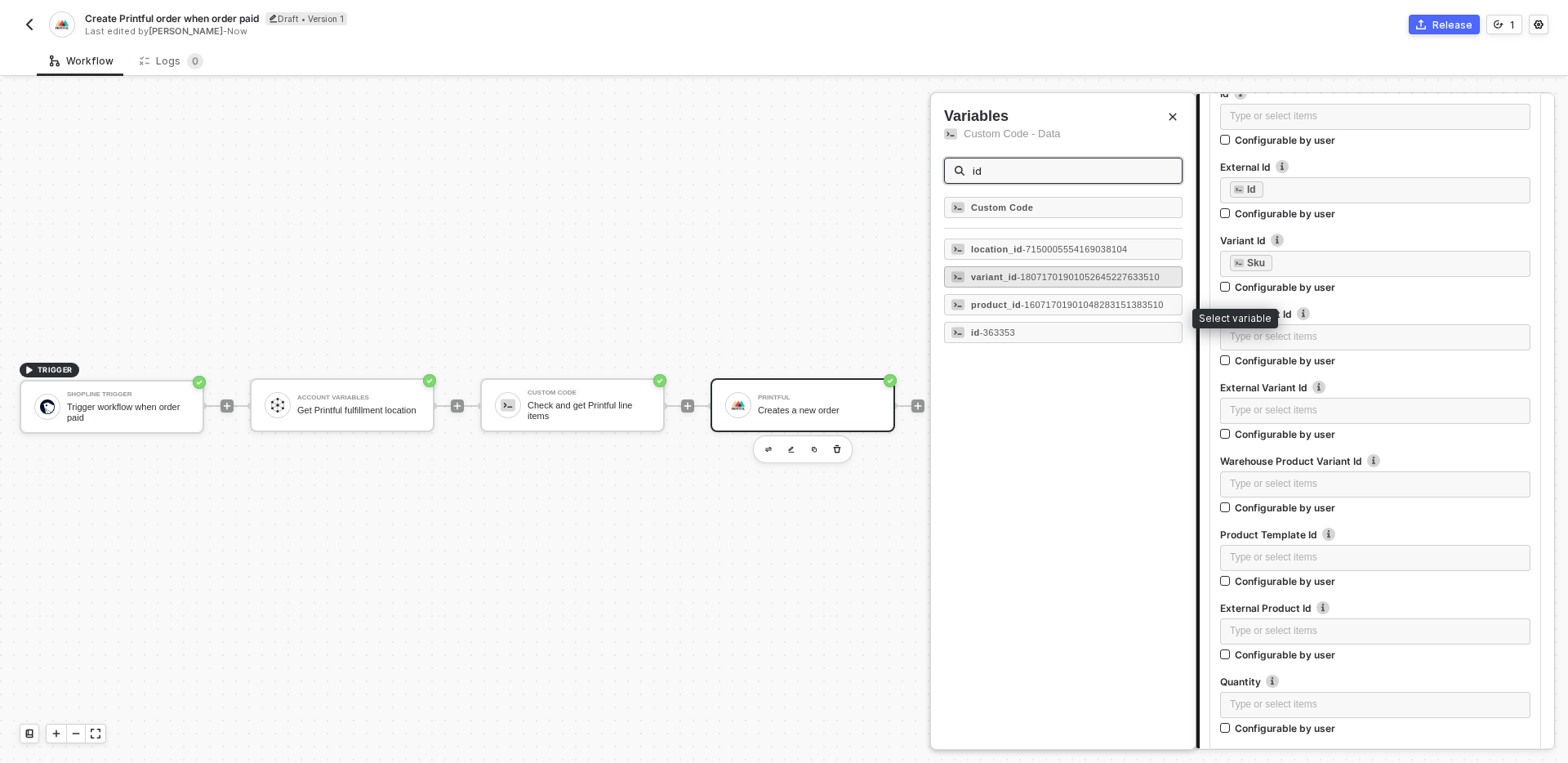
type input "id"
click at [1059, 278] on div "variant_id - 18071701901052645227633510" at bounding box center [1065, 277] width 189 height 10
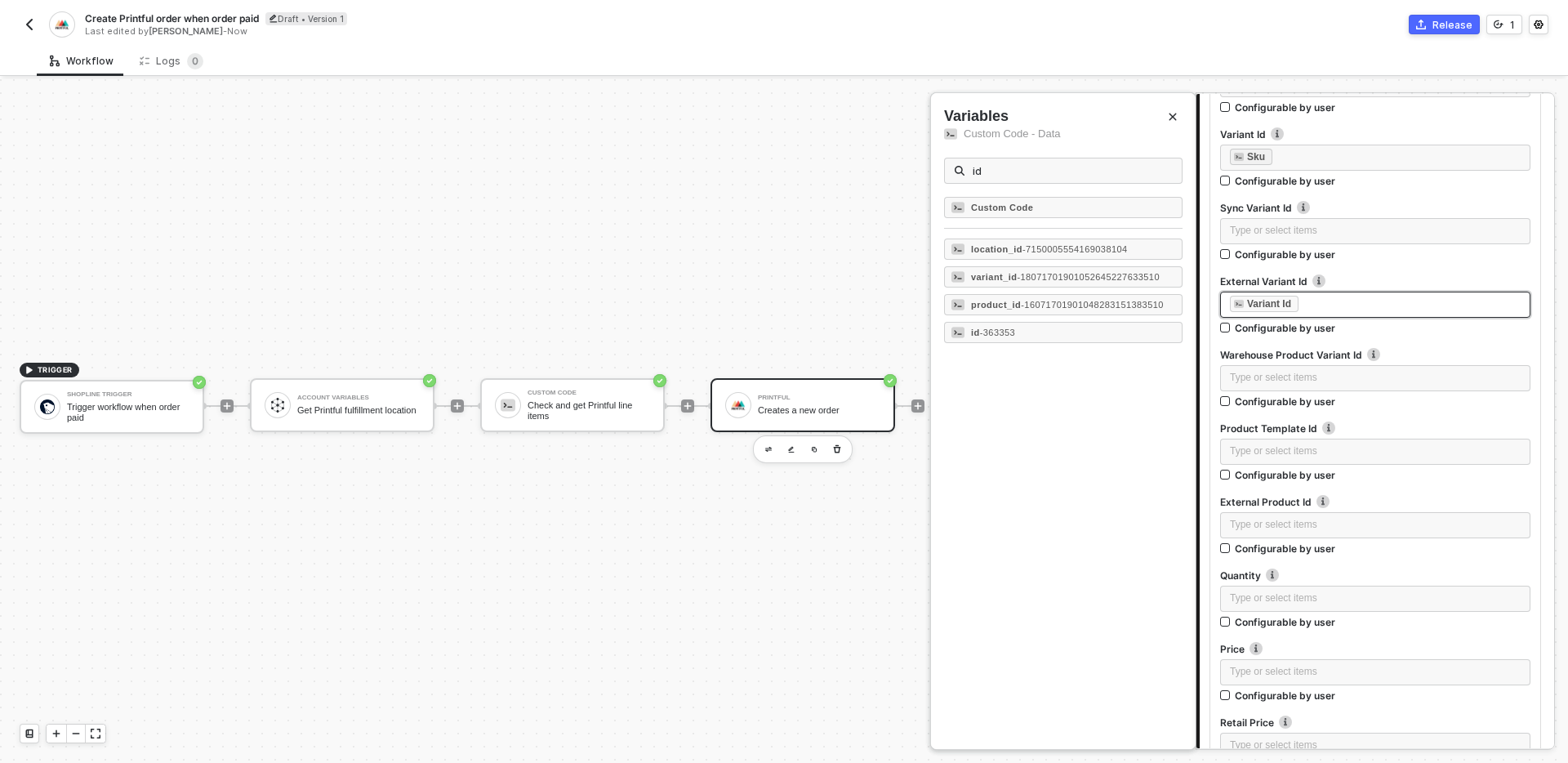
scroll to position [1513, 0]
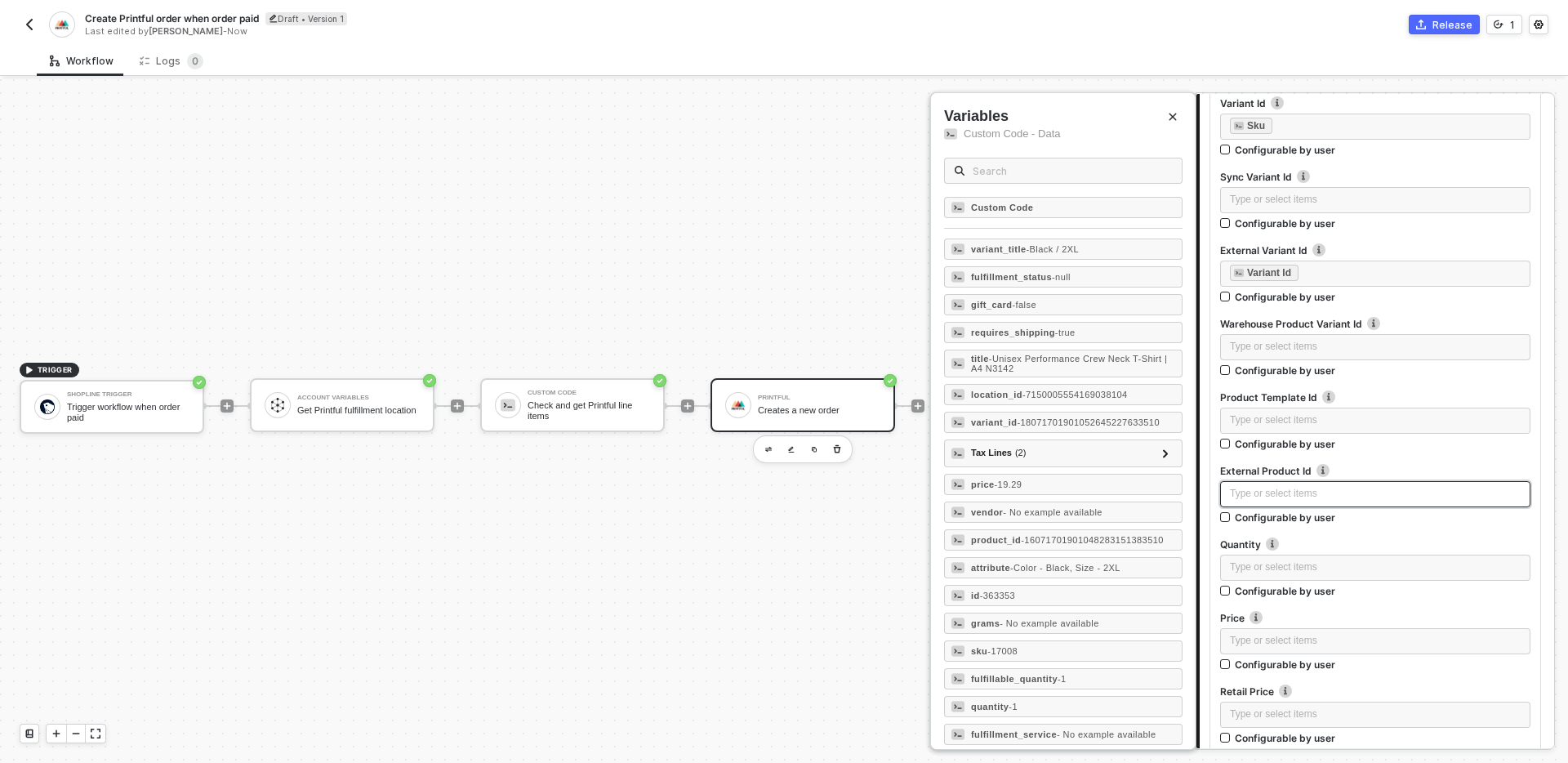
click at [1311, 493] on div "Type or select items ﻿" at bounding box center [1375, 493] width 291 height 16
click at [1026, 176] on input "text" at bounding box center [1072, 170] width 200 height 18
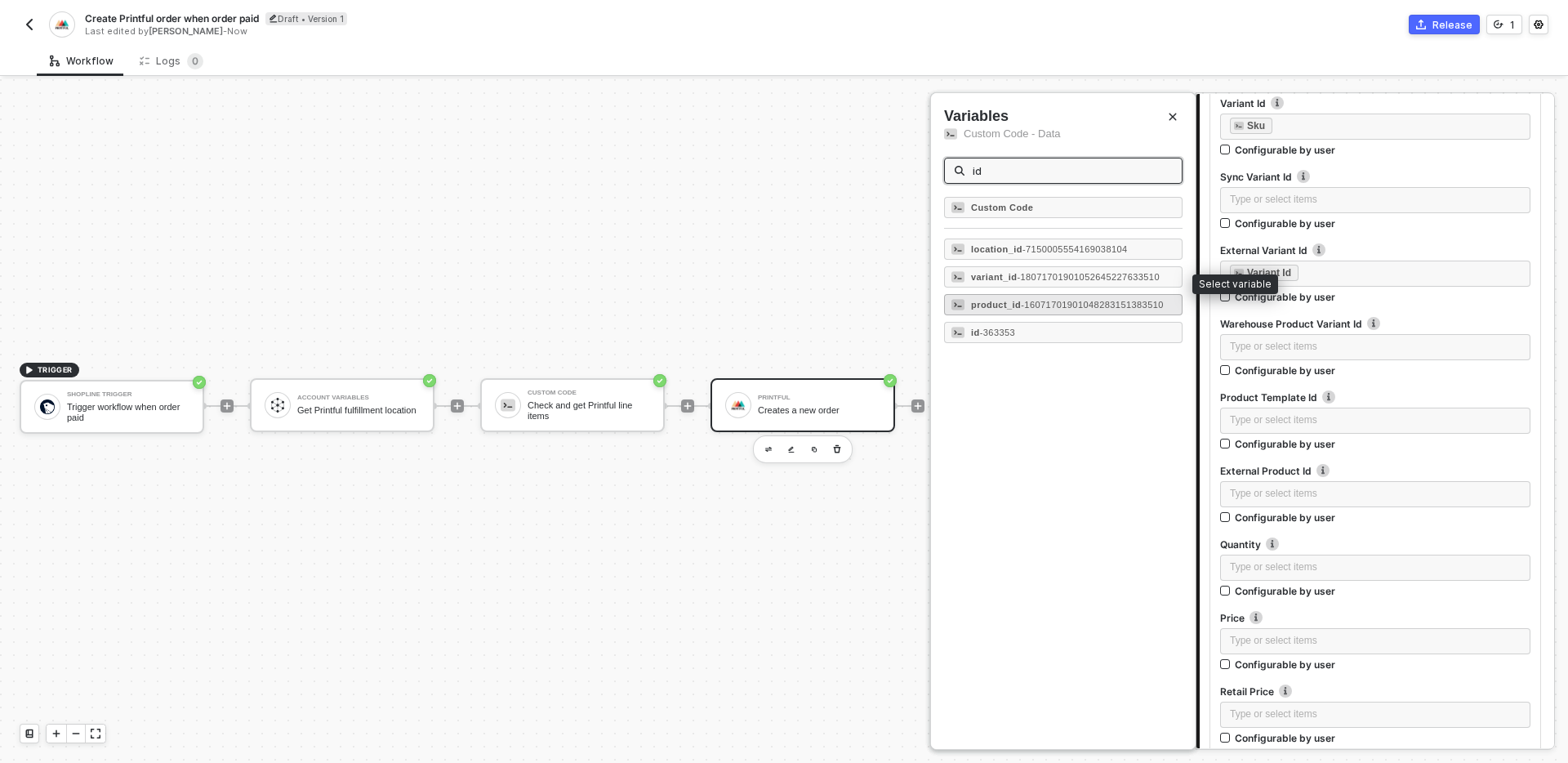
type input "id"
click at [1072, 309] on div "product_id - 16071701901048283151383510" at bounding box center [1067, 305] width 193 height 10
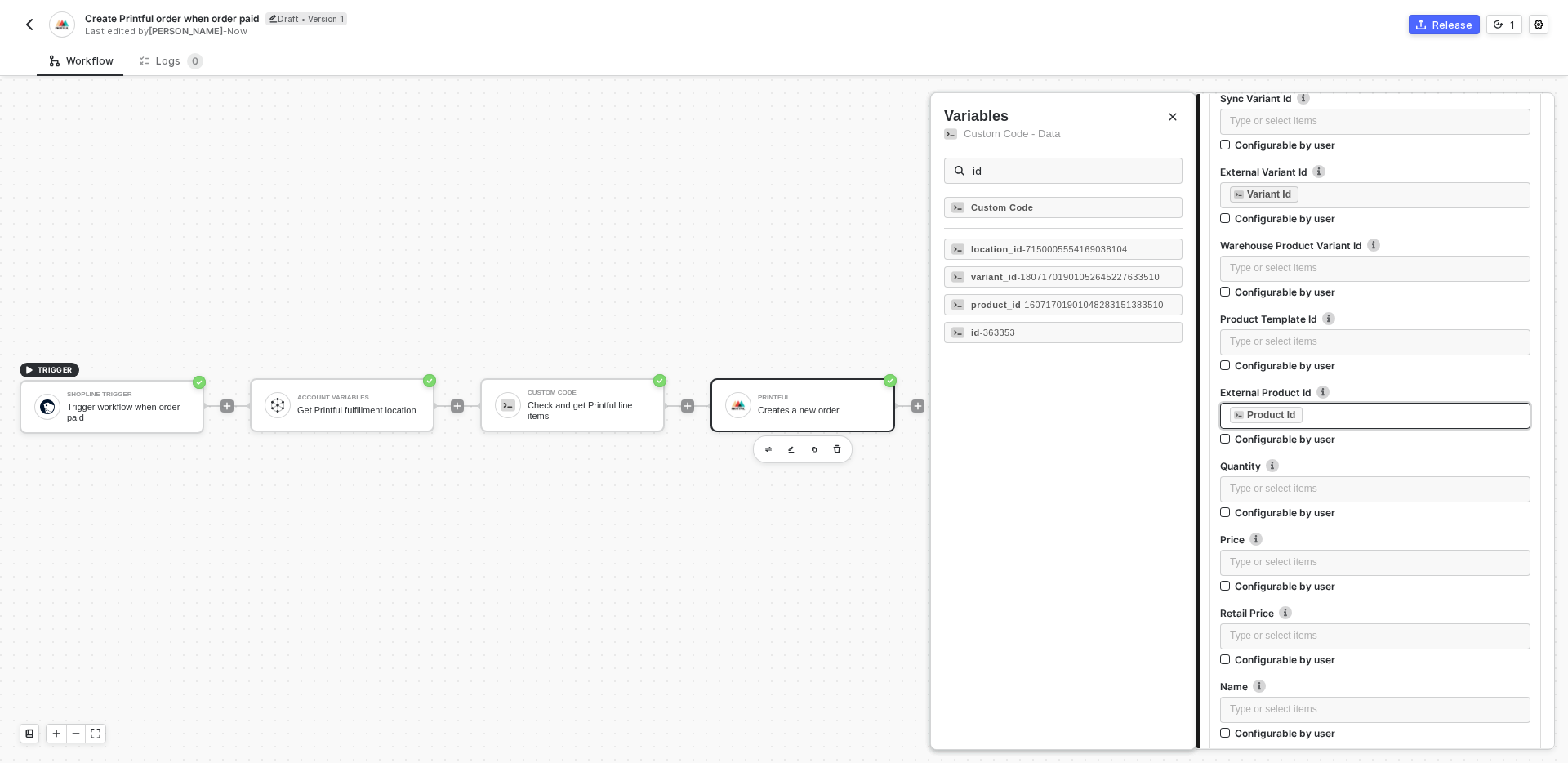
scroll to position [1592, 0]
click at [1342, 491] on div "Type or select items ﻿" at bounding box center [1375, 488] width 291 height 16
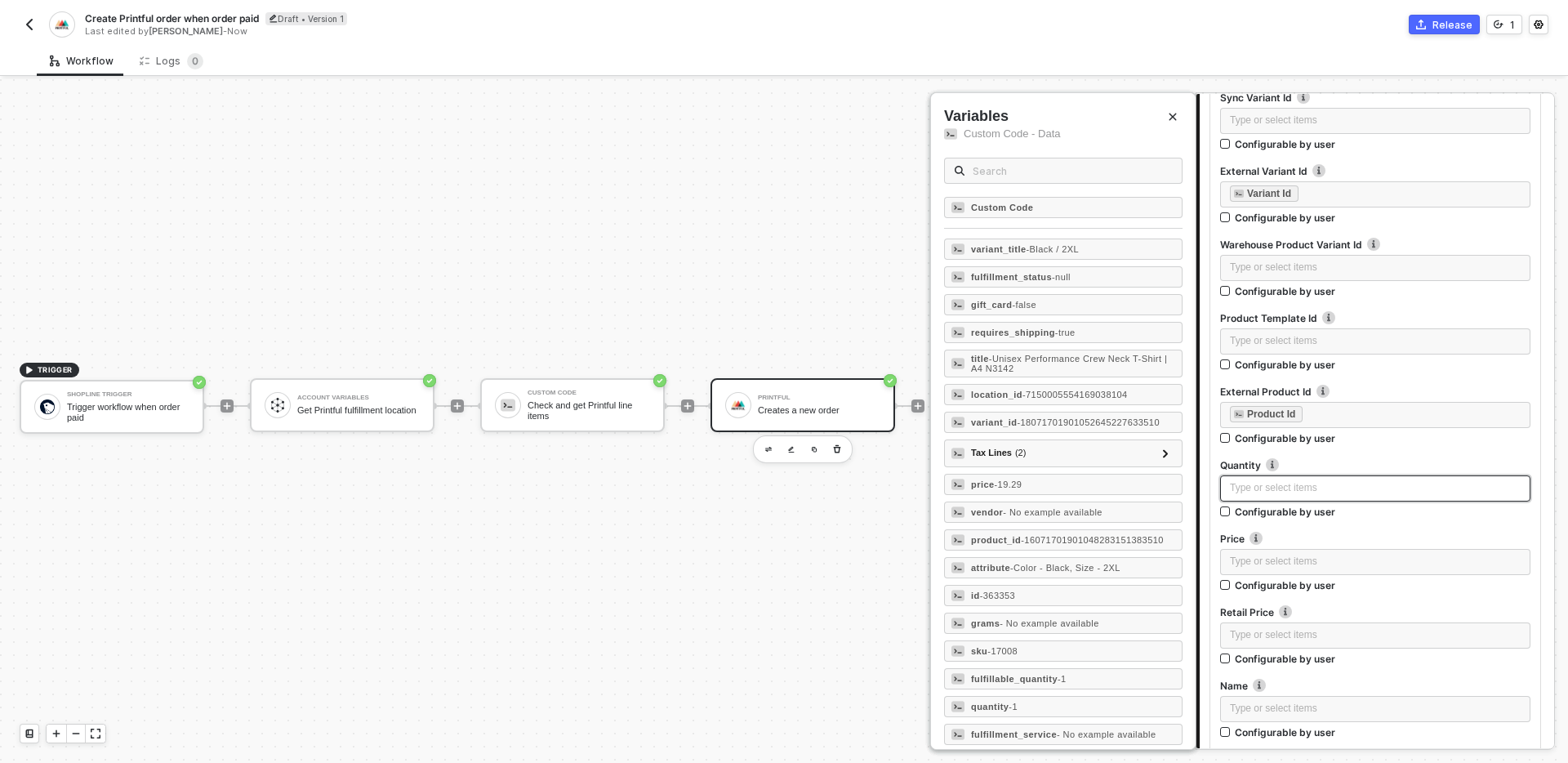
click at [1235, 486] on div "Type or select items ﻿" at bounding box center [1375, 488] width 291 height 16
click at [1032, 173] on input "text" at bounding box center [1072, 170] width 200 height 18
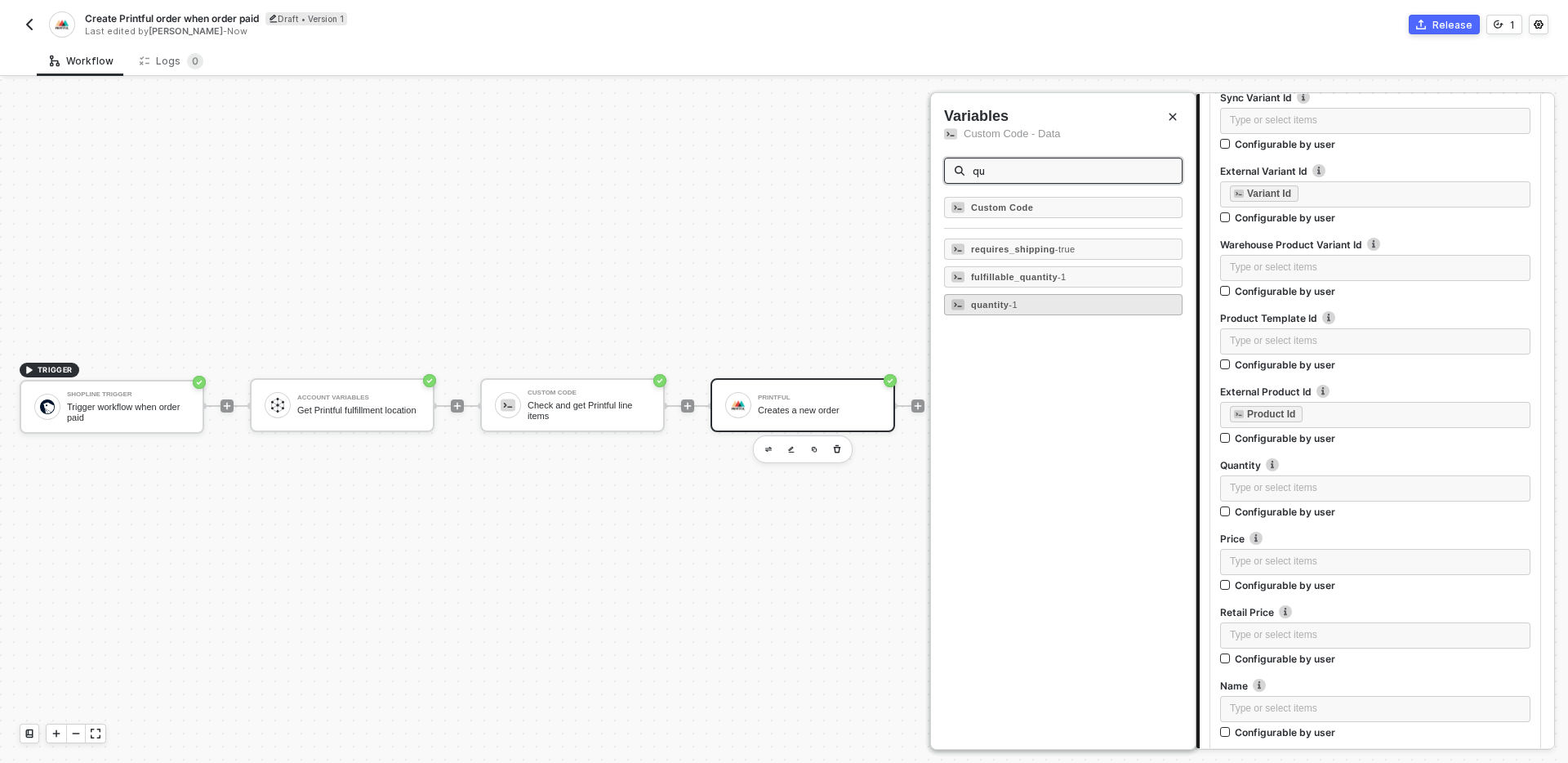
type input "qu"
click at [1087, 299] on div "quantity - 1" at bounding box center [1063, 305] width 239 height 21
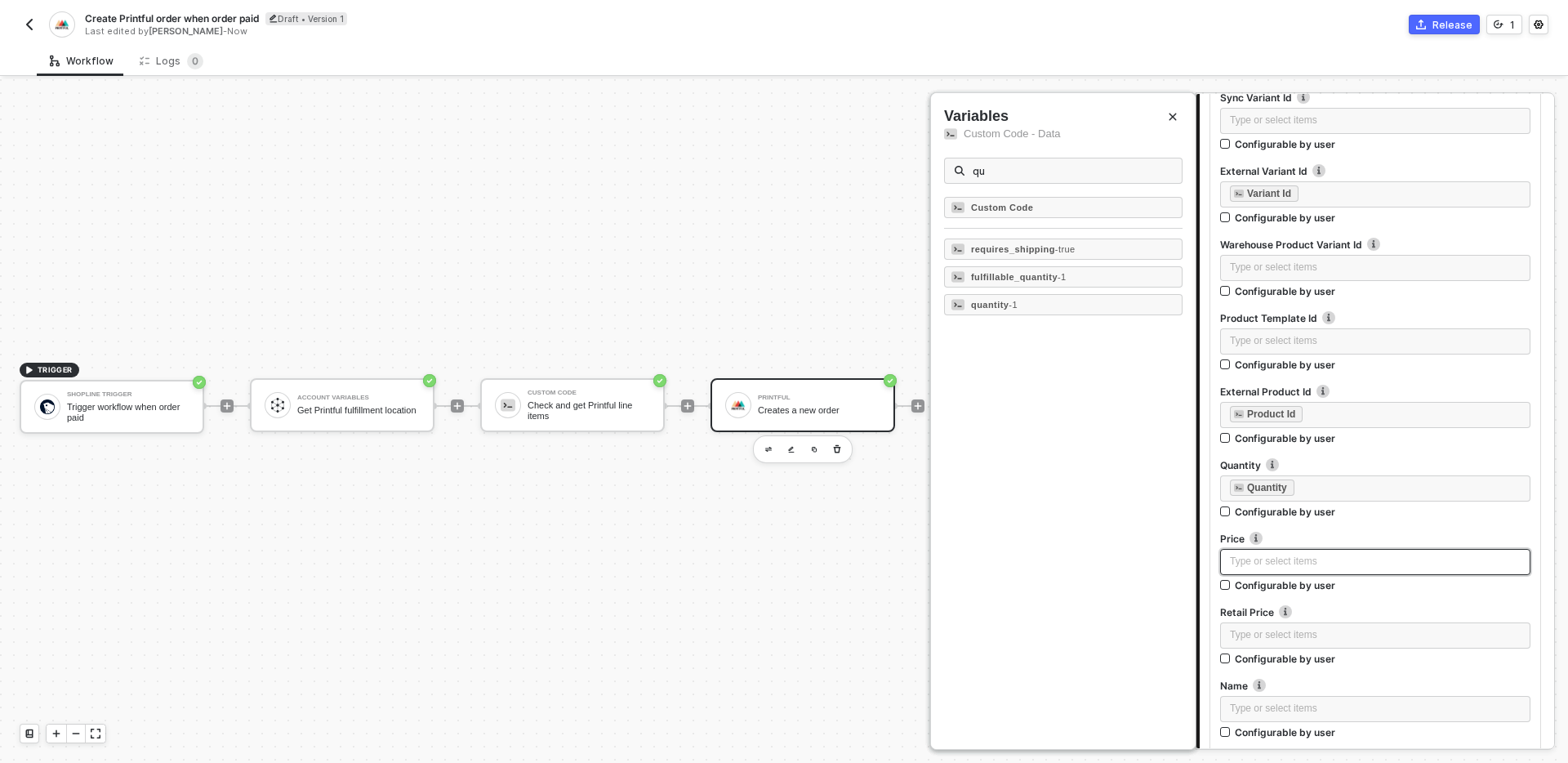
click at [1317, 561] on div "Type or select items ﻿" at bounding box center [1375, 561] width 291 height 16
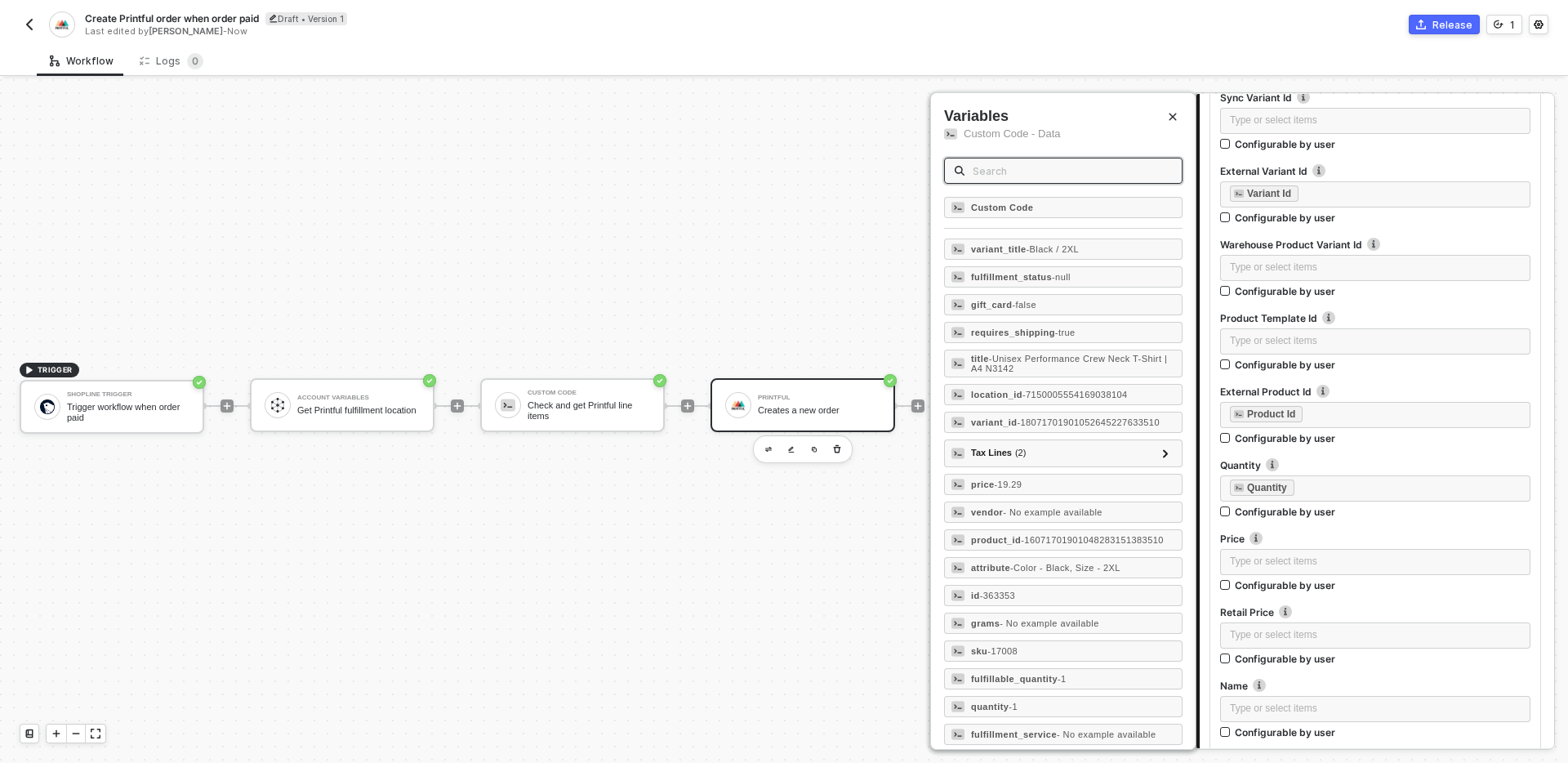
click at [1017, 178] on input "text" at bounding box center [1072, 170] width 200 height 18
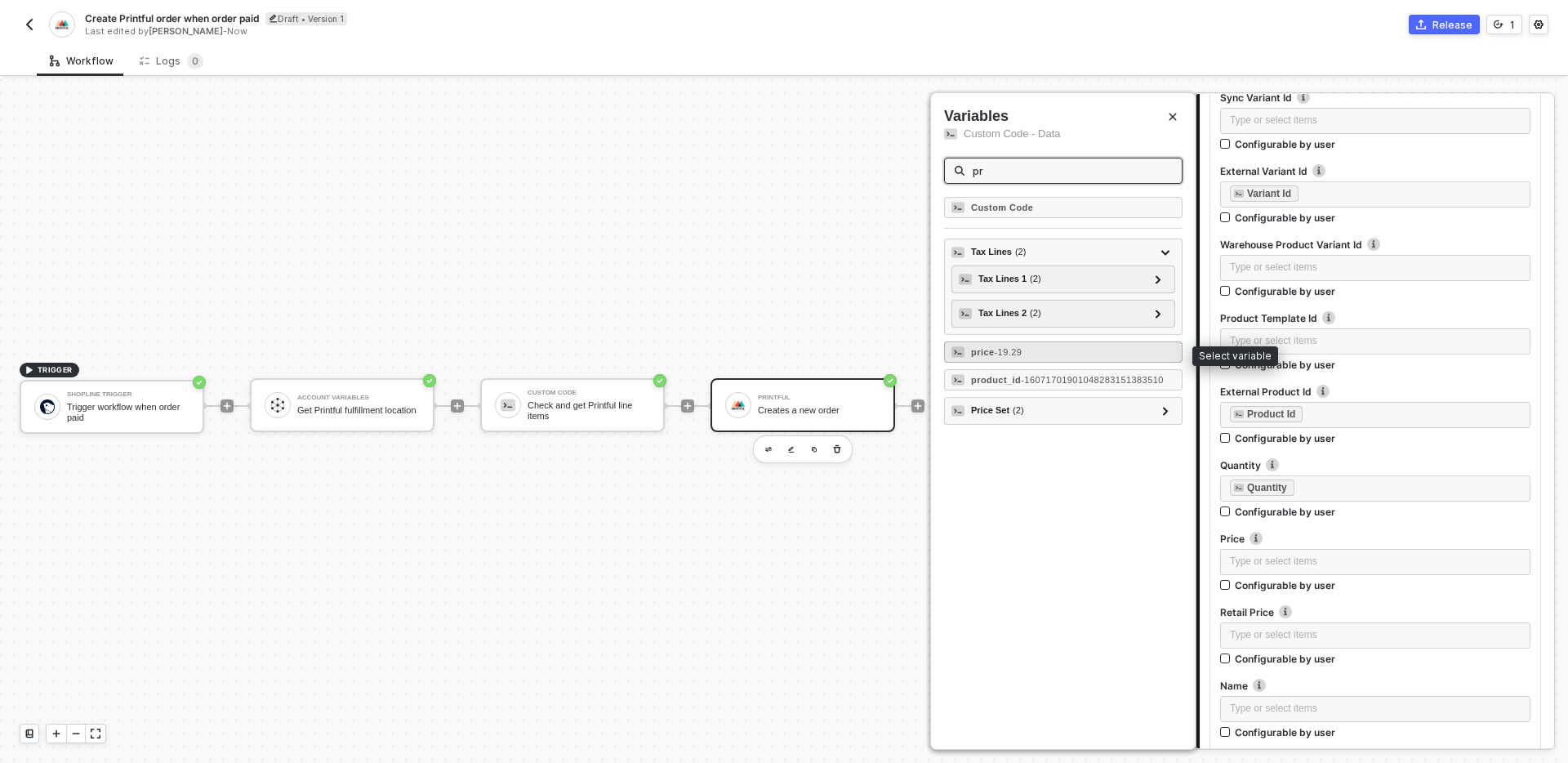
type input "pr"
click at [1102, 349] on div "price - 19.29" at bounding box center [1063, 352] width 239 height 21
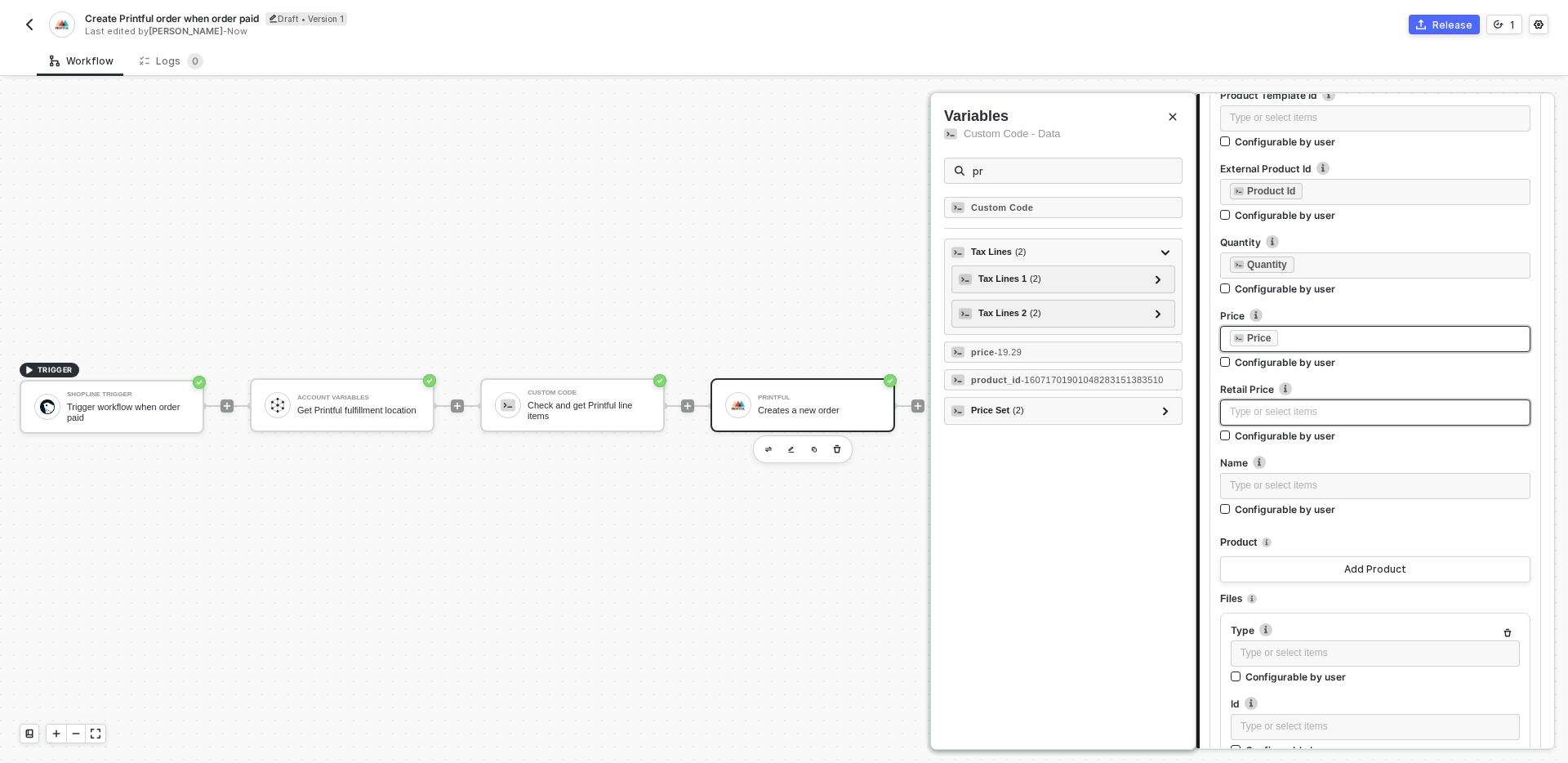
scroll to position [1816, 0]
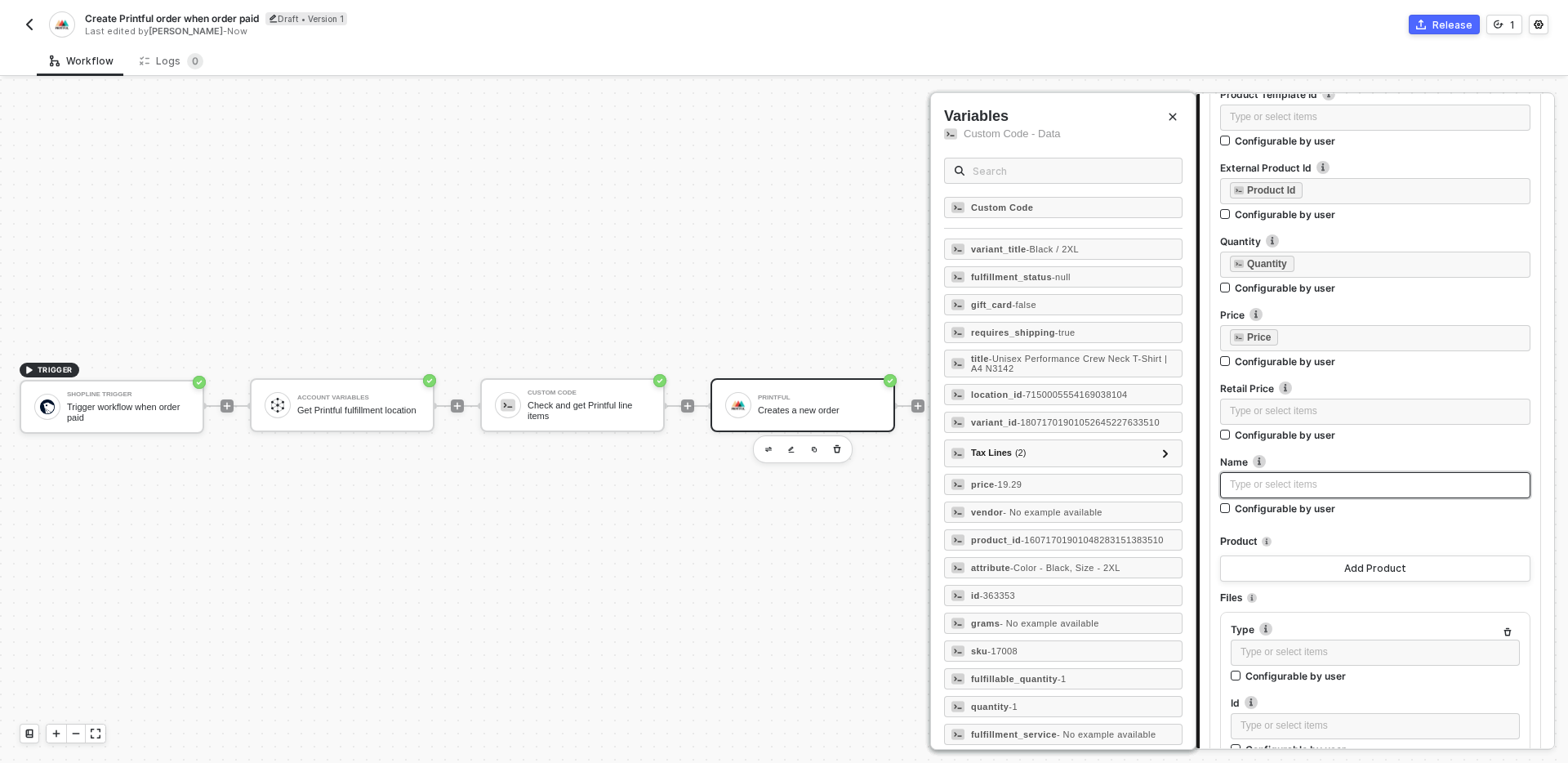
click at [1301, 491] on div "Type or select items ﻿" at bounding box center [1375, 485] width 291 height 16
click at [1029, 165] on input "text" at bounding box center [1072, 170] width 200 height 18
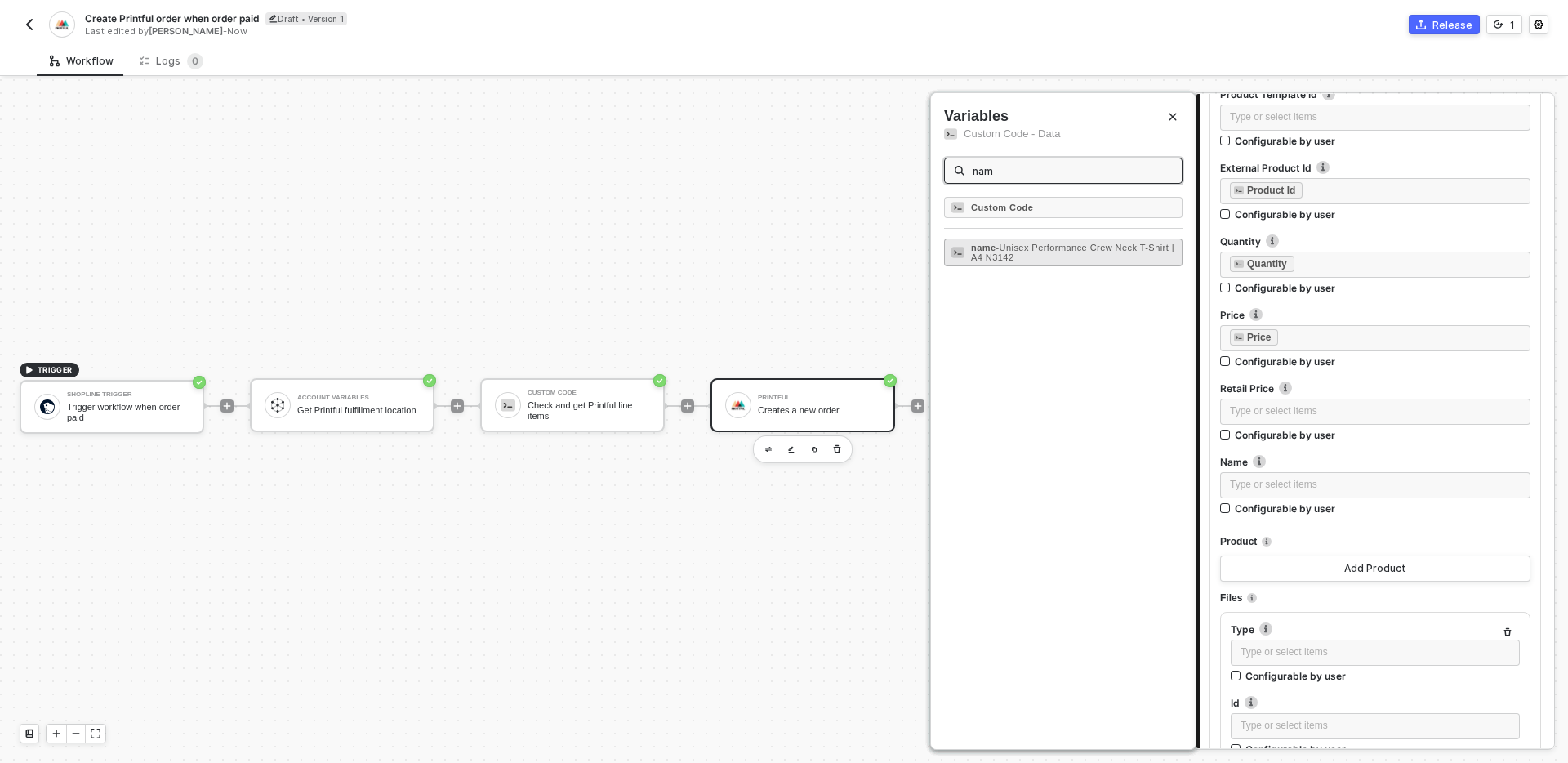
type input "nam"
click at [1080, 247] on span "- Unisex Performance Crew Neck T-Shirt | A4 N3142" at bounding box center [1072, 252] width 203 height 20
click at [1336, 559] on button "Add Product" at bounding box center [1376, 569] width 310 height 26
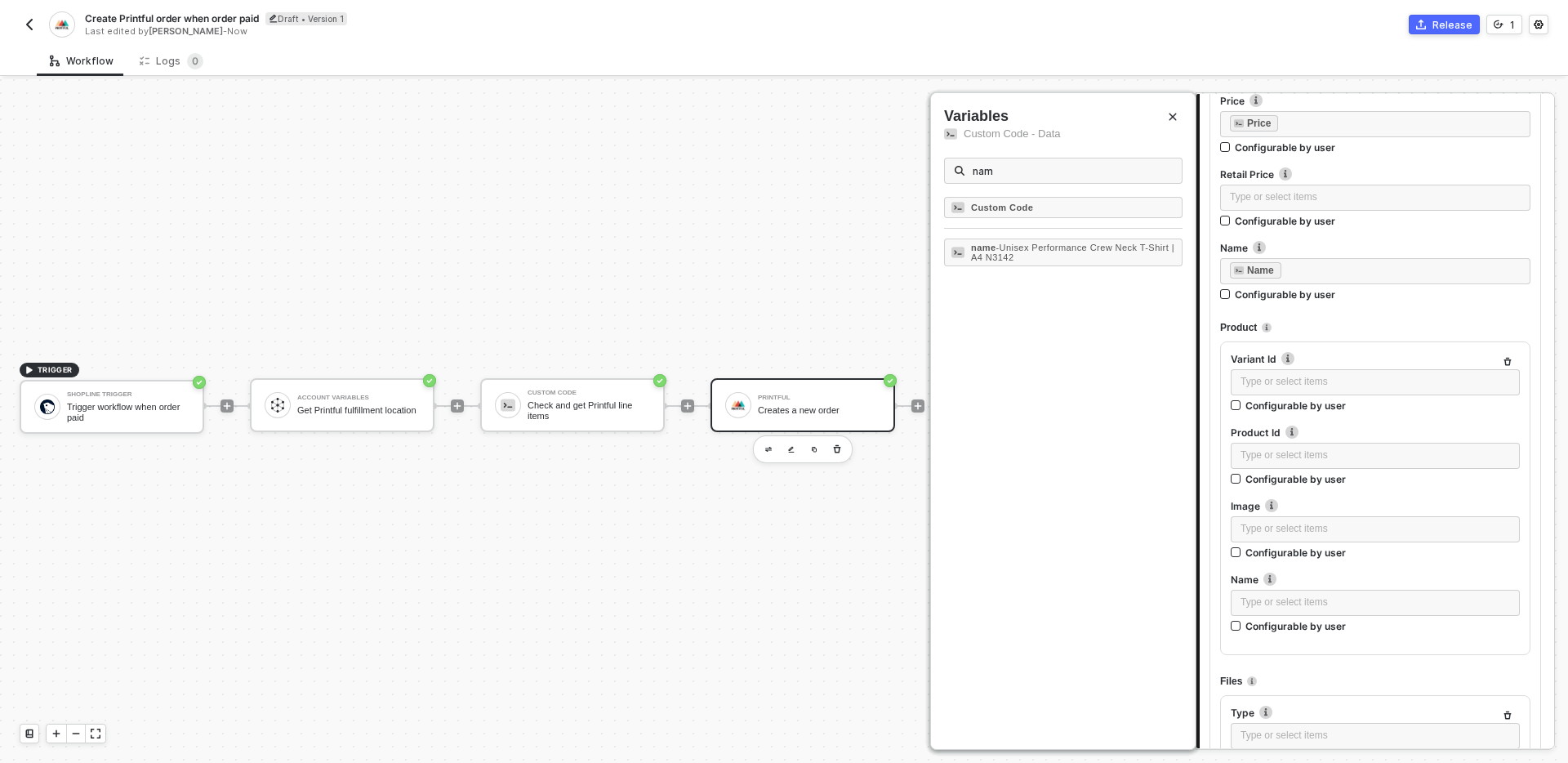
scroll to position [2040, 0]
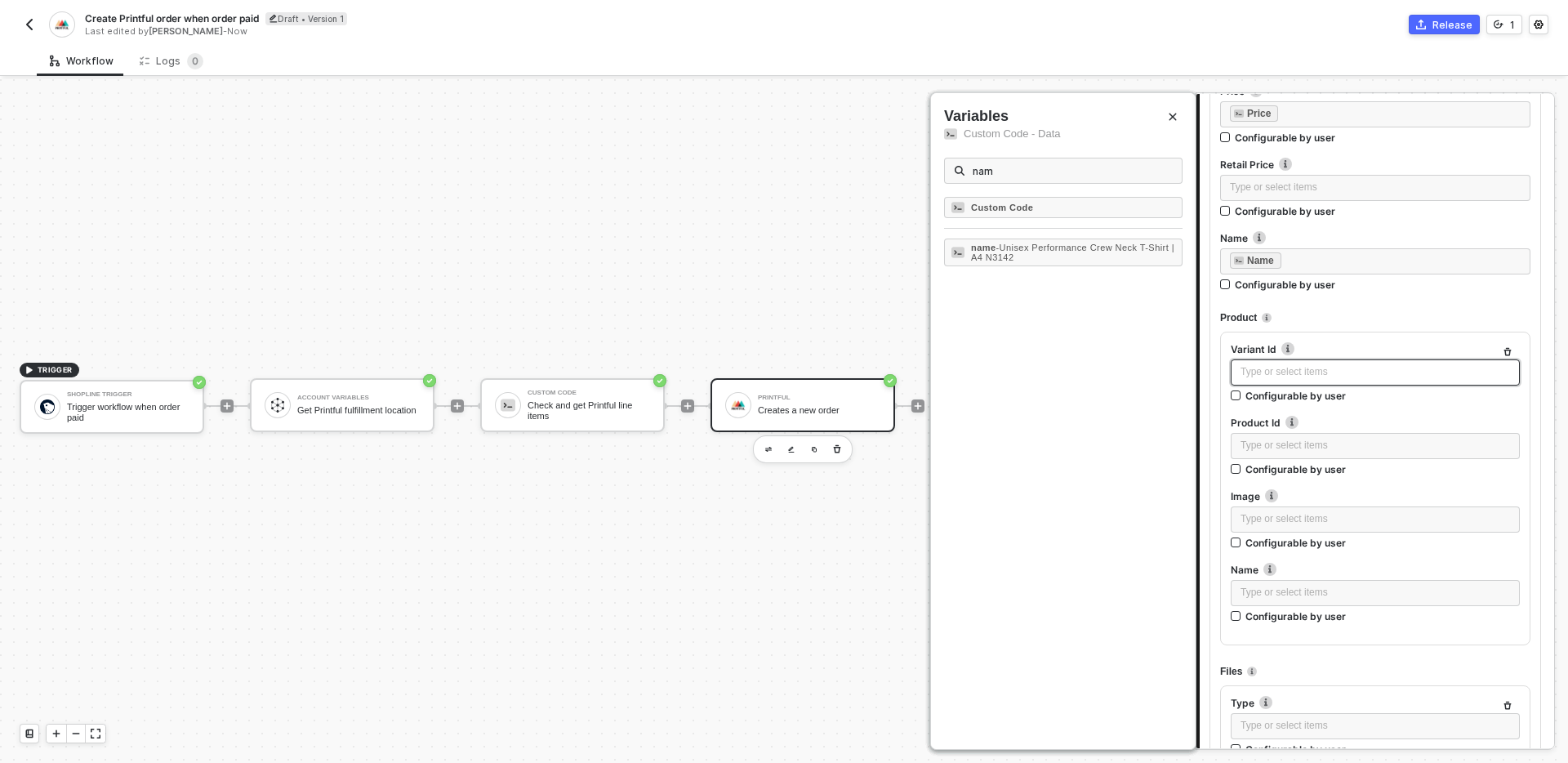
click at [1305, 370] on div "Type or select items ﻿" at bounding box center [1376, 372] width 269 height 16
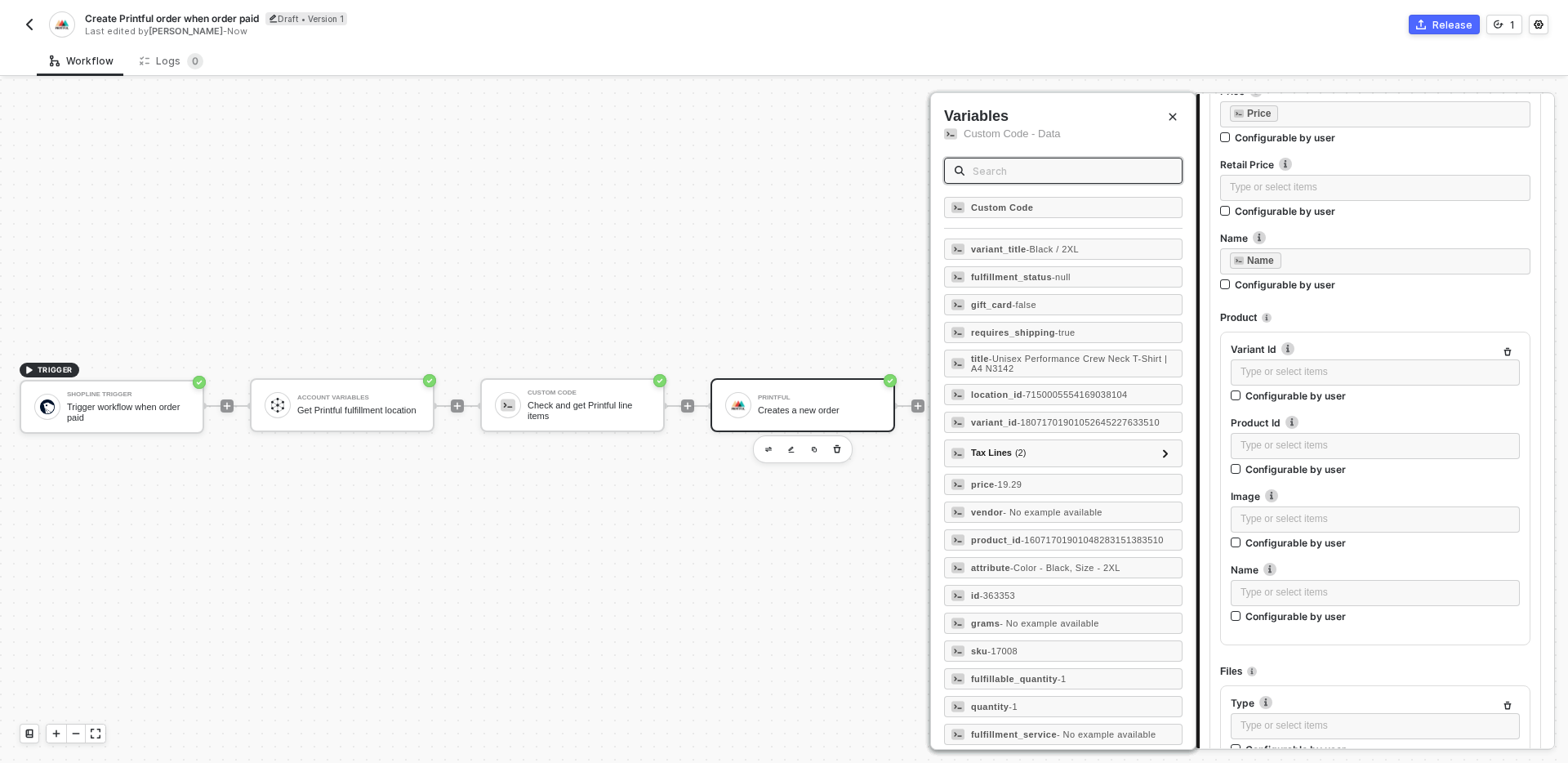
click at [1066, 164] on input "text" at bounding box center [1072, 170] width 200 height 18
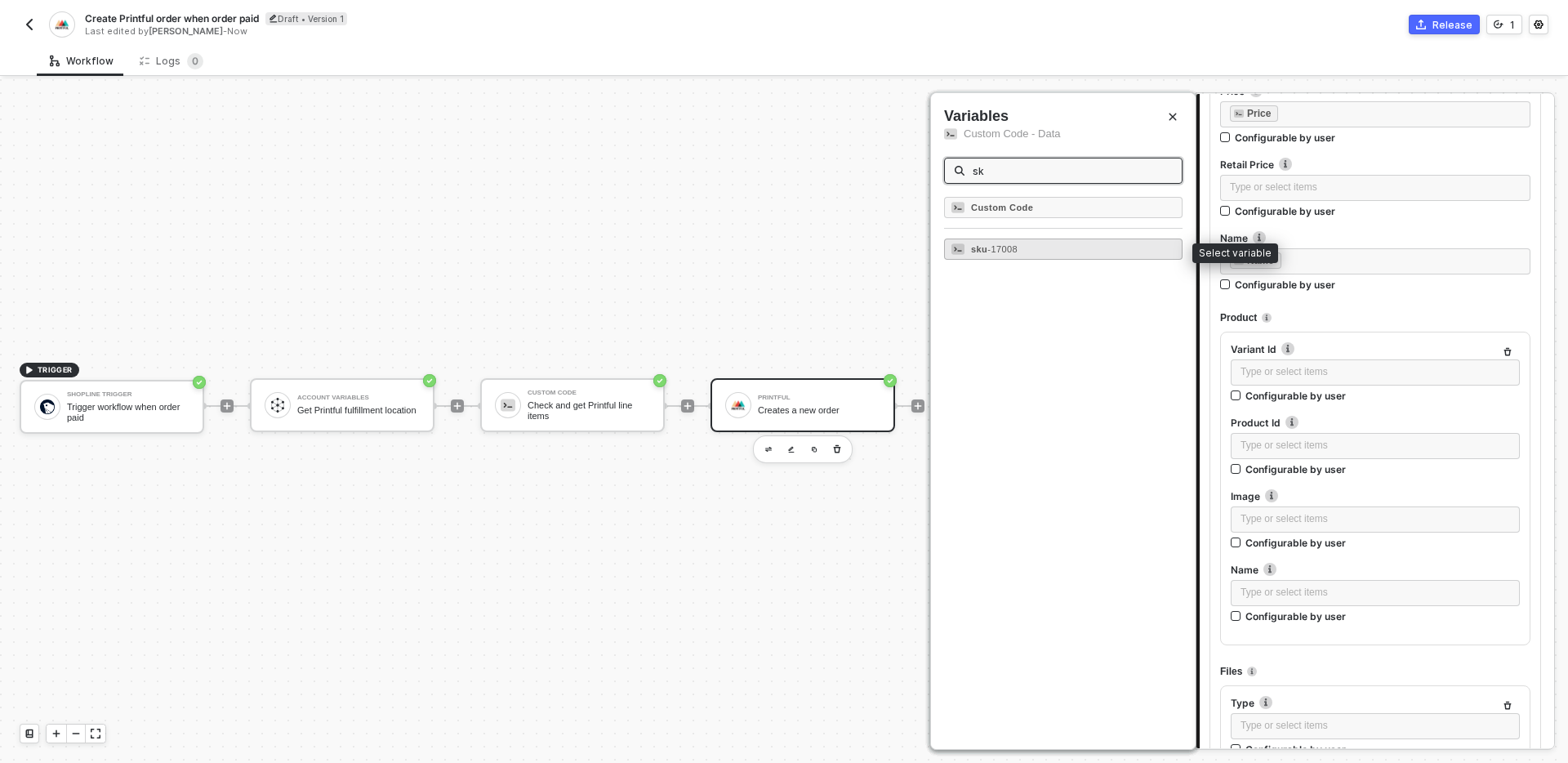
type input "sk"
click at [1162, 249] on div "sku - 17008" at bounding box center [1063, 249] width 239 height 21
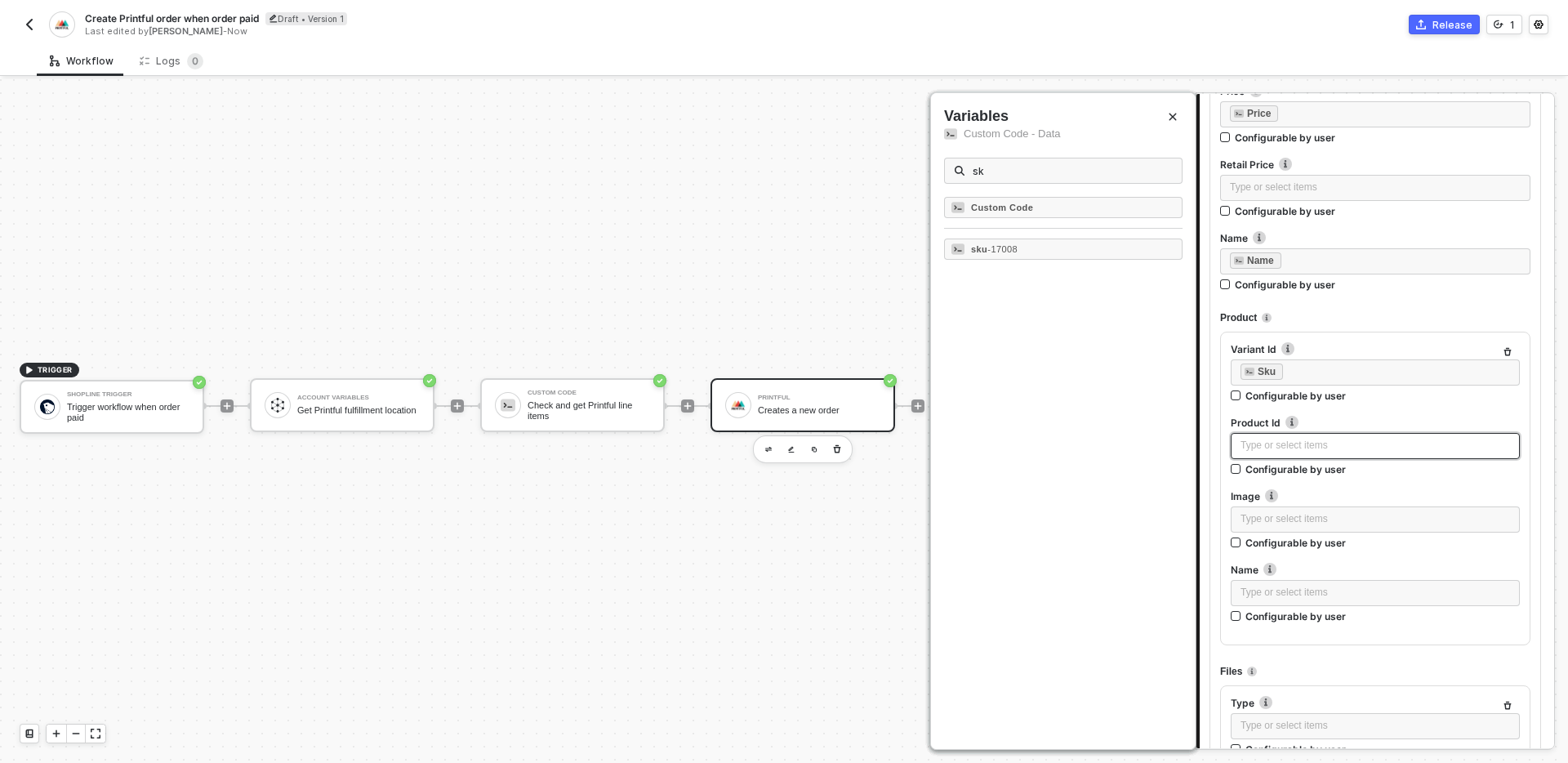
click at [1332, 440] on div "Type or select items ﻿" at bounding box center [1376, 445] width 269 height 16
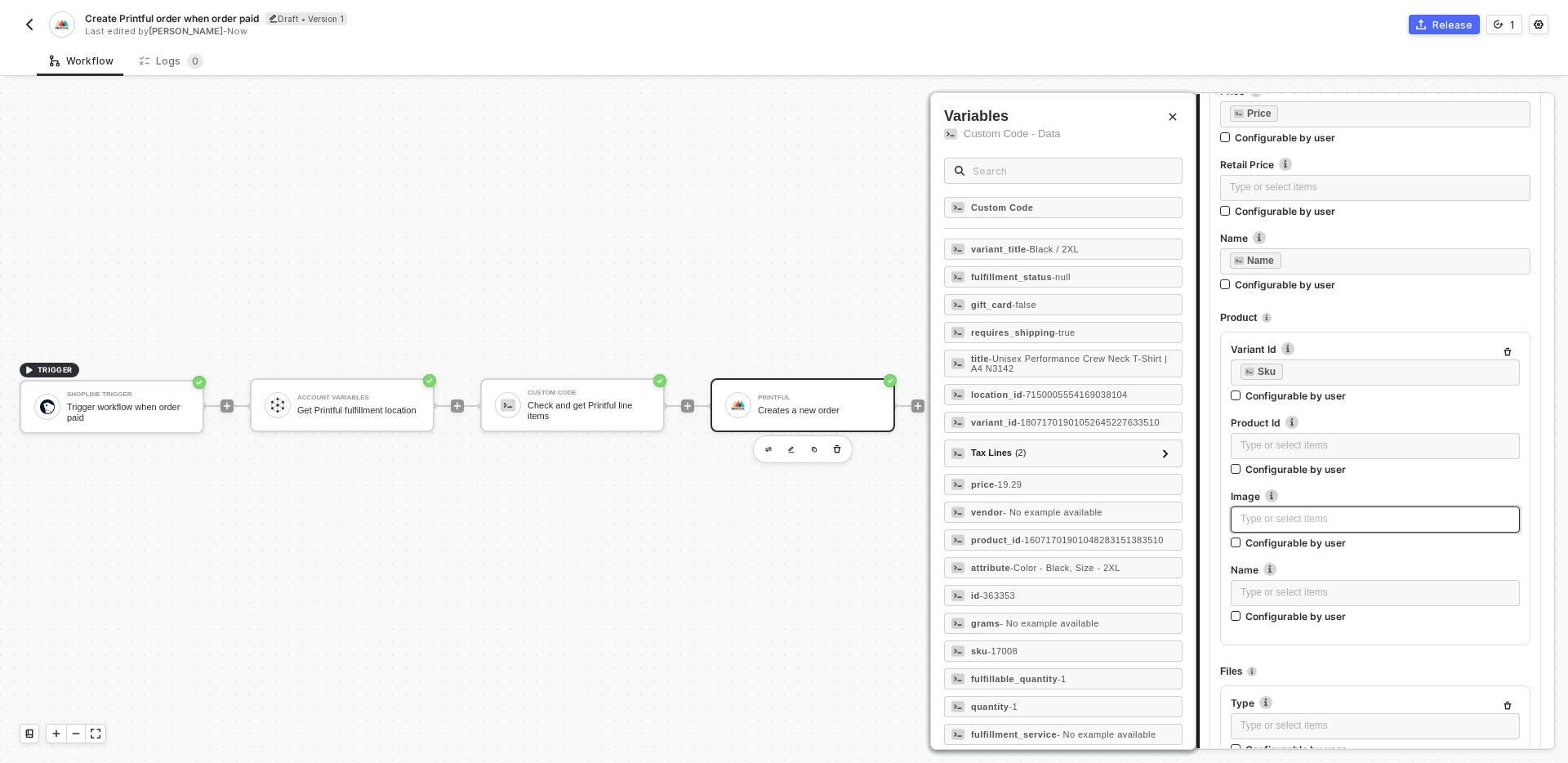
click at [1329, 517] on div "Type or select items ﻿" at bounding box center [1376, 519] width 269 height 16
click at [1028, 163] on input "text" at bounding box center [1072, 170] width 200 height 18
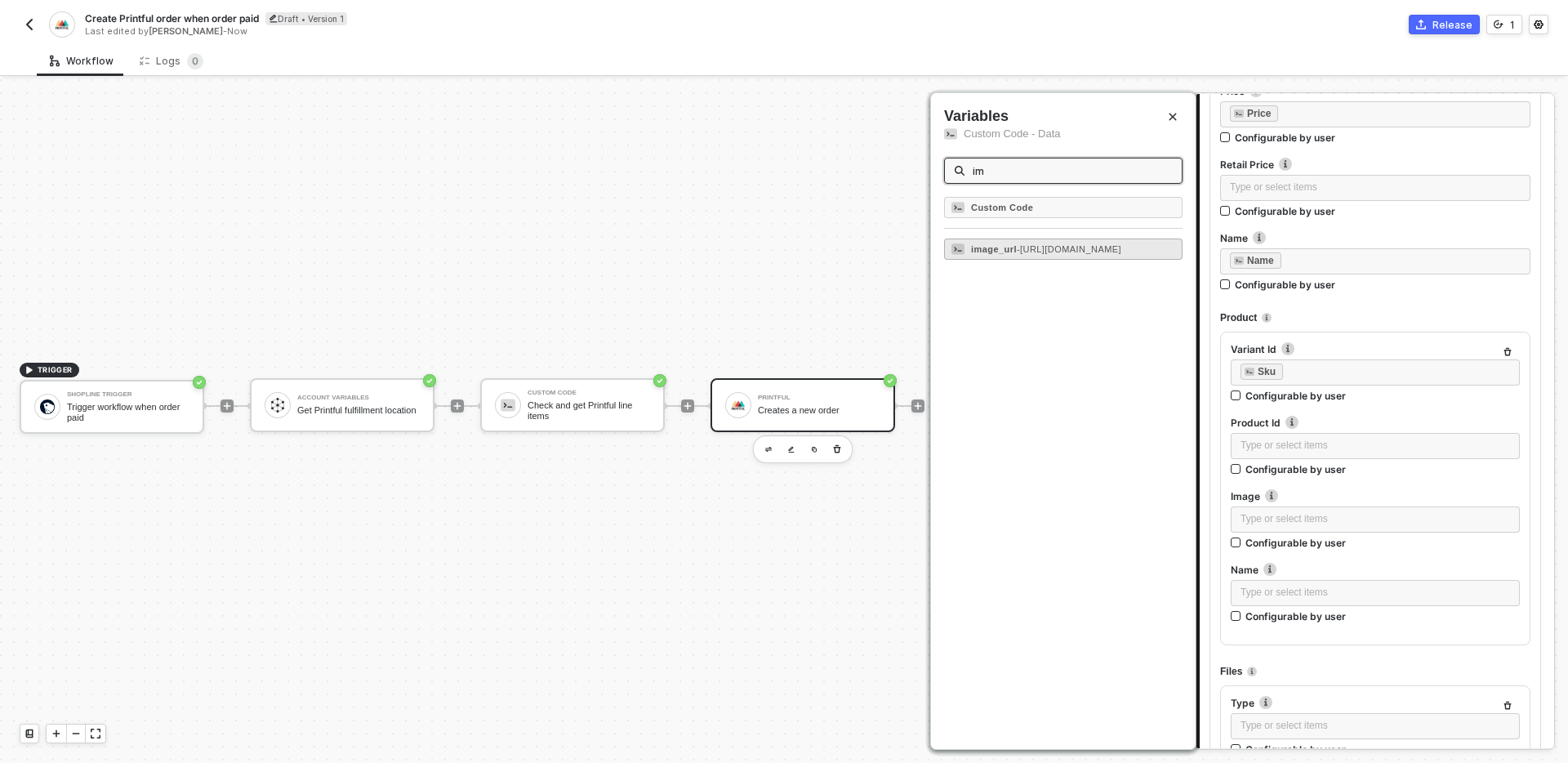
type input "im"
click at [1078, 248] on span "- https://img-va.myshopline.com/image/store/1755647762930/17008-1686038024.jpg?…" at bounding box center [1069, 249] width 105 height 10
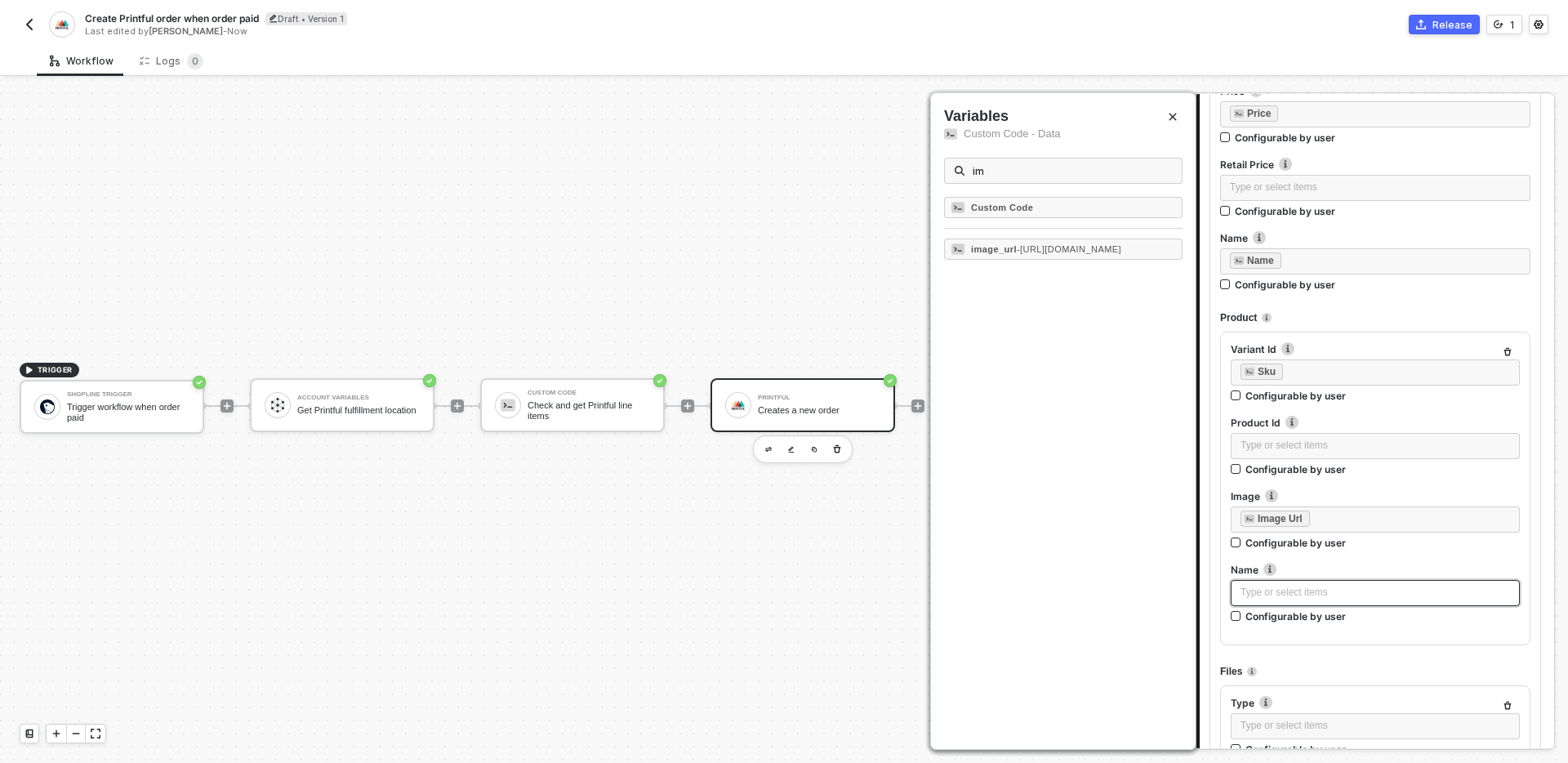
click at [1340, 589] on div "Type or select items ﻿" at bounding box center [1376, 593] width 269 height 16
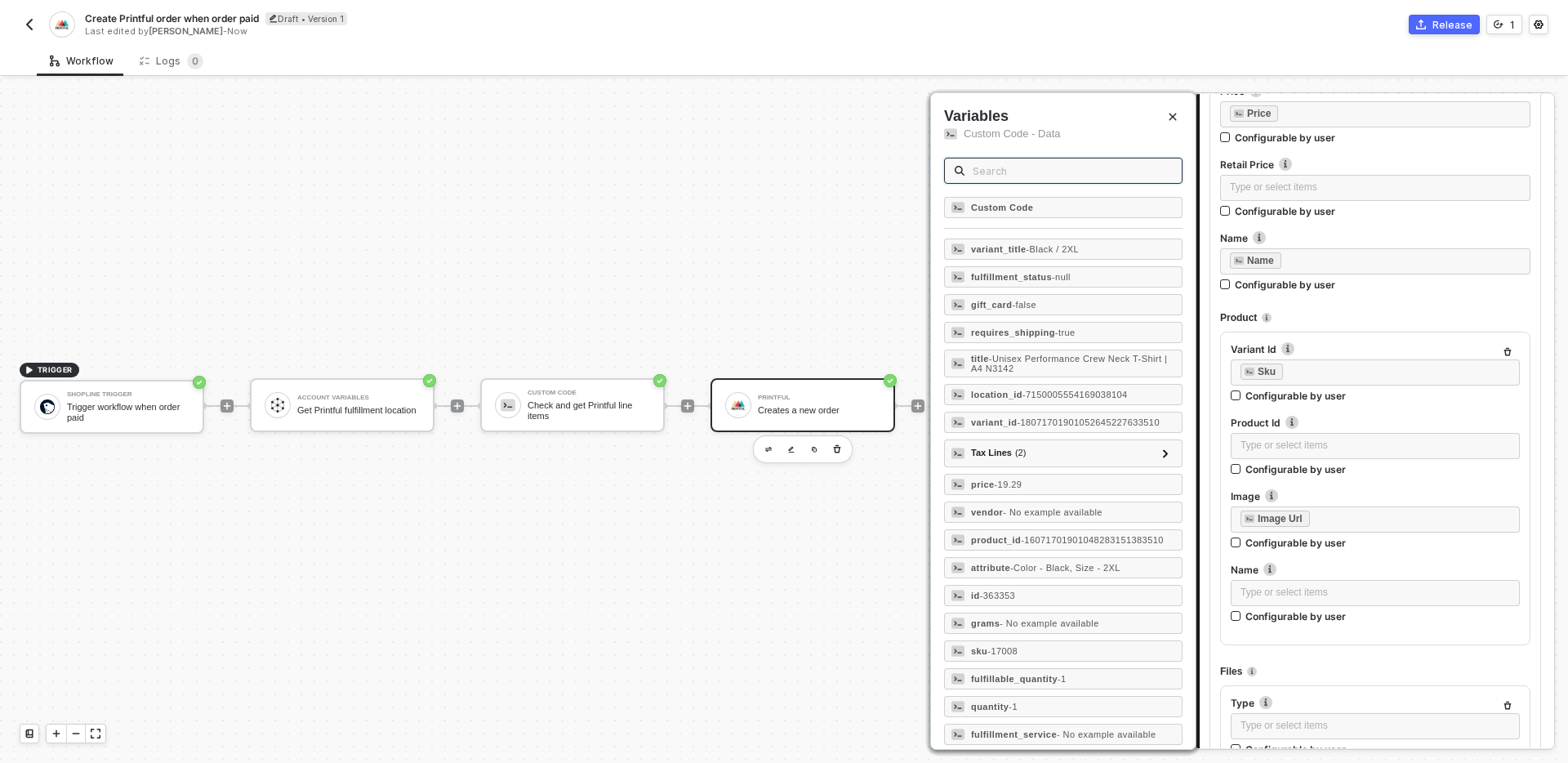
click at [1037, 164] on input "text" at bounding box center [1072, 170] width 200 height 18
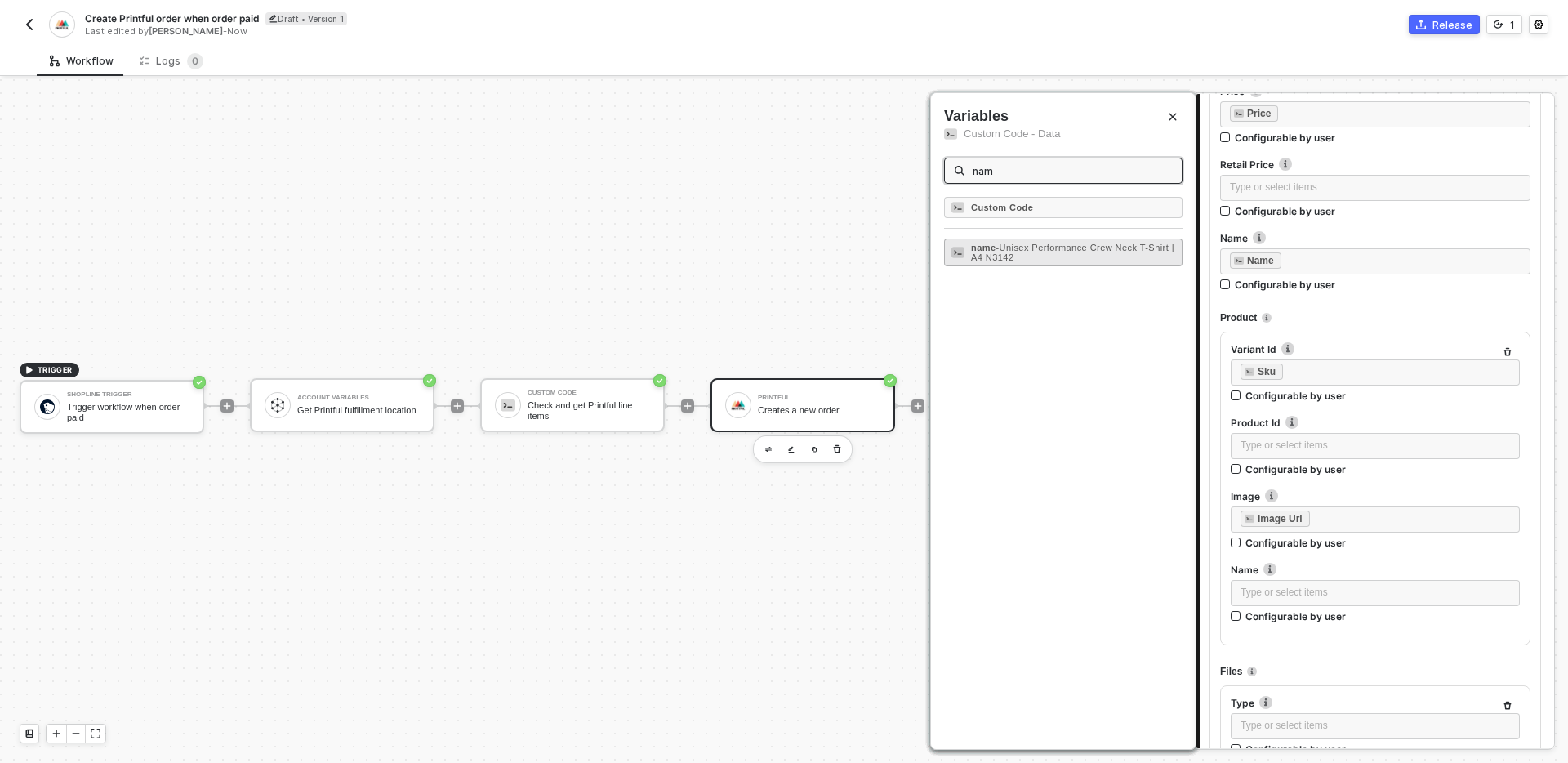
type input "nam"
click at [1072, 261] on div "name - Unisex Performance Crew Neck T-Shirt | A4 N3142" at bounding box center [1073, 252] width 204 height 20
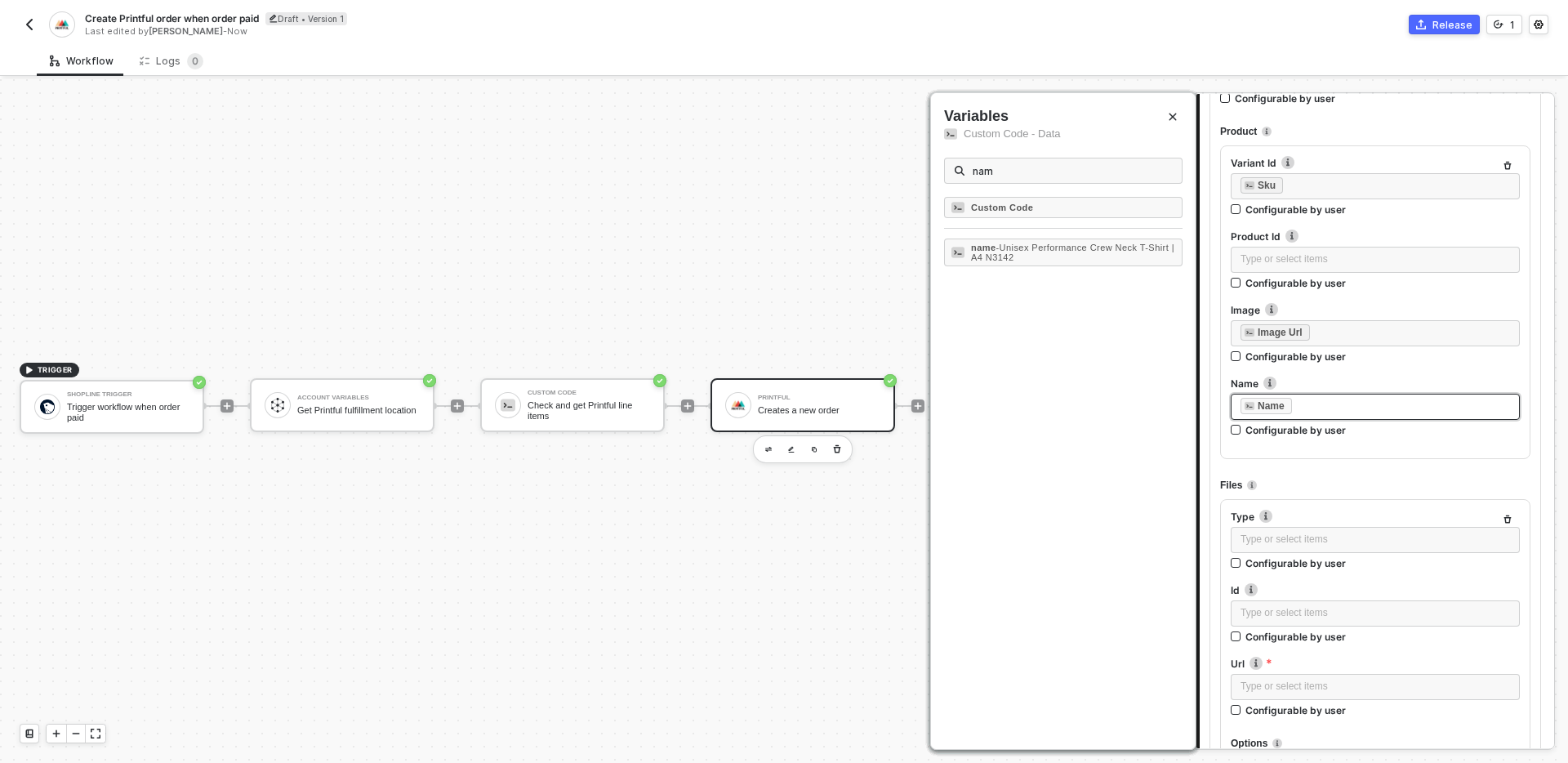
scroll to position [2237, 0]
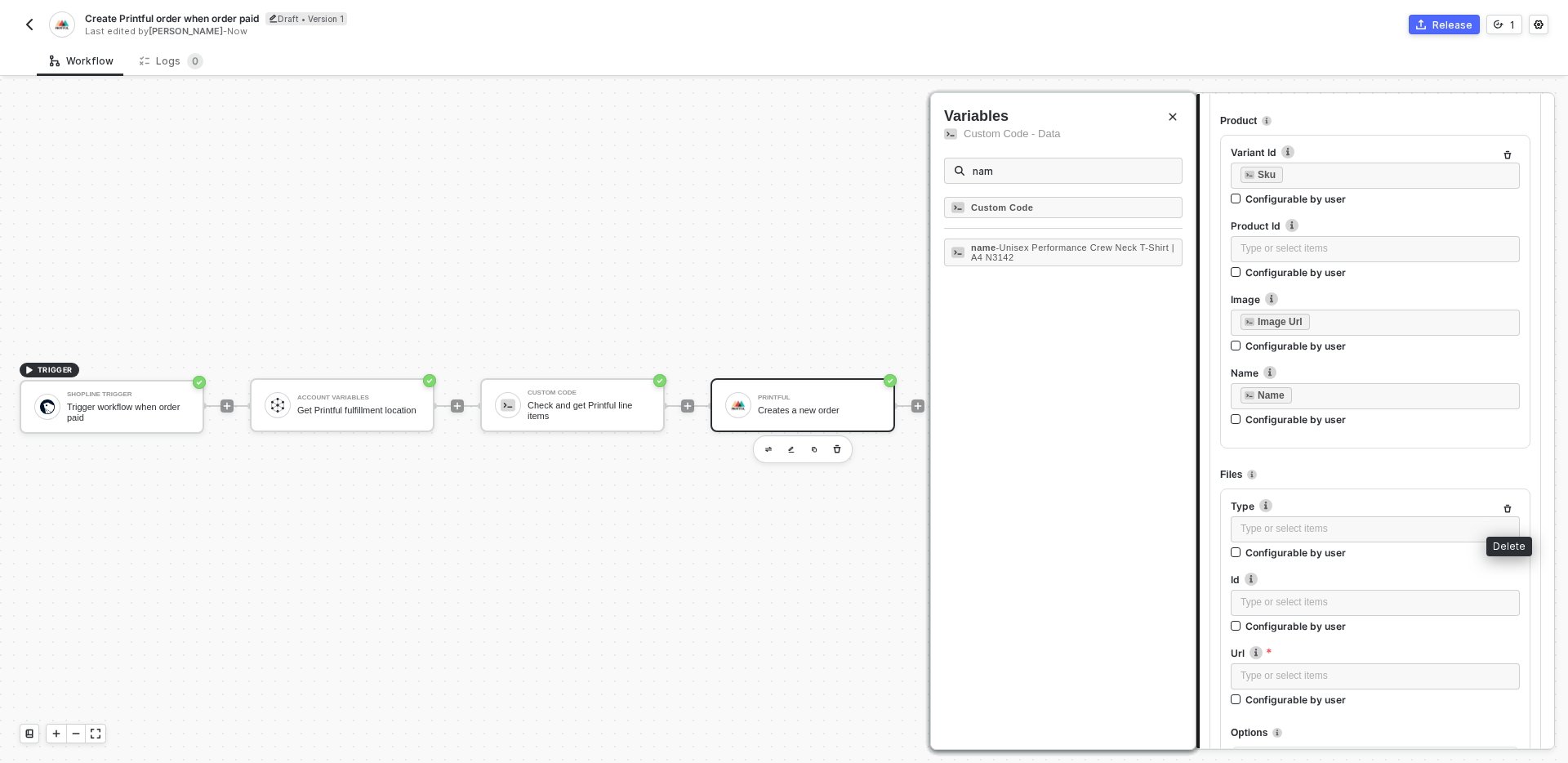
click at [1509, 511] on icon "button" at bounding box center [1509, 508] width 7 height 8
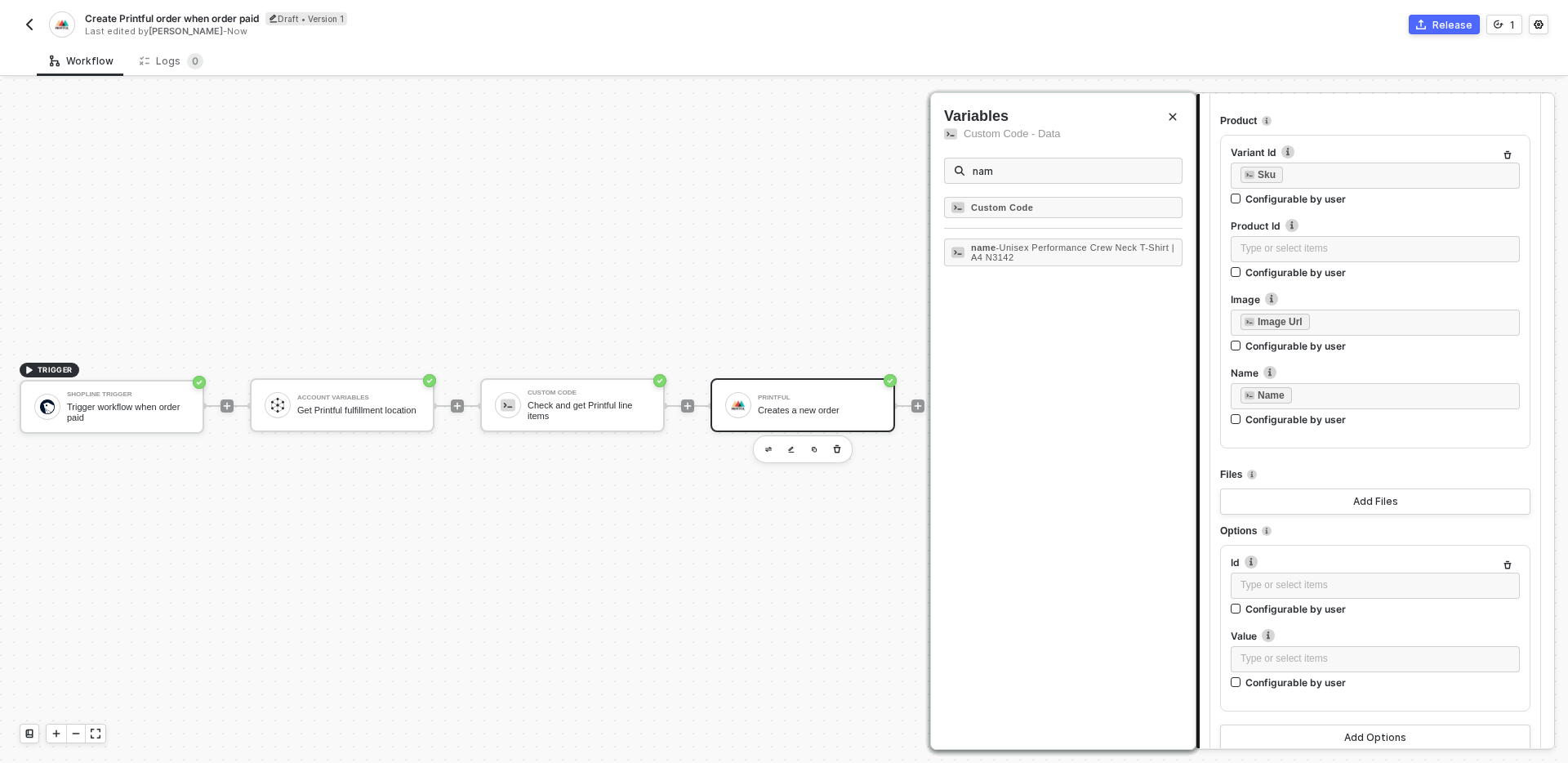
click at [1511, 559] on button "button" at bounding box center [1508, 565] width 20 height 20
click at [1311, 604] on div "Type or select items ﻿" at bounding box center [1375, 604] width 291 height 16
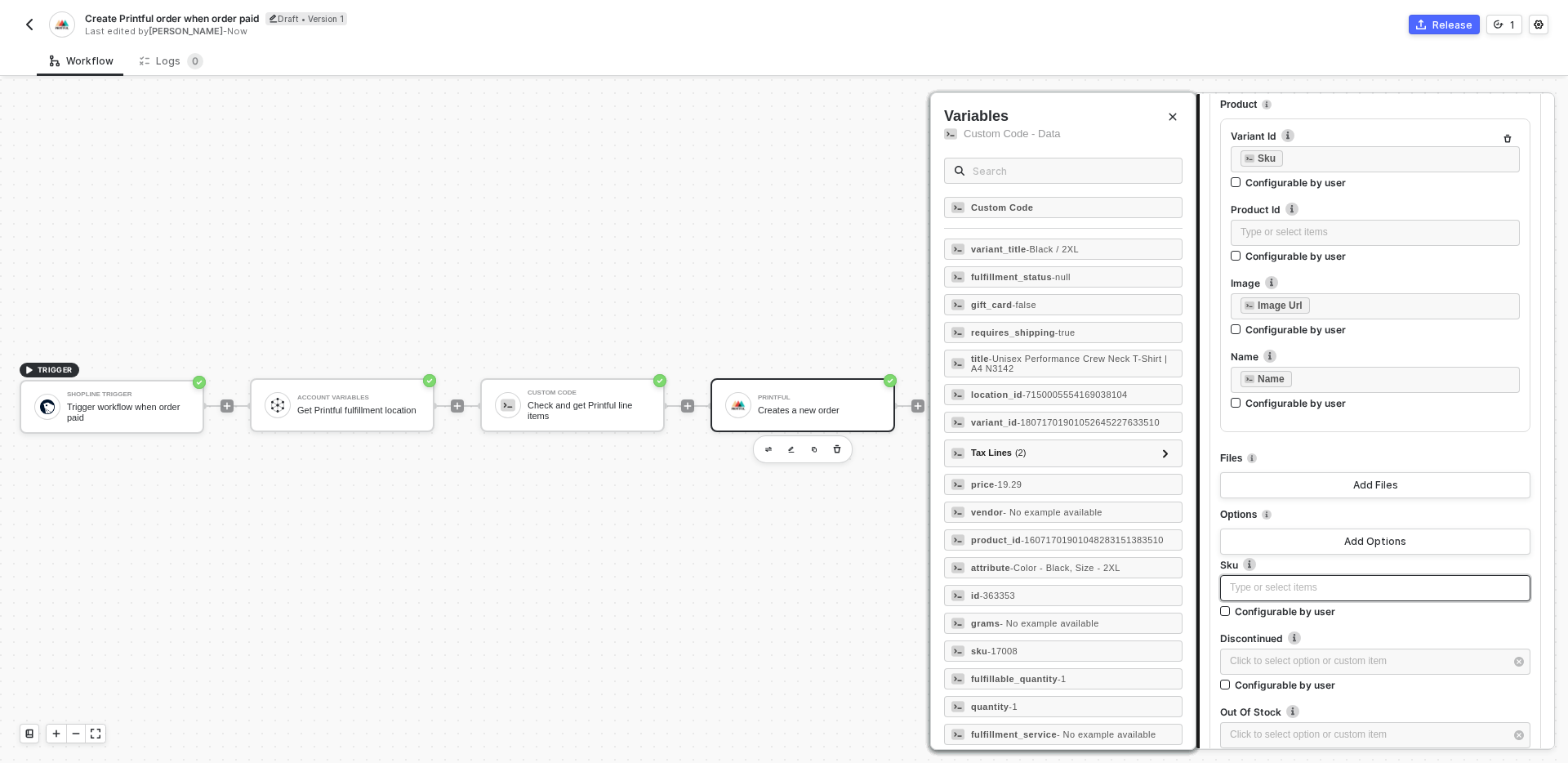
scroll to position [2256, 0]
click at [1039, 168] on input "text" at bounding box center [1072, 170] width 200 height 18
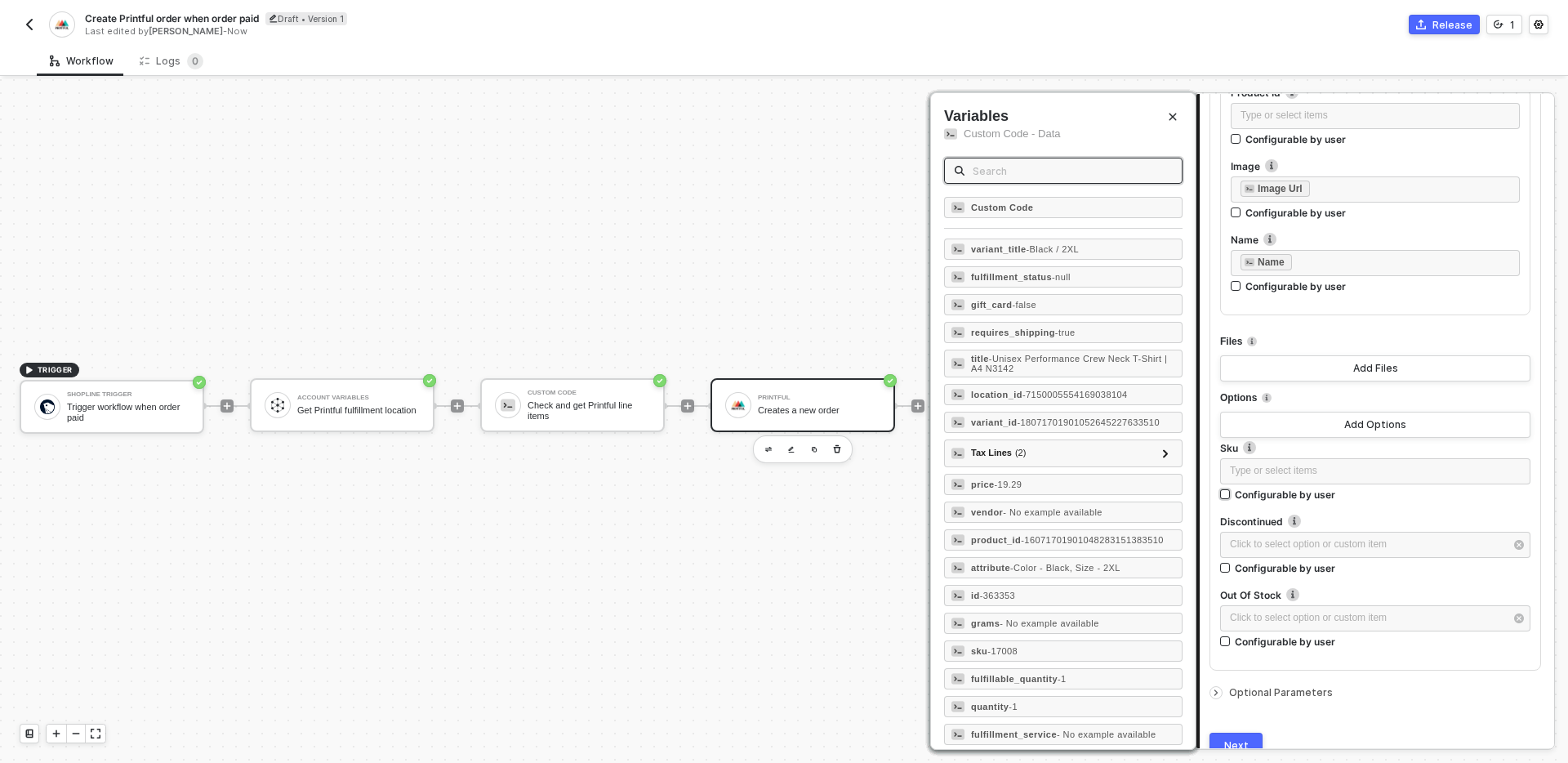
scroll to position [2369, 0]
click at [1419, 542] on div "Click to select option or custom item ﻿" at bounding box center [1366, 546] width 274 height 16
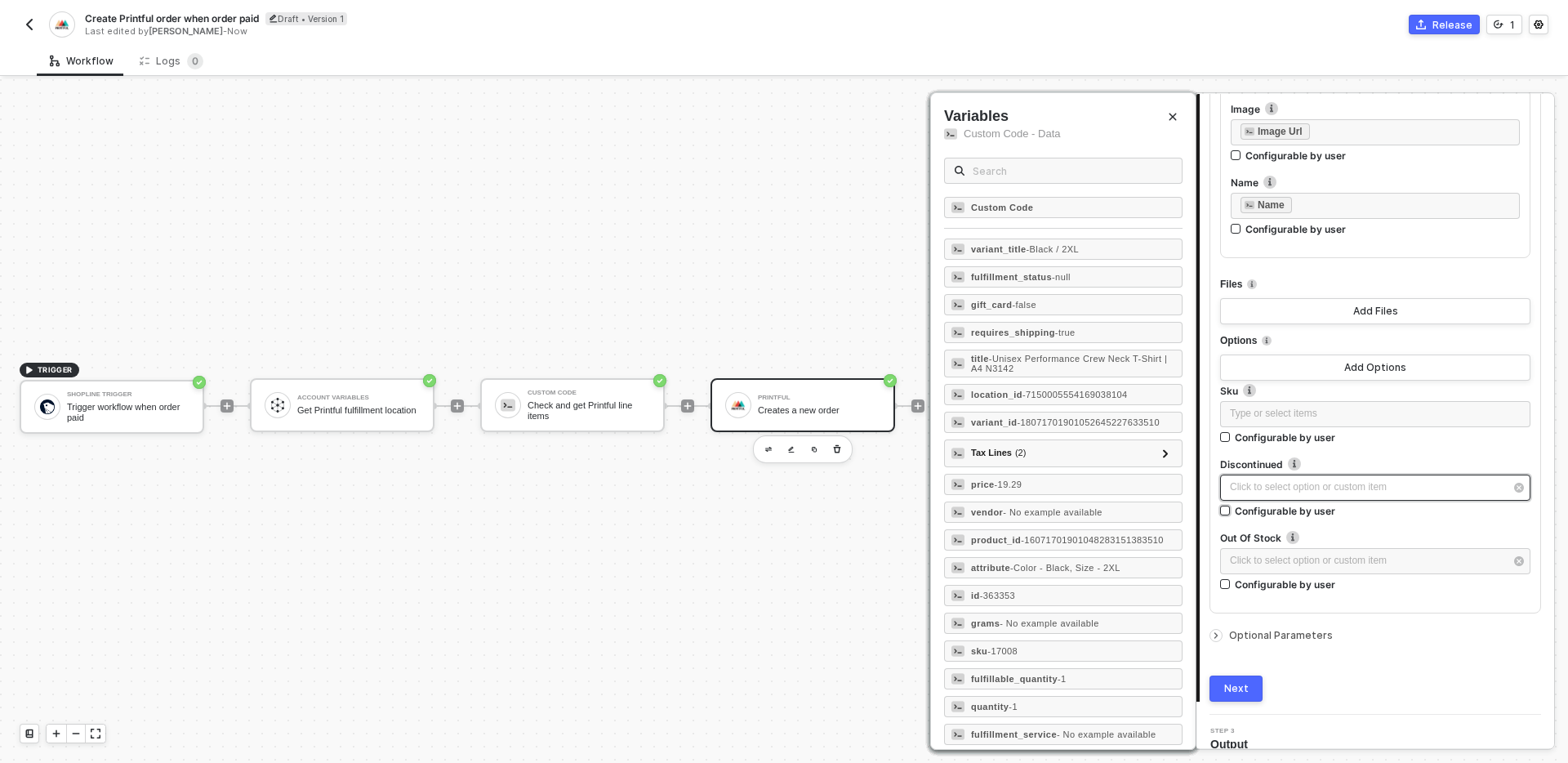
scroll to position [2444, 0]
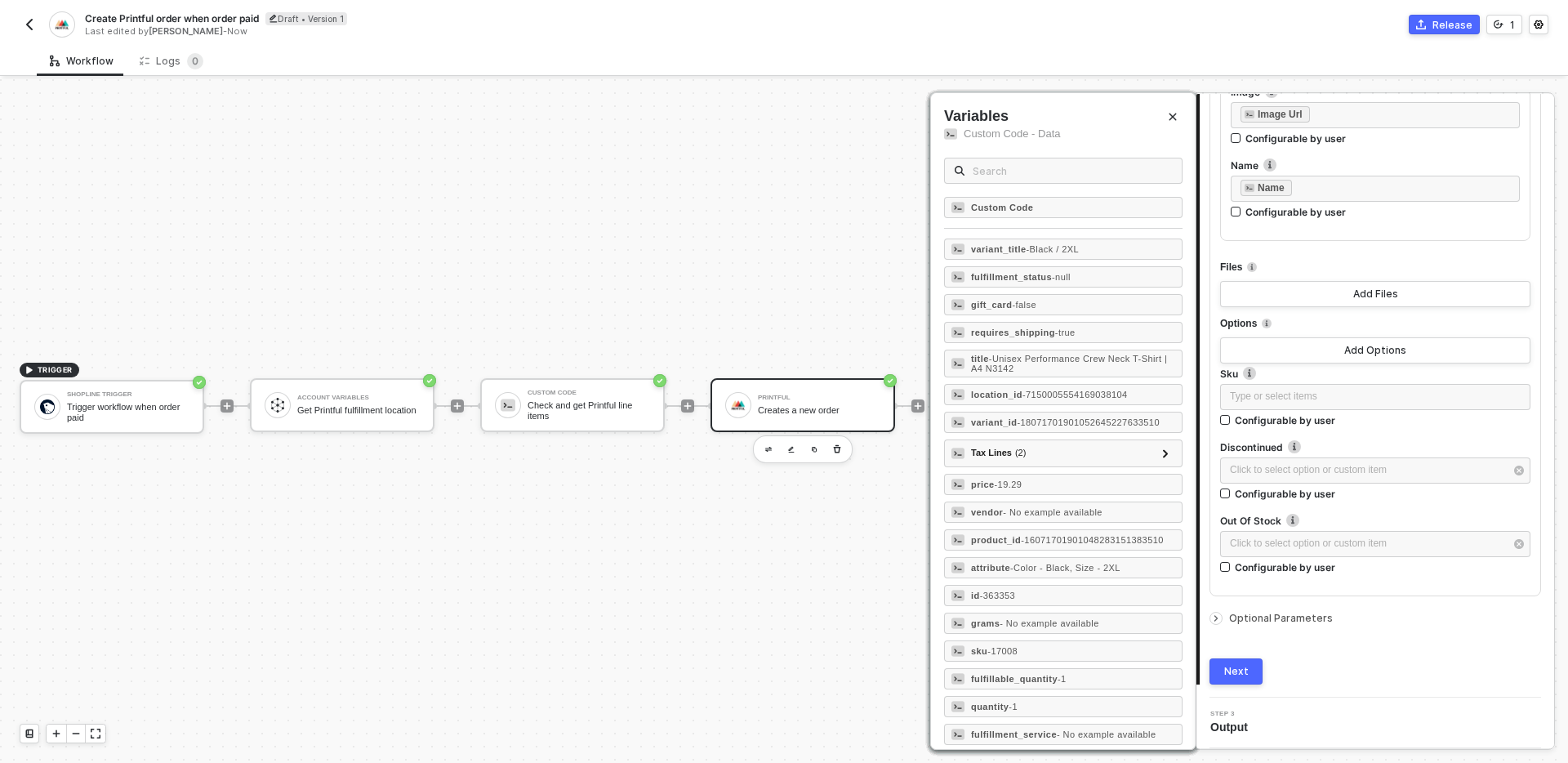
click at [1301, 626] on div "Optional Parameters" at bounding box center [1375, 618] width 332 height 18
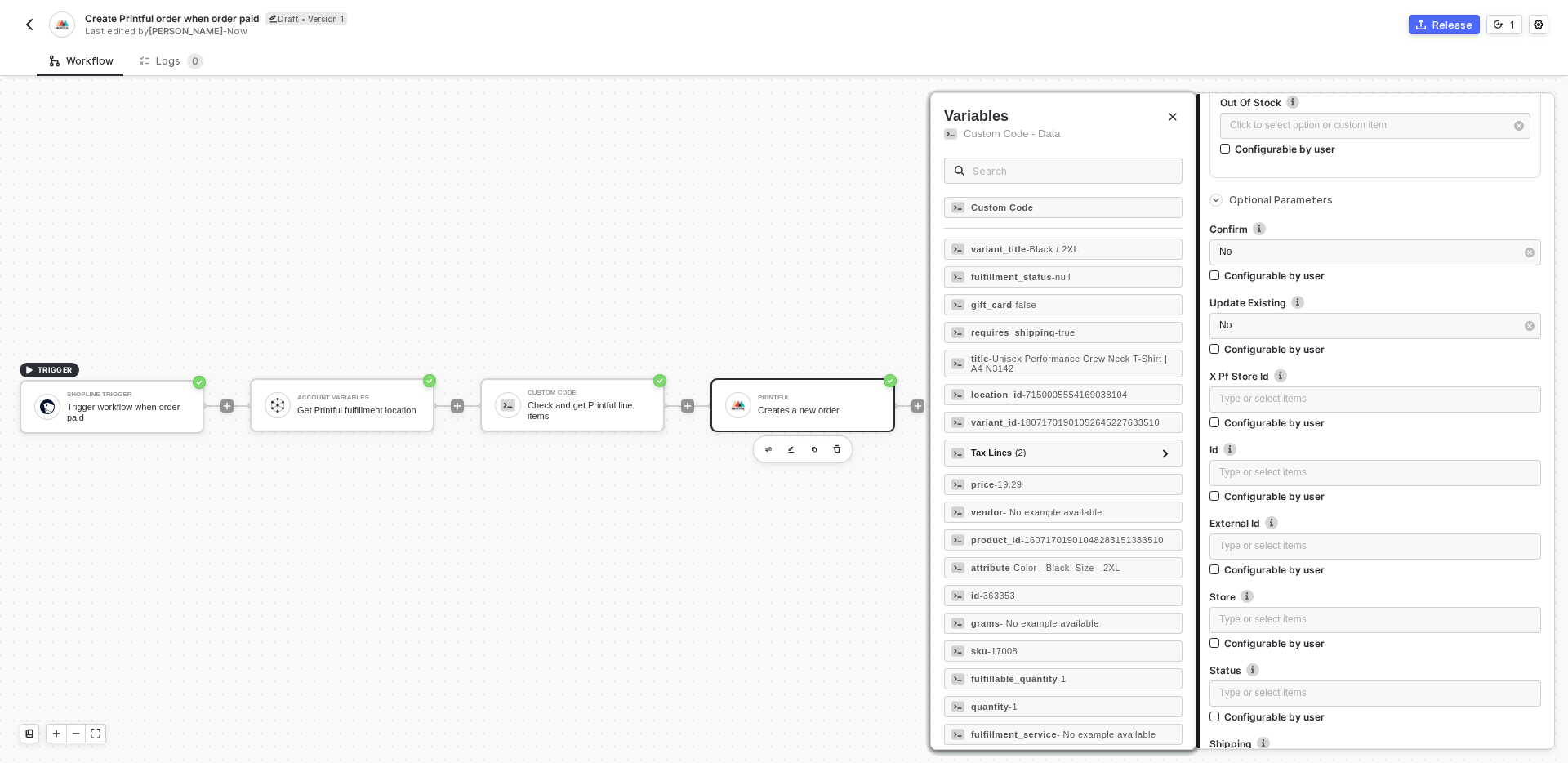
scroll to position [2855, 0]
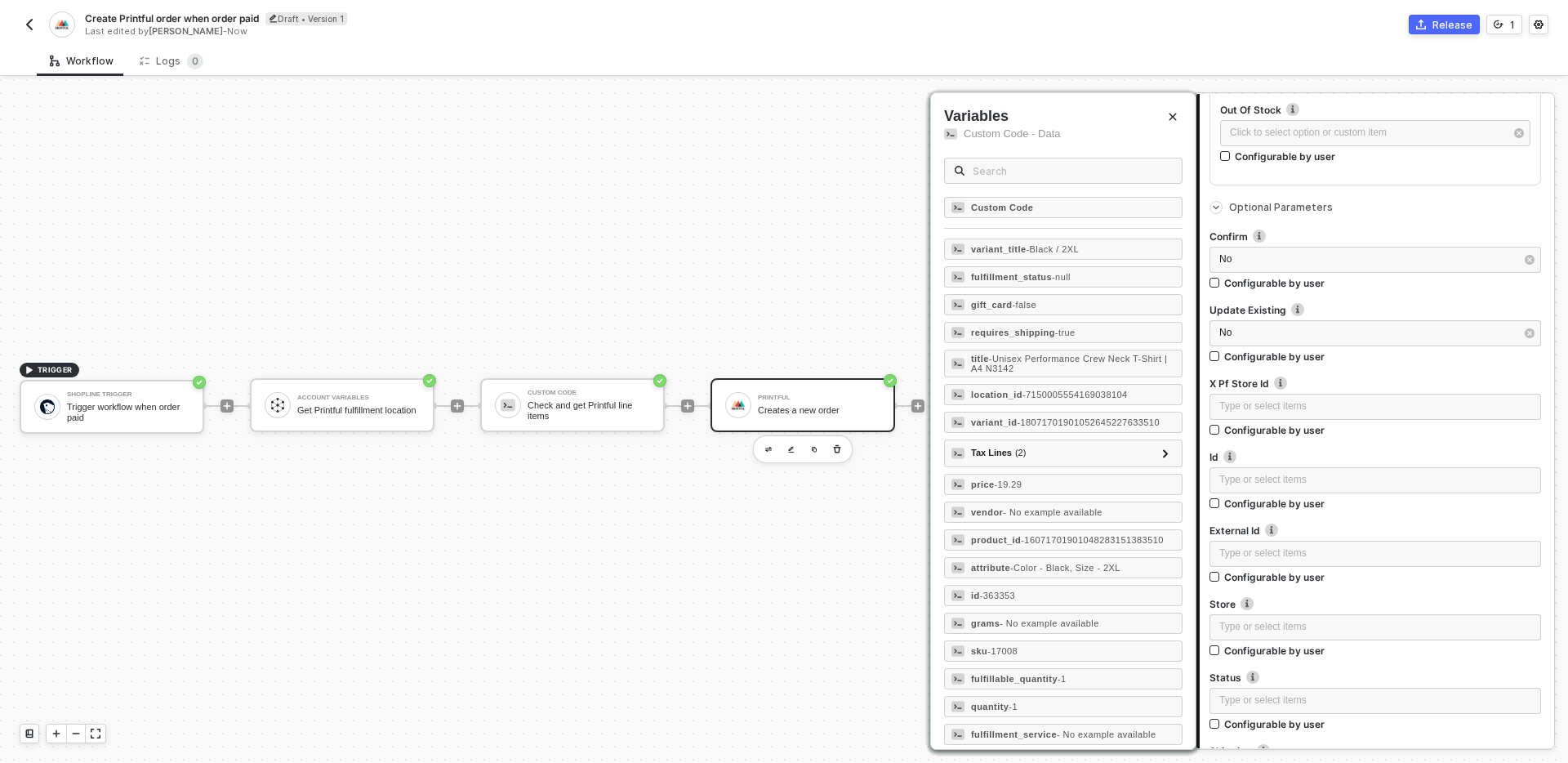
click at [1171, 120] on icon "Close" at bounding box center [1172, 116] width 10 height 10
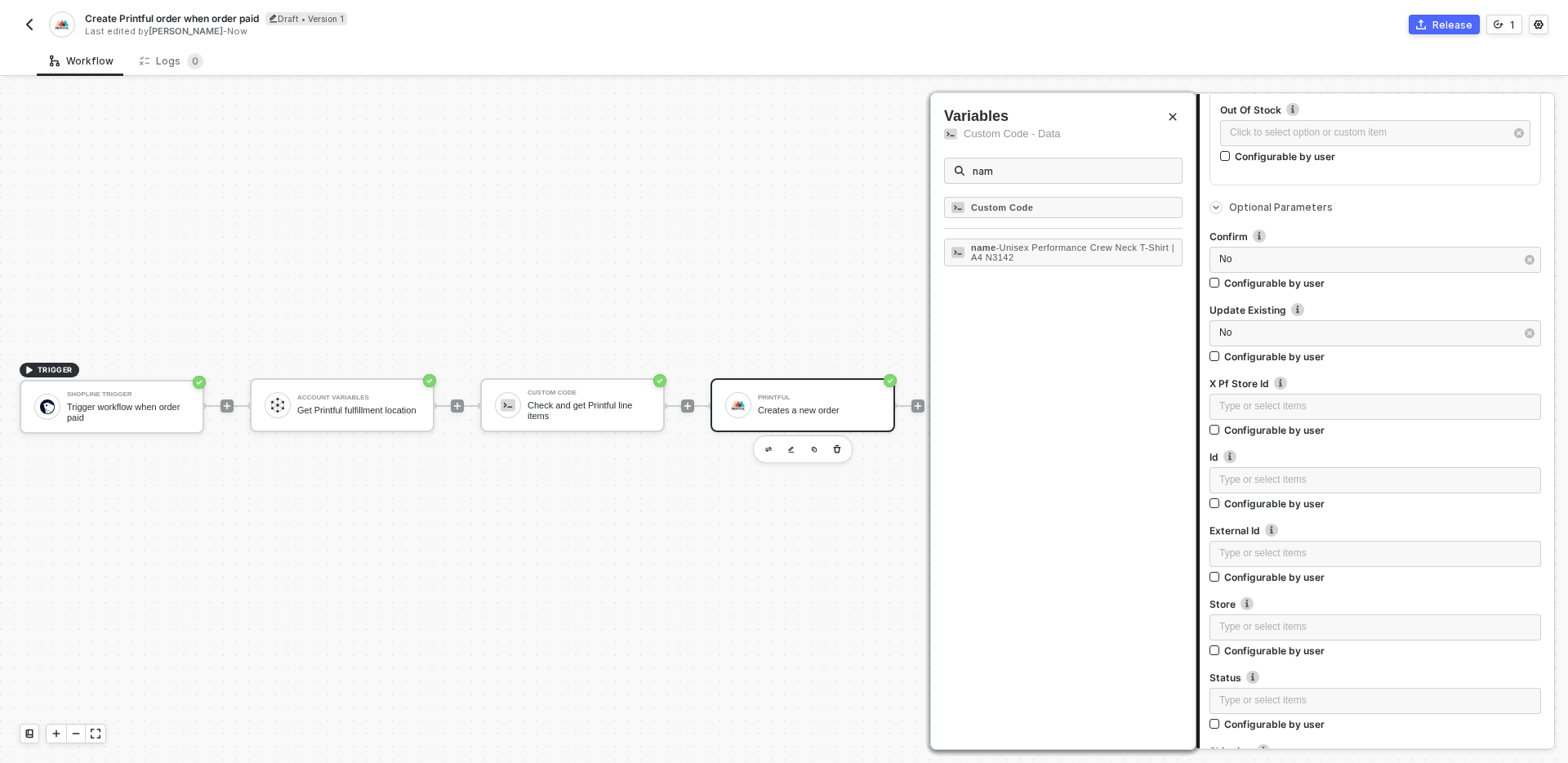
click at [1171, 120] on icon "Close" at bounding box center [1172, 116] width 10 height 10
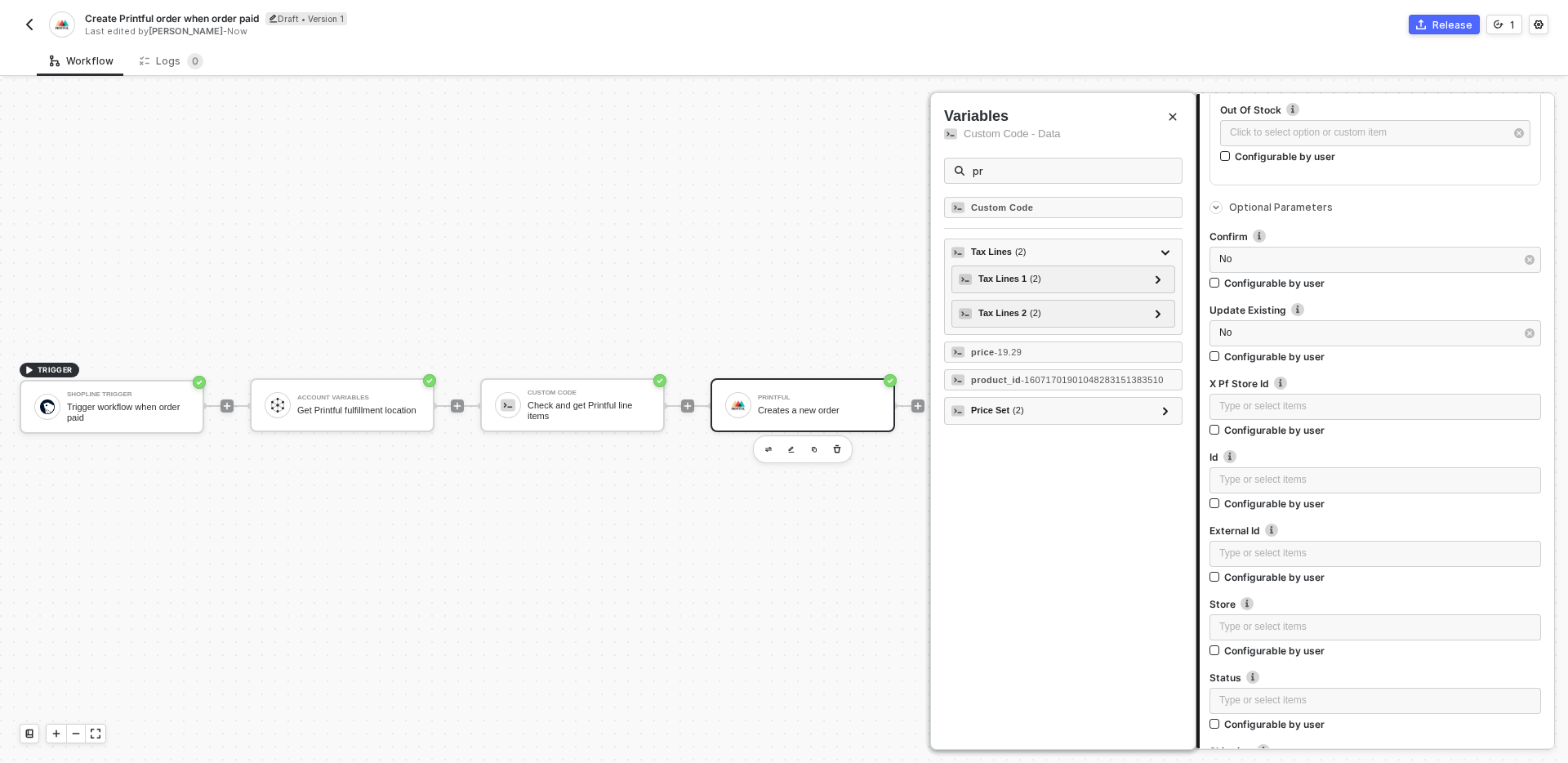
click at [1171, 120] on icon "Close" at bounding box center [1172, 116] width 10 height 10
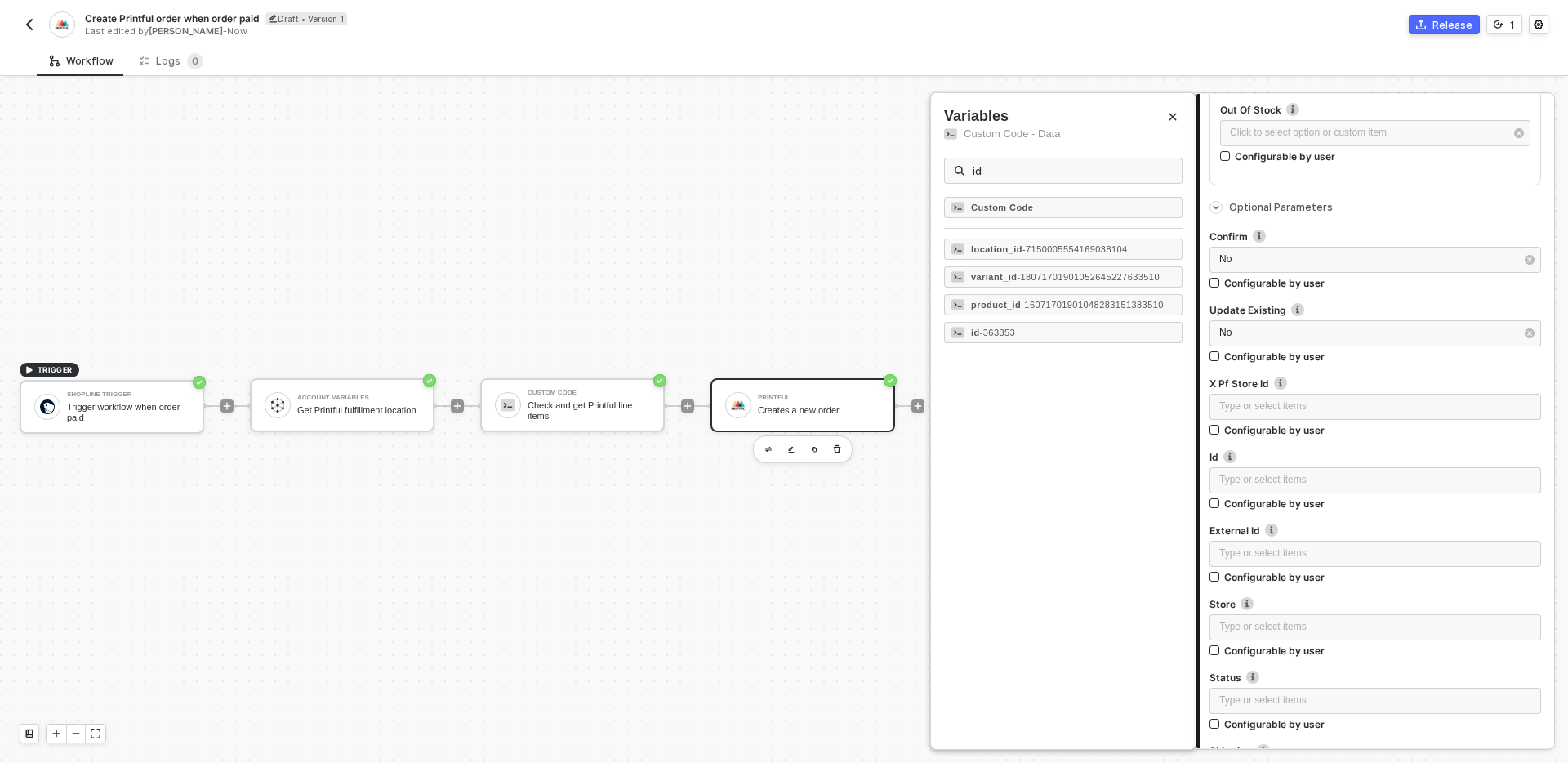
click at [1171, 120] on icon "Close" at bounding box center [1172, 116] width 10 height 10
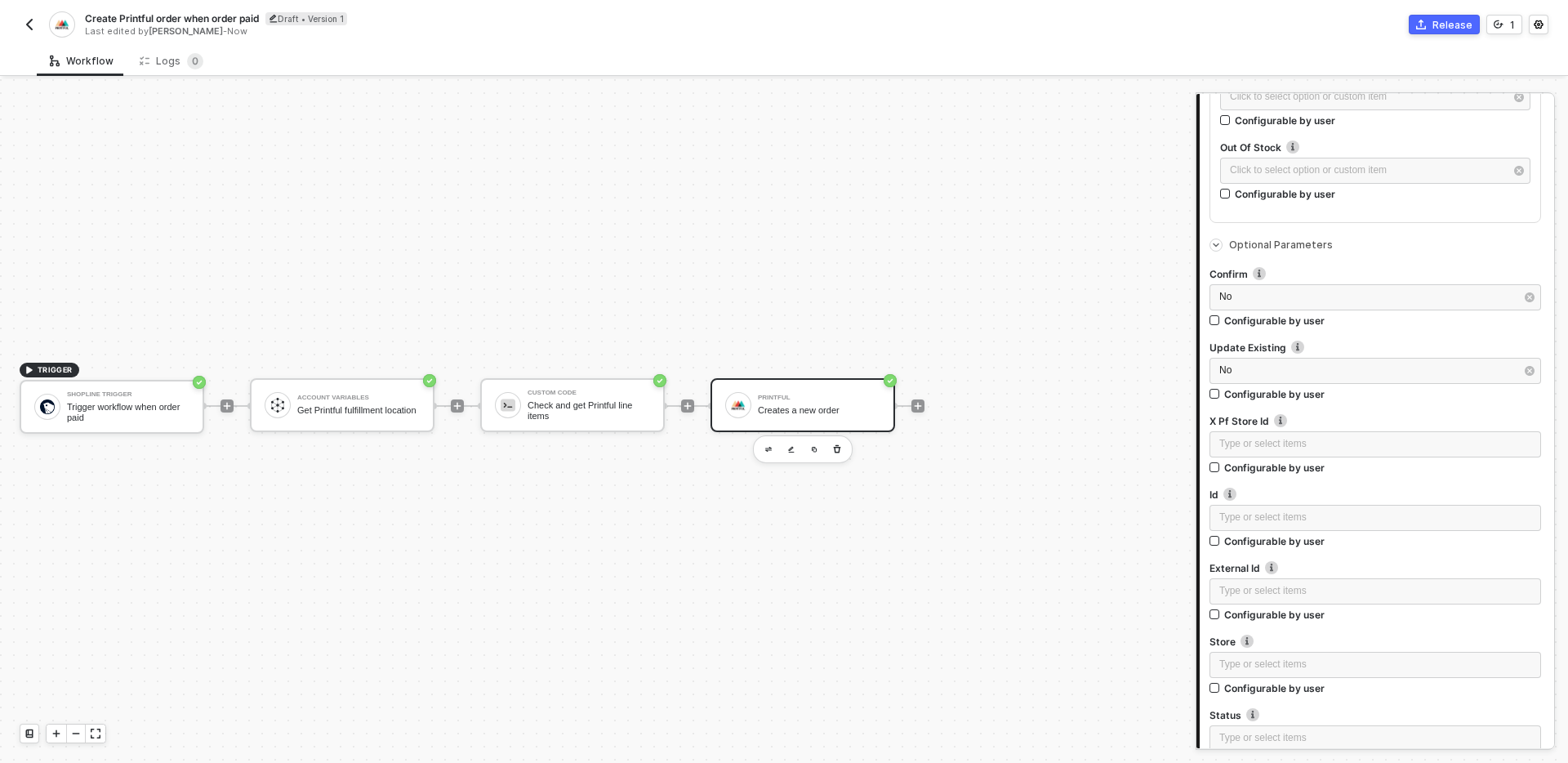
scroll to position [2817, 0]
click at [1274, 299] on div "No" at bounding box center [1367, 297] width 295 height 16
click at [962, 193] on span "Yes" at bounding box center [965, 192] width 23 height 13
click at [954, 193] on input "Yes" at bounding box center [948, 191] width 10 height 10
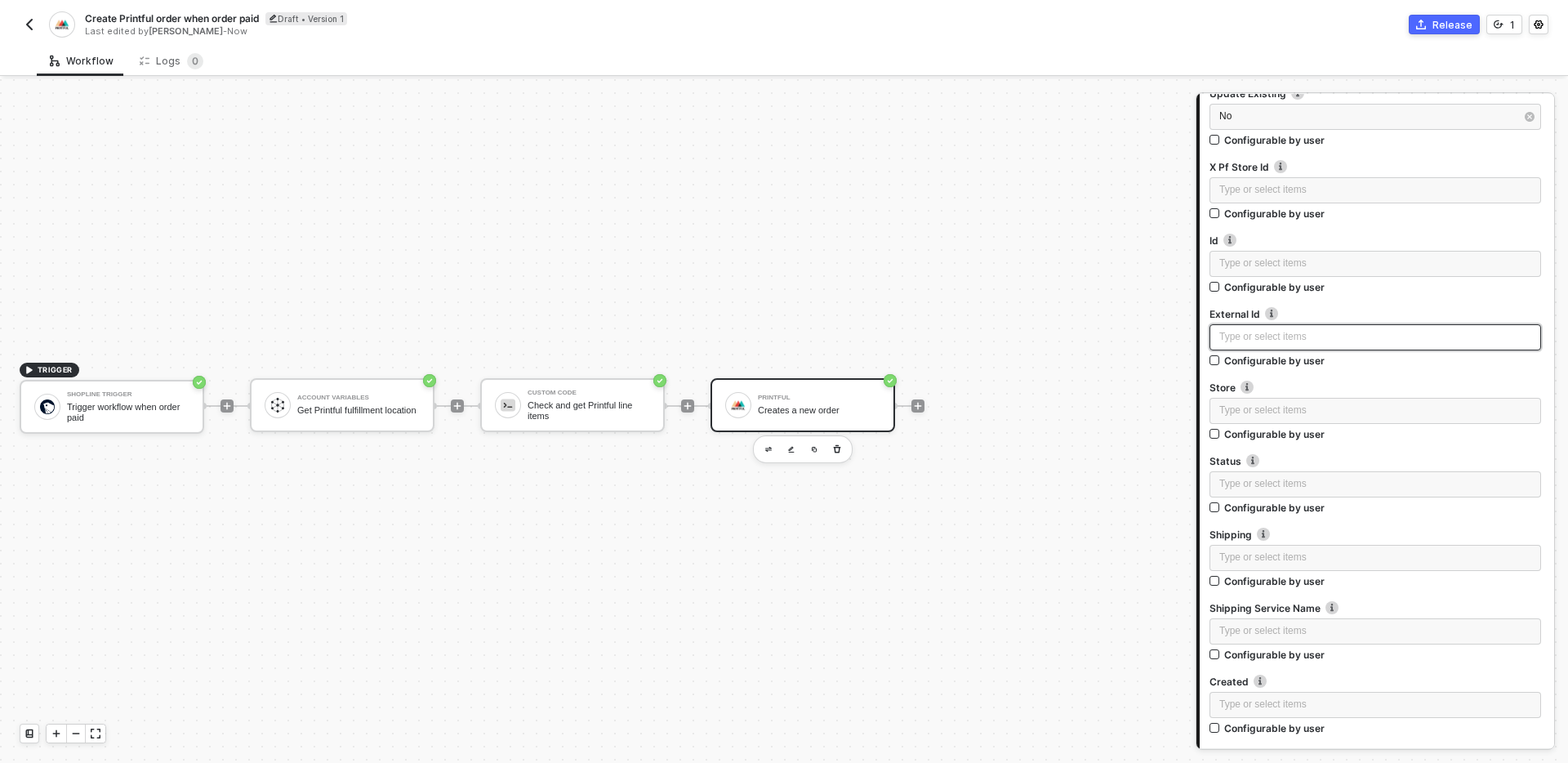
scroll to position [3077, 0]
click at [1302, 335] on div "Type or select items ﻿" at bounding box center [1376, 332] width 312 height 16
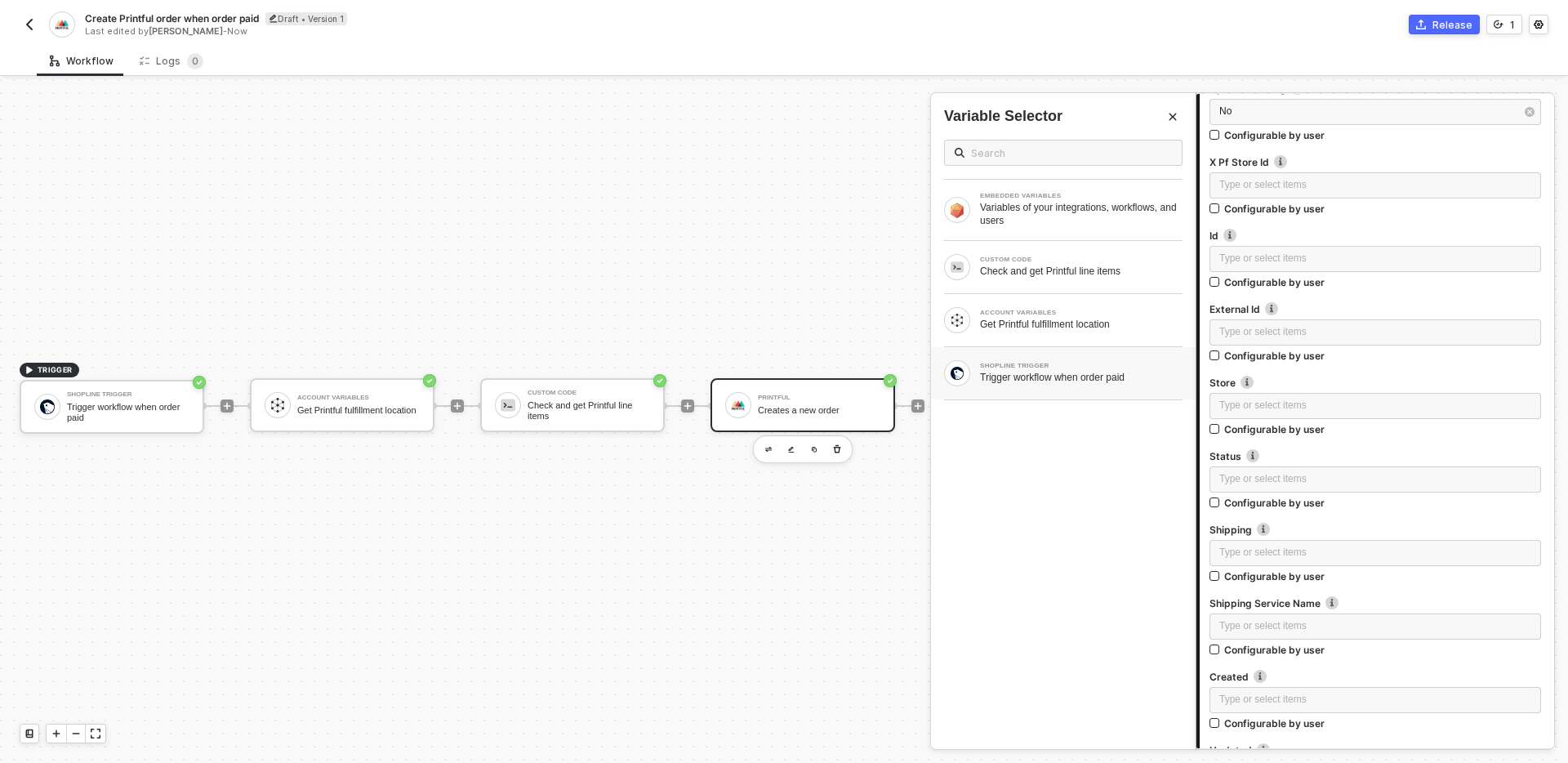
click at [1083, 383] on div "Trigger workflow when order paid" at bounding box center [1081, 377] width 203 height 13
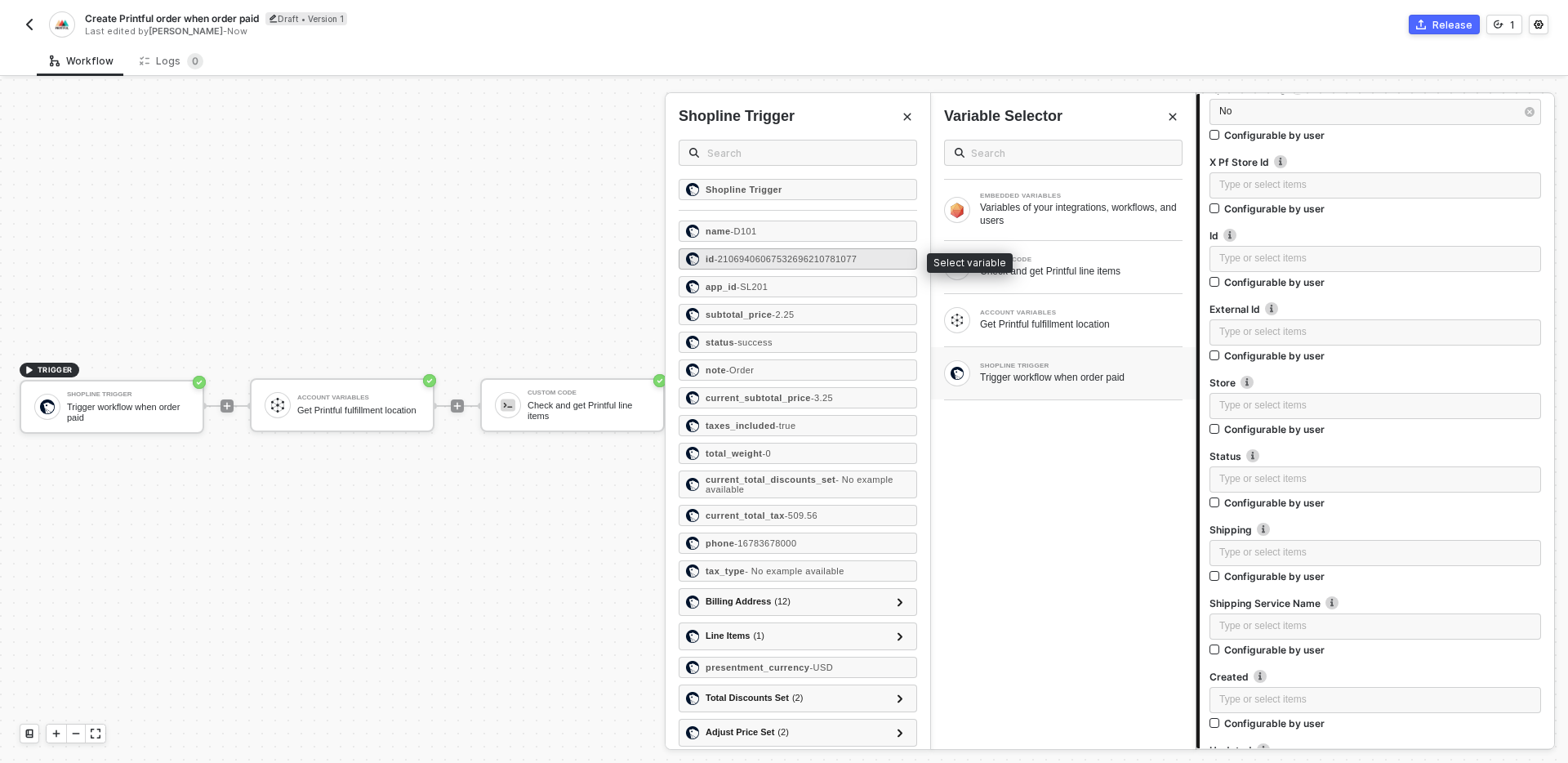
click at [784, 257] on span "- 21069406067532696210781077" at bounding box center [786, 258] width 143 height 10
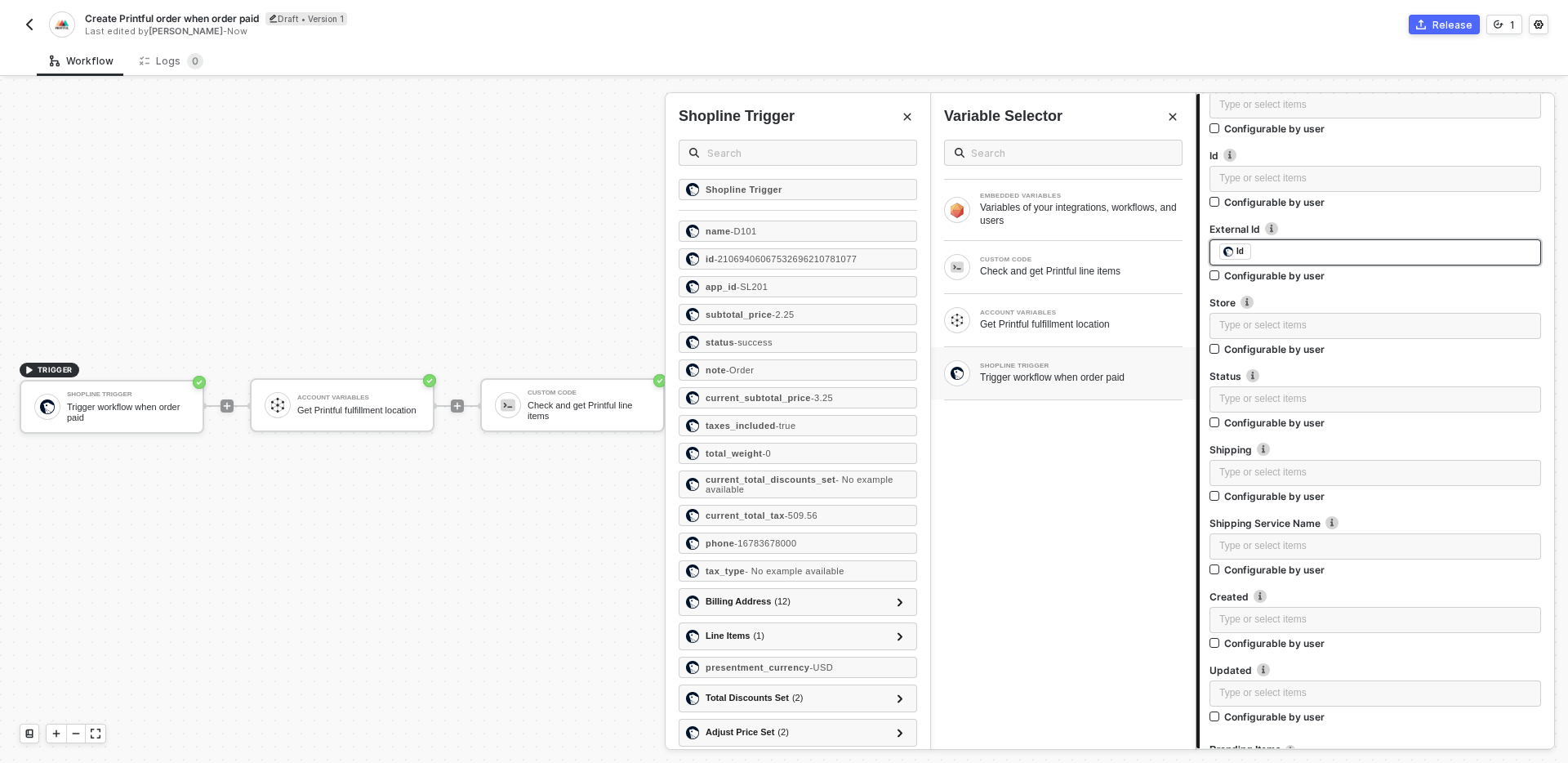
scroll to position [3188, 0]
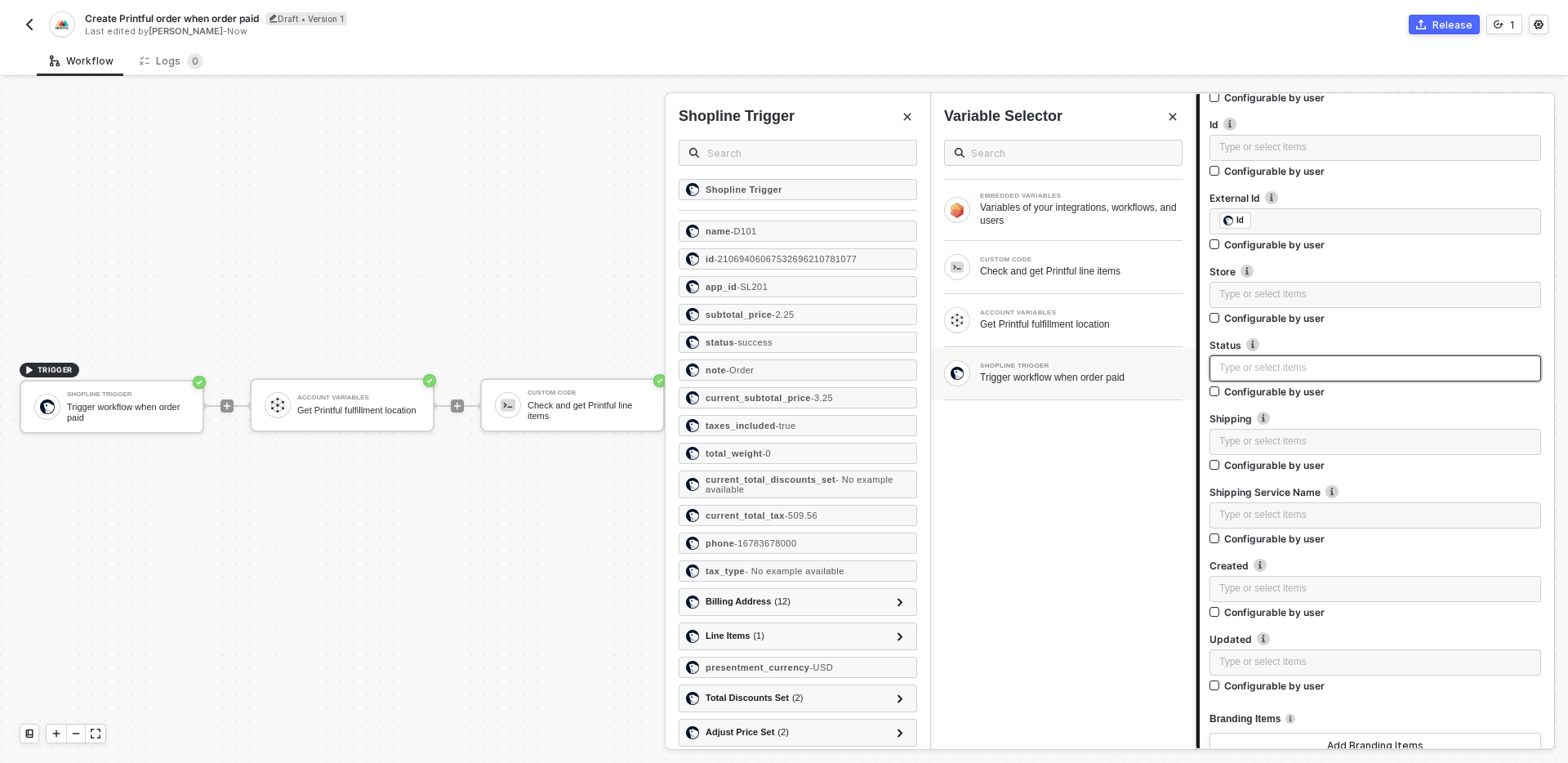
click at [1337, 375] on div "Type or select items ﻿" at bounding box center [1375, 368] width 332 height 26
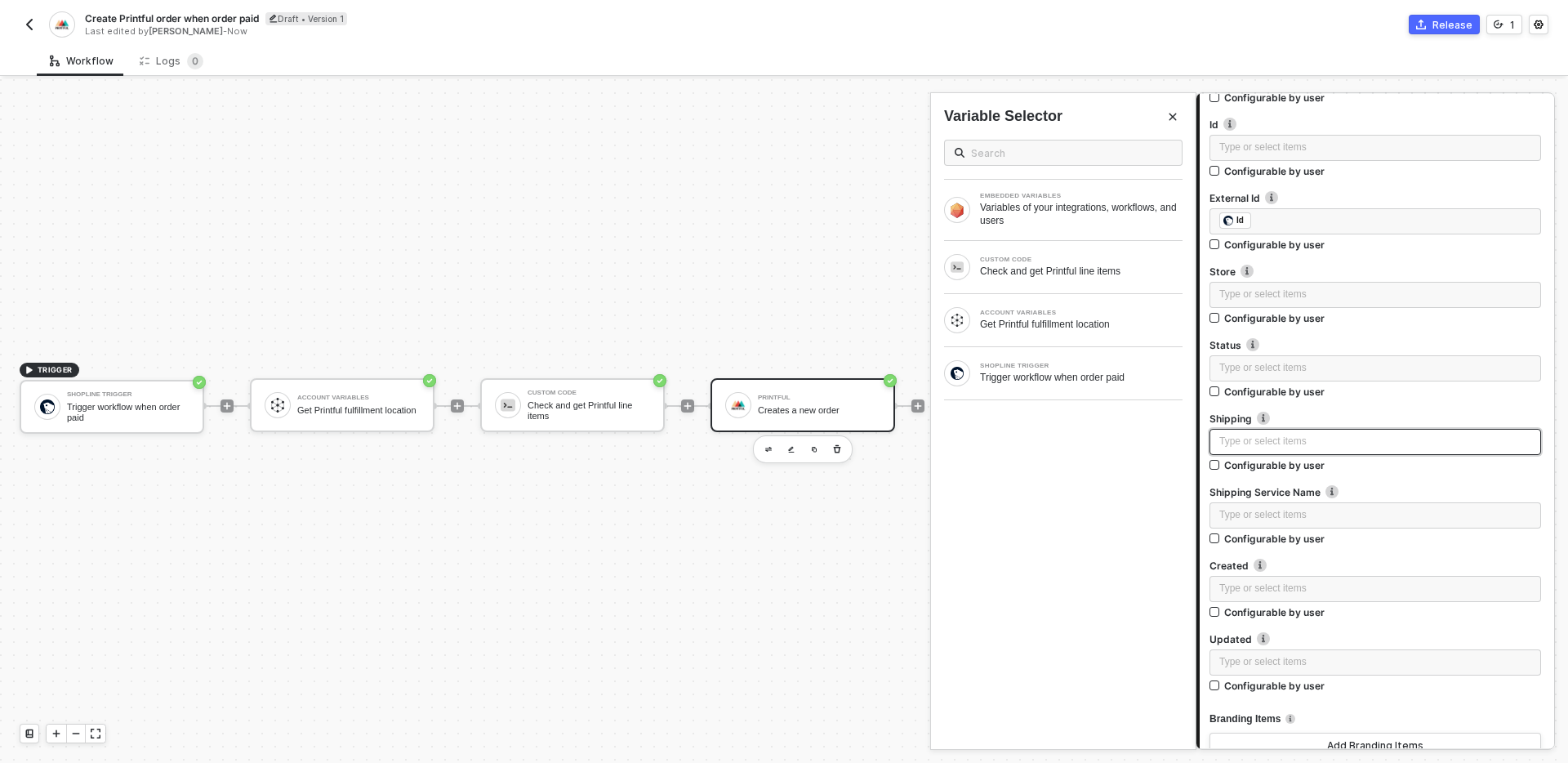
click at [1337, 442] on div "Type or select items ﻿" at bounding box center [1376, 441] width 312 height 16
click at [1395, 492] on label "Shipping Service Name" at bounding box center [1375, 492] width 332 height 14
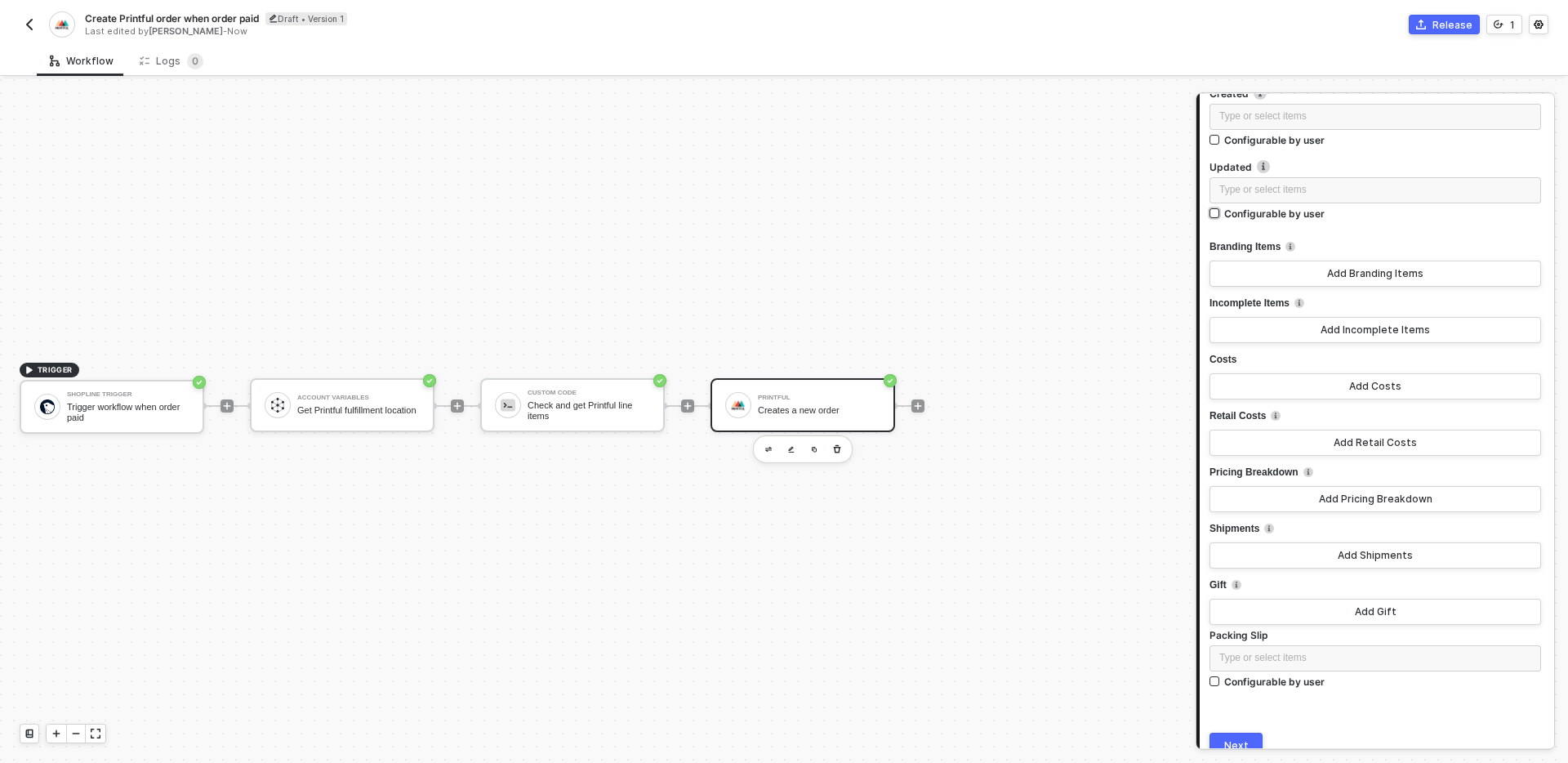
scroll to position [3734, 0]
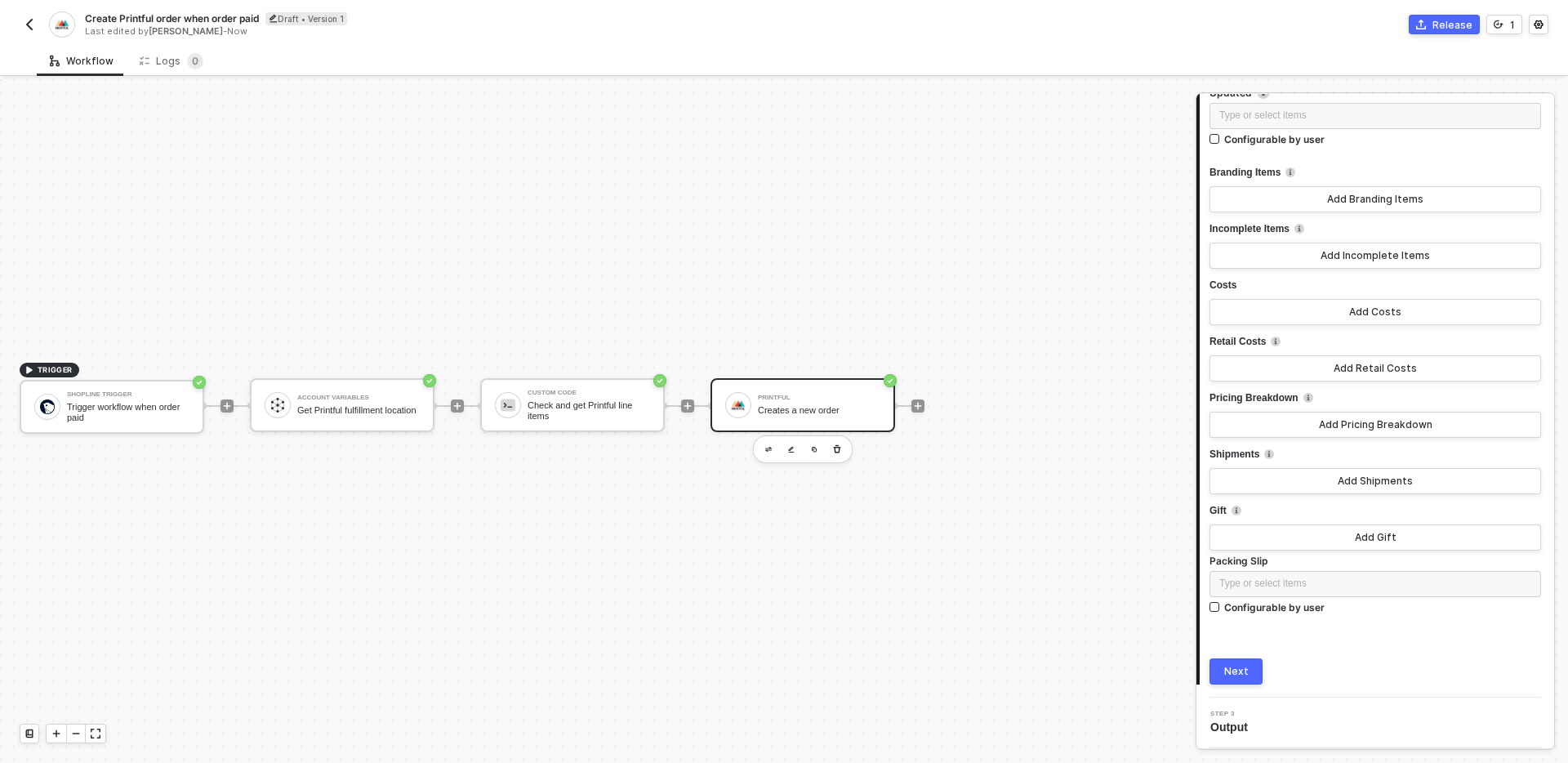
click at [1247, 672] on button "Next" at bounding box center [1235, 672] width 53 height 26
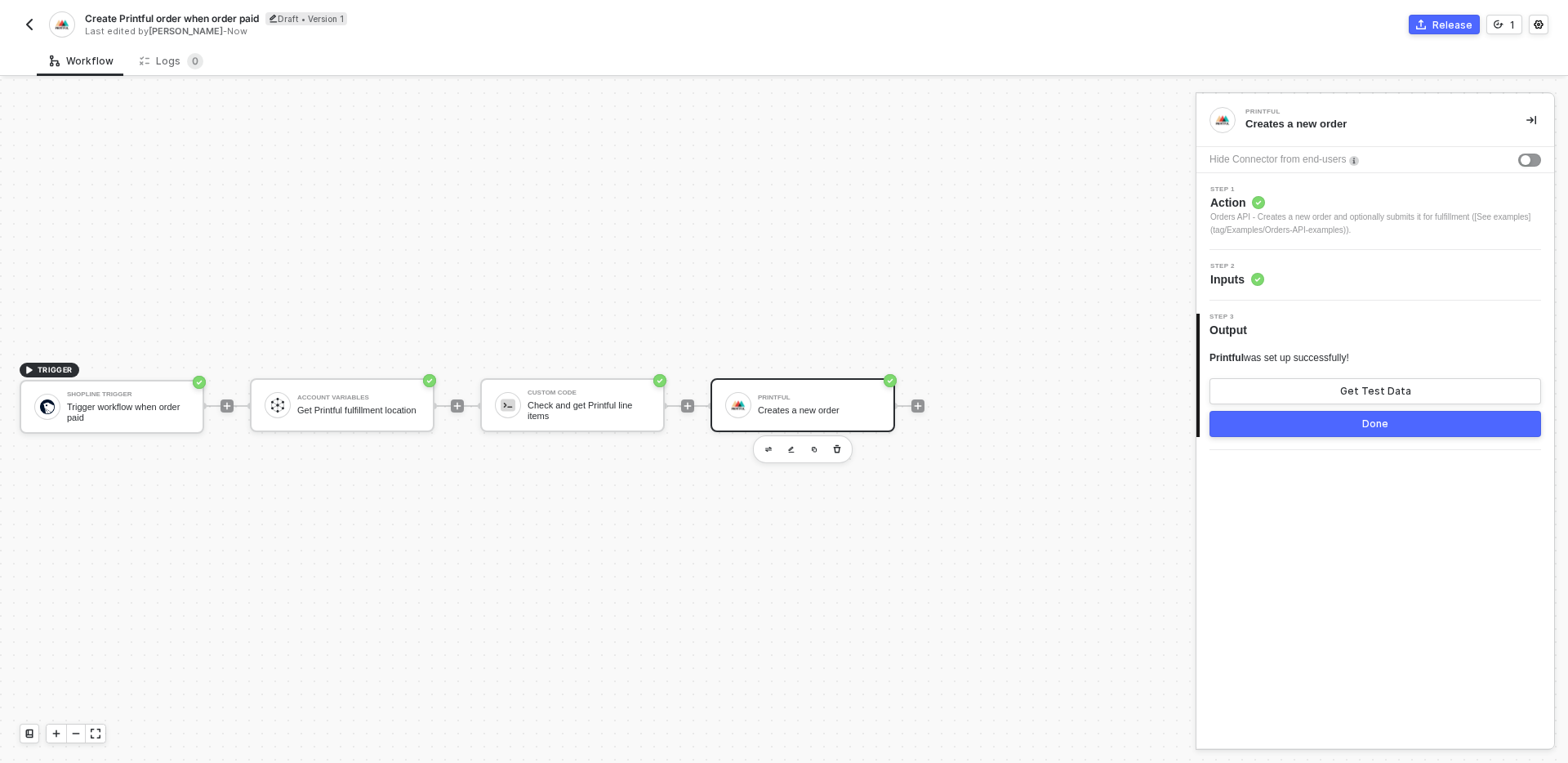
click at [1365, 428] on div "Done" at bounding box center [1376, 424] width 26 height 13
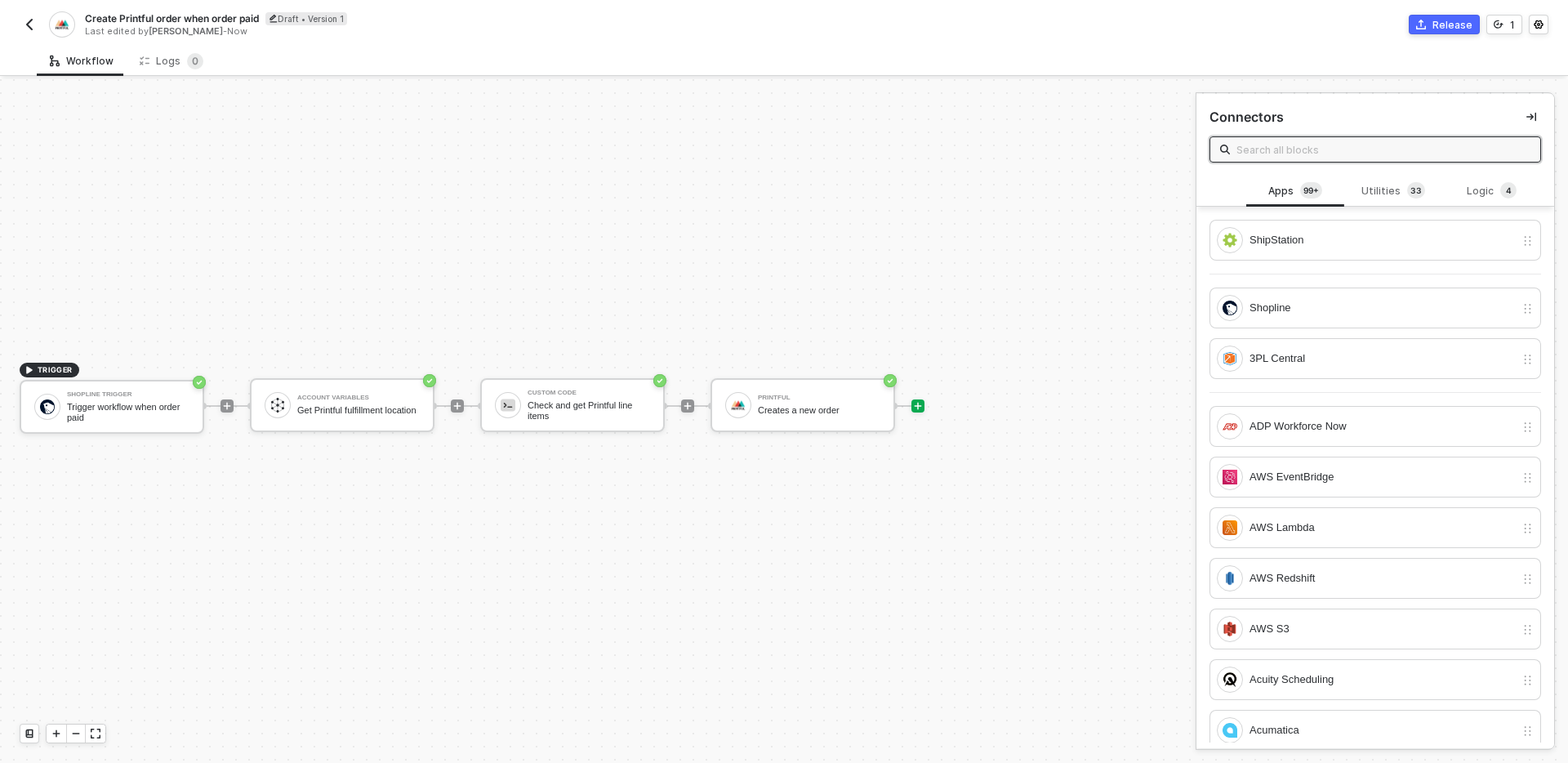
click at [1001, 457] on div at bounding box center [918, 405] width 217 height 127
click at [1005, 365] on div at bounding box center [918, 405] width 217 height 127
click at [1536, 111] on button "button" at bounding box center [1531, 116] width 20 height 20
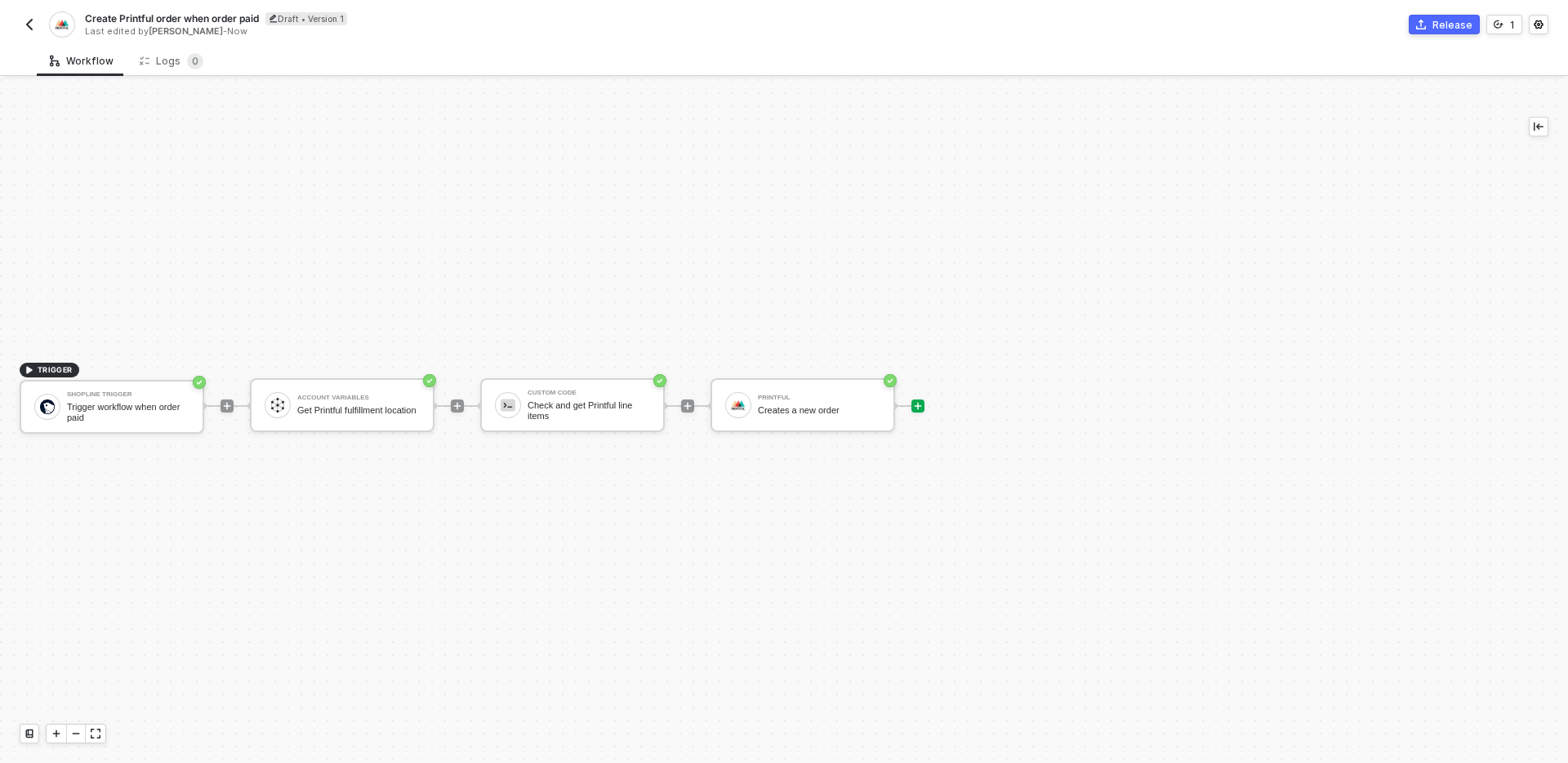
click at [1008, 222] on div "TRIGGER Shopline Trigger Trigger workflow when order paid Account Variables Get…" at bounding box center [751, 406] width 1501 height 715
click at [402, 46] on div "Workflow Logs 0" at bounding box center [803, 60] width 1532 height 31
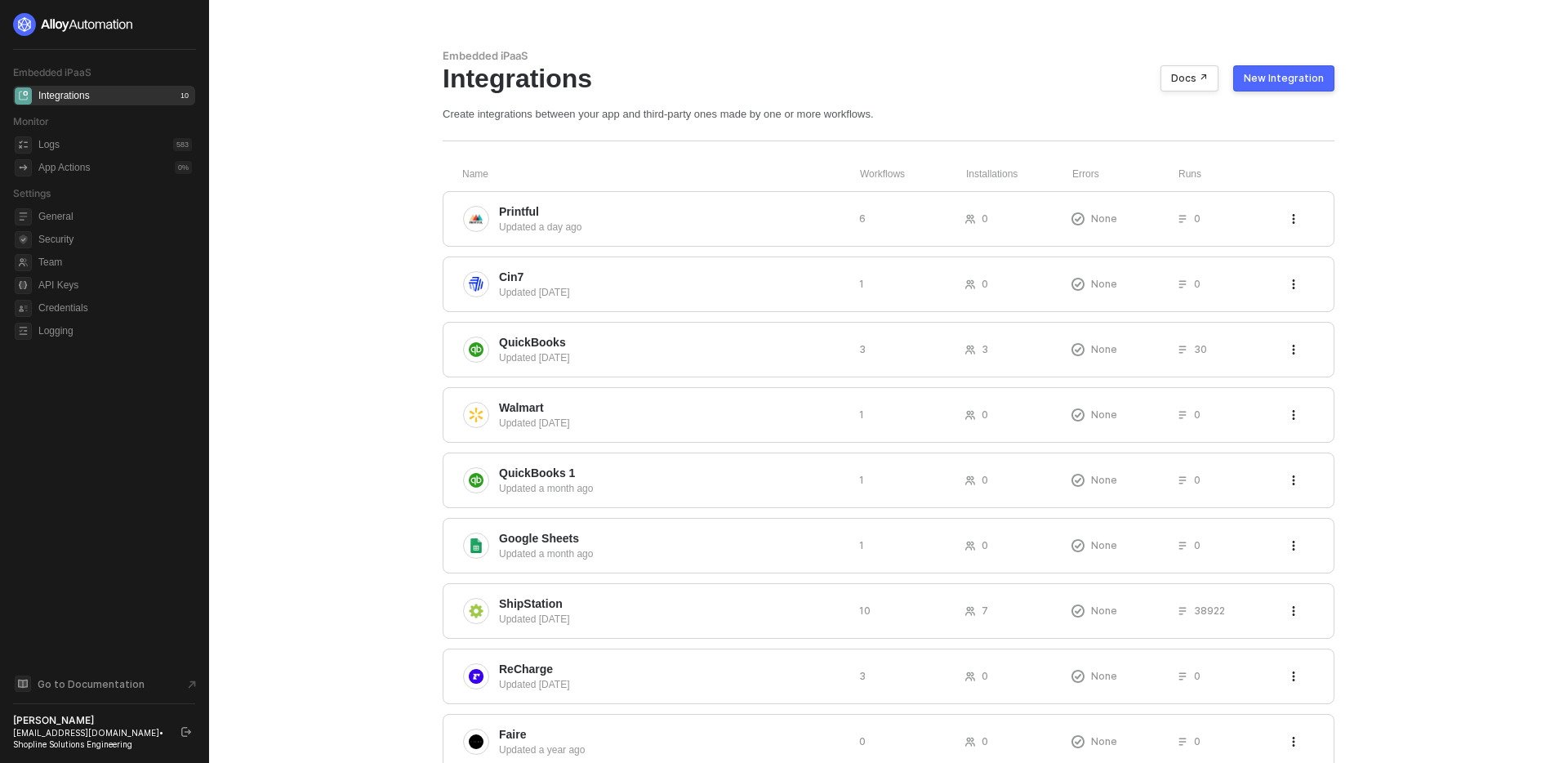
click at [1312, 78] on div "New Integration" at bounding box center [1284, 78] width 80 height 13
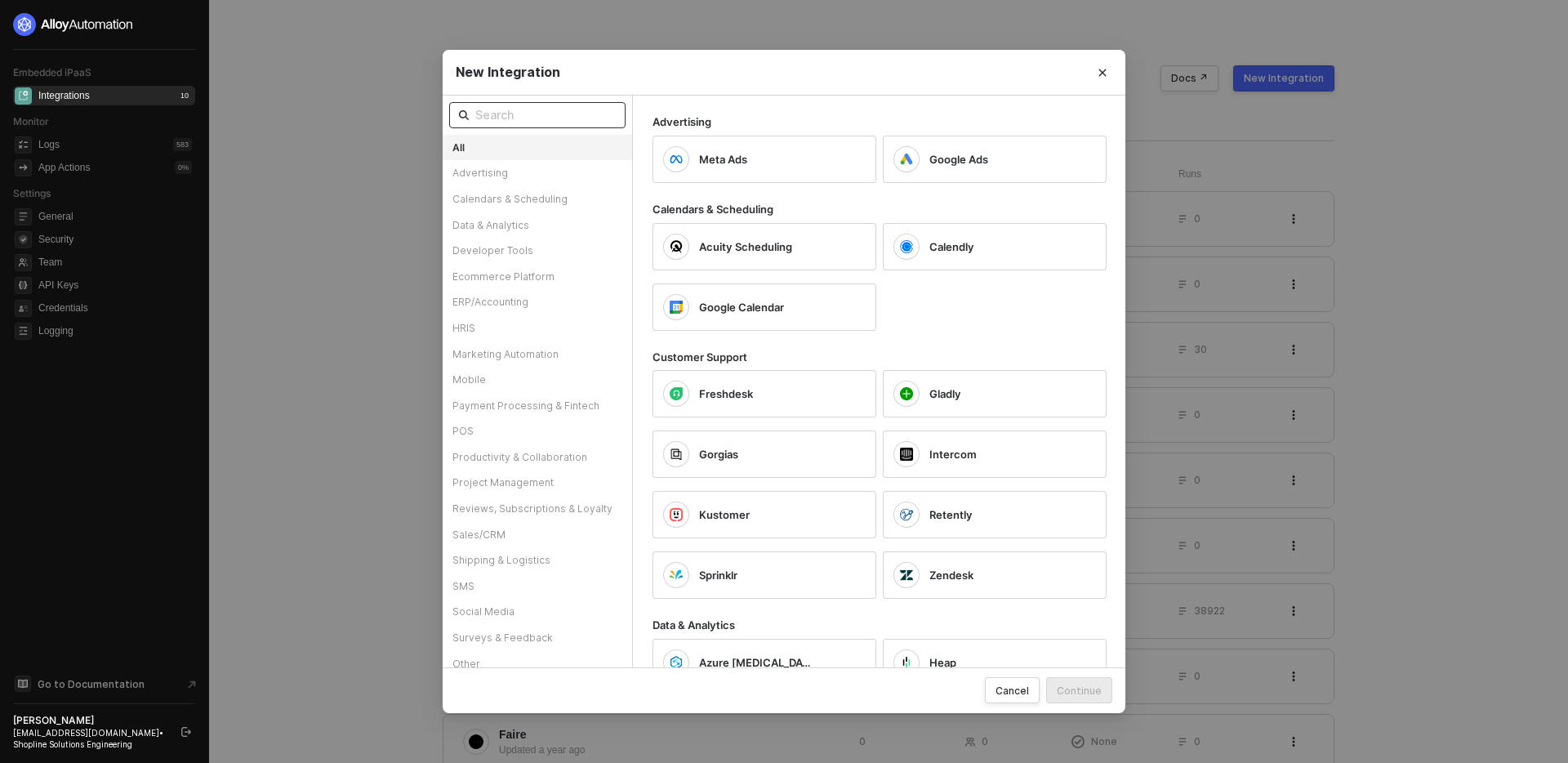
click at [577, 122] on input "text" at bounding box center [545, 114] width 140 height 18
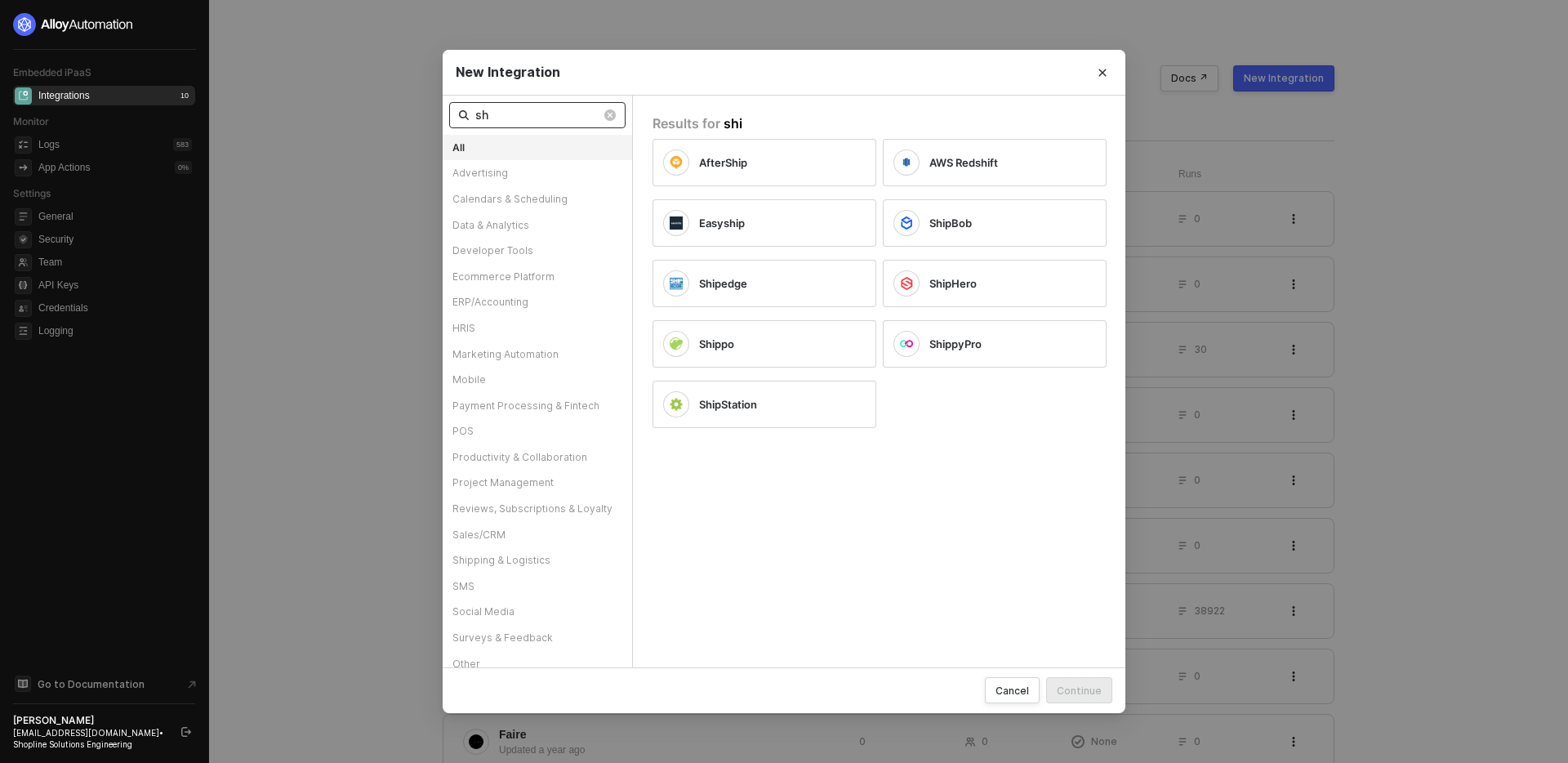
type input "s"
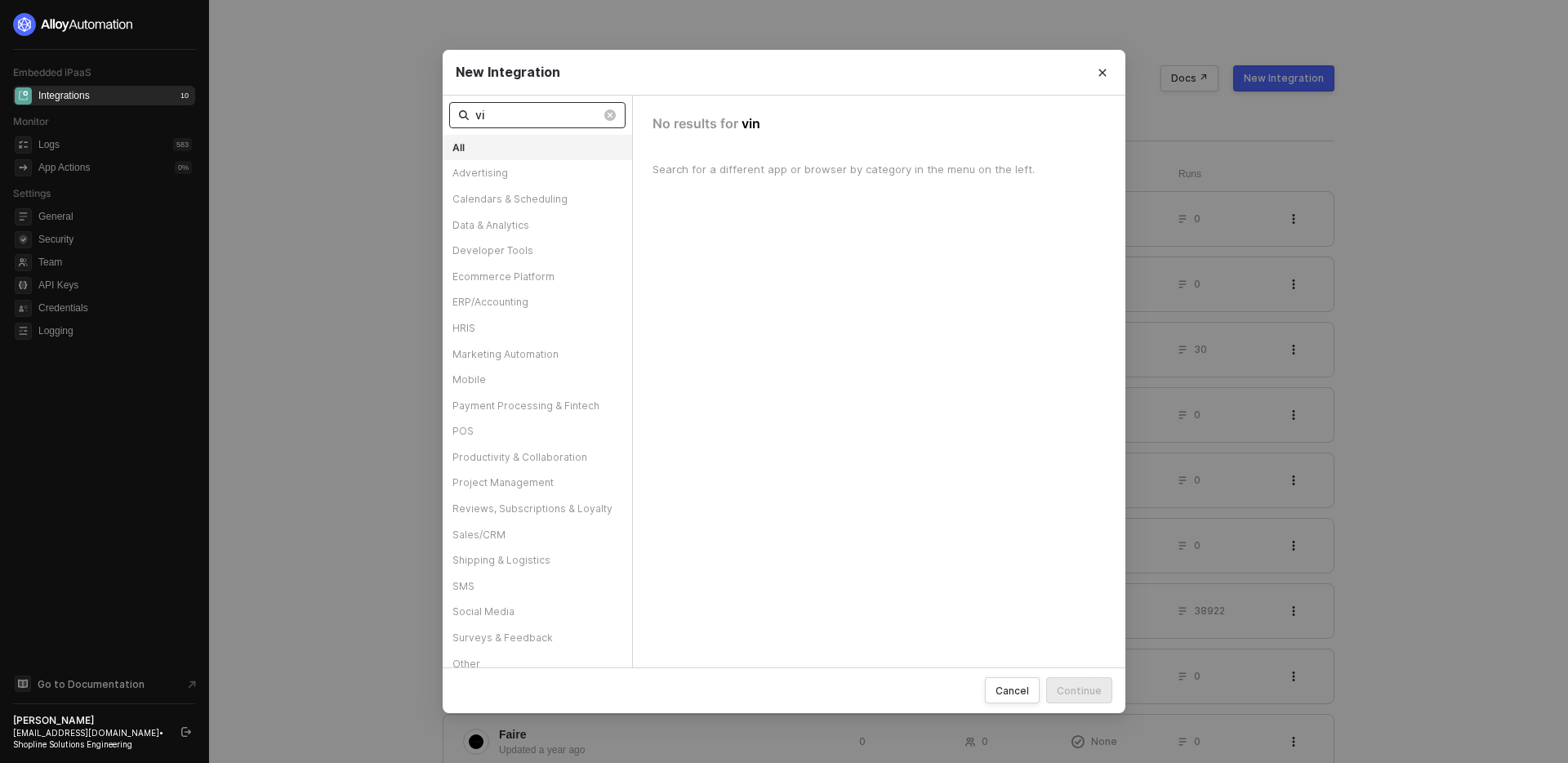
type input "v"
